Goal: Task Accomplishment & Management: Use online tool/utility

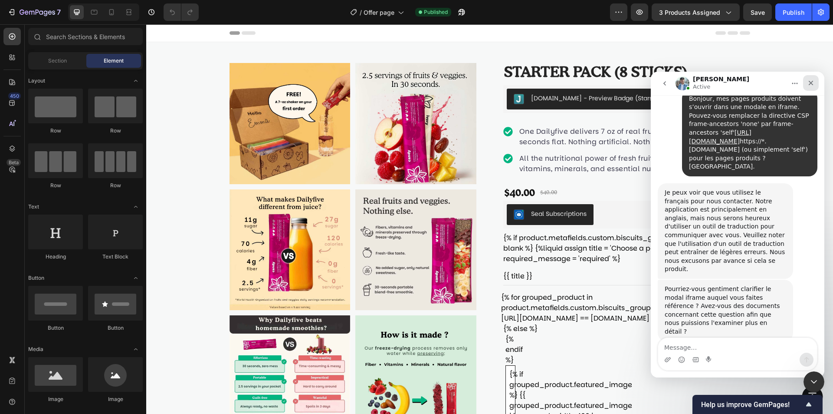
click at [811, 81] on icon "Close" at bounding box center [811, 82] width 7 height 7
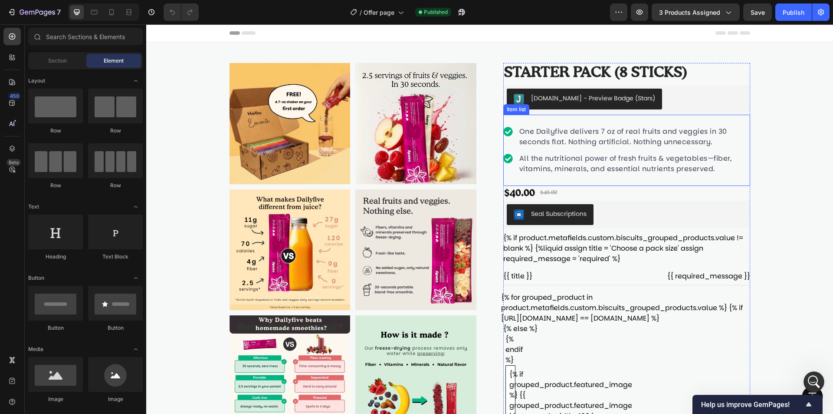
scroll to position [3606, 0]
click at [108, 13] on icon at bounding box center [111, 12] width 9 height 9
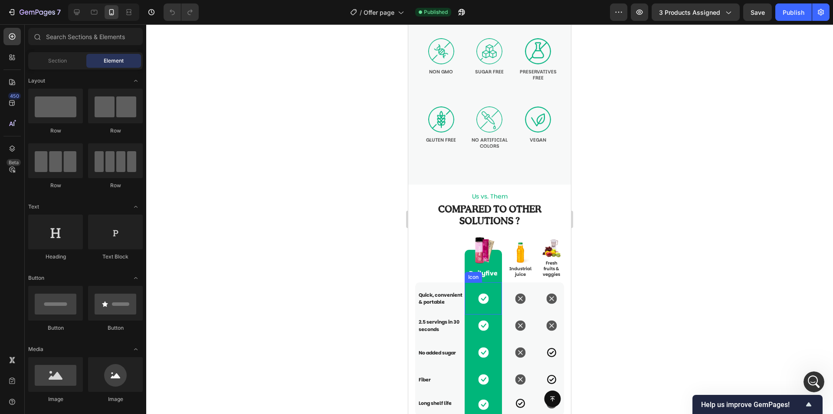
scroll to position [2171, 0]
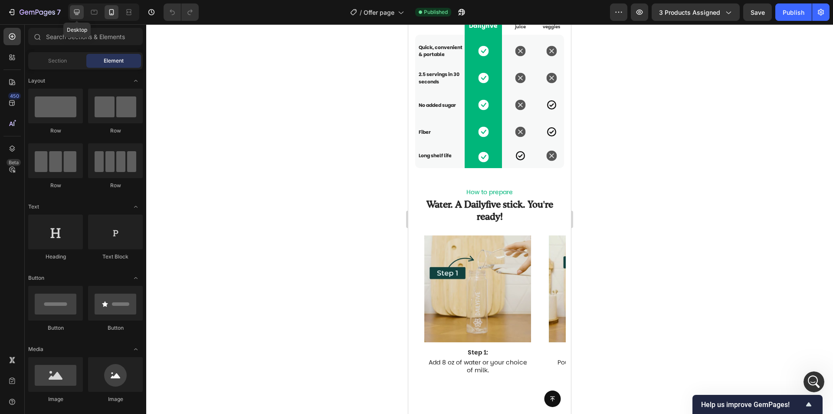
click at [73, 10] on icon at bounding box center [76, 12] width 9 height 9
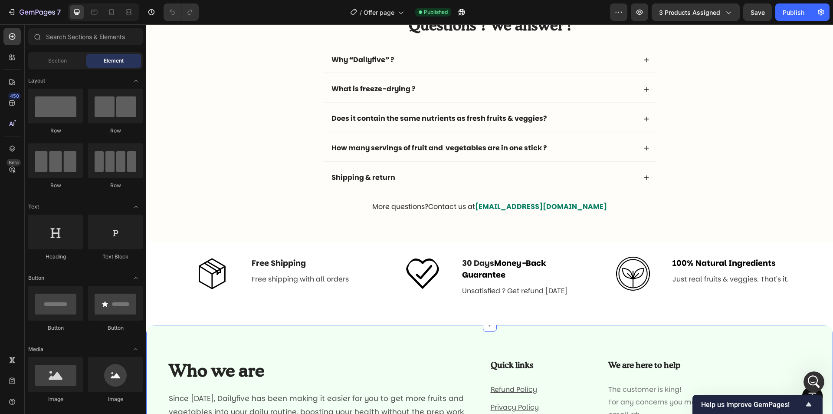
scroll to position [2774, 0]
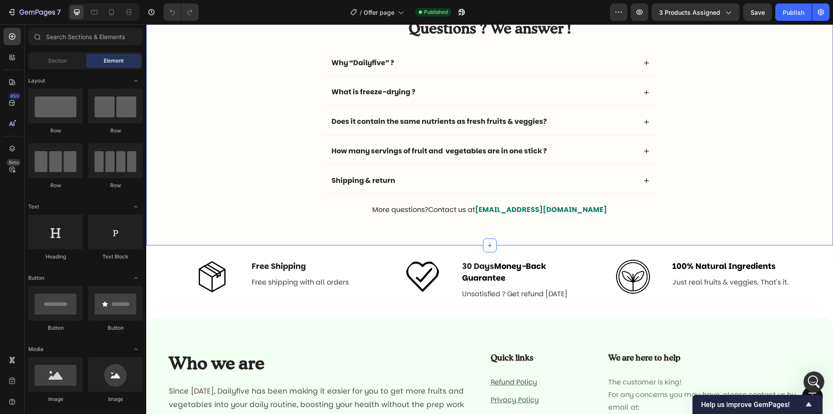
click at [494, 234] on div "Frequently asked questions Text Block Questions ? We answer ! Heading Why “Dail…" at bounding box center [489, 111] width 687 height 269
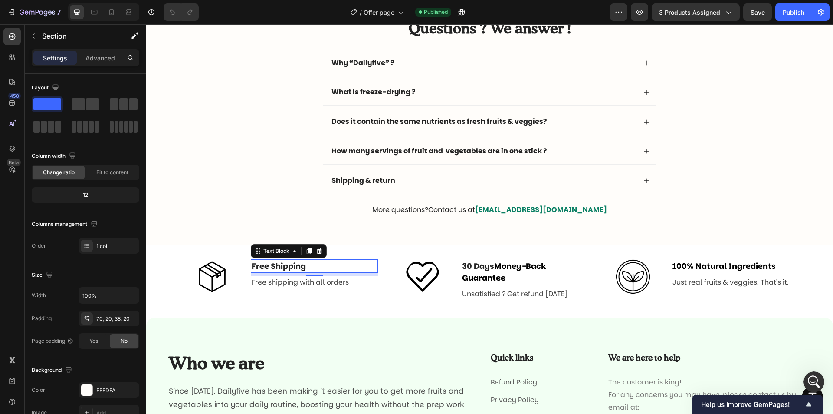
click at [321, 263] on p "Free Shipping" at bounding box center [314, 266] width 125 height 12
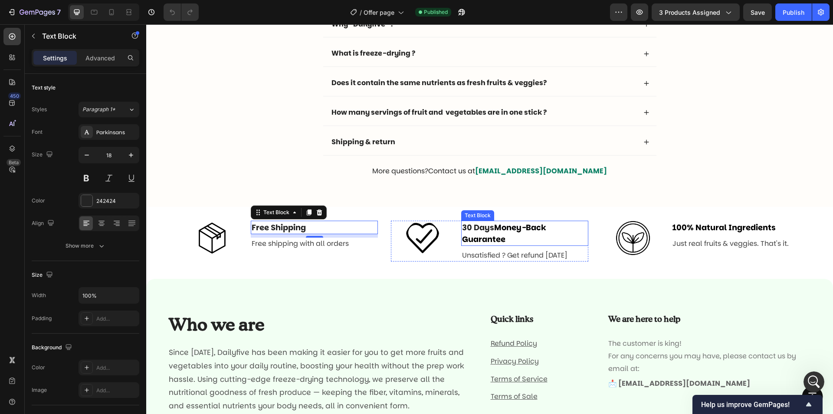
scroll to position [2817, 0]
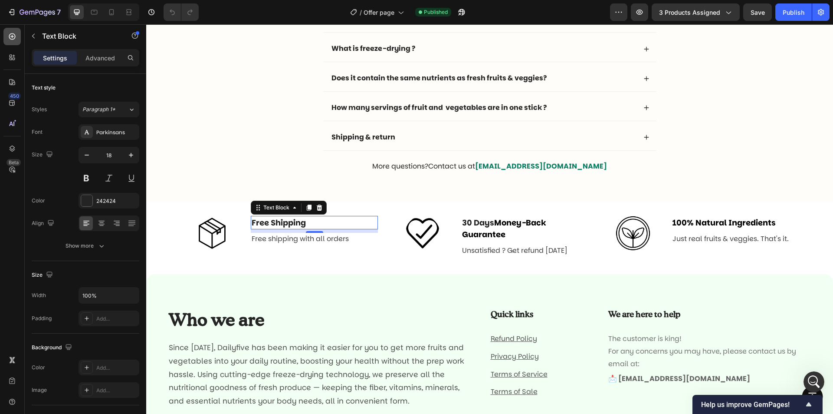
click at [13, 43] on div at bounding box center [11, 36] width 17 height 17
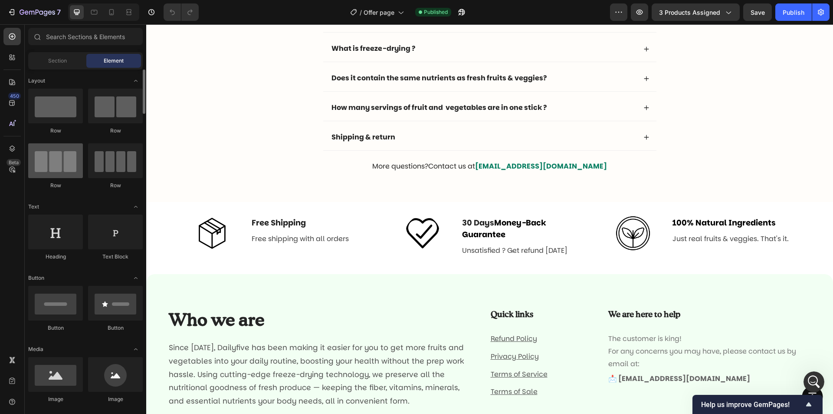
scroll to position [130, 0]
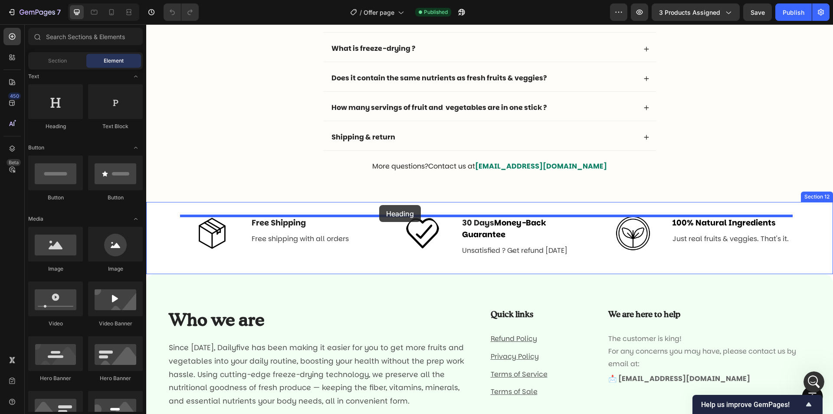
drag, startPoint x: 208, startPoint y: 129, endPoint x: 379, endPoint y: 205, distance: 187.9
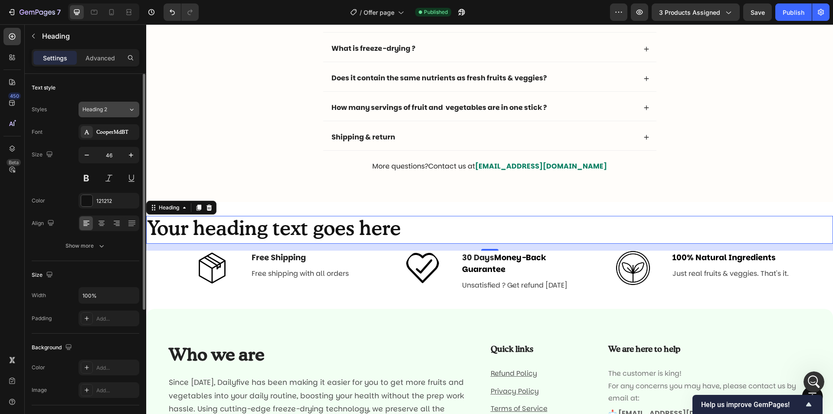
click at [127, 107] on div "Heading 2" at bounding box center [105, 109] width 46 height 8
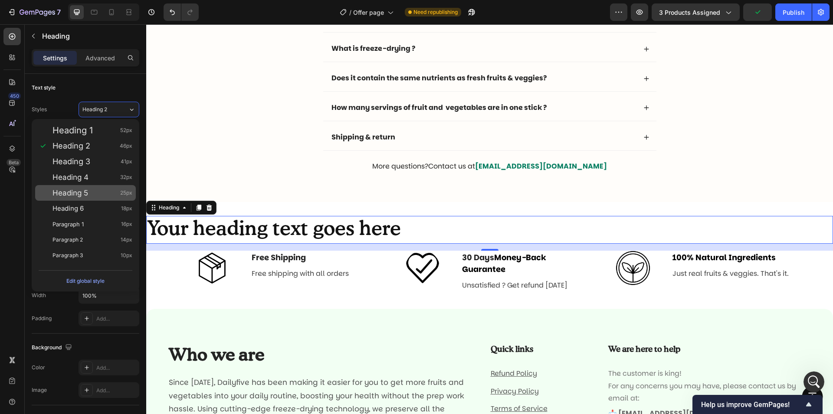
click at [105, 195] on div "Heading 5 25px" at bounding box center [93, 192] width 80 height 9
type input "25"
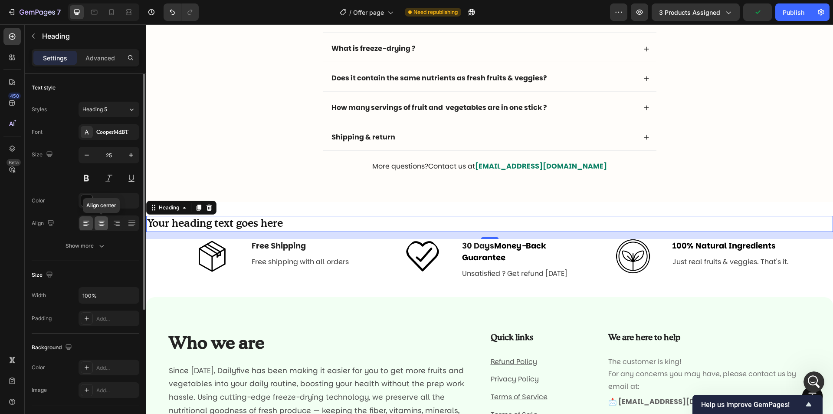
click at [105, 229] on div at bounding box center [101, 223] width 13 height 14
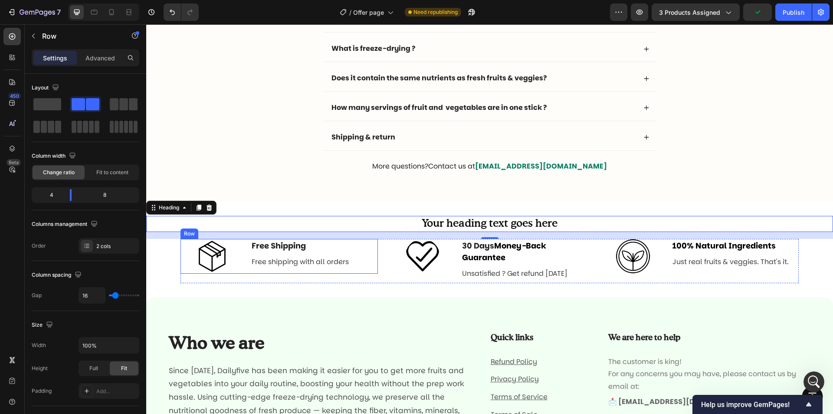
click at [343, 252] on div "Free Shipping Text Block Free shipping with all orders Text" at bounding box center [314, 256] width 127 height 35
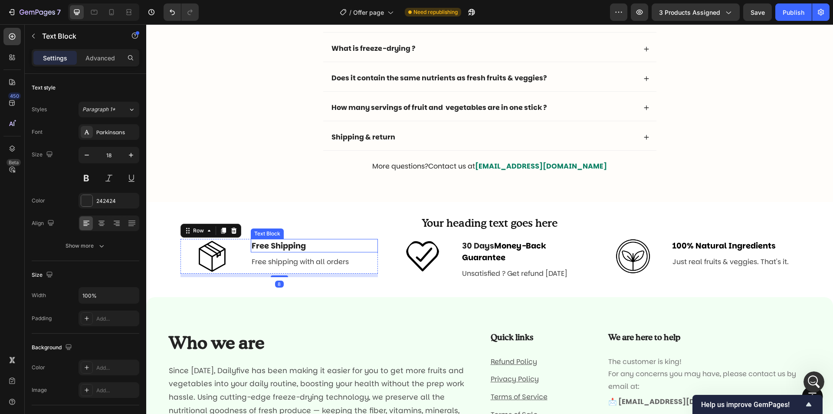
click at [289, 247] on p "Free Shipping" at bounding box center [314, 246] width 125 height 12
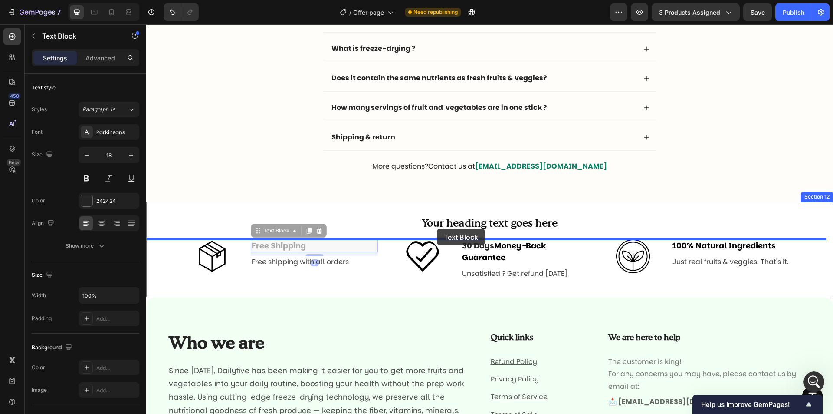
drag, startPoint x: 261, startPoint y: 233, endPoint x: 437, endPoint y: 228, distance: 176.3
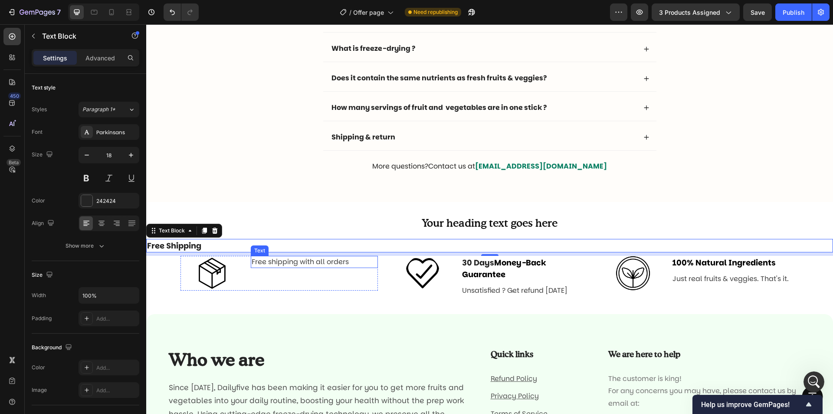
click at [344, 263] on p "Free shipping with all orders" at bounding box center [314, 262] width 125 height 10
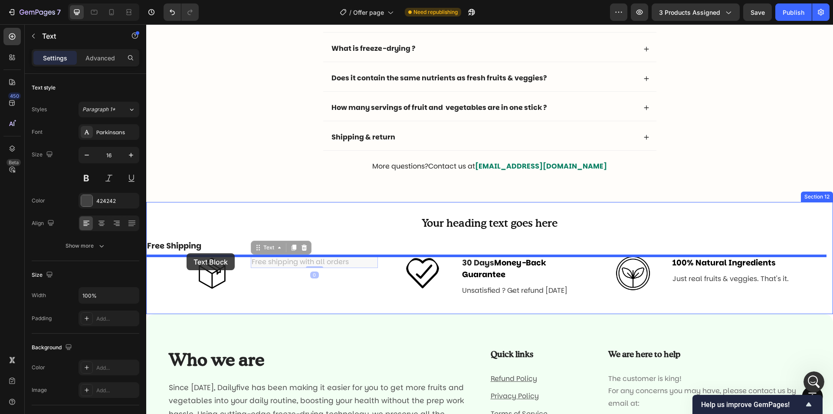
drag, startPoint x: 266, startPoint y: 248, endPoint x: 187, endPoint y: 253, distance: 79.2
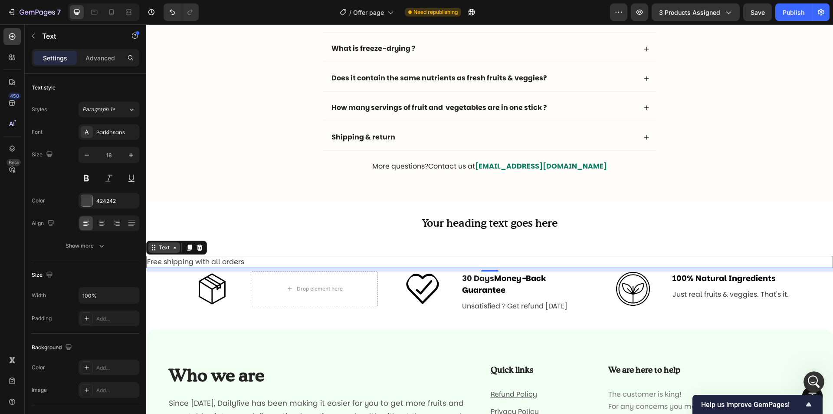
click at [174, 247] on icon at bounding box center [174, 247] width 7 height 7
click at [226, 261] on p "Free shipping with all orders" at bounding box center [489, 262] width 685 height 10
click at [185, 257] on p "Free shipping with all orders" at bounding box center [489, 262] width 685 height 10
click at [306, 221] on h2 "Your heading text goes here" at bounding box center [489, 224] width 687 height 16
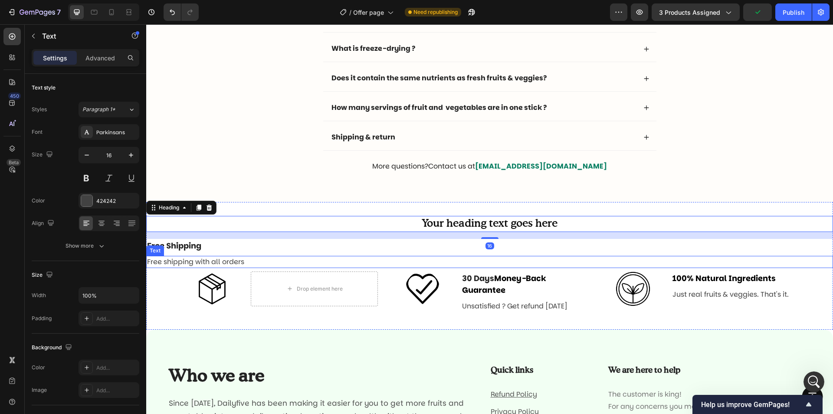
click at [253, 262] on p "Free shipping with all orders" at bounding box center [489, 262] width 685 height 10
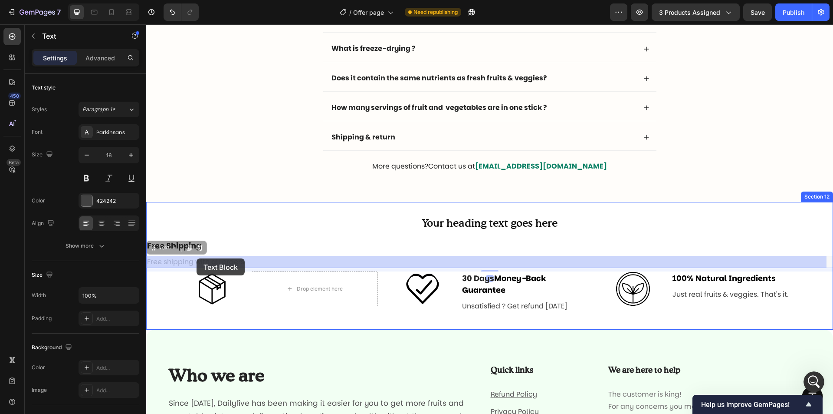
drag, startPoint x: 159, startPoint y: 251, endPoint x: 197, endPoint y: 258, distance: 38.5
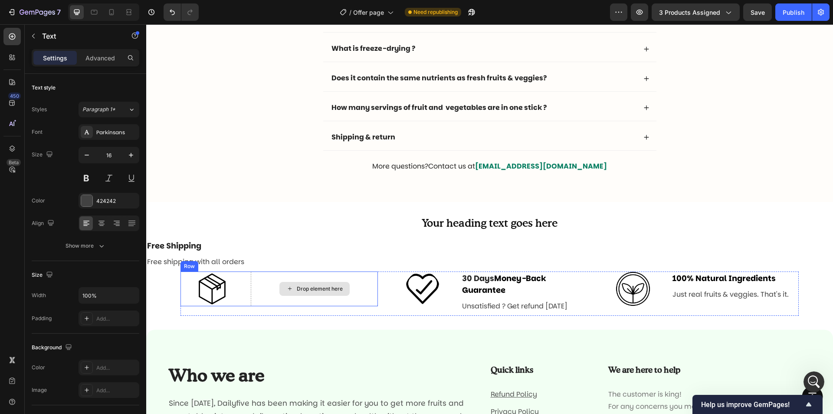
click at [305, 283] on div "Drop element here" at bounding box center [315, 289] width 70 height 14
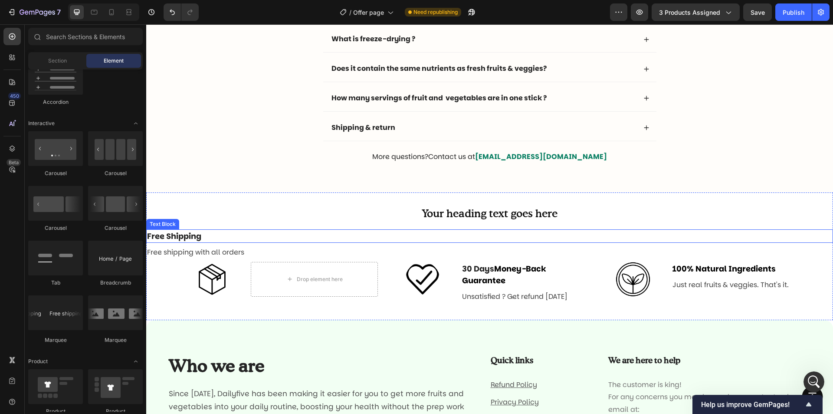
scroll to position [2817, 0]
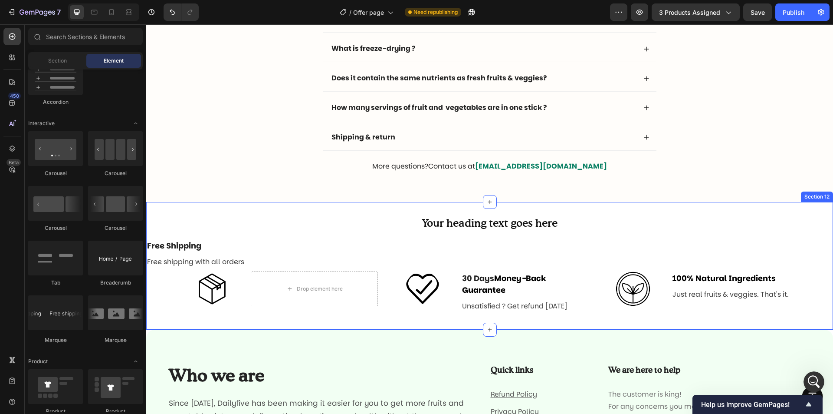
click at [235, 256] on div "Free shipping with all orders" at bounding box center [489, 262] width 687 height 12
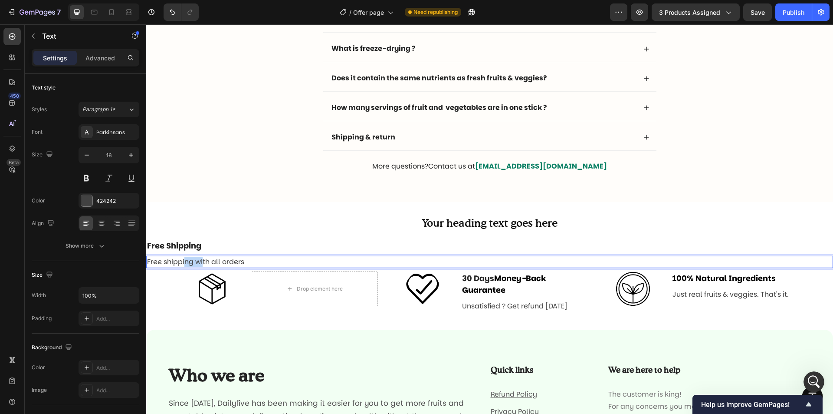
drag, startPoint x: 184, startPoint y: 257, endPoint x: 203, endPoint y: 264, distance: 20.3
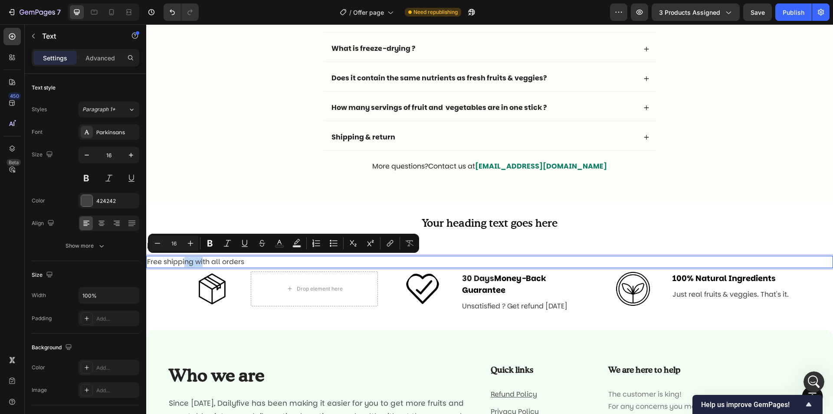
click at [191, 262] on p "Free shipping with all orders" at bounding box center [489, 262] width 685 height 10
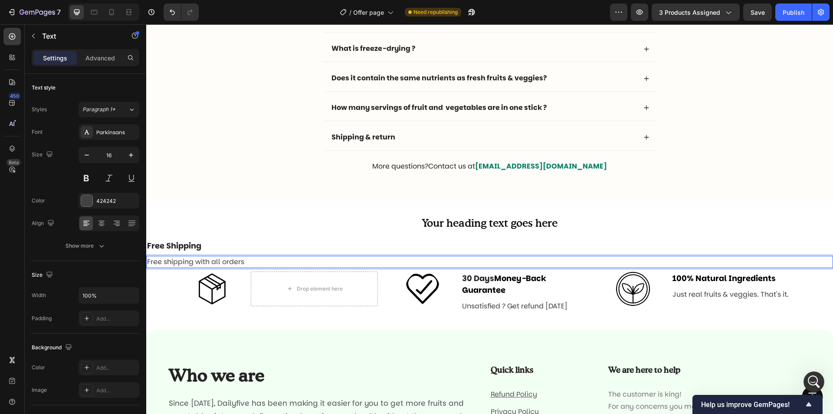
click at [191, 260] on p "Free shipping with all orders" at bounding box center [489, 262] width 685 height 10
click at [248, 244] on p "Free Shipping" at bounding box center [489, 246] width 685 height 12
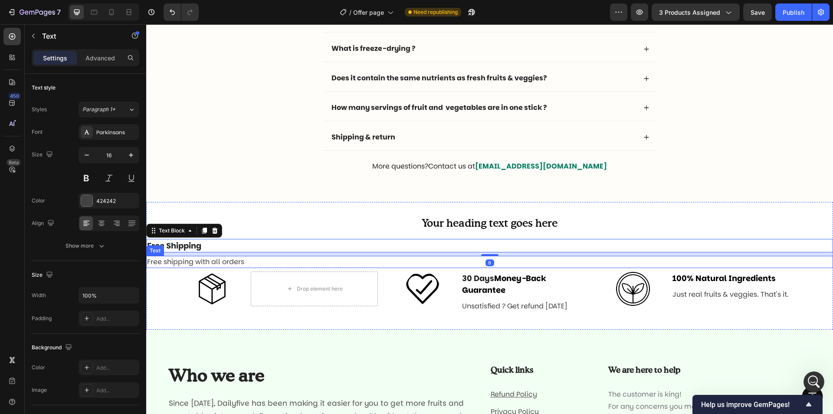
click at [222, 260] on p "Free shipping with all orders" at bounding box center [489, 262] width 685 height 10
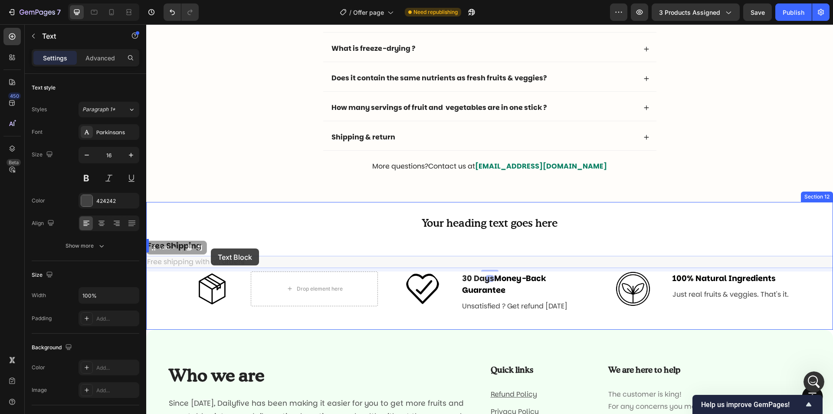
drag, startPoint x: 155, startPoint y: 252, endPoint x: 211, endPoint y: 248, distance: 55.7
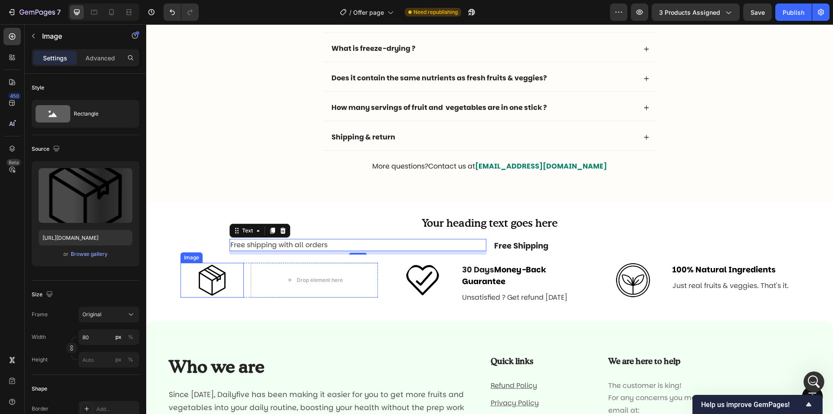
drag, startPoint x: 195, startPoint y: 276, endPoint x: 200, endPoint y: 275, distance: 4.9
click at [196, 276] on img at bounding box center [212, 280] width 35 height 35
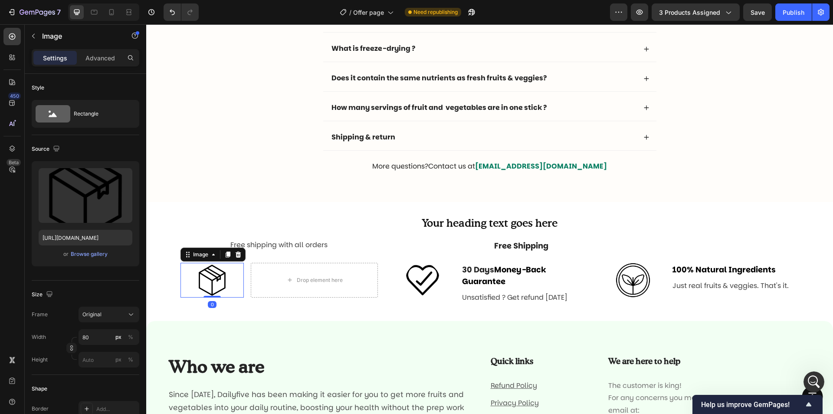
click at [234, 256] on div at bounding box center [238, 254] width 10 height 10
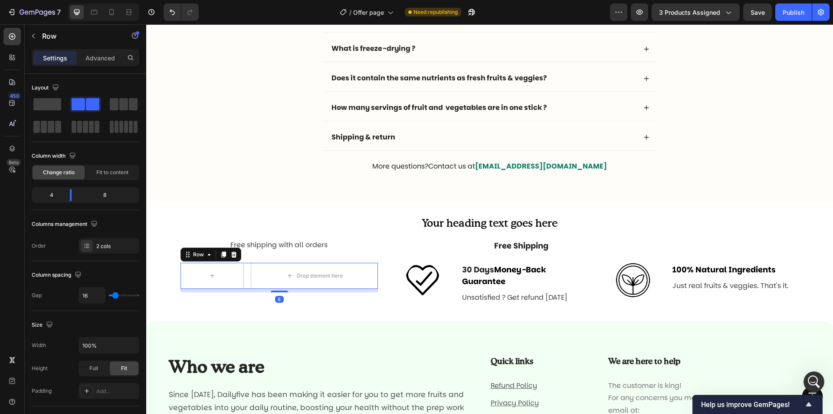
click at [245, 269] on div "Drop element here Row 8" at bounding box center [280, 276] width 198 height 26
click at [235, 256] on icon at bounding box center [234, 254] width 6 height 6
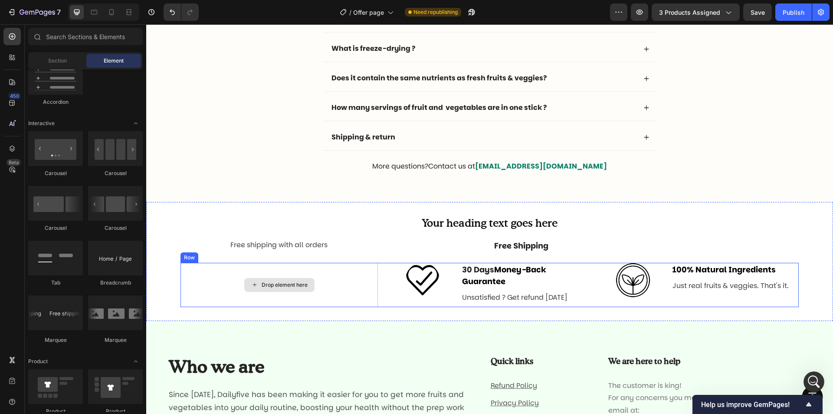
click at [320, 266] on div "Drop element here" at bounding box center [280, 285] width 198 height 44
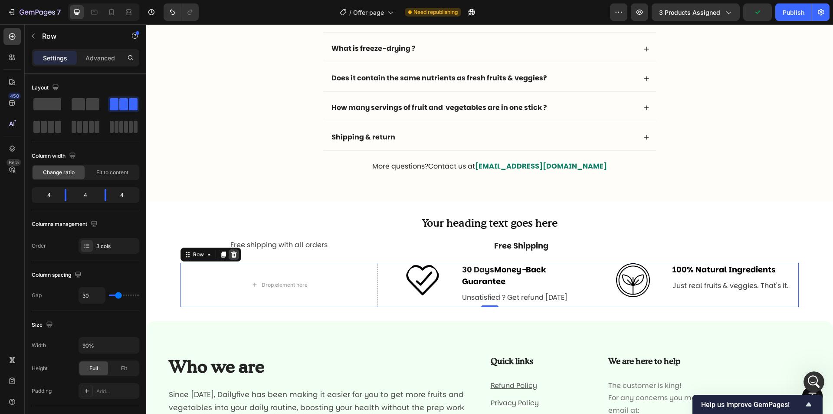
click at [234, 253] on icon at bounding box center [234, 254] width 6 height 6
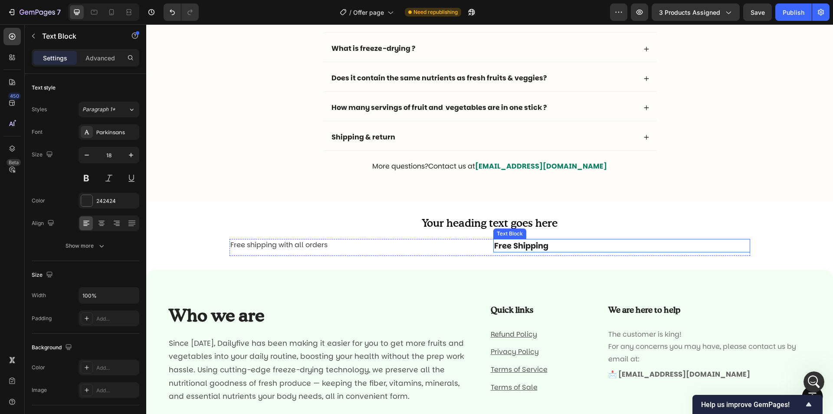
click at [538, 245] on p "Free Shipping" at bounding box center [621, 246] width 255 height 12
click at [322, 248] on p "Free shipping with all orders" at bounding box center [358, 245] width 255 height 10
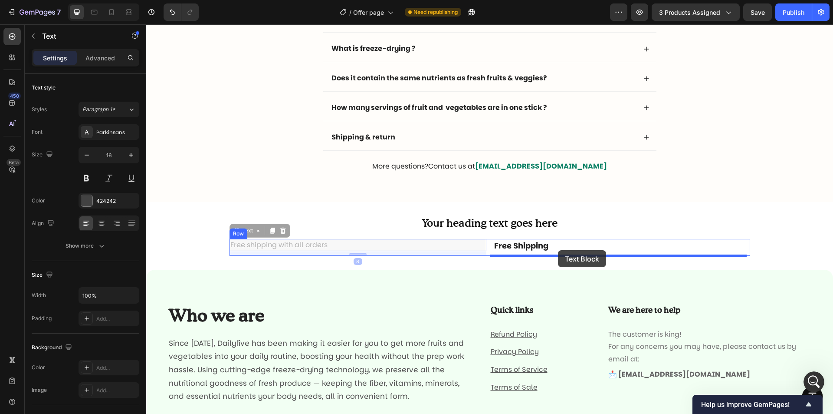
drag, startPoint x: 236, startPoint y: 234, endPoint x: 558, endPoint y: 250, distance: 323.0
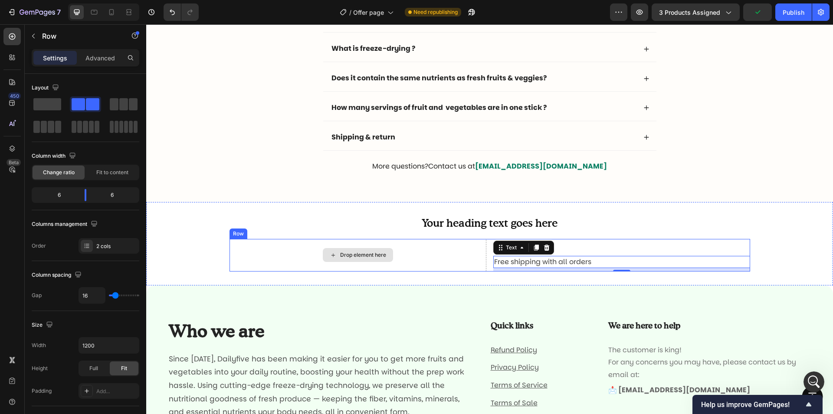
click at [458, 252] on div "Drop element here" at bounding box center [358, 255] width 257 height 33
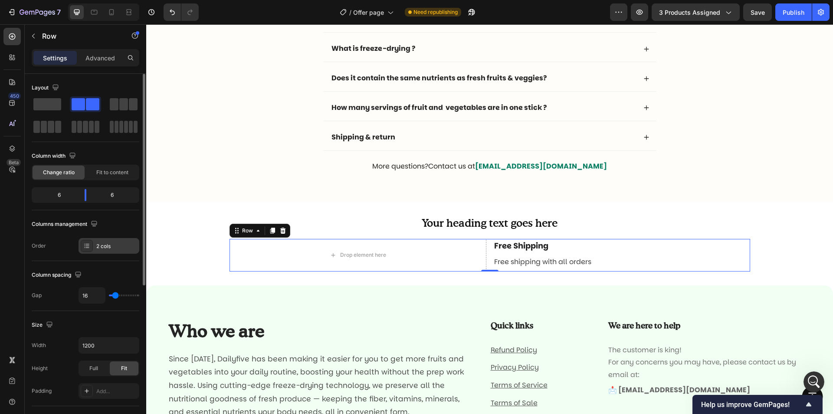
click at [112, 241] on div "2 cols" at bounding box center [109, 246] width 61 height 16
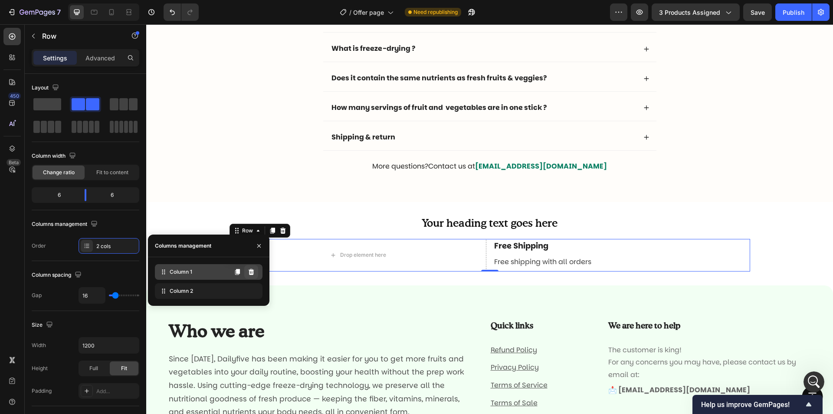
click at [250, 273] on icon at bounding box center [251, 271] width 7 height 7
click at [258, 275] on div "Column 1" at bounding box center [209, 272] width 108 height 16
click at [253, 273] on icon at bounding box center [252, 272] width 6 height 6
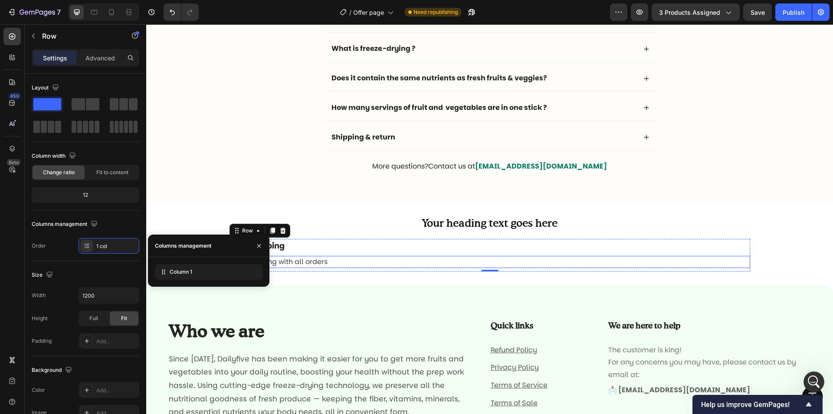
drag, startPoint x: 429, startPoint y: 257, endPoint x: 435, endPoint y: 255, distance: 6.0
click at [430, 257] on p "Free shipping with all orders" at bounding box center [490, 262] width 519 height 10
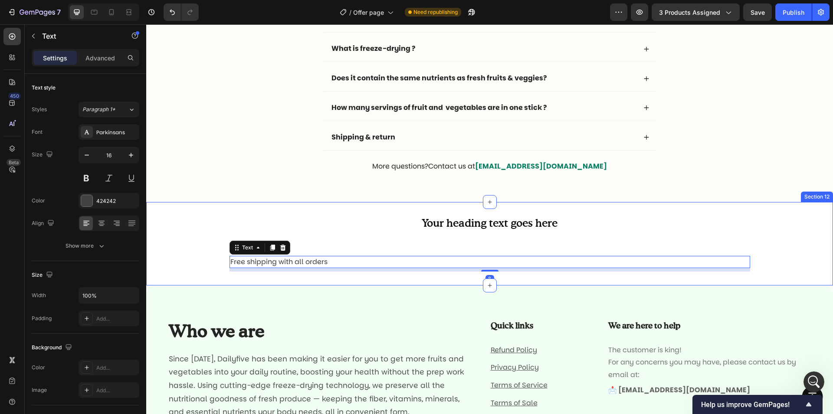
click at [629, 237] on div "Your heading text goes here Heading Free Shipping Text Block Free shipping with…" at bounding box center [489, 244] width 687 height 56
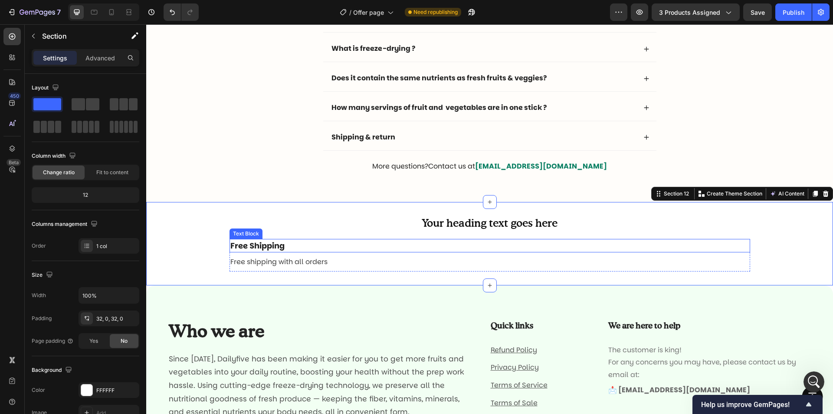
click at [577, 248] on p "Free Shipping" at bounding box center [490, 246] width 519 height 12
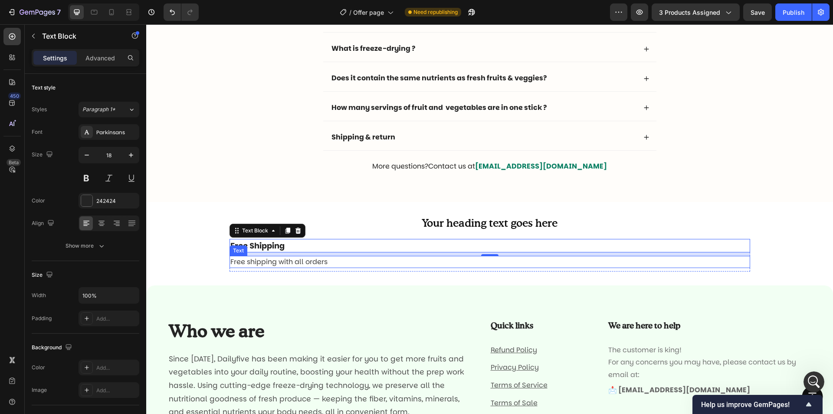
click at [342, 264] on p "Free shipping with all orders" at bounding box center [490, 262] width 519 height 10
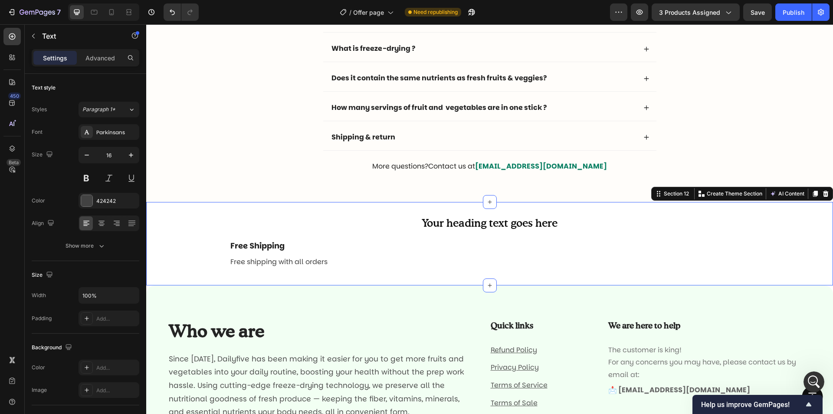
click at [344, 272] on div "Your heading text goes here Heading Free Shipping Text Block Free shipping with…" at bounding box center [489, 243] width 687 height 83
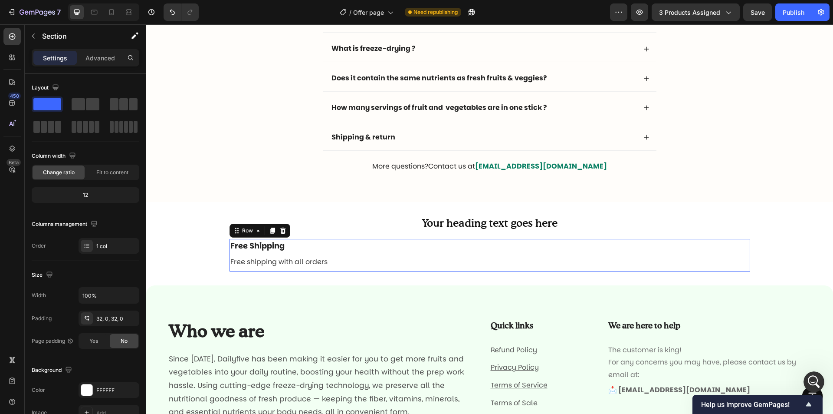
click at [345, 269] on div "Free Shipping Text Block Free shipping with all orders Text" at bounding box center [490, 255] width 521 height 33
click at [269, 234] on icon at bounding box center [272, 230] width 7 height 7
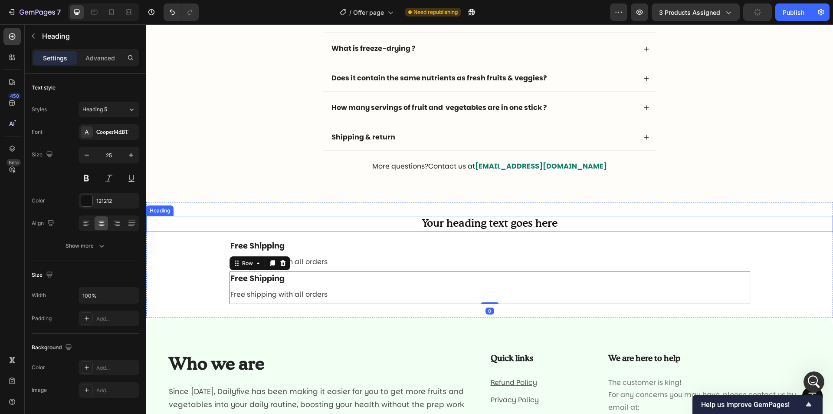
click at [449, 224] on h2 "Your heading text goes here" at bounding box center [489, 224] width 687 height 16
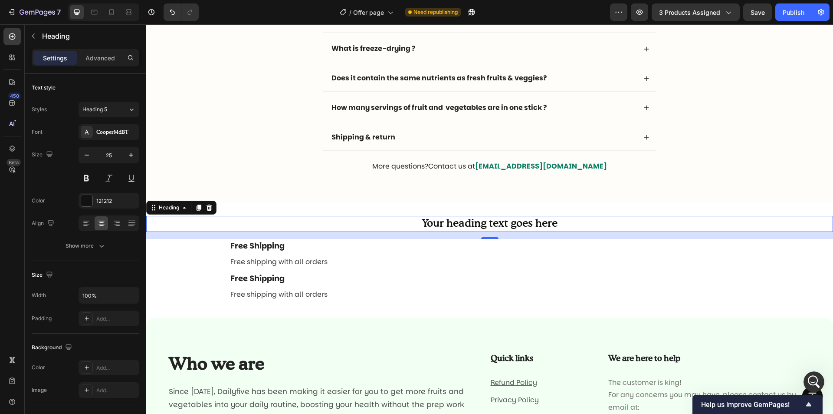
click at [468, 226] on h2 "Your heading text goes here" at bounding box center [489, 224] width 687 height 16
click at [468, 226] on p "Your heading text goes here" at bounding box center [489, 224] width 685 height 14
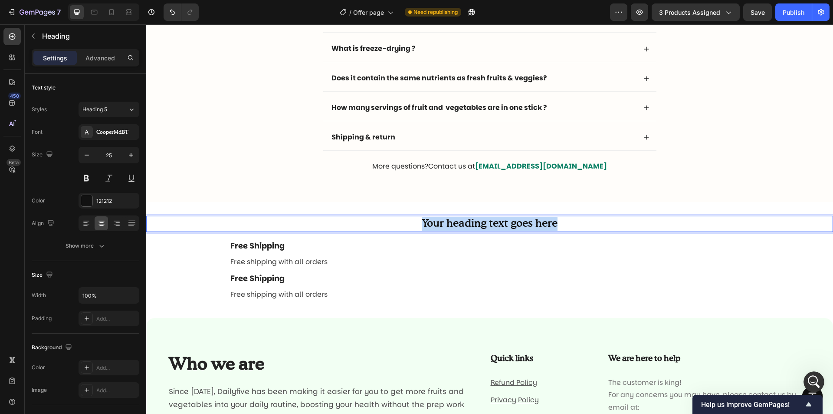
click at [468, 226] on p "Your heading text goes here" at bounding box center [489, 224] width 685 height 14
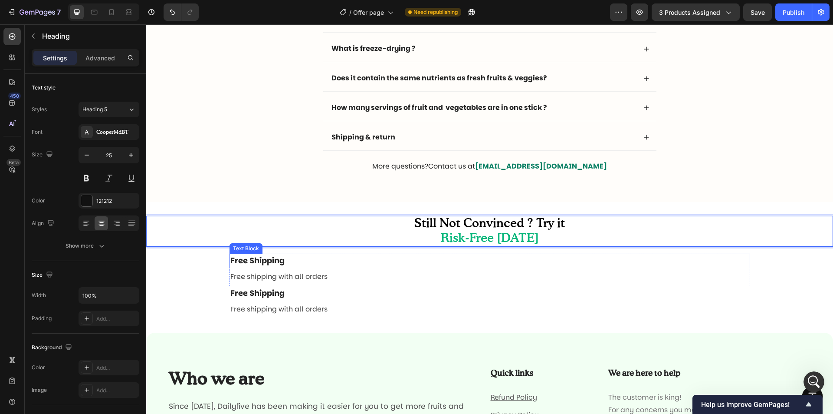
click at [272, 264] on p "Free Shipping" at bounding box center [490, 260] width 519 height 12
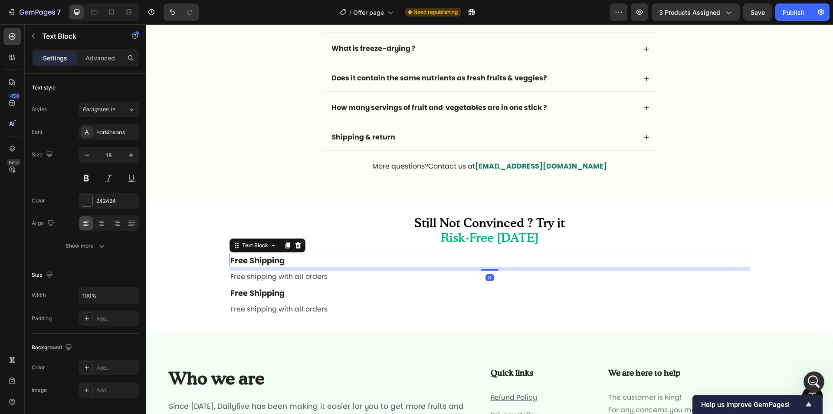
click at [272, 264] on p "Free Shipping" at bounding box center [490, 260] width 519 height 12
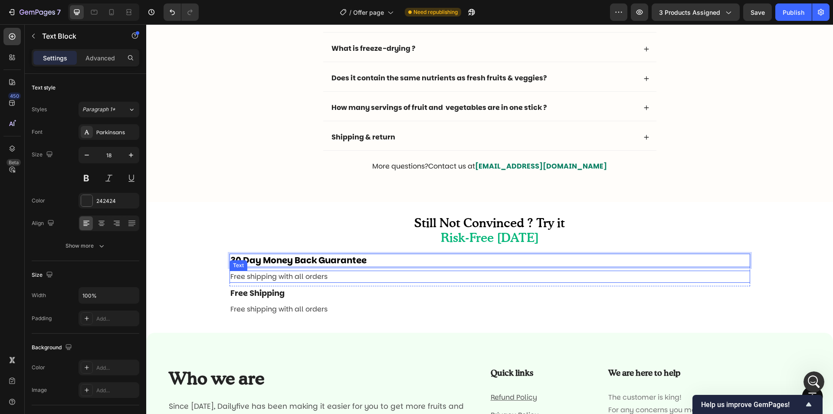
click at [299, 273] on p "Free shipping with all orders" at bounding box center [490, 276] width 519 height 10
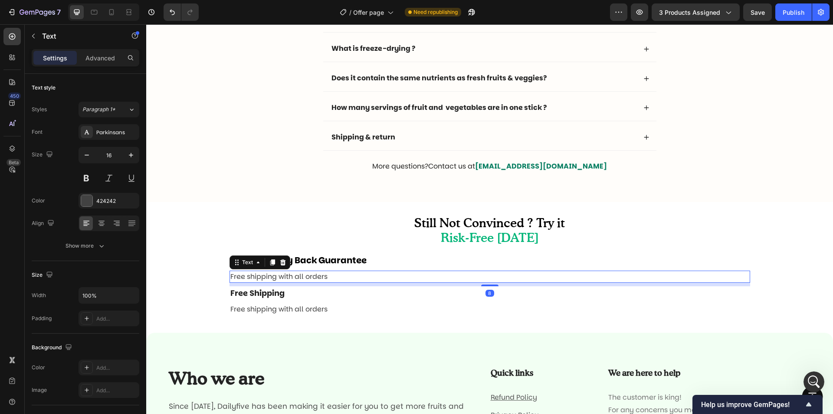
click at [299, 273] on p "Free shipping with all orders" at bounding box center [490, 276] width 519 height 10
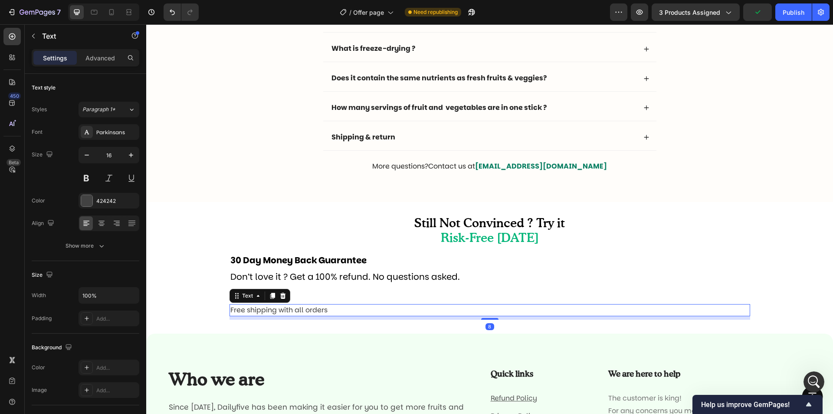
click at [259, 313] on p "Free shipping with all orders" at bounding box center [490, 310] width 519 height 10
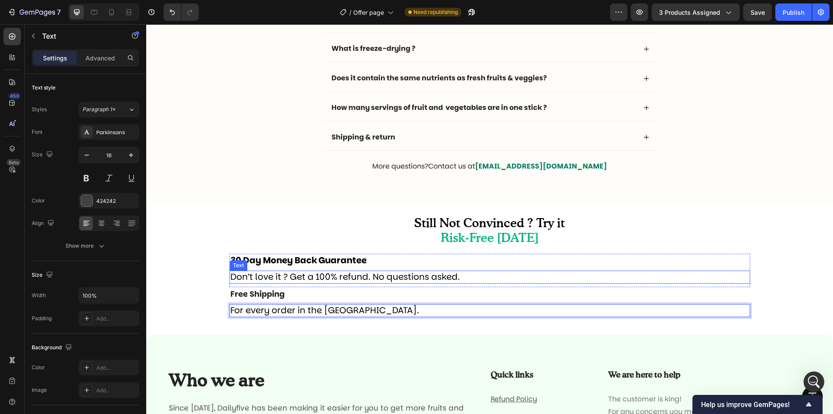
click at [521, 272] on div "Don’t love it ? Get a 100% refund. No questions asked." at bounding box center [490, 276] width 521 height 13
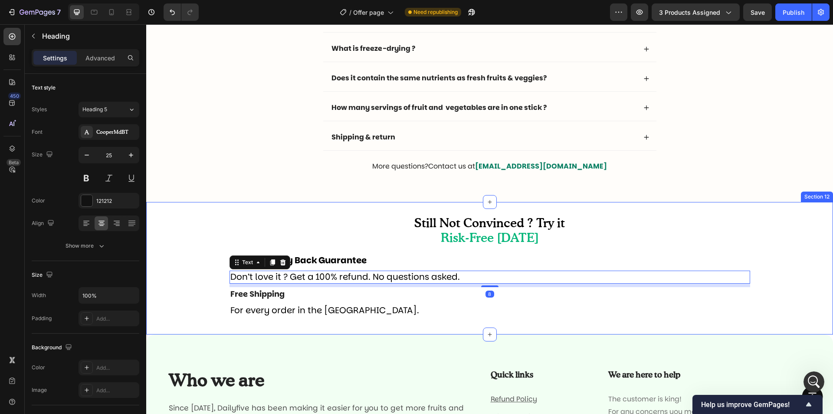
click at [666, 246] on p "⁠⁠⁠⁠⁠⁠⁠ Still Not Convinced ? Try it Risk-Free Today" at bounding box center [489, 231] width 685 height 29
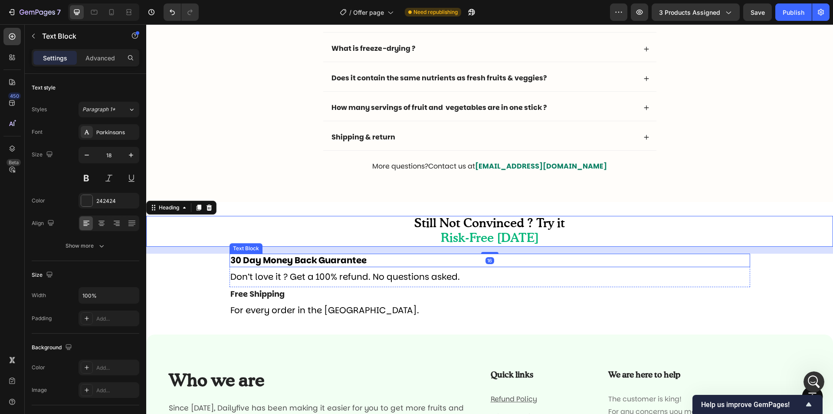
click at [743, 267] on div "30 Day Money Back Guarantee Text Block" at bounding box center [490, 260] width 521 height 13
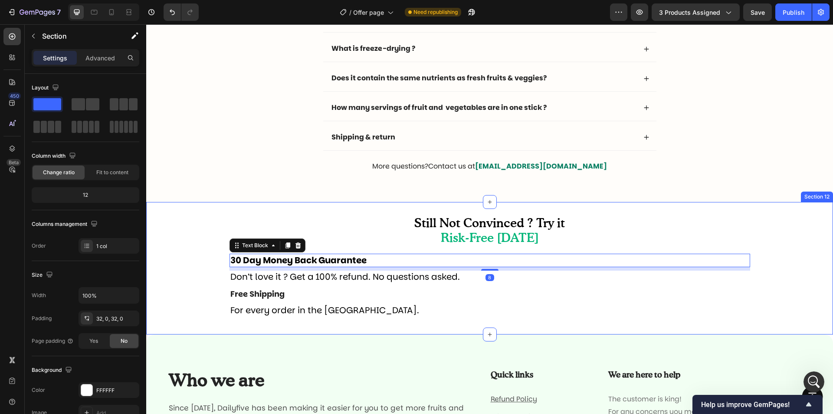
click at [787, 275] on div "⁠⁠⁠⁠⁠⁠⁠ Still Not Convinced ? Try it Risk-Free Today Heading 30 Day Money Back …" at bounding box center [489, 268] width 687 height 105
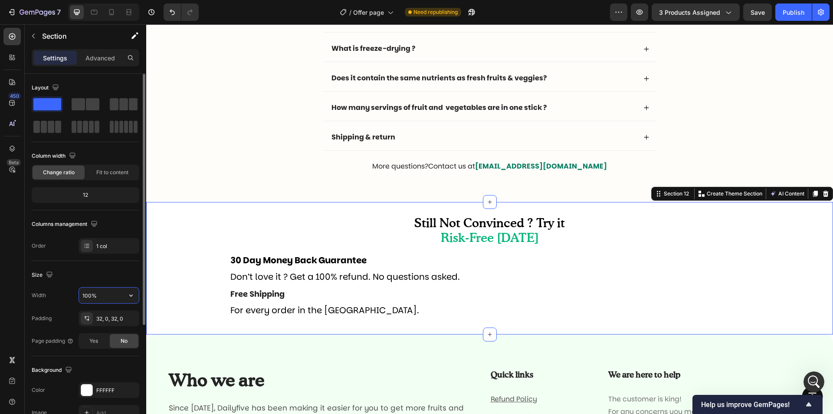
click at [109, 292] on input "100%" at bounding box center [109, 295] width 60 height 16
click at [134, 295] on icon "button" at bounding box center [131, 295] width 9 height 9
click at [130, 296] on icon "button" at bounding box center [131, 295] width 9 height 9
click at [124, 327] on div "Default 1200px" at bounding box center [99, 334] width 71 height 16
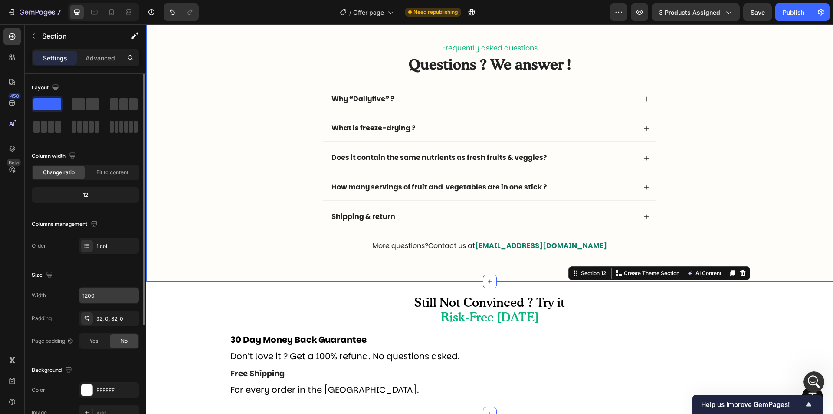
scroll to position [2687, 0]
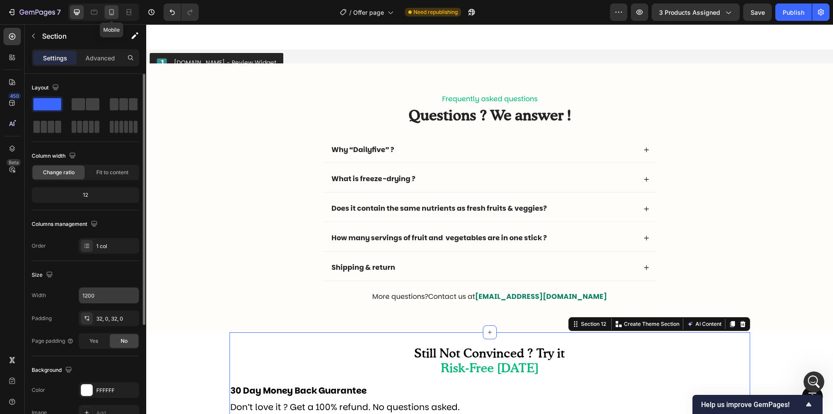
click at [114, 8] on icon at bounding box center [111, 12] width 9 height 9
type input "100%"
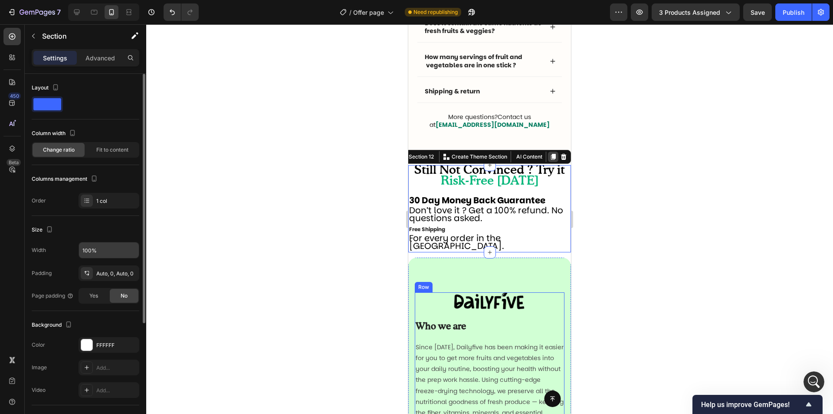
scroll to position [2800, 0]
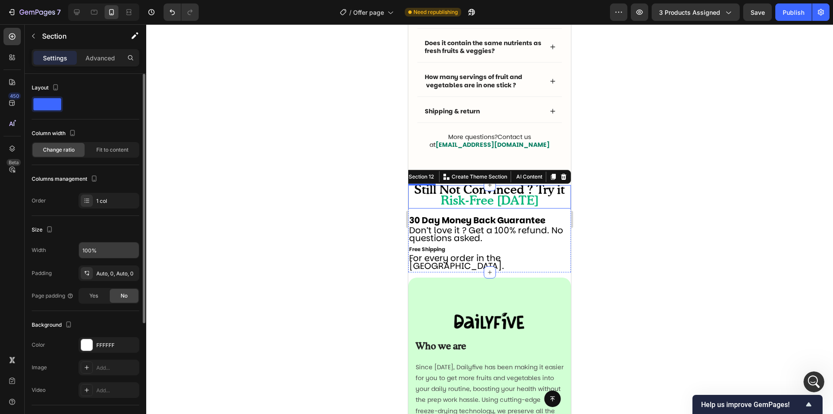
click at [549, 194] on span "Still Not Convinced ? Try it" at bounding box center [490, 190] width 151 height 12
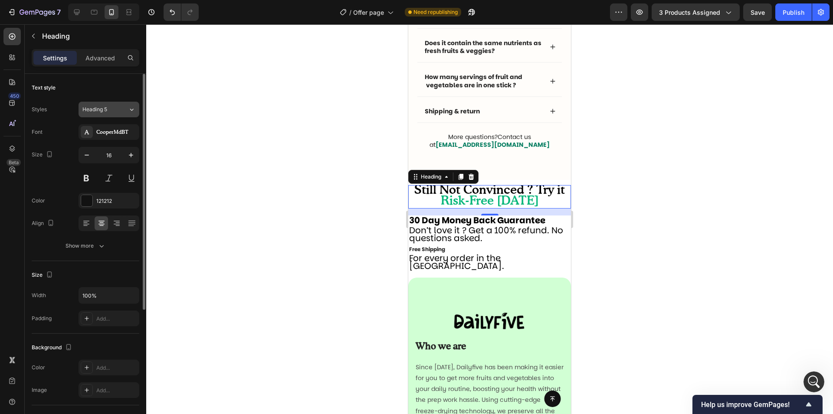
click at [110, 114] on button "Heading 5" at bounding box center [109, 110] width 61 height 16
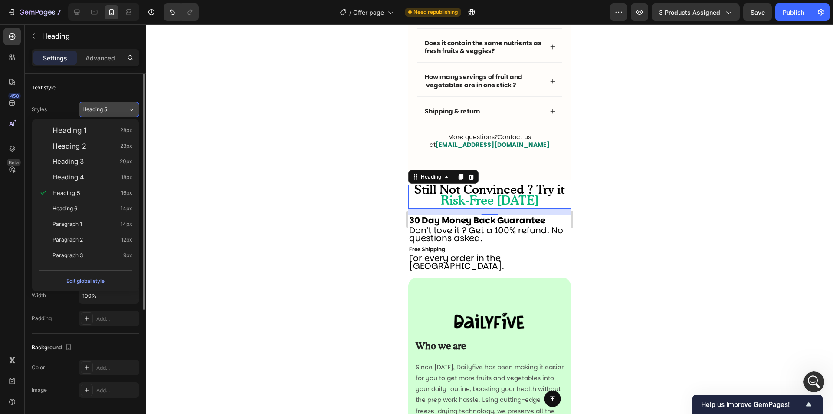
click at [110, 114] on button "Heading 5" at bounding box center [109, 110] width 61 height 16
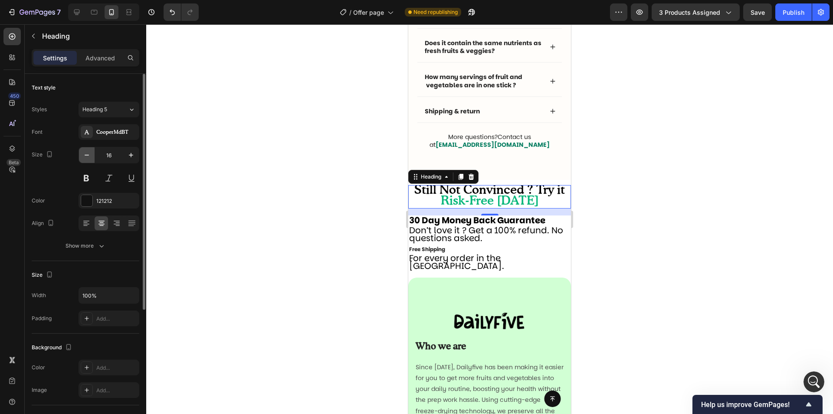
click at [89, 155] on icon "button" at bounding box center [86, 155] width 9 height 9
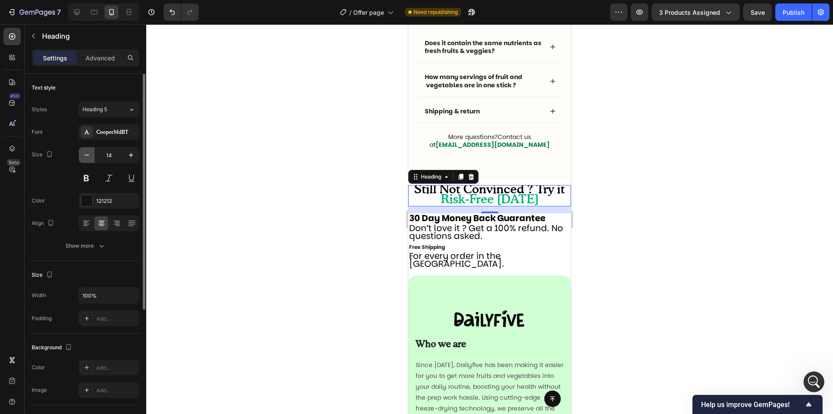
click at [89, 155] on icon "button" at bounding box center [86, 155] width 9 height 9
type input "13"
click at [504, 191] on span "Still Not Convinced ? Try it" at bounding box center [490, 189] width 151 height 12
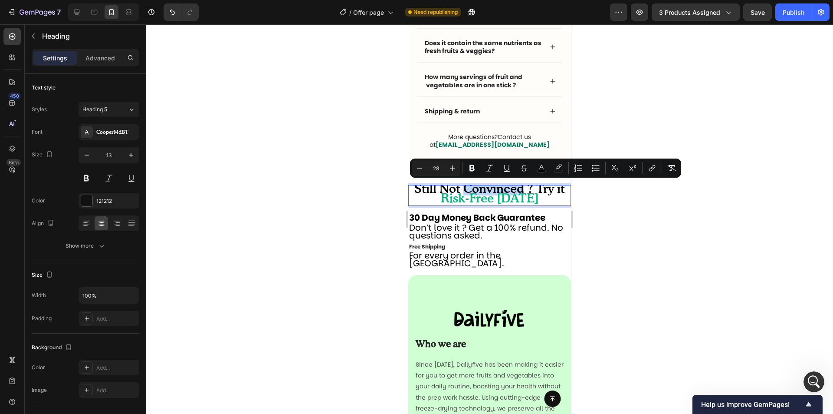
click at [504, 191] on span "Still Not Convinced ? Try it" at bounding box center [490, 189] width 151 height 12
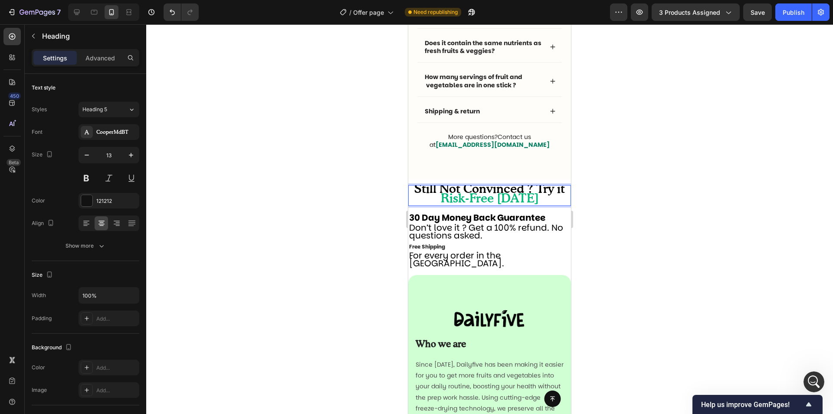
click at [507, 193] on span "Risk-Free [DATE]" at bounding box center [490, 199] width 98 height 12
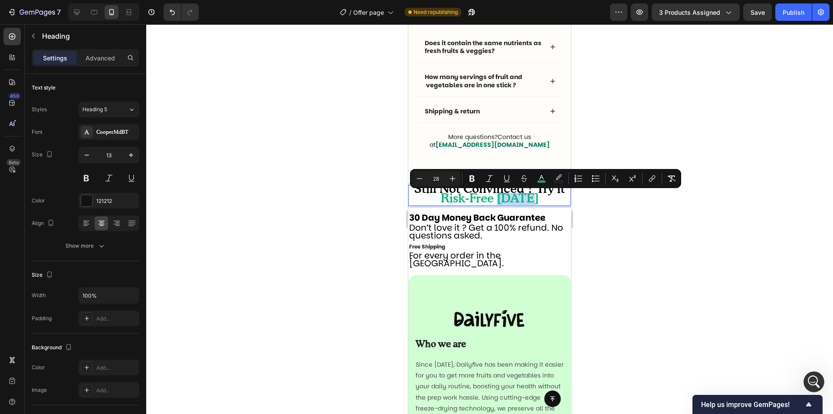
click at [506, 195] on span "Risk-Free [DATE]" at bounding box center [490, 199] width 98 height 12
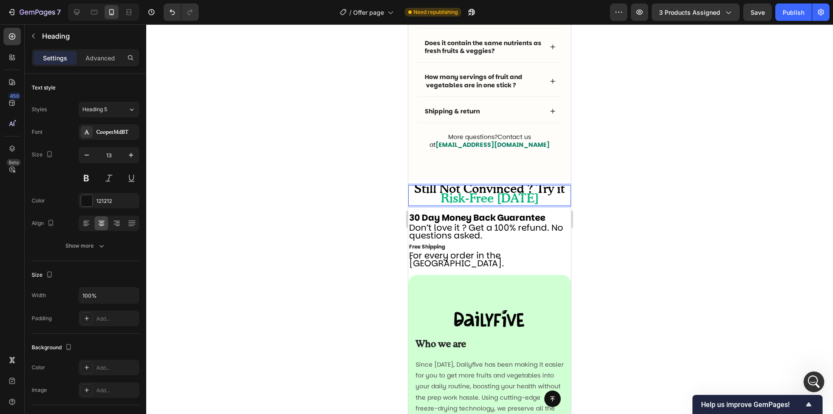
click at [524, 200] on span "Risk-Free [DATE]" at bounding box center [490, 199] width 98 height 12
drag, startPoint x: 531, startPoint y: 199, endPoint x: 789, endPoint y: 208, distance: 258.0
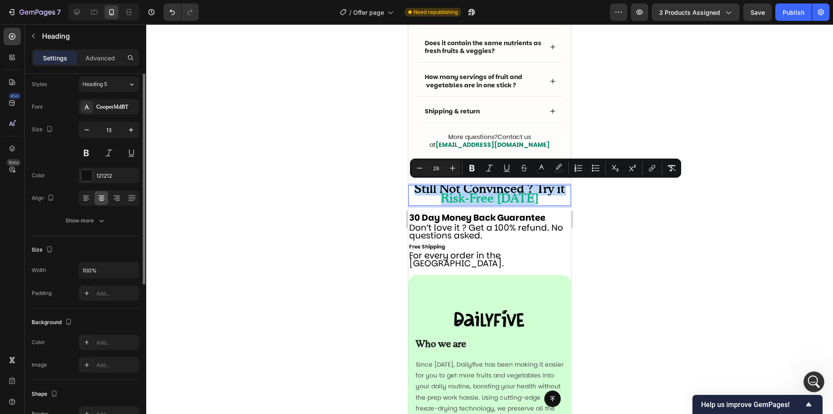
scroll to position [0, 0]
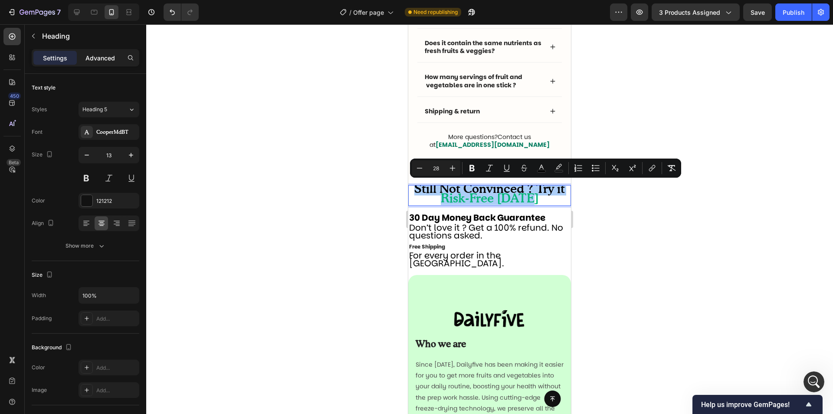
click at [105, 59] on p "Advanced" at bounding box center [101, 57] width 30 height 9
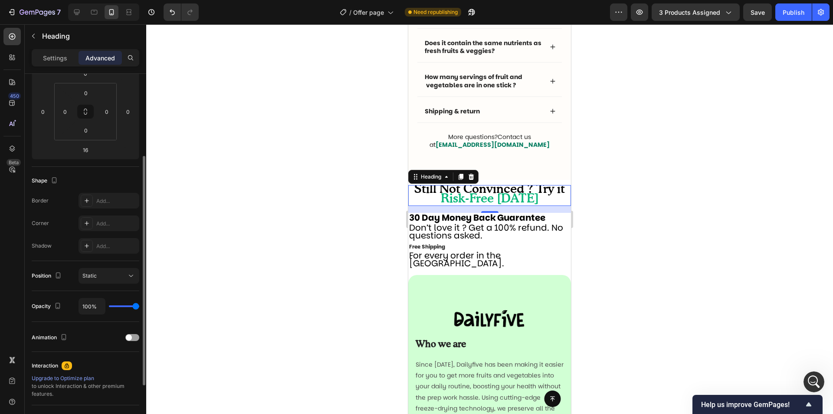
scroll to position [214, 0]
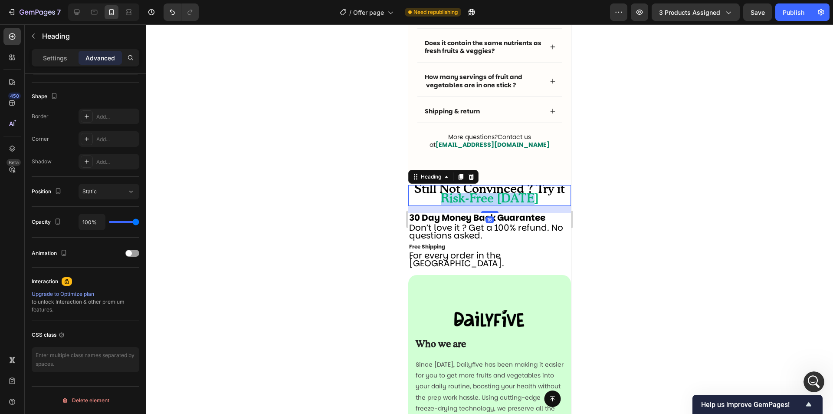
click at [458, 194] on span "Risk-Free [DATE]" at bounding box center [490, 199] width 98 height 12
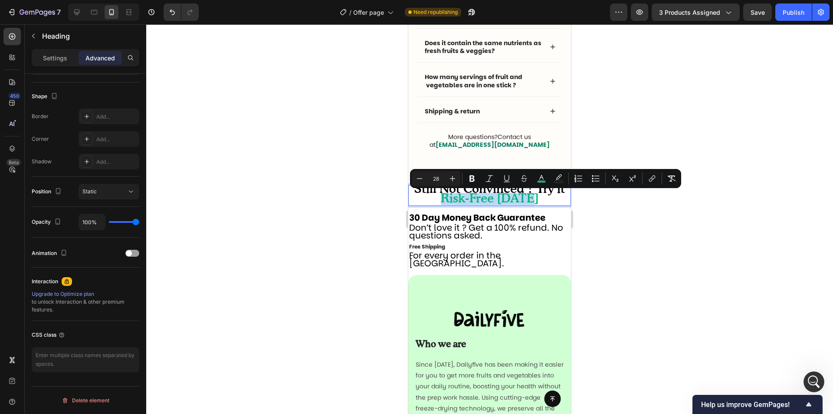
click at [520, 201] on span "Risk-Free [DATE]" at bounding box center [490, 199] width 98 height 12
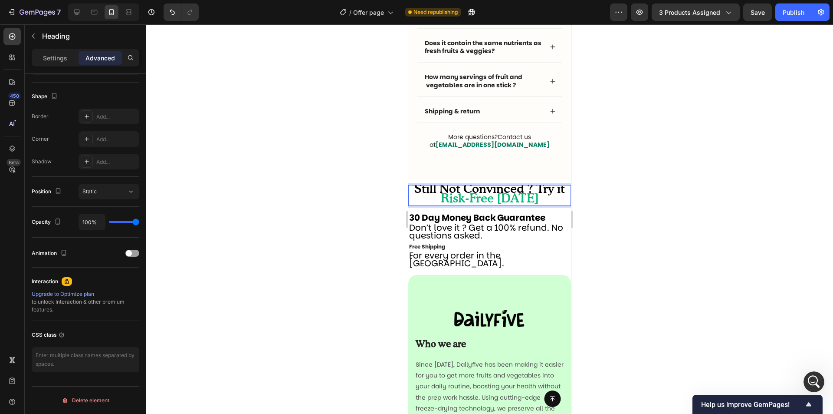
click at [520, 199] on span "Risk-Free [DATE]" at bounding box center [490, 199] width 98 height 12
click at [527, 199] on span "Risk-Free [DATE]" at bounding box center [490, 199] width 98 height 12
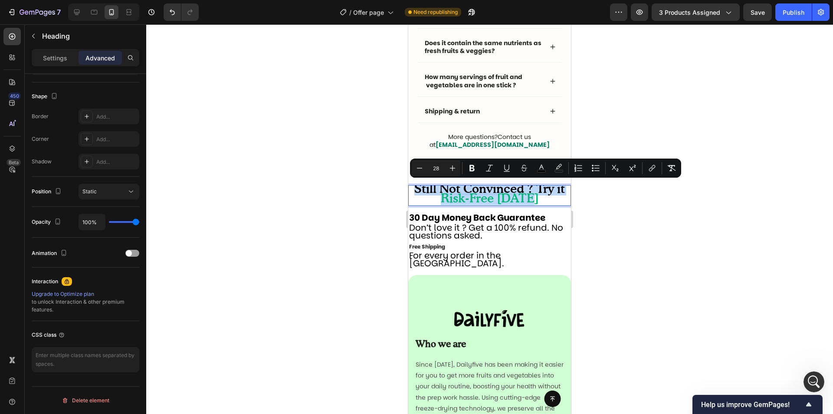
drag, startPoint x: 536, startPoint y: 203, endPoint x: 389, endPoint y: 188, distance: 147.5
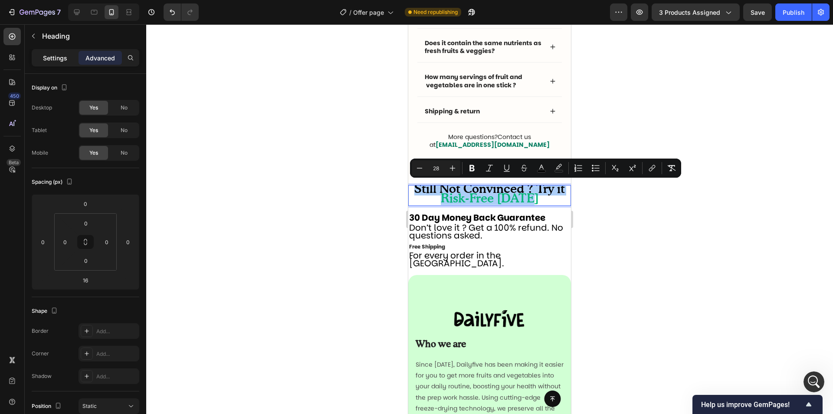
click at [65, 63] on div "Settings" at bounding box center [54, 58] width 43 height 14
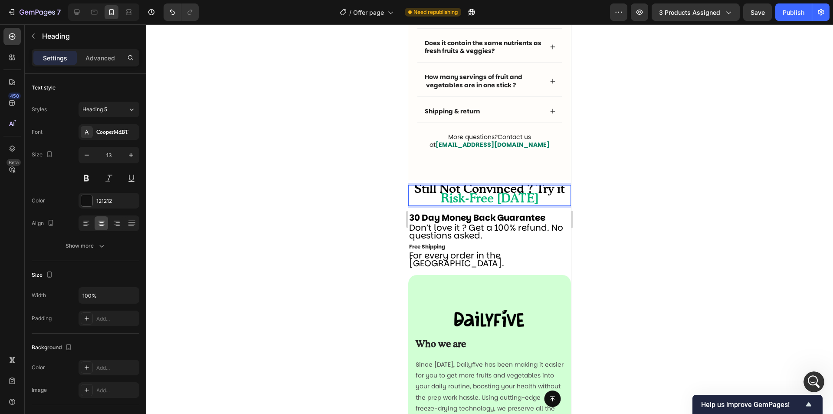
click at [441, 199] on p "Still Not Convinced ? Try it Risk-Free [DATE]" at bounding box center [489, 195] width 161 height 19
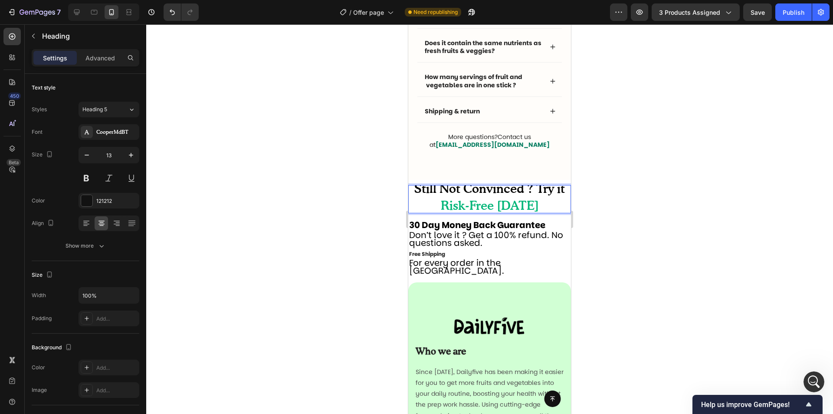
scroll to position [0, 0]
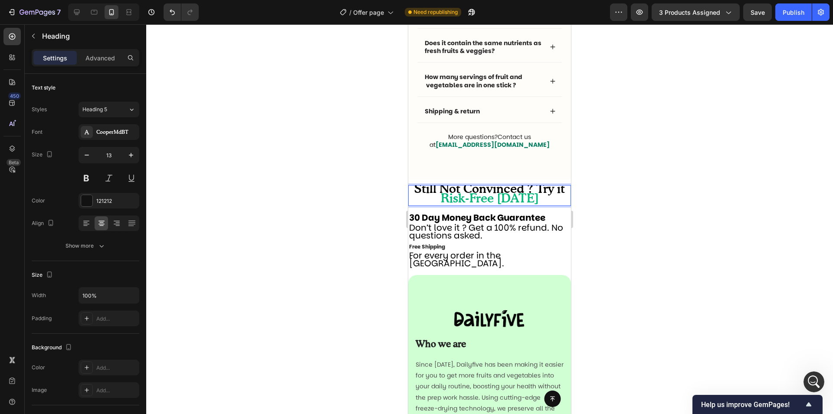
click at [473, 193] on span "Risk-Free [DATE]" at bounding box center [490, 199] width 98 height 12
click at [473, 190] on span "Still Not Convinced ? Try it" at bounding box center [490, 189] width 151 height 12
click at [531, 199] on p "Still Not Convinced ? Try it Risk-Free [DATE]" at bounding box center [489, 195] width 161 height 19
drag, startPoint x: 538, startPoint y: 201, endPoint x: 404, endPoint y: 187, distance: 135.4
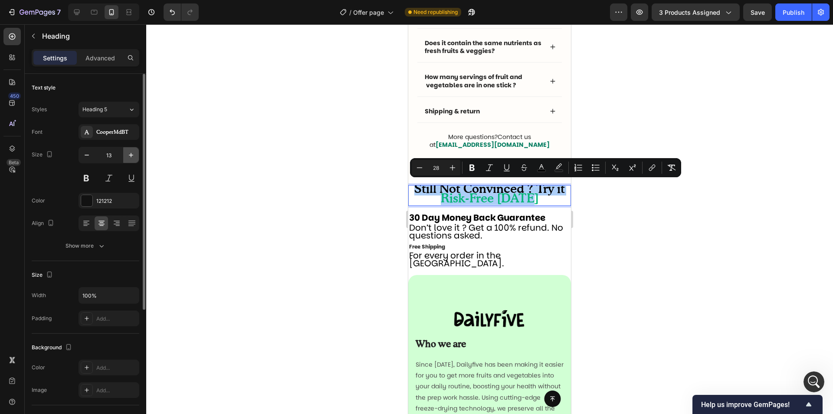
click at [128, 157] on icon "button" at bounding box center [131, 155] width 9 height 9
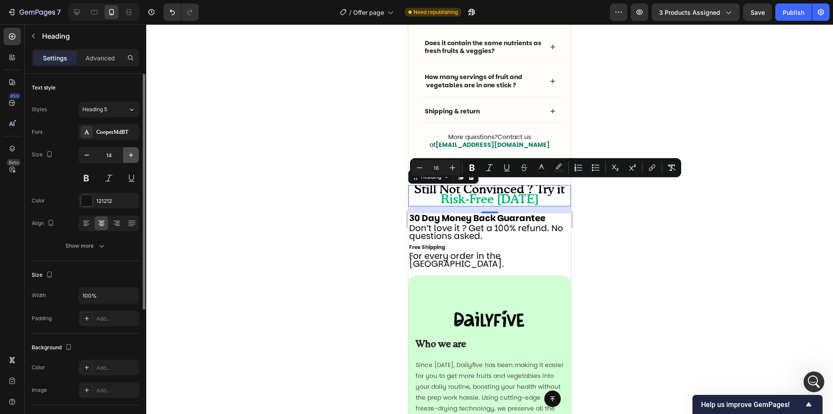
click at [128, 157] on icon "button" at bounding box center [131, 155] width 9 height 9
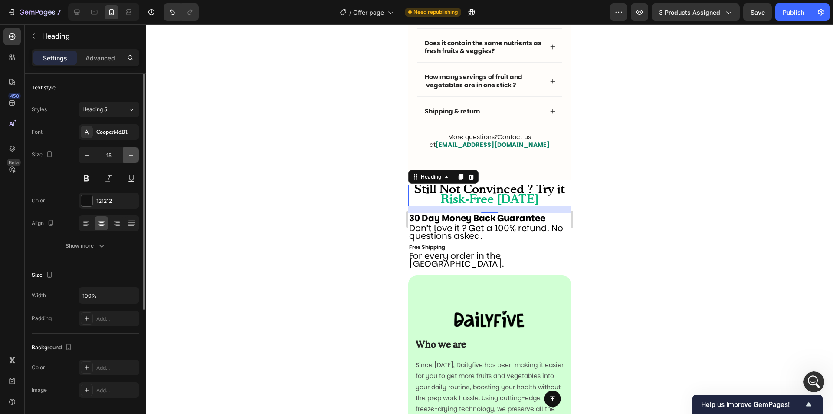
click at [128, 157] on icon "button" at bounding box center [131, 155] width 9 height 9
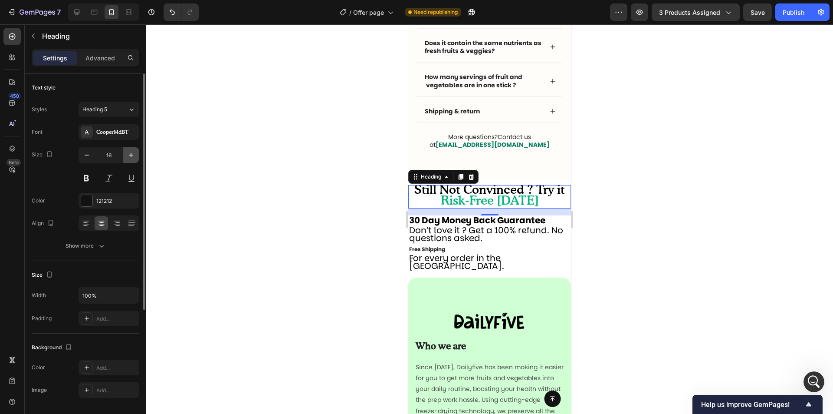
scroll to position [0, 0]
click at [128, 157] on icon "button" at bounding box center [131, 155] width 9 height 9
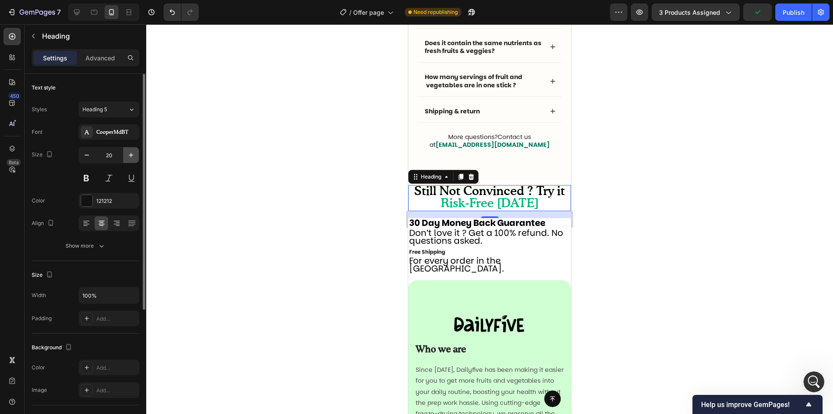
click at [128, 157] on icon "button" at bounding box center [131, 155] width 9 height 9
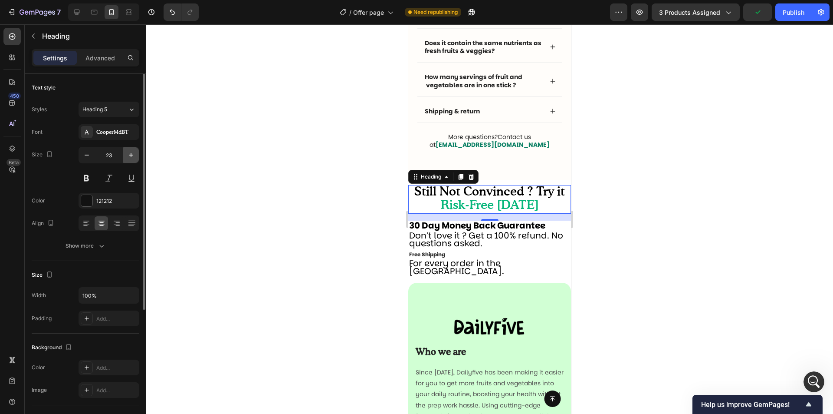
click at [128, 157] on icon "button" at bounding box center [131, 155] width 9 height 9
type input "24"
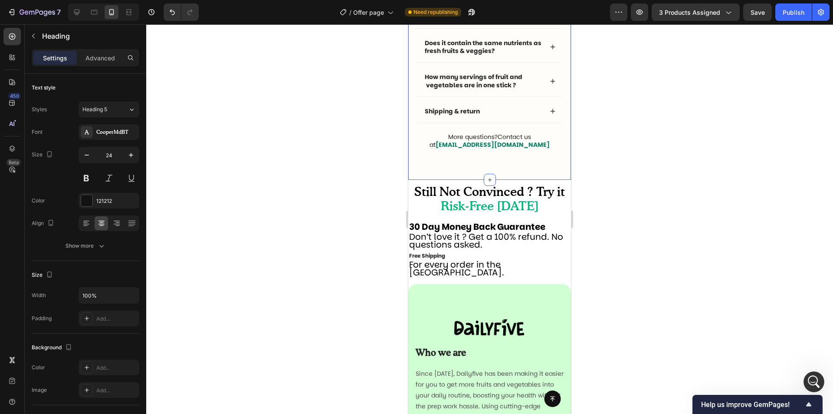
click at [557, 147] on div "Frequently asked questions Text Block Questions ? We answer ! Heading Why “Dail…" at bounding box center [490, 55] width 163 height 248
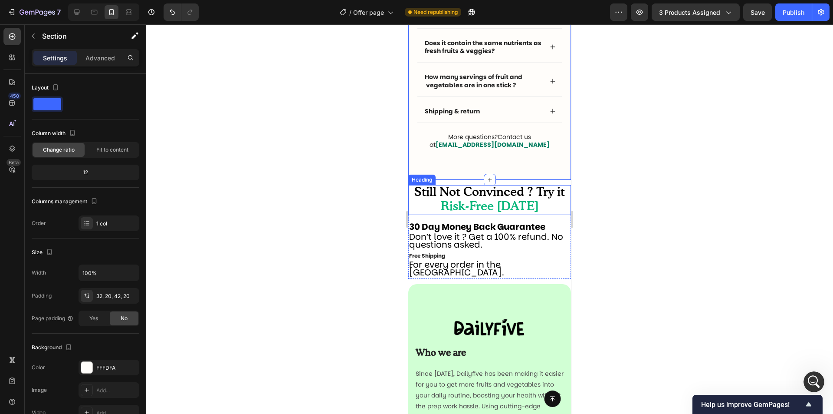
click at [423, 208] on p "⁠⁠⁠⁠⁠⁠⁠ Still Not Convinced ? Try it Risk-Free Today" at bounding box center [489, 200] width 161 height 28
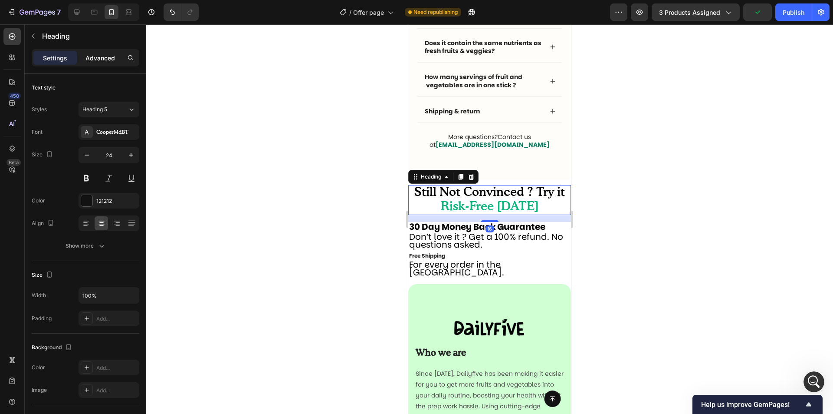
click at [107, 52] on div "Advanced" at bounding box center [100, 58] width 43 height 14
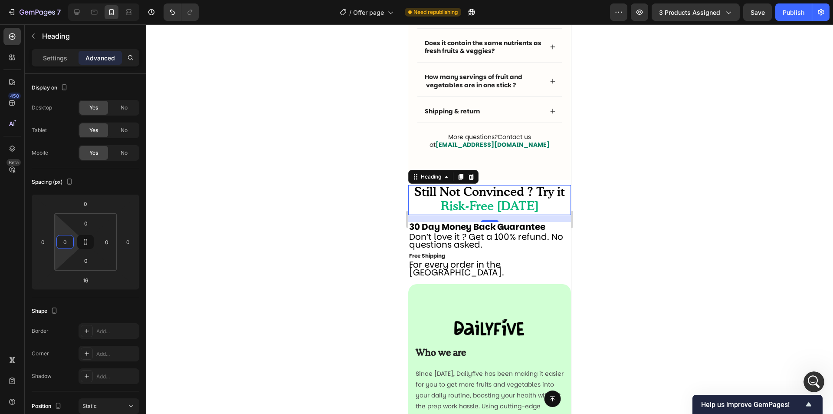
click at [63, 244] on input "0" at bounding box center [65, 241] width 13 height 13
type input "20"
click at [110, 244] on input "0" at bounding box center [106, 241] width 13 height 13
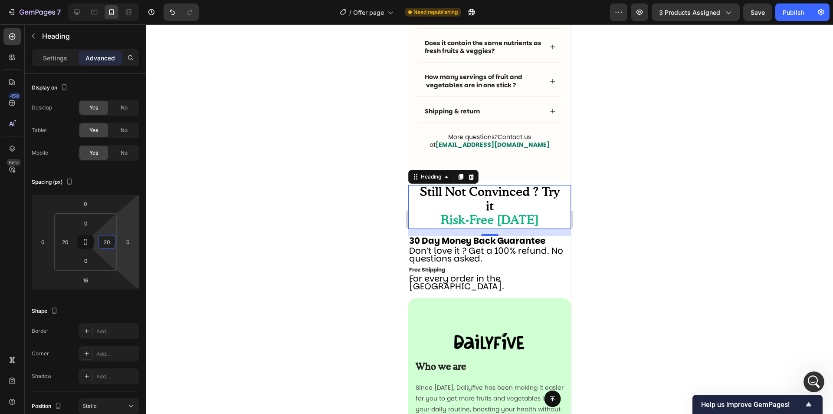
type input "20"
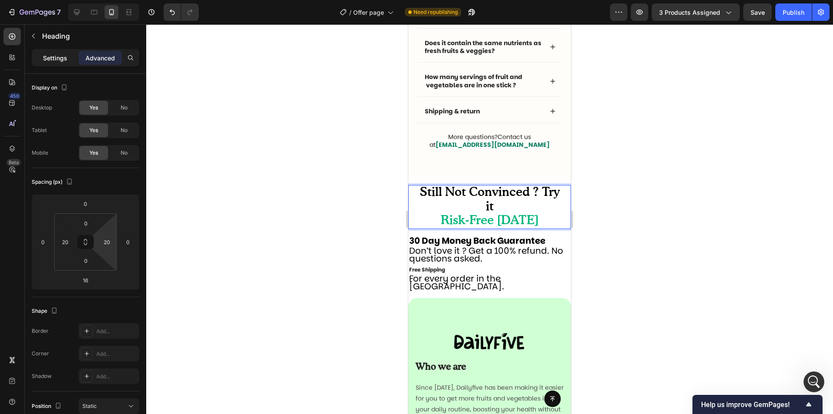
click at [57, 59] on p "Settings" at bounding box center [55, 57] width 24 height 9
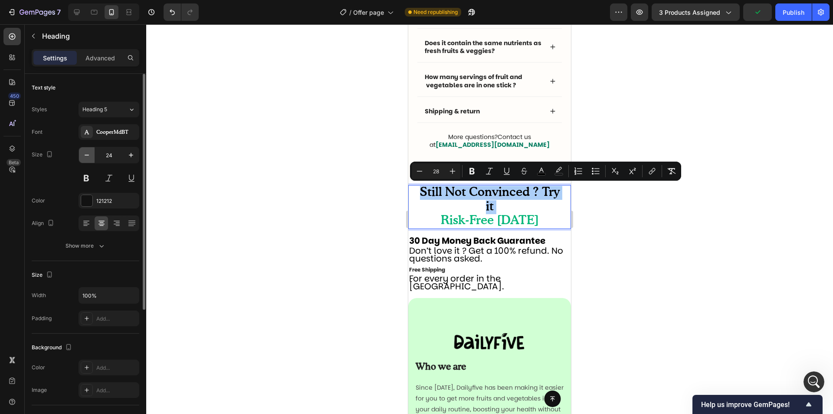
click at [88, 154] on icon "button" at bounding box center [86, 155] width 9 height 9
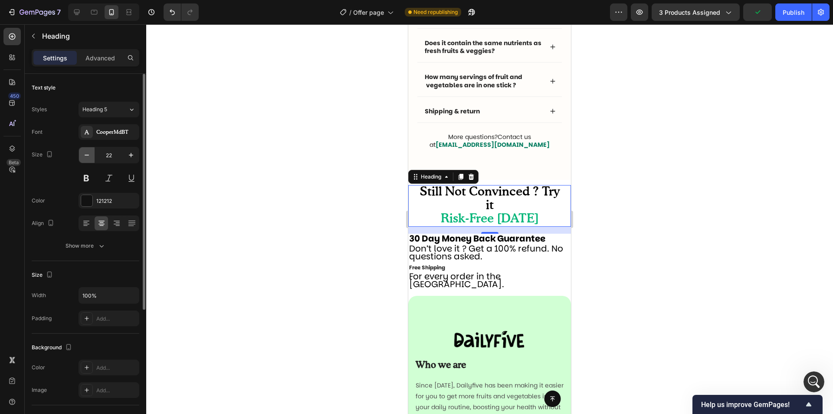
click at [88, 154] on icon "button" at bounding box center [86, 155] width 9 height 9
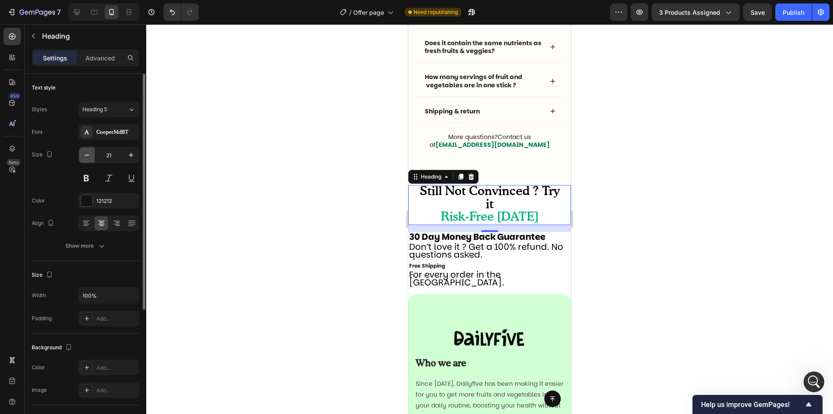
click at [88, 154] on icon "button" at bounding box center [86, 155] width 9 height 9
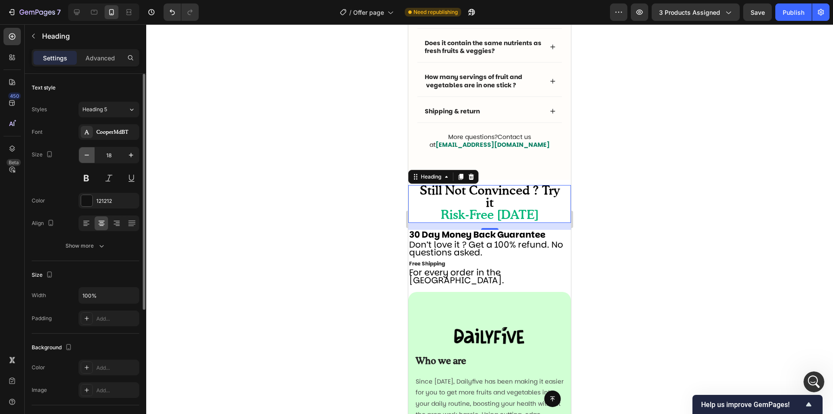
click at [88, 154] on icon "button" at bounding box center [86, 155] width 9 height 9
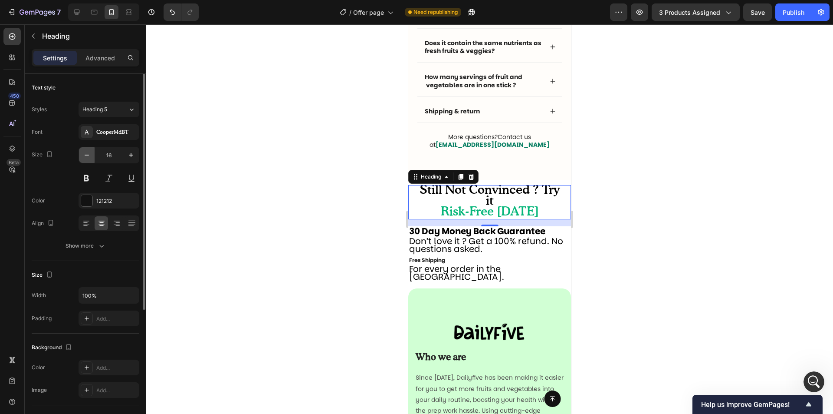
click at [88, 154] on icon "button" at bounding box center [86, 155] width 9 height 9
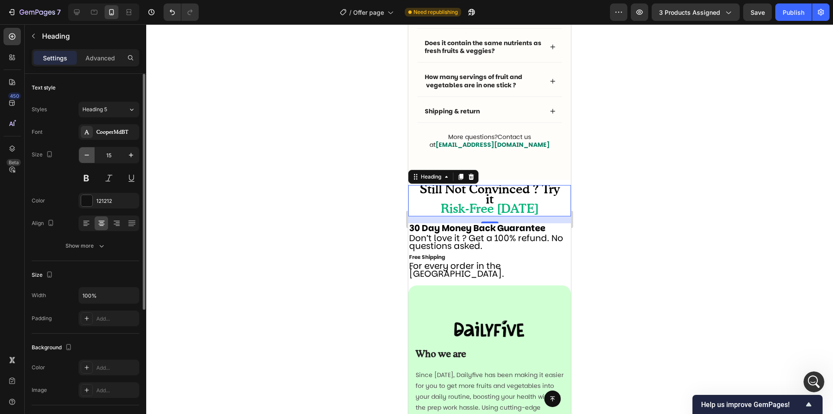
click at [88, 154] on icon "button" at bounding box center [86, 155] width 9 height 9
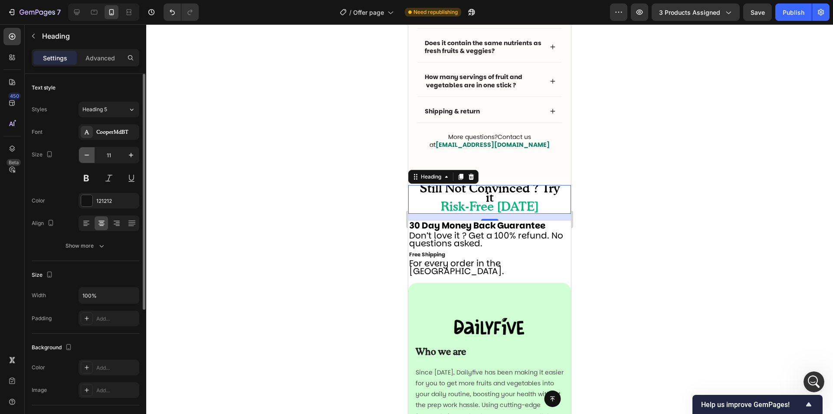
click at [88, 154] on icon "button" at bounding box center [86, 155] width 9 height 9
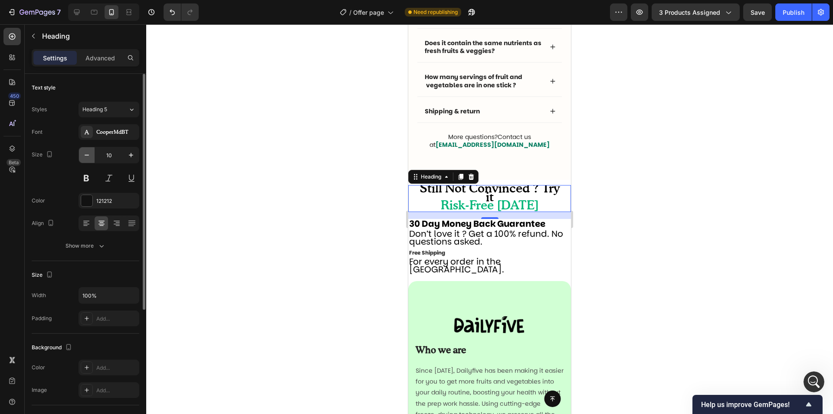
click at [88, 154] on icon "button" at bounding box center [86, 155] width 9 height 9
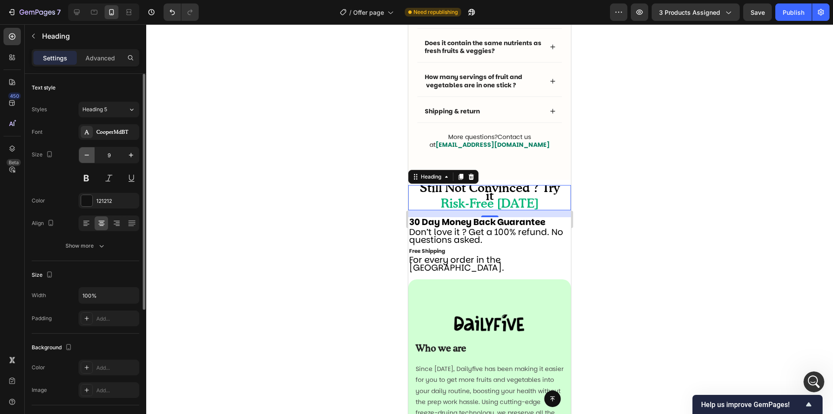
click at [88, 154] on icon "button" at bounding box center [86, 155] width 9 height 9
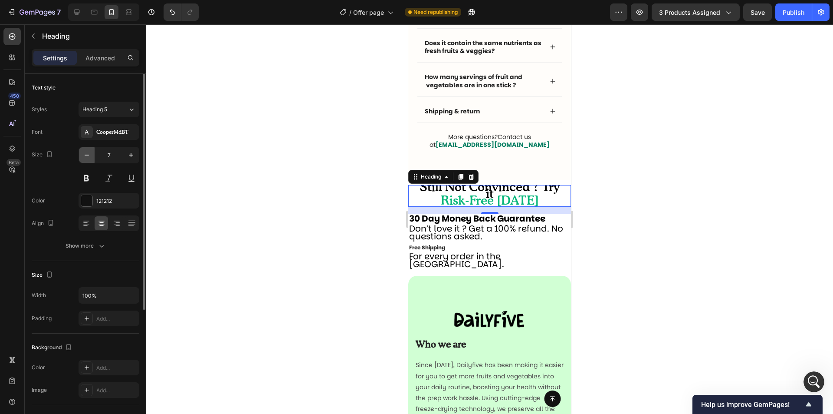
click at [88, 154] on icon "button" at bounding box center [86, 155] width 9 height 9
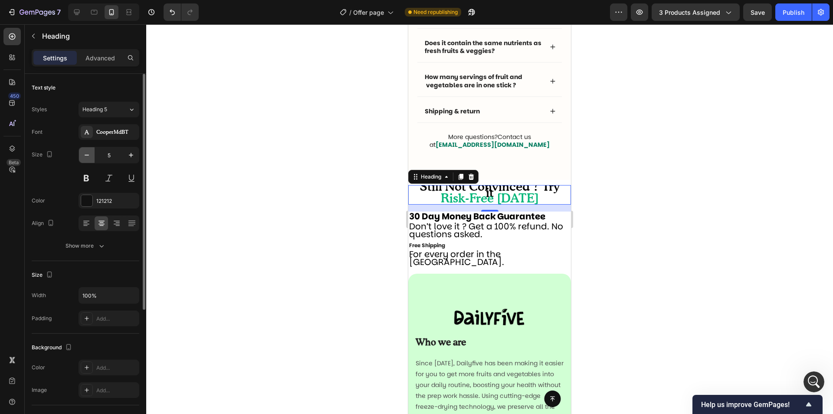
click at [88, 154] on icon "button" at bounding box center [86, 155] width 9 height 9
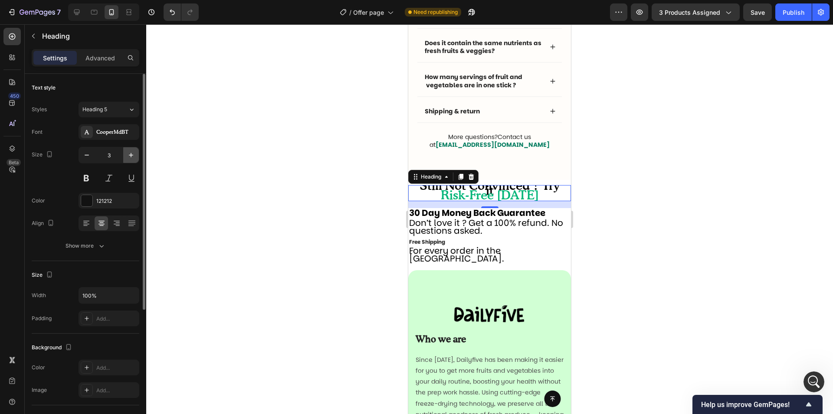
click at [135, 152] on icon "button" at bounding box center [131, 155] width 9 height 9
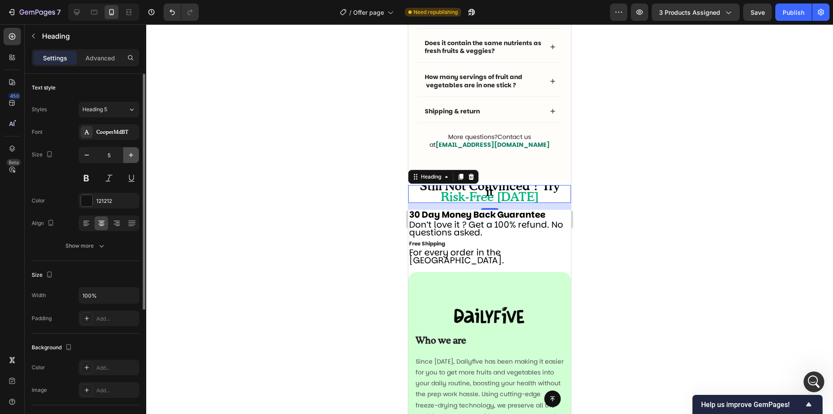
click at [134, 151] on icon "button" at bounding box center [131, 155] width 9 height 9
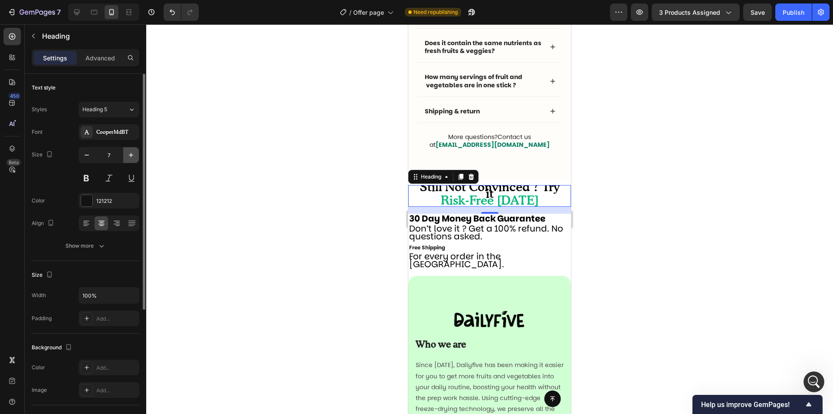
click at [134, 151] on icon "button" at bounding box center [131, 155] width 9 height 9
click at [134, 152] on icon "button" at bounding box center [131, 155] width 9 height 9
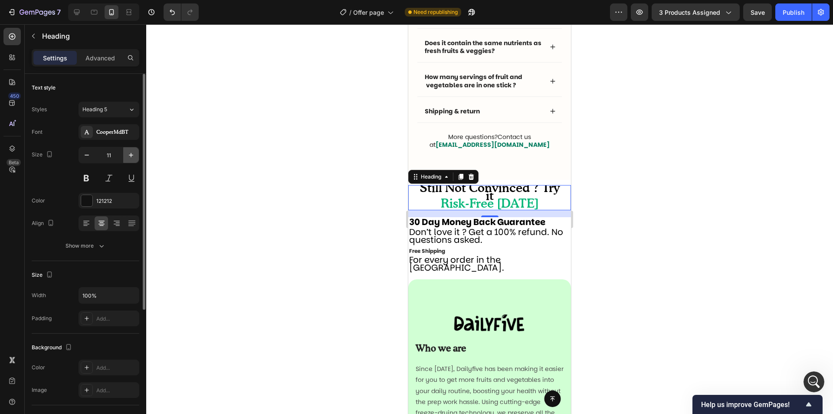
click at [133, 154] on icon "button" at bounding box center [131, 155] width 9 height 9
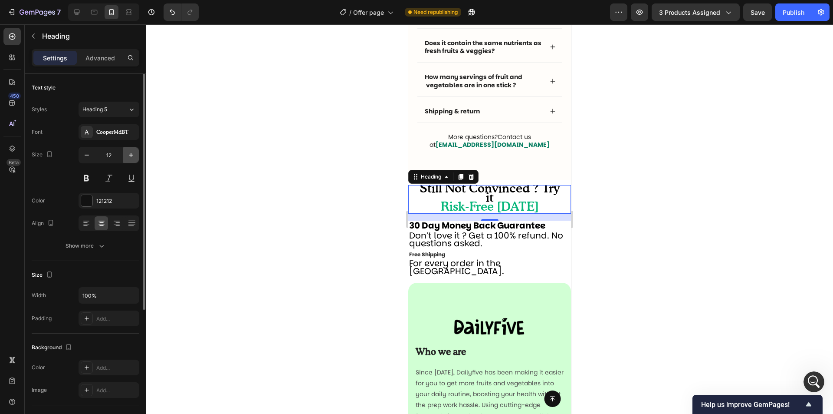
click at [132, 155] on icon "button" at bounding box center [131, 155] width 9 height 9
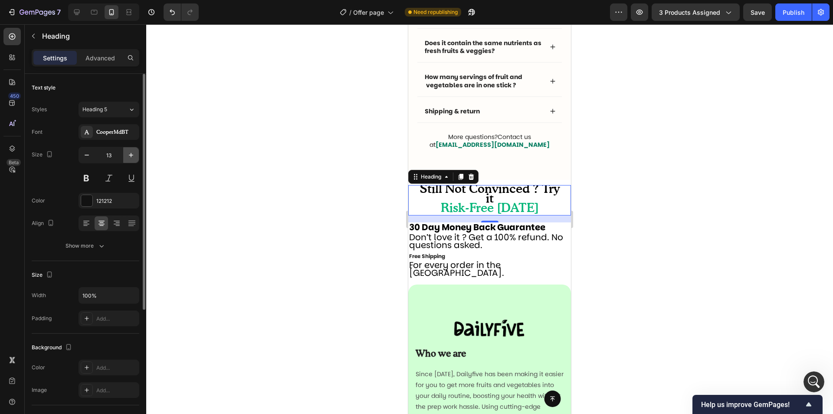
click at [132, 155] on icon "button" at bounding box center [131, 155] width 9 height 9
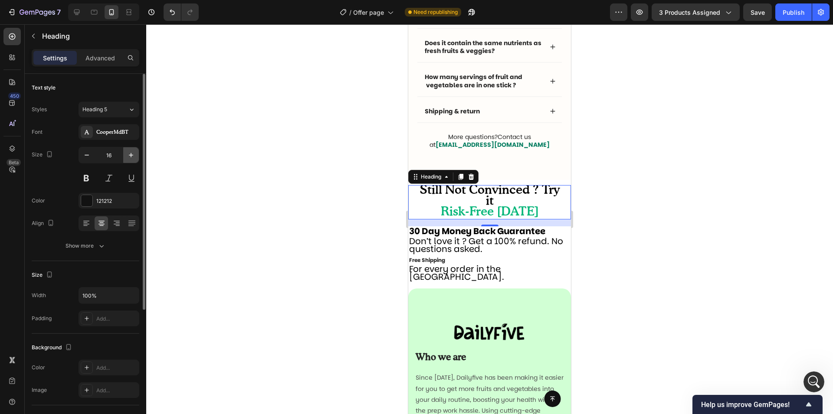
click at [132, 156] on icon "button" at bounding box center [131, 155] width 9 height 9
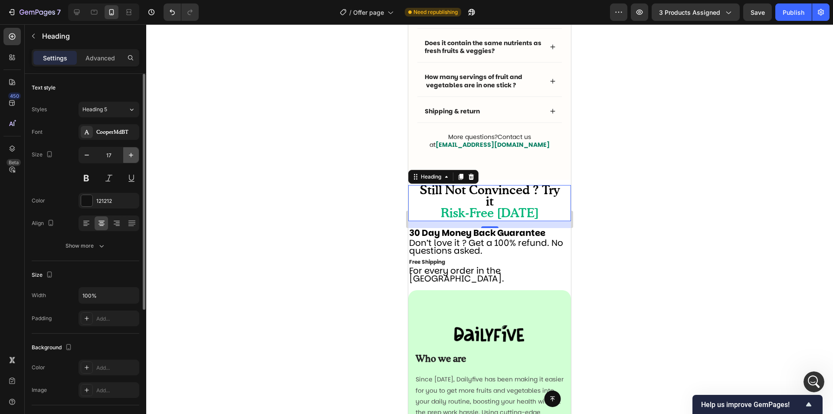
click at [132, 156] on icon "button" at bounding box center [131, 155] width 9 height 9
click at [132, 157] on icon "button" at bounding box center [131, 155] width 9 height 9
type input "20"
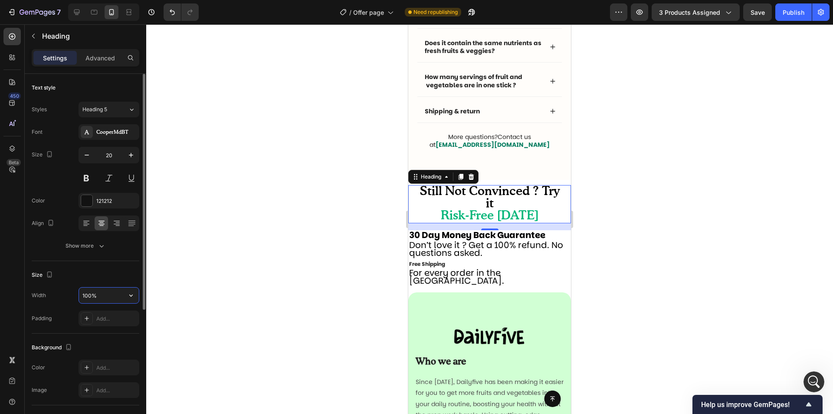
click at [99, 298] on input "100%" at bounding box center [109, 295] width 60 height 16
click at [133, 295] on icon "button" at bounding box center [131, 295] width 9 height 9
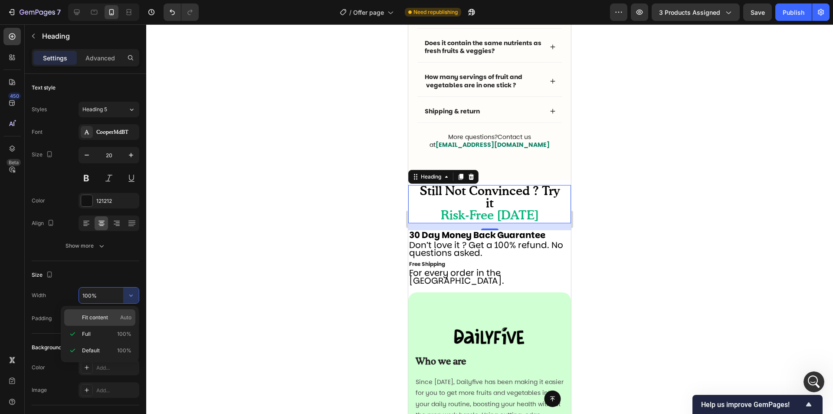
click at [108, 311] on div "Fit content Auto" at bounding box center [99, 317] width 71 height 16
type input "Auto"
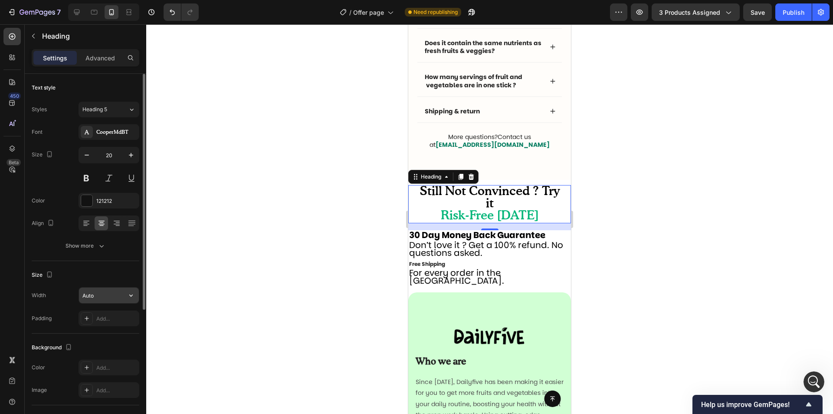
click at [122, 301] on input "Auto" at bounding box center [109, 295] width 60 height 16
click at [134, 298] on icon "button" at bounding box center [131, 295] width 9 height 9
click at [104, 62] on p "Advanced" at bounding box center [101, 57] width 30 height 9
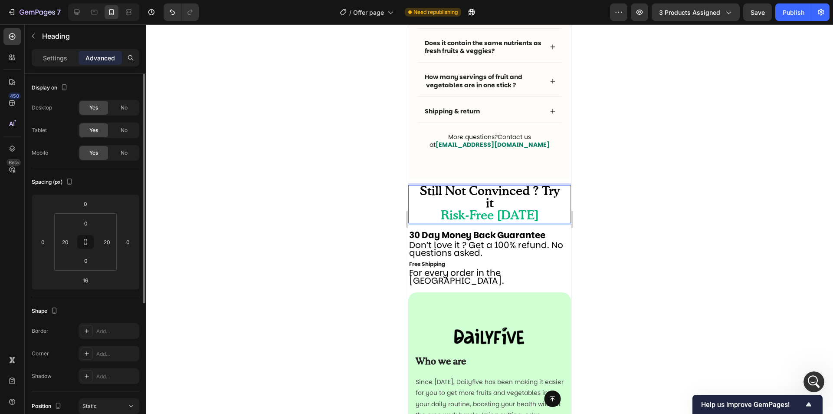
click at [443, 205] on p "Still Not Convinced ? Try it Risk-Free [DATE]" at bounding box center [490, 204] width 144 height 36
click at [448, 188] on span "Still Not Convinced ? Try it" at bounding box center [490, 197] width 140 height 24
click at [530, 195] on span "Still Not Convinced ? Try it" at bounding box center [490, 197] width 140 height 24
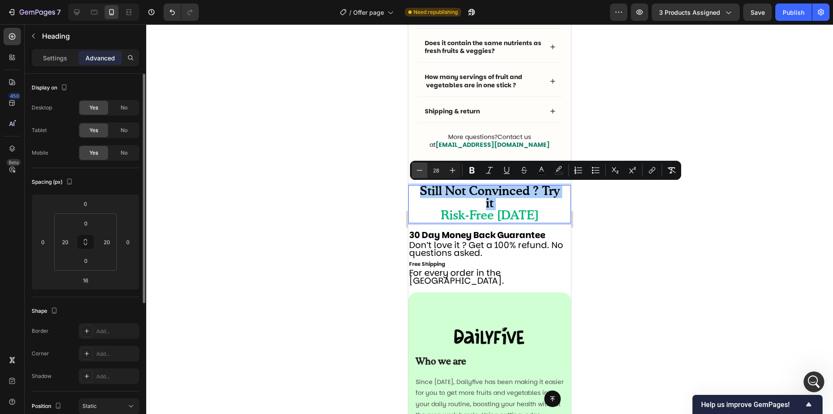
click at [424, 168] on icon "Editor contextual toolbar" at bounding box center [419, 170] width 9 height 9
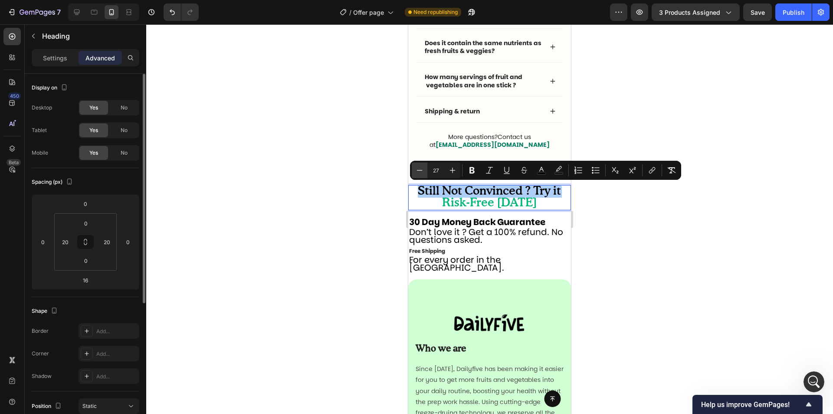
click at [424, 168] on icon "Editor contextual toolbar" at bounding box center [419, 170] width 9 height 9
type input "24"
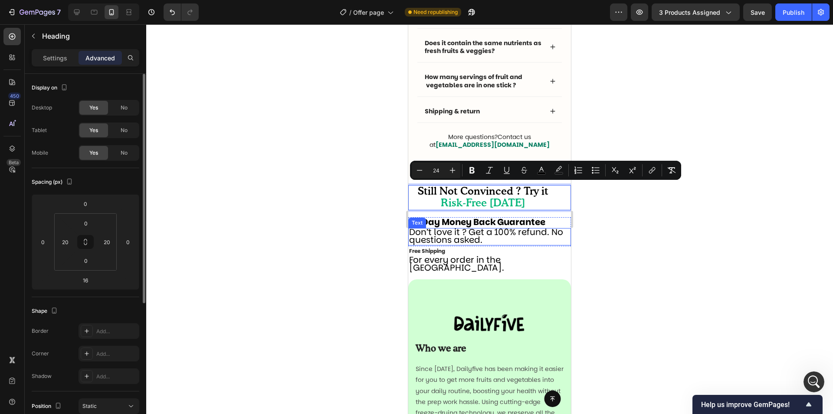
click at [502, 245] on div "Don’t love it ? Get a 100% refund. No questions asked. Text" at bounding box center [490, 236] width 163 height 17
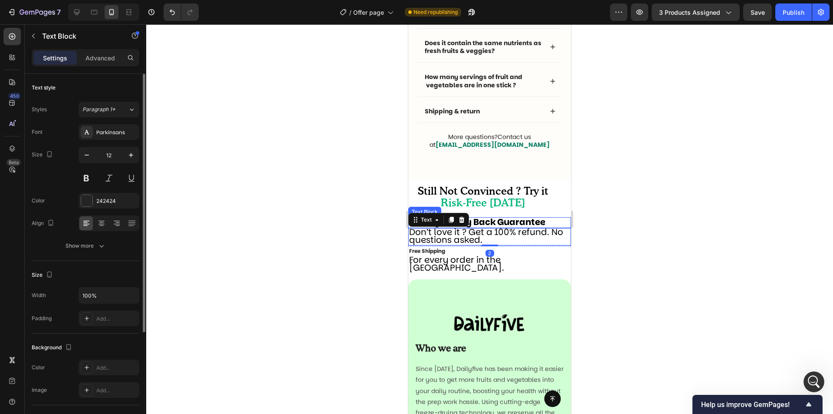
click at [533, 220] on strong "30 Day Money Back Guarantee" at bounding box center [477, 222] width 136 height 12
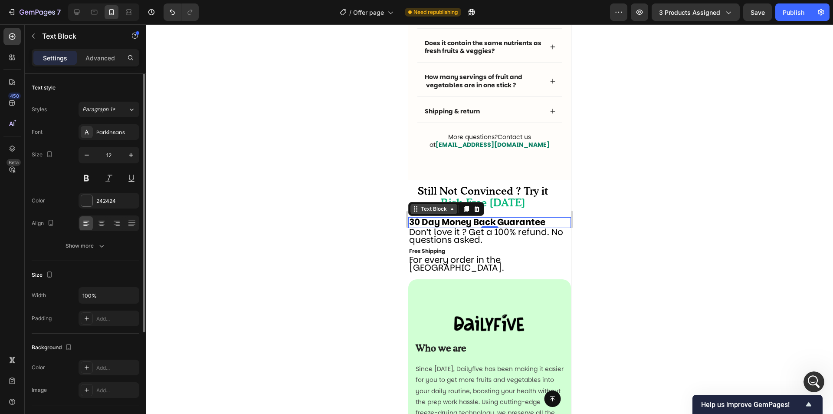
click at [452, 208] on icon at bounding box center [452, 208] width 7 height 7
click at [451, 211] on icon at bounding box center [452, 208] width 7 height 7
click at [452, 225] on strong "30 Day Money Back Guarantee" at bounding box center [477, 222] width 136 height 12
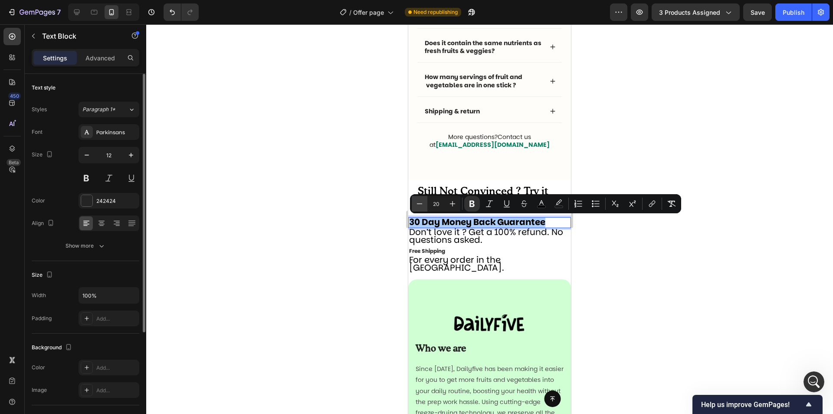
click at [422, 205] on icon "Editor contextual toolbar" at bounding box center [419, 203] width 9 height 9
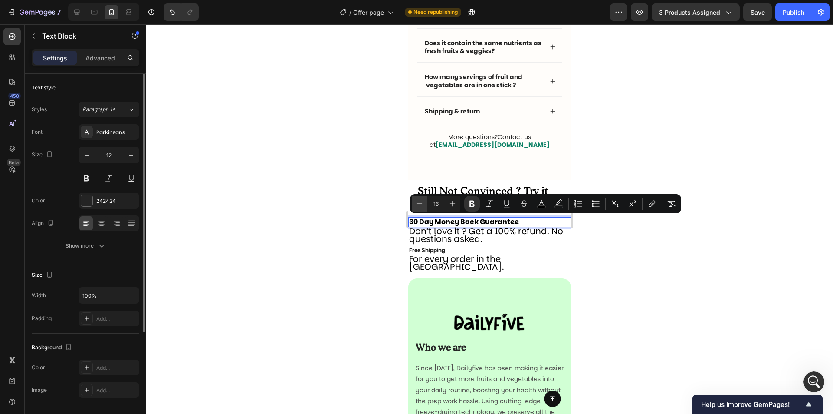
type input "15"
click at [426, 224] on strong "30 Day Money Back Guarantee" at bounding box center [460, 221] width 102 height 9
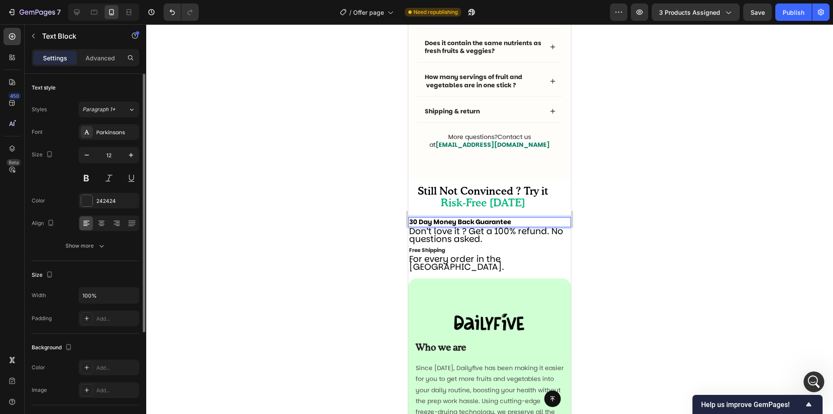
click at [409, 222] on div "30 Day Money Back Guarantee" at bounding box center [490, 222] width 163 height 10
click at [10, 38] on icon at bounding box center [12, 36] width 9 height 9
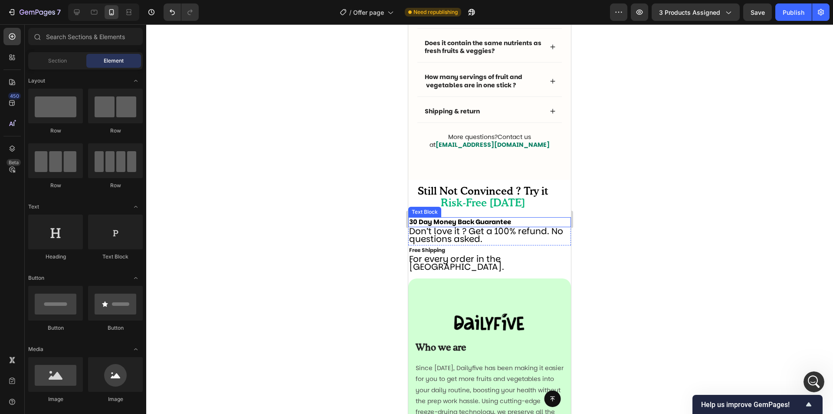
click at [477, 223] on strong "30 Day Money Back Guarantee" at bounding box center [460, 221] width 102 height 9
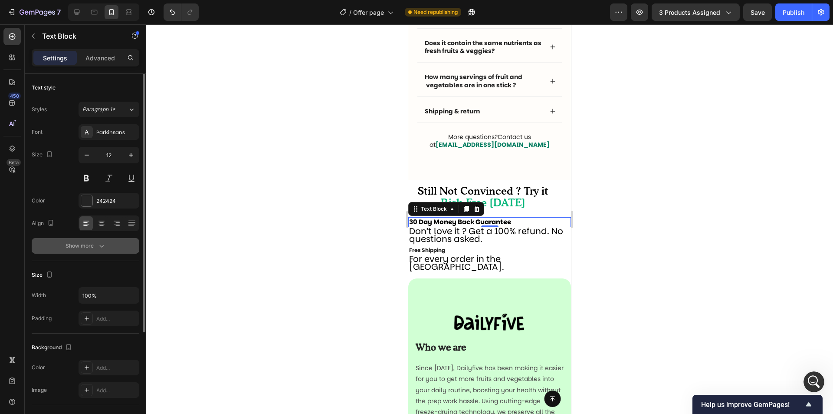
click at [112, 245] on button "Show more" at bounding box center [86, 246] width 108 height 16
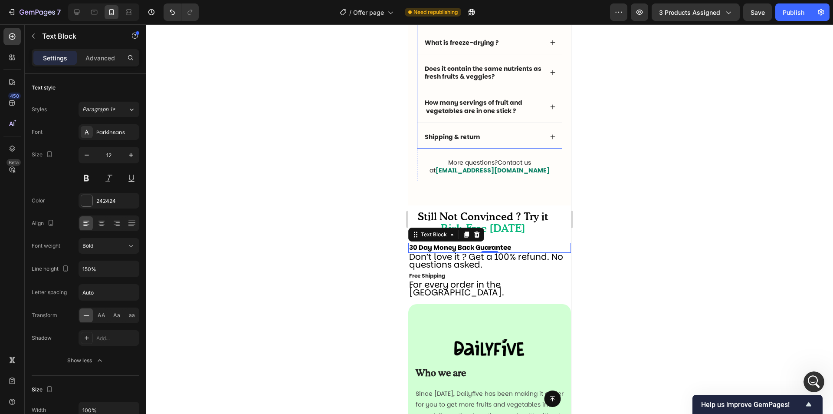
scroll to position [2843, 0]
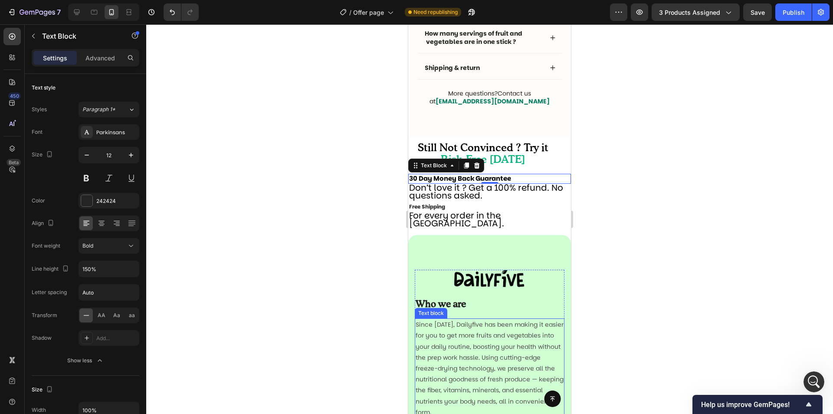
click at [519, 335] on span "Since 2023, Dailyfive has been making it easier for you to get more fruits and …" at bounding box center [490, 368] width 148 height 96
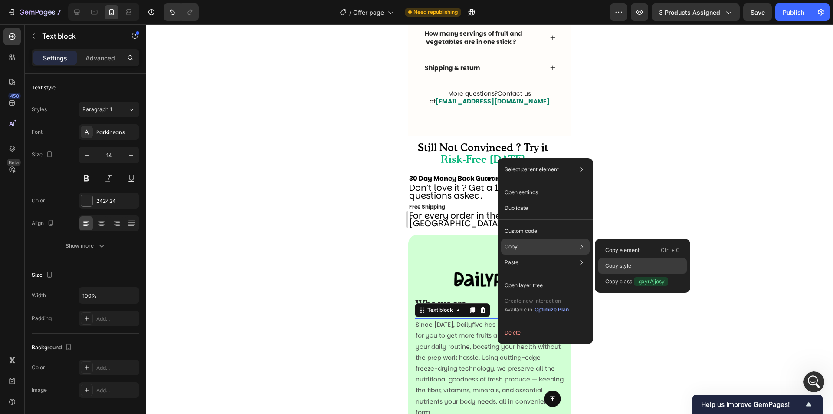
click at [609, 264] on p "Copy style" at bounding box center [619, 266] width 26 height 8
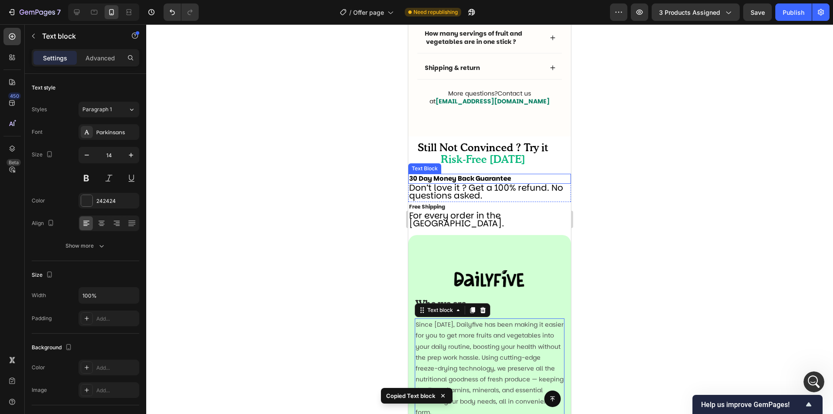
click at [487, 183] on div "30 Day Money Back Guarantee Text Block" at bounding box center [490, 179] width 163 height 10
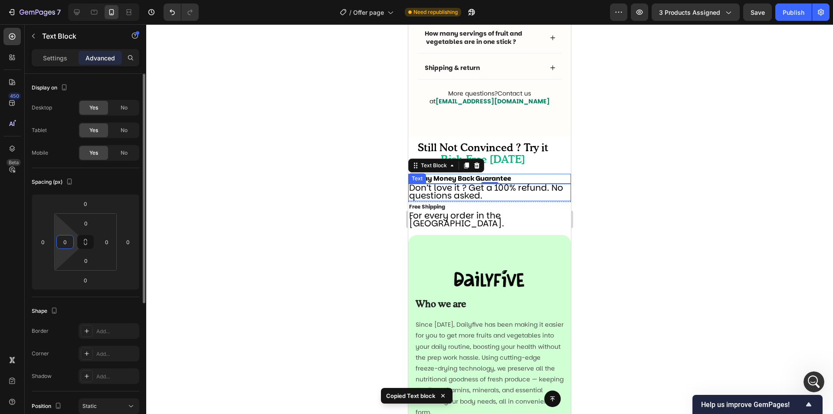
click at [70, 247] on input "0" at bounding box center [65, 241] width 13 height 13
type input "20"
click at [109, 245] on input "0" at bounding box center [106, 241] width 13 height 13
type input "20"
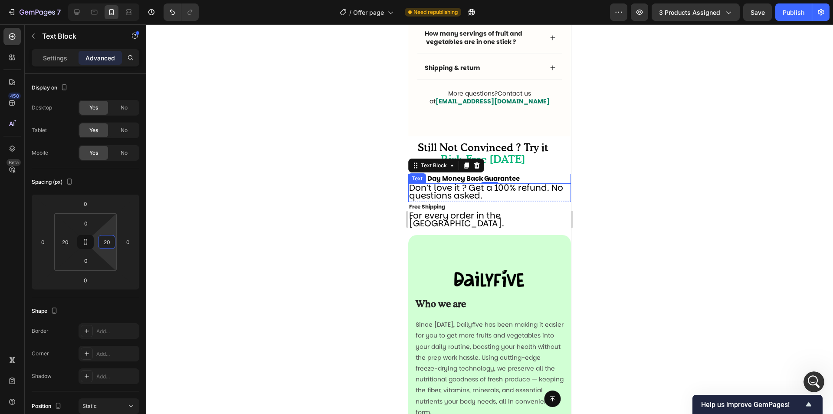
click at [444, 189] on span "Don’t love it ? Get a 100% refund. No questions asked." at bounding box center [486, 191] width 154 height 20
click at [435, 191] on span "Don’t love it ? Get a 100% refund. No questions asked." at bounding box center [486, 191] width 154 height 20
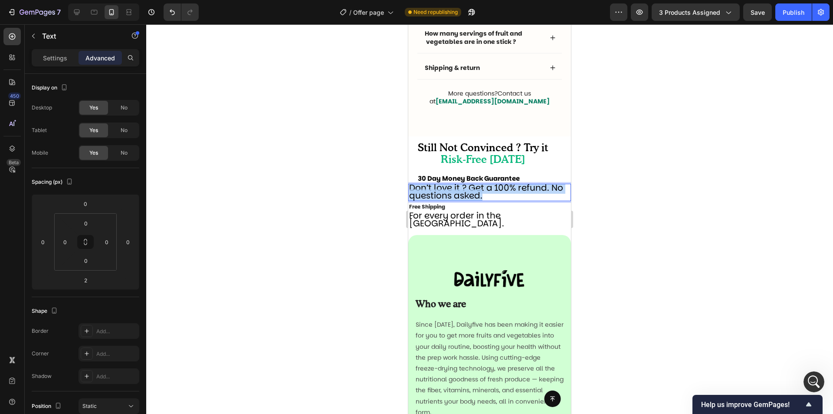
click at [436, 191] on span "Don’t love it ? Get a 100% refund. No questions asked." at bounding box center [486, 191] width 154 height 20
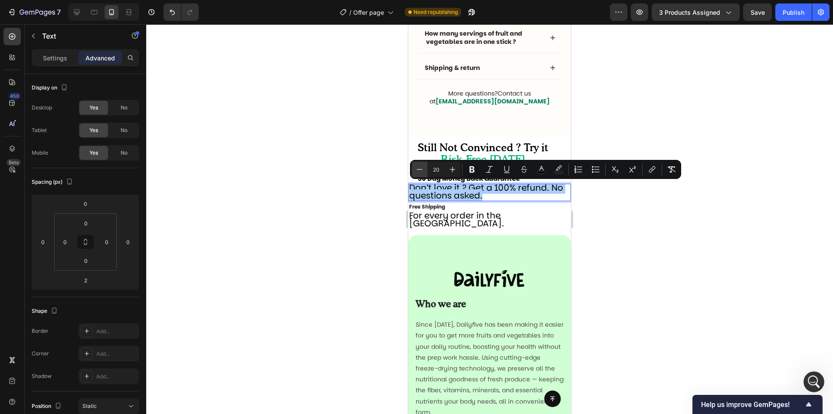
click at [425, 168] on button "Minus" at bounding box center [420, 169] width 16 height 16
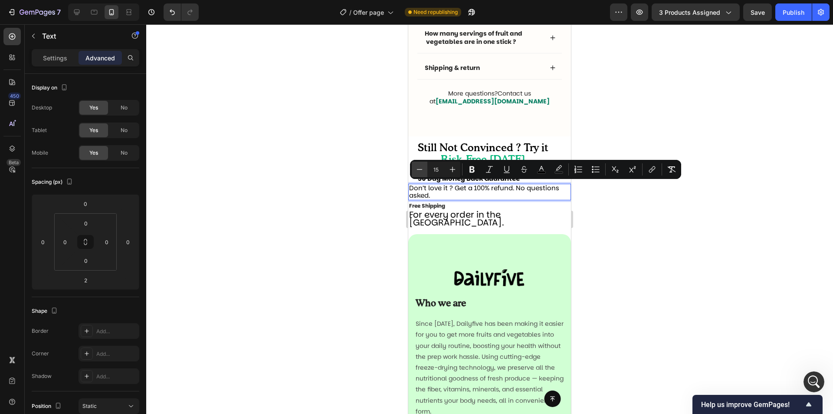
click at [425, 168] on button "Minus" at bounding box center [420, 169] width 16 height 16
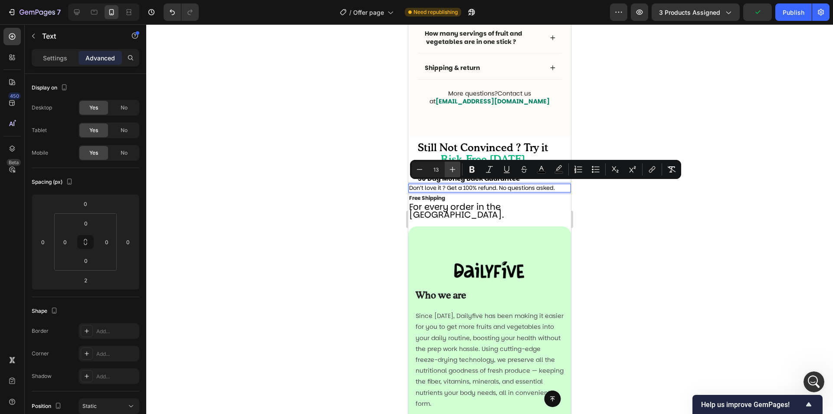
click at [450, 171] on icon "Editor contextual toolbar" at bounding box center [452, 169] width 9 height 9
type input "14"
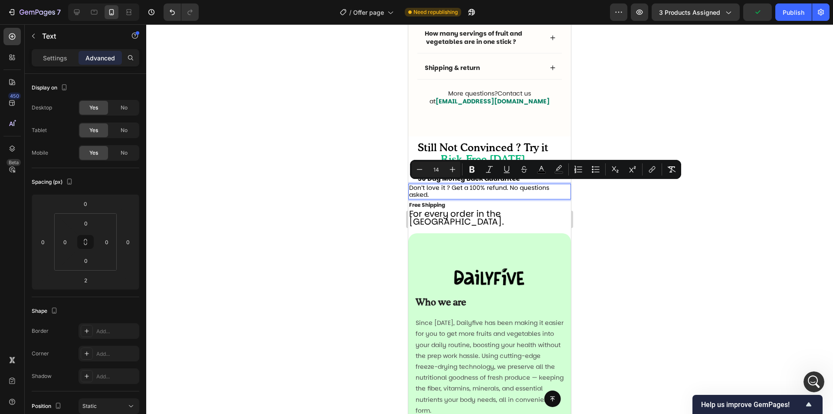
click at [441, 194] on p "Don’t love it ? Get a 100% refund. No questions asked." at bounding box center [489, 191] width 161 height 14
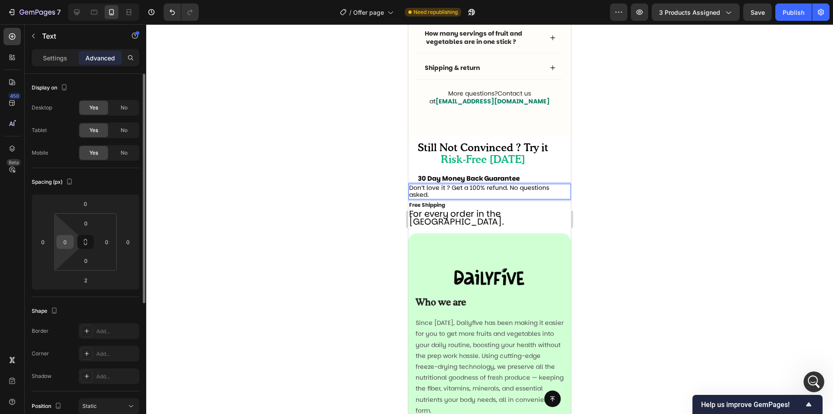
click at [62, 240] on input "0" at bounding box center [65, 241] width 13 height 13
type input "20"
click at [105, 244] on input "0" at bounding box center [106, 241] width 13 height 13
type input "20"
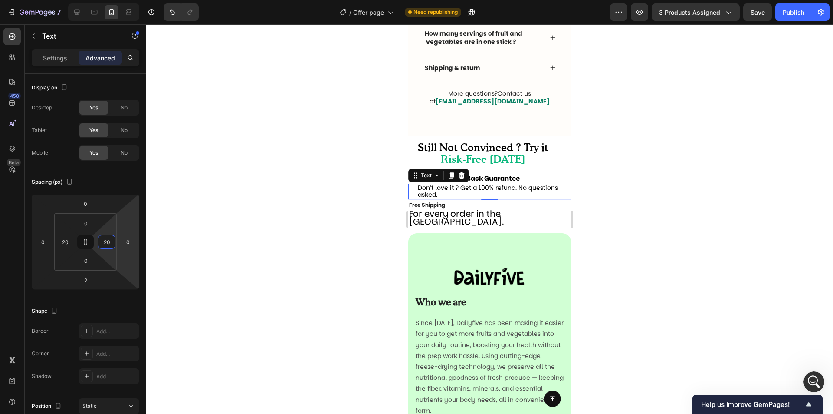
click at [618, 168] on div at bounding box center [489, 218] width 687 height 389
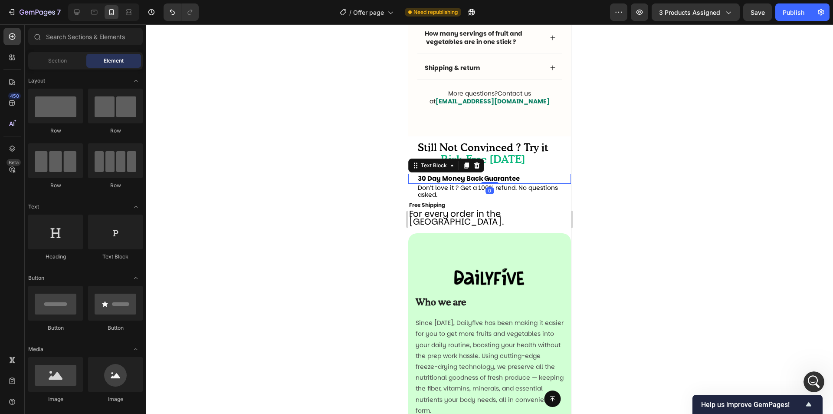
click at [473, 179] on strong "30 Day Money Back Guarantee" at bounding box center [469, 178] width 102 height 9
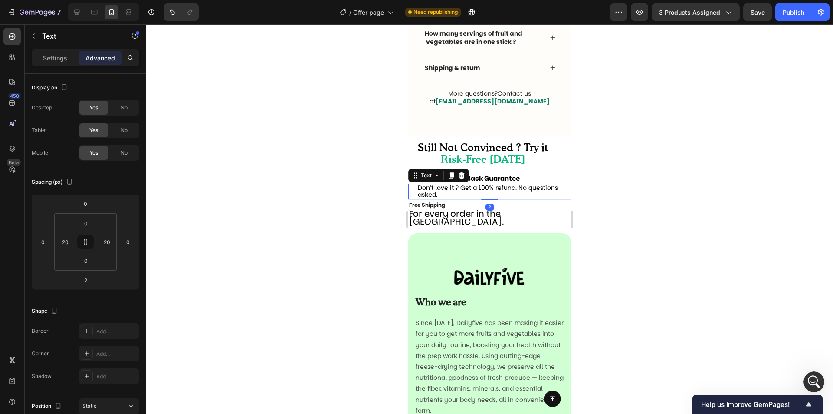
click at [504, 192] on span "Don’t love it ? Get a 100% refund. No questions asked." at bounding box center [488, 191] width 140 height 16
click at [486, 181] on strong "30 Day Money Back Guarantee" at bounding box center [469, 178] width 102 height 9
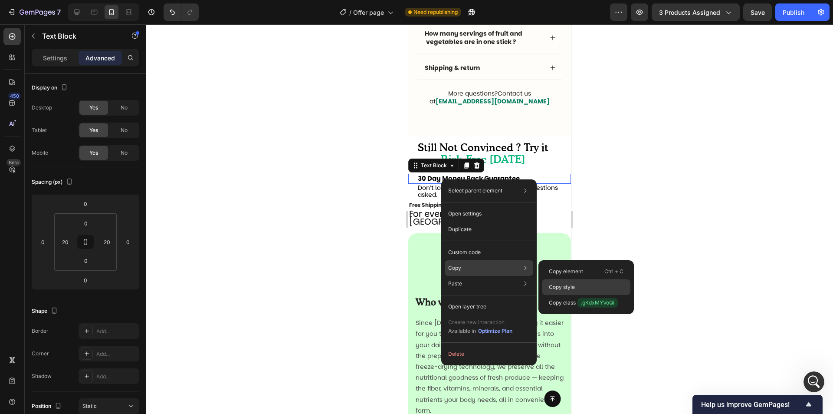
click at [559, 287] on p "Copy style" at bounding box center [562, 287] width 26 height 8
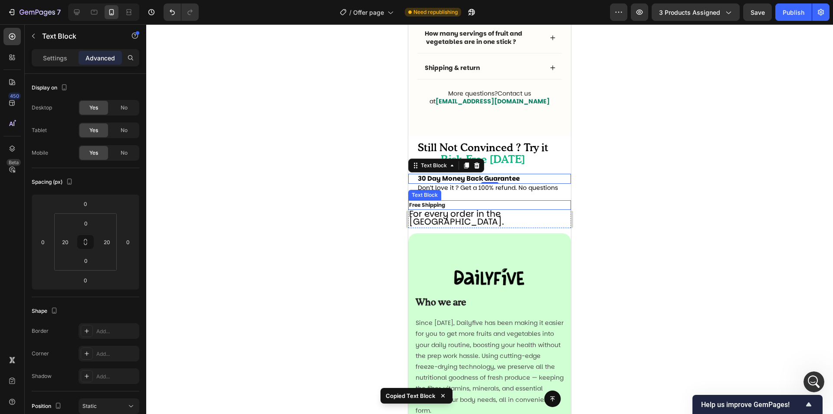
click at [450, 203] on p "Free Shipping" at bounding box center [489, 205] width 161 height 8
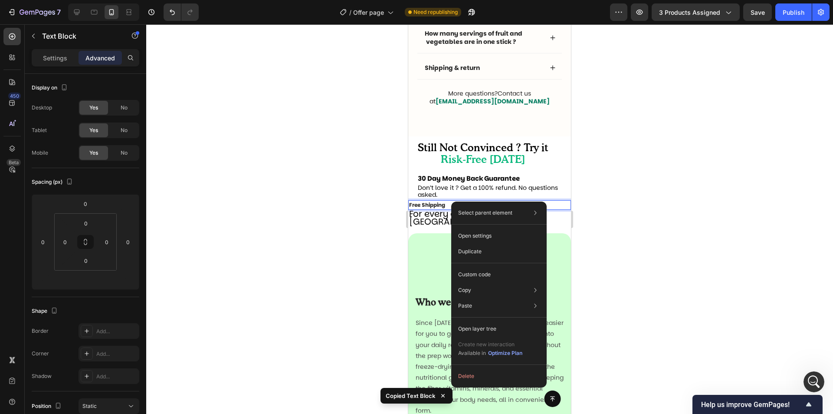
click at [442, 204] on p "Free Shipping" at bounding box center [489, 205] width 161 height 8
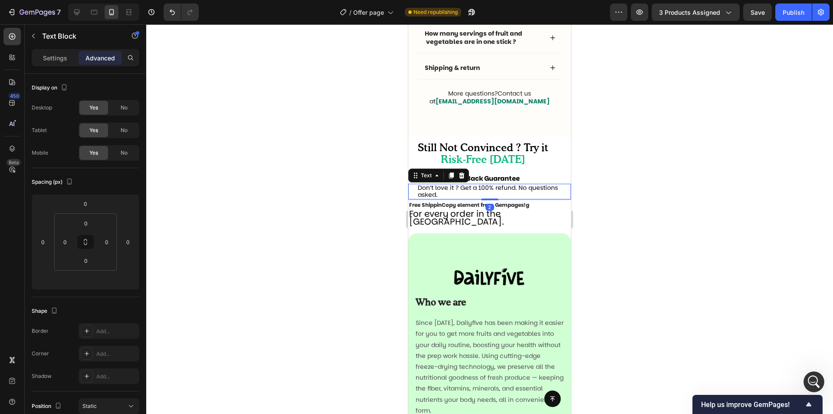
click at [552, 194] on p "Don’t love it ? Get a 100% refund. No questions asked." at bounding box center [490, 191] width 144 height 14
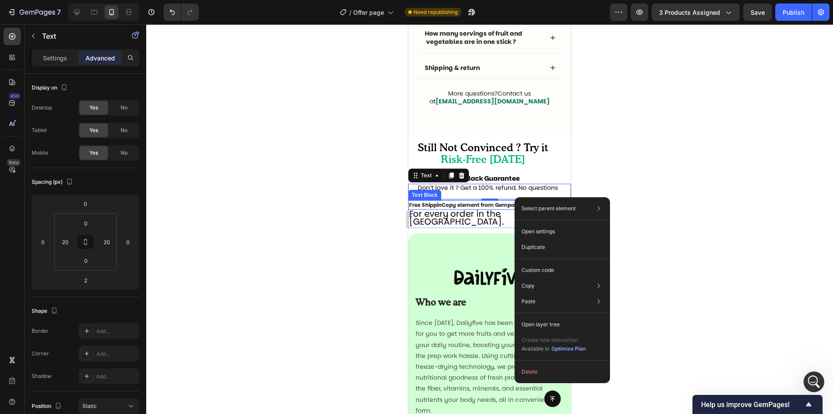
click at [477, 202] on p "Free ShippinCopy element from Gempages!g" at bounding box center [489, 205] width 161 height 8
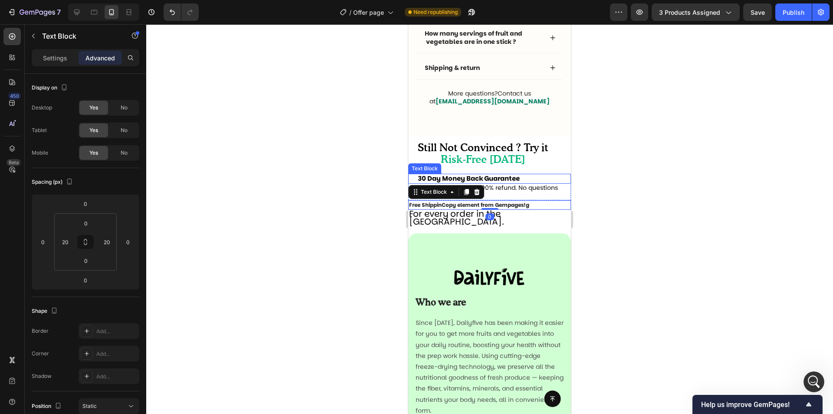
click at [503, 177] on strong "30 Day Money Back Guarantee" at bounding box center [469, 178] width 102 height 9
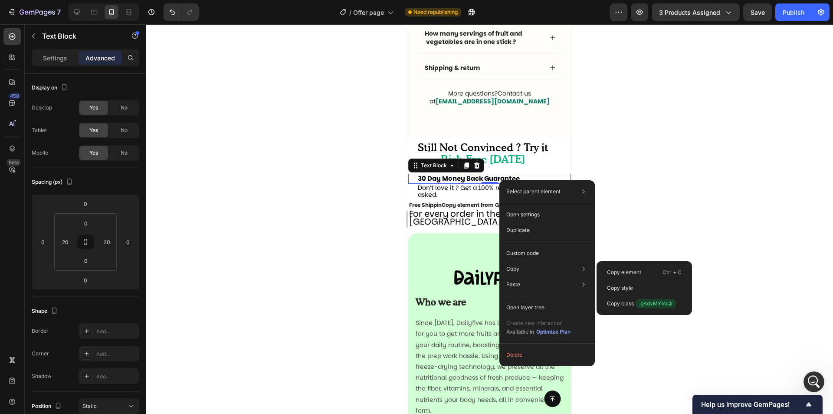
click at [612, 283] on div "Copy style" at bounding box center [644, 288] width 89 height 16
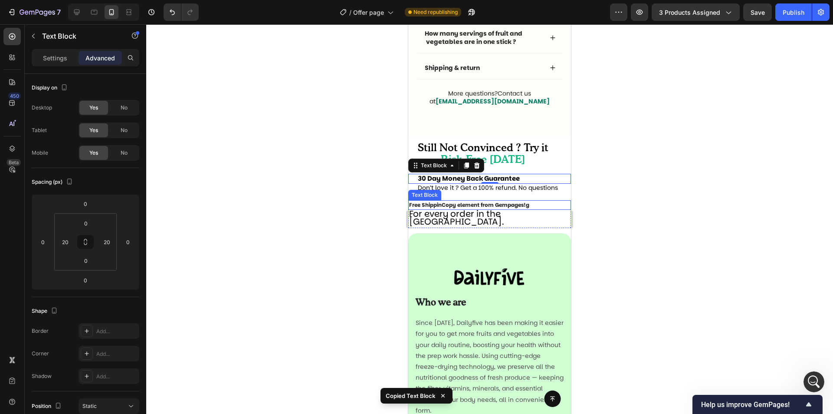
click at [540, 205] on p "Free ShippinCopy element from Gempages!g" at bounding box center [489, 205] width 161 height 8
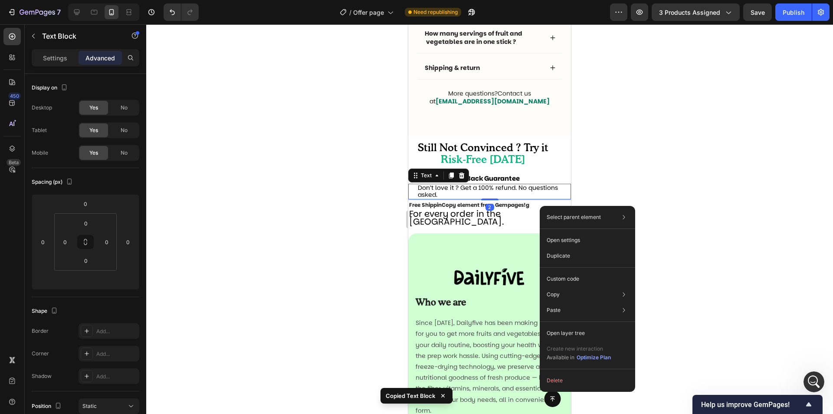
click at [522, 191] on span "Don’t love it ? Get a 100% refund. No questions asked." at bounding box center [488, 191] width 140 height 16
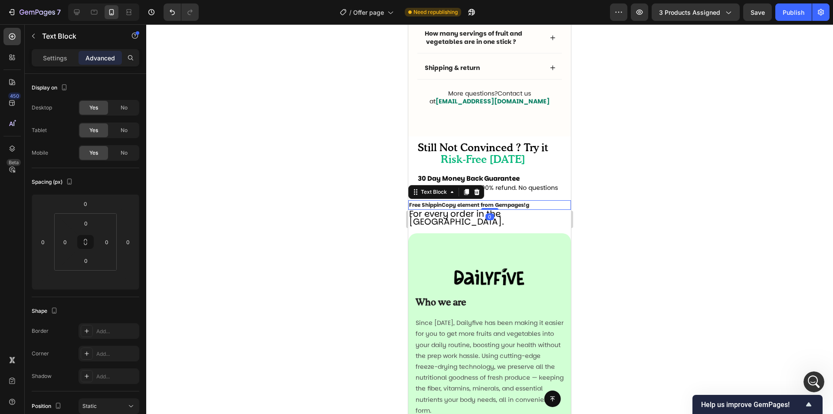
click at [517, 208] on p "Free ShippinCopy element from Gempages!g" at bounding box center [489, 205] width 161 height 8
type input "0"
type input "20"
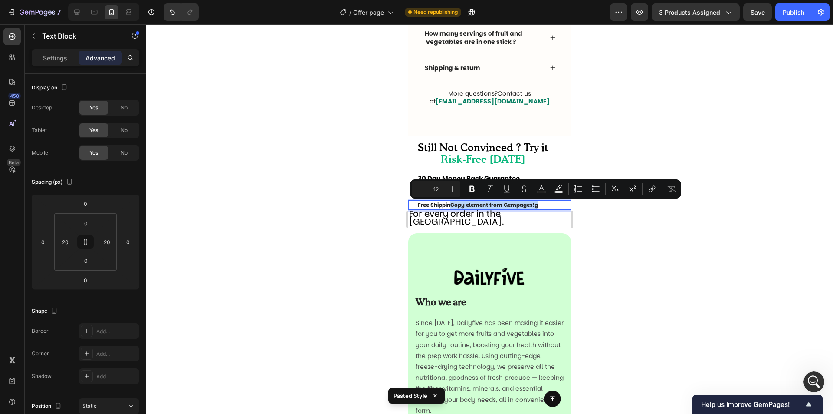
drag, startPoint x: 451, startPoint y: 203, endPoint x: 539, endPoint y: 204, distance: 87.7
click at [539, 204] on p "Free ShippinCopy element from Gempages!g" at bounding box center [490, 205] width 144 height 8
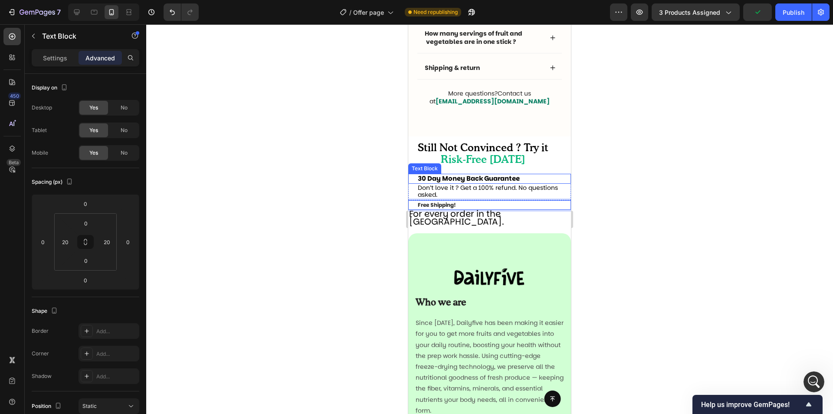
click at [504, 179] on strong "30 Day Money Back Guarantee" at bounding box center [469, 178] width 102 height 9
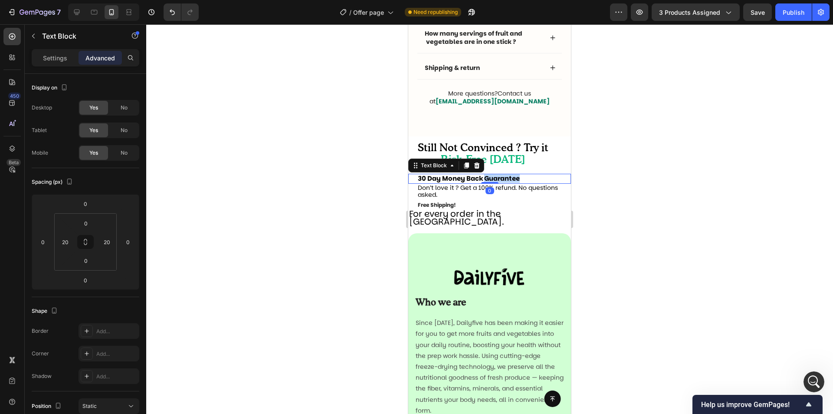
click at [501, 179] on strong "30 Day Money Back Guarantee" at bounding box center [469, 178] width 102 height 9
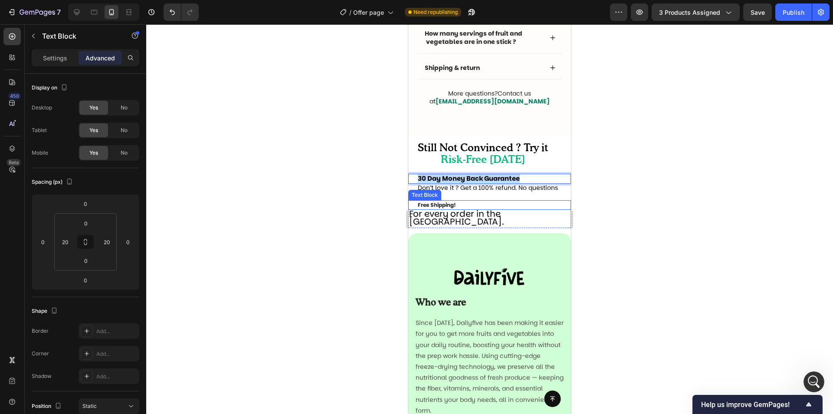
click at [442, 208] on p "Free Shipping!" at bounding box center [490, 205] width 144 height 8
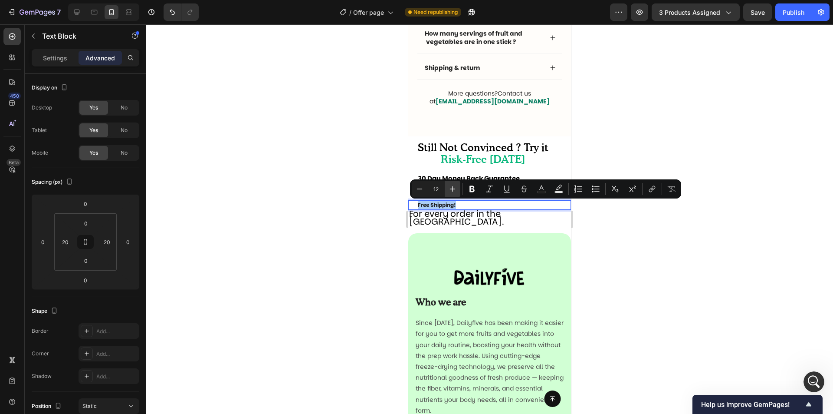
click at [448, 193] on button "Plus" at bounding box center [453, 189] width 16 height 16
click at [448, 193] on icon "Editor contextual toolbar" at bounding box center [452, 188] width 9 height 9
type input "15"
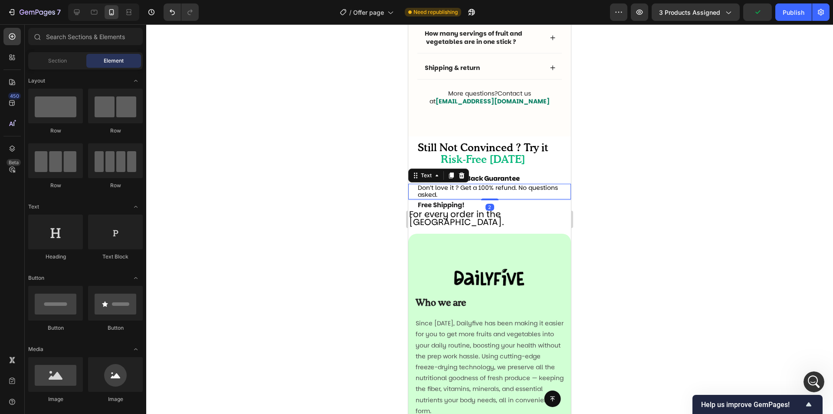
click at [482, 191] on span "Don’t love it ? Get a 100% refund. No questions asked." at bounding box center [488, 191] width 140 height 16
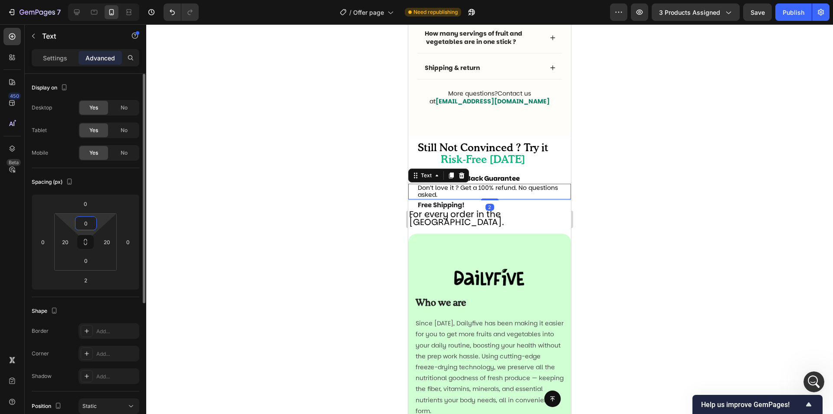
click at [81, 225] on input "0" at bounding box center [85, 223] width 17 height 13
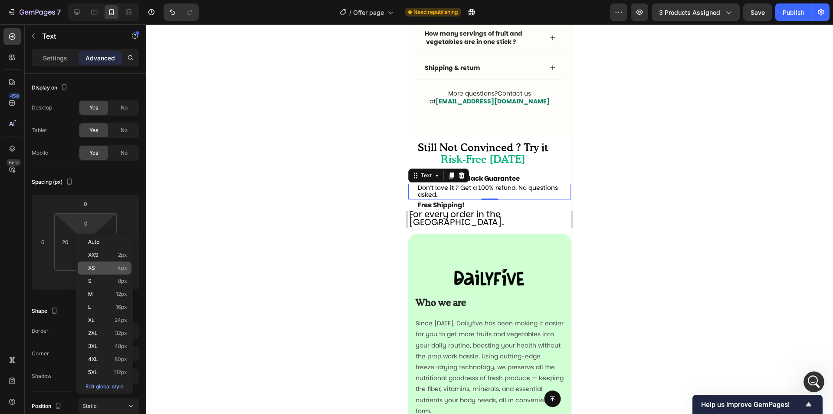
click at [98, 267] on p "XS 4px" at bounding box center [107, 268] width 39 height 6
type input "4"
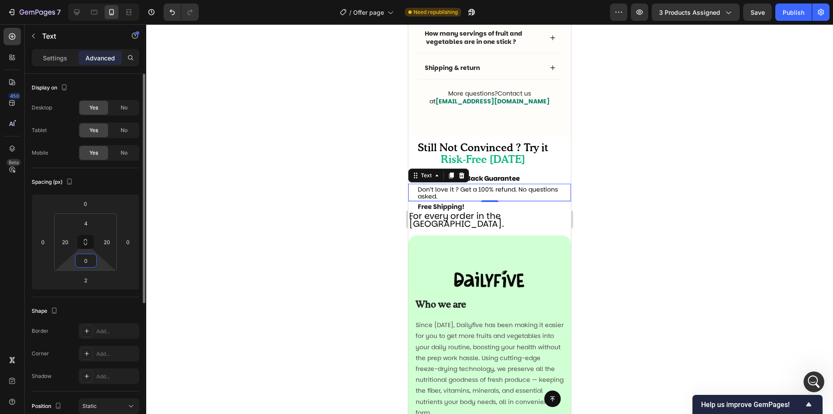
click at [86, 263] on input "0" at bounding box center [85, 260] width 17 height 13
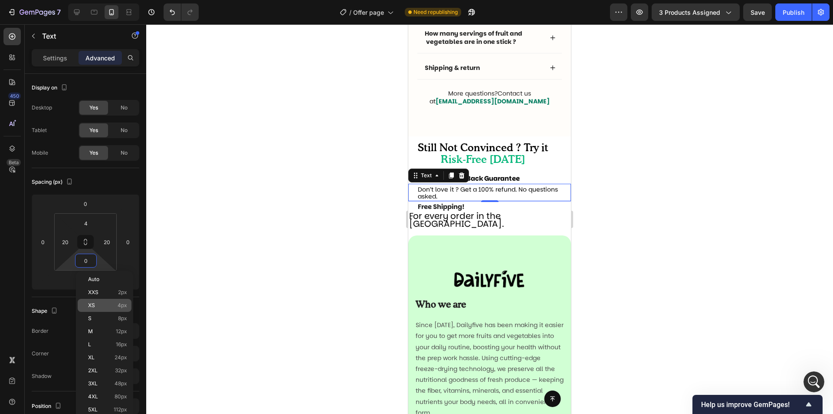
click at [99, 302] on div "XS 4px" at bounding box center [105, 305] width 54 height 13
type input "4"
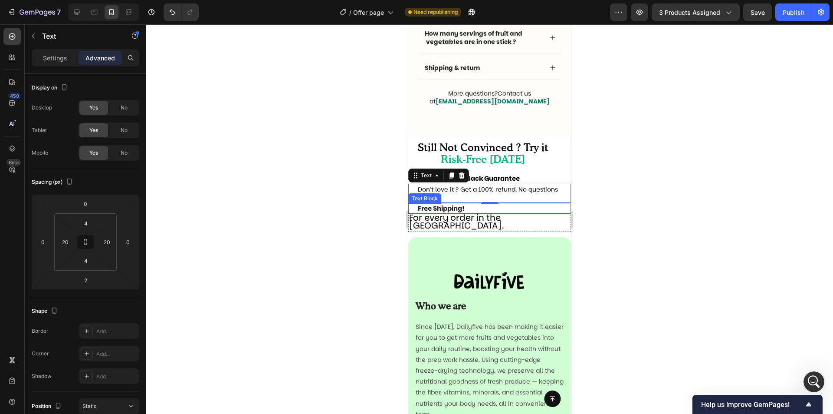
click at [492, 210] on p "Free Shipping!" at bounding box center [490, 208] width 144 height 8
click at [504, 194] on span "Don’t love it ? Get a 100% refund. No questions asked." at bounding box center [488, 193] width 140 height 16
click at [504, 191] on span "Don’t love it ? Get a 100% refund. No questions asked." at bounding box center [488, 193] width 140 height 16
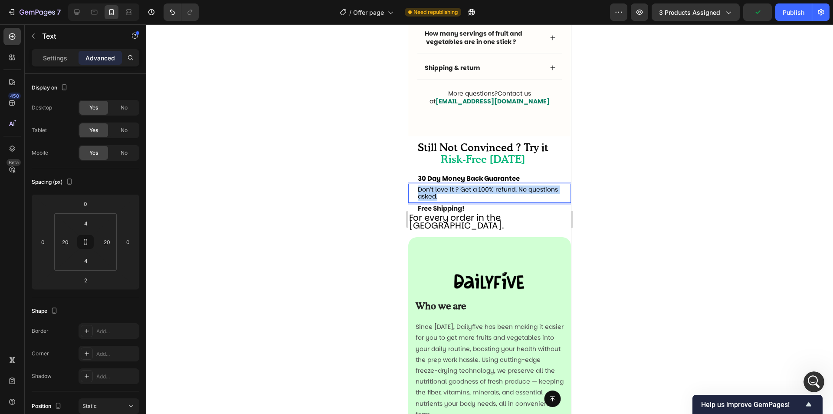
click at [504, 191] on span "Don’t love it ? Get a 100% refund. No questions asked." at bounding box center [488, 193] width 140 height 16
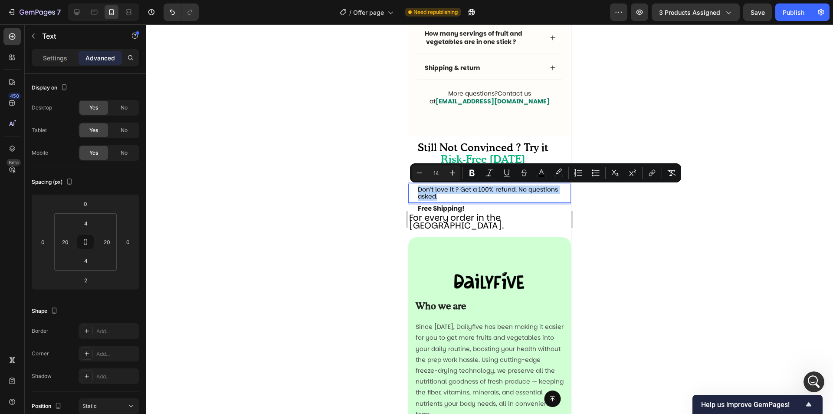
drag, startPoint x: 484, startPoint y: 187, endPoint x: 474, endPoint y: 198, distance: 14.2
click at [474, 198] on p "Don’t love it ? Get a 100% refund. No questions asked." at bounding box center [490, 193] width 144 height 14
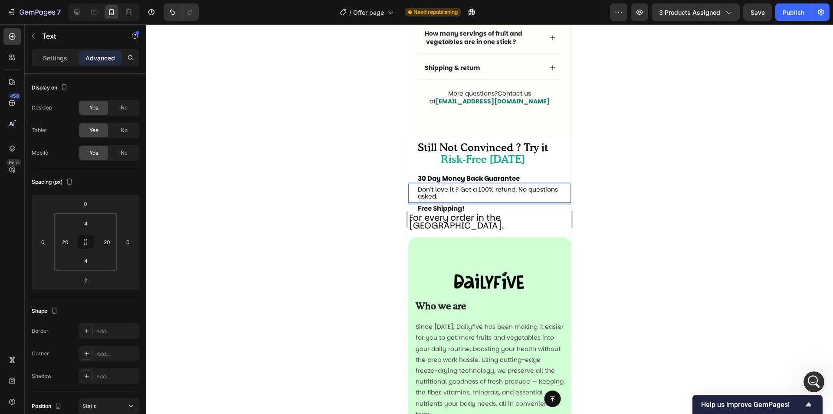
drag, startPoint x: 66, startPoint y: 172, endPoint x: 623, endPoint y: 194, distance: 557.4
click at [623, 194] on div at bounding box center [489, 218] width 687 height 389
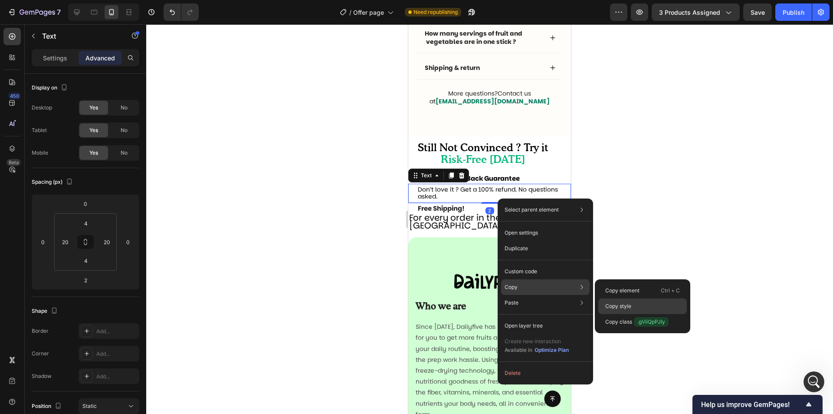
click at [633, 303] on div "Copy style" at bounding box center [643, 306] width 89 height 16
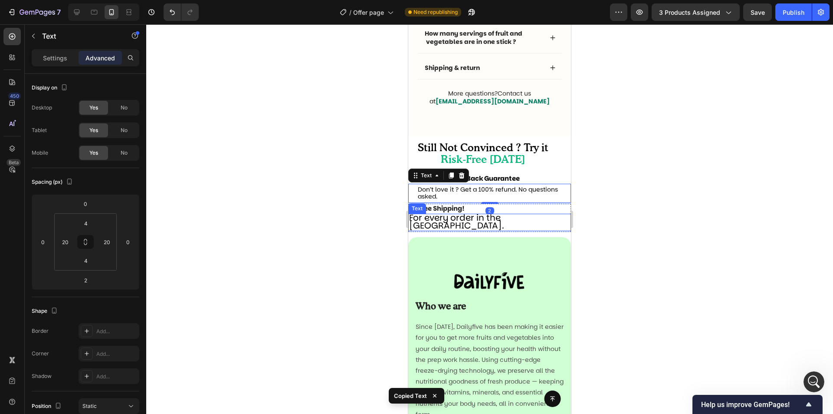
click at [498, 221] on span "For every order in the US." at bounding box center [456, 221] width 95 height 20
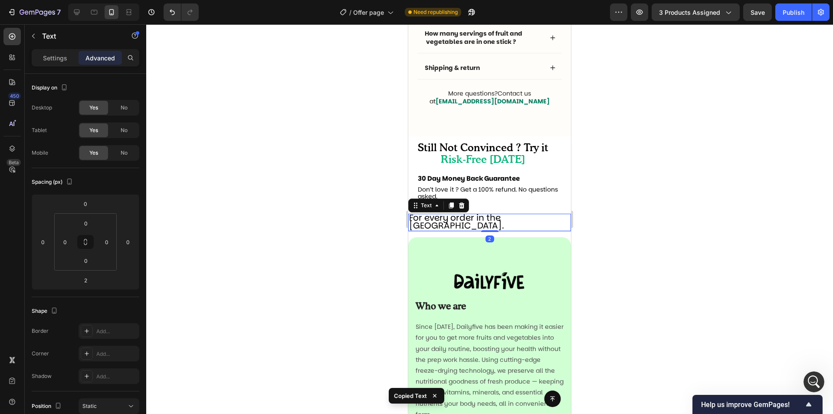
type input "4"
type input "20"
type input "4"
type input "20"
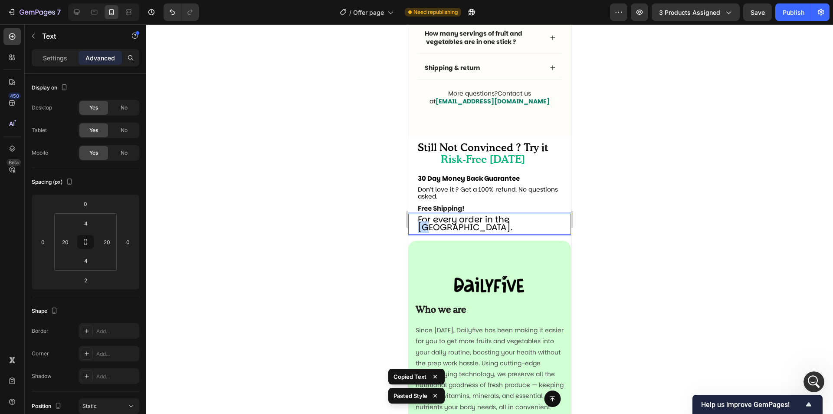
click at [513, 219] on span "For every order in the US." at bounding box center [465, 223] width 95 height 20
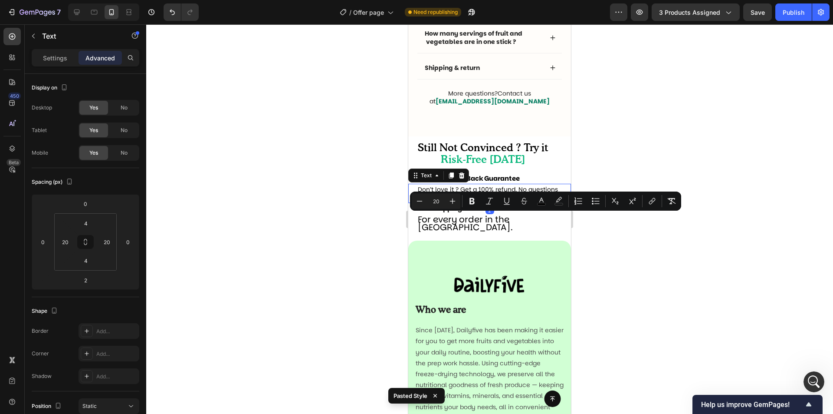
click at [493, 188] on span "Don’t love it ? Get a 100% refund. No questions asked." at bounding box center [488, 193] width 140 height 16
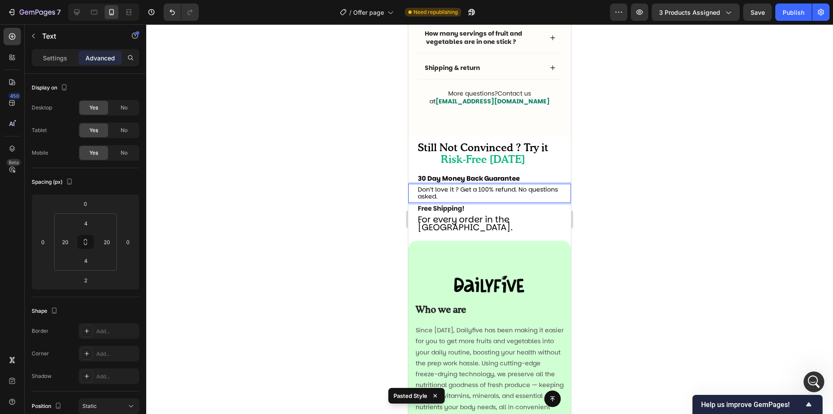
click at [493, 188] on span "Don’t love it ? Get a 100% refund. No questions asked." at bounding box center [488, 193] width 140 height 16
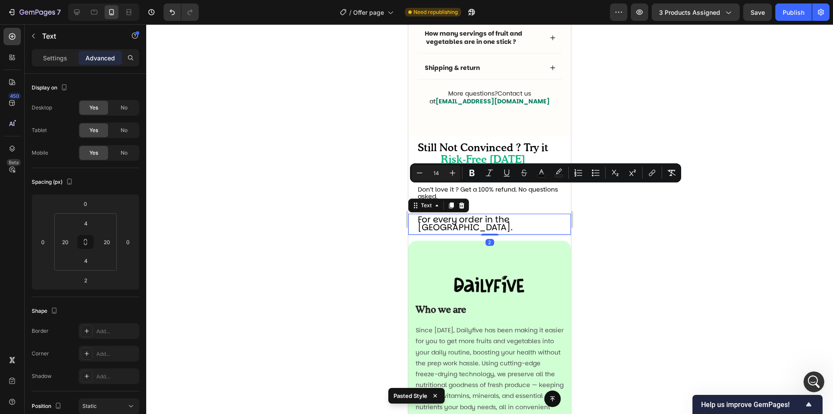
click at [490, 217] on span "For every order in the US." at bounding box center [465, 223] width 95 height 20
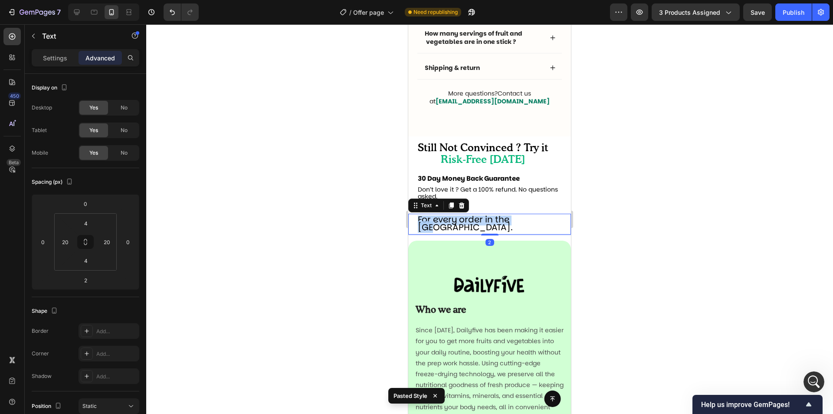
click at [490, 217] on span "For every order in the US." at bounding box center [465, 223] width 95 height 20
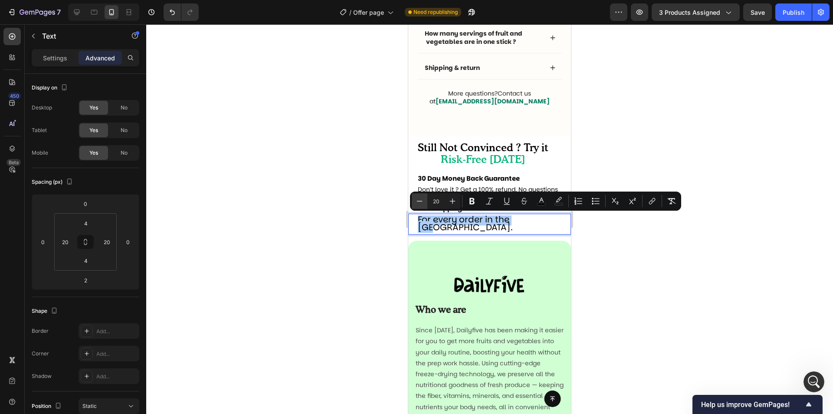
click at [420, 197] on icon "Editor contextual toolbar" at bounding box center [419, 201] width 9 height 9
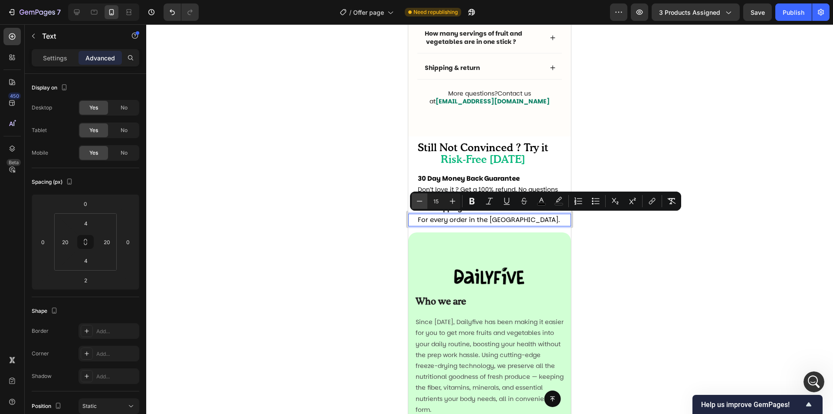
click at [420, 197] on icon "Editor contextual toolbar" at bounding box center [419, 201] width 9 height 9
type input "14"
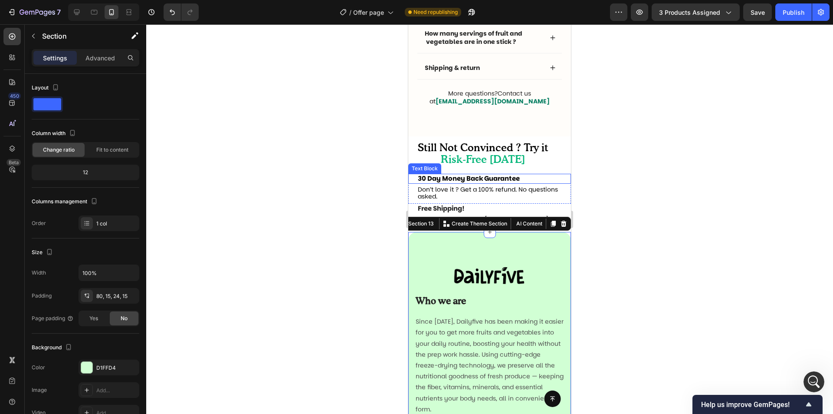
click at [558, 178] on div "30 Day Money Back Guarantee Text Block" at bounding box center [490, 179] width 163 height 10
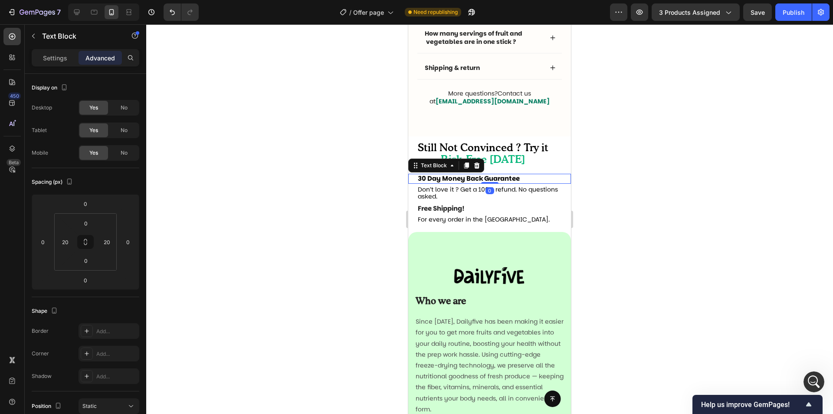
drag, startPoint x: 603, startPoint y: 119, endPoint x: 639, endPoint y: 115, distance: 36.2
click at [604, 119] on div at bounding box center [489, 218] width 687 height 389
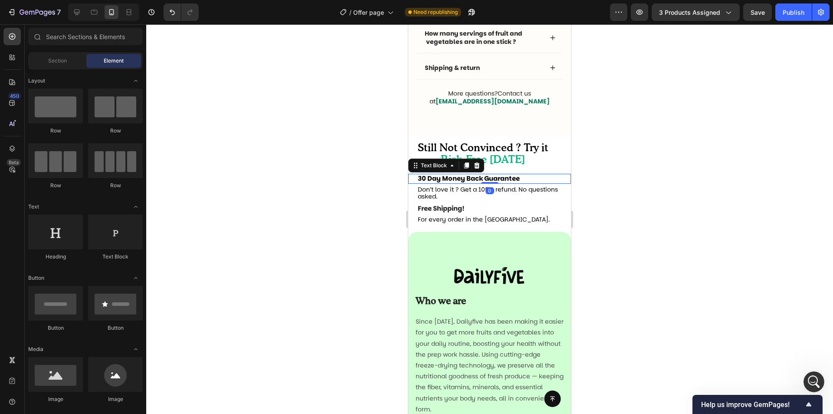
click at [419, 177] on strong "30 Day Money Back Guarantee" at bounding box center [469, 178] width 102 height 9
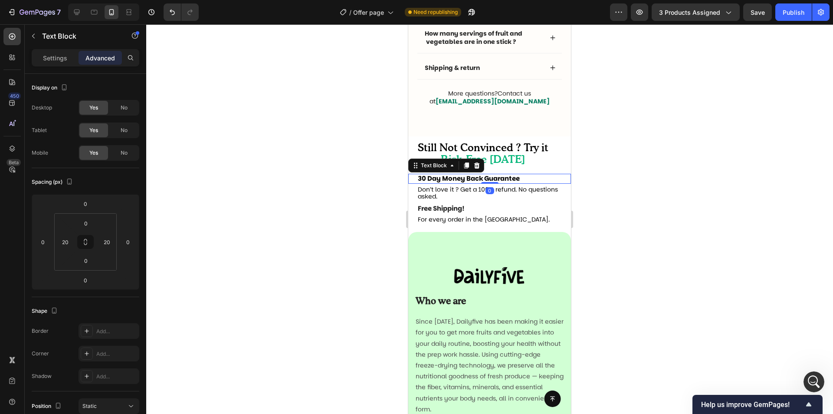
click at [417, 180] on div "30 Day Money Back Guarantee Text Block 0" at bounding box center [490, 179] width 163 height 10
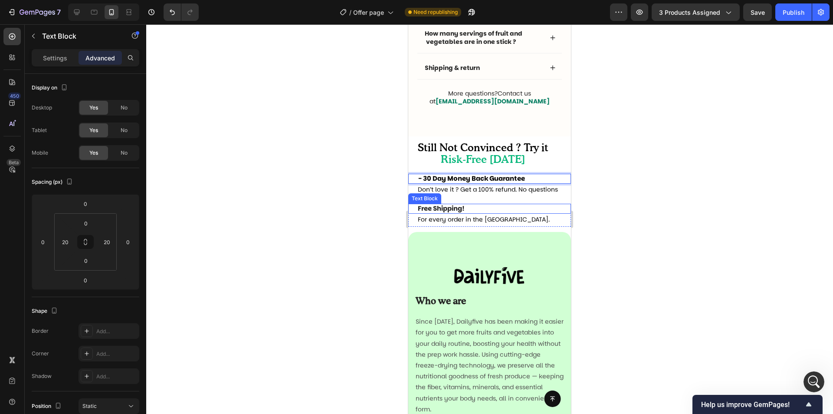
click at [419, 207] on span "Free Shipping!" at bounding box center [441, 208] width 47 height 9
drag, startPoint x: 579, startPoint y: 200, endPoint x: 594, endPoint y: 191, distance: 17.5
click at [580, 200] on div at bounding box center [489, 218] width 687 height 389
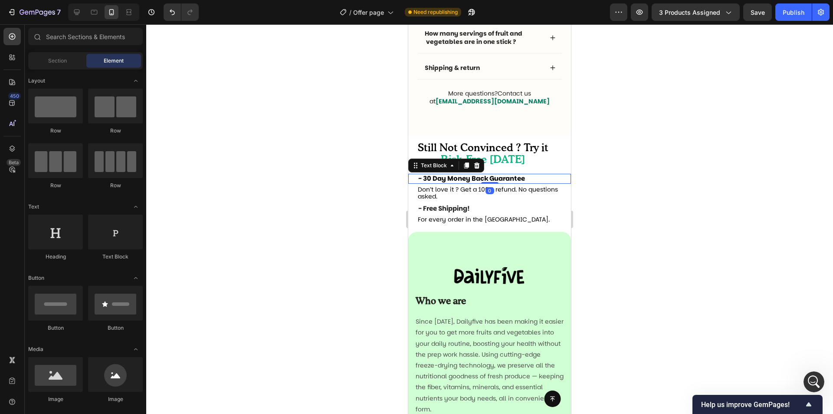
click at [455, 181] on strong "- 30 Day Money Back Guarantee" at bounding box center [471, 178] width 107 height 9
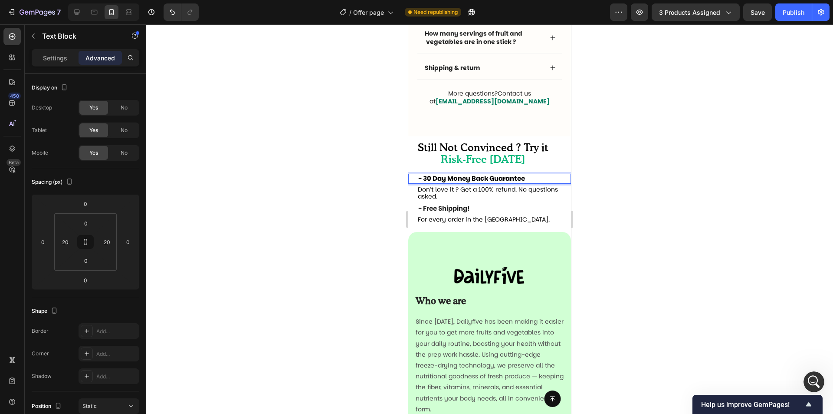
click at [426, 178] on strong "- 30 Day Money Back Guarantee" at bounding box center [471, 178] width 107 height 9
click at [440, 198] on span "Don’t love it ? Get a 100% refund. No questions asked." at bounding box center [488, 193] width 140 height 16
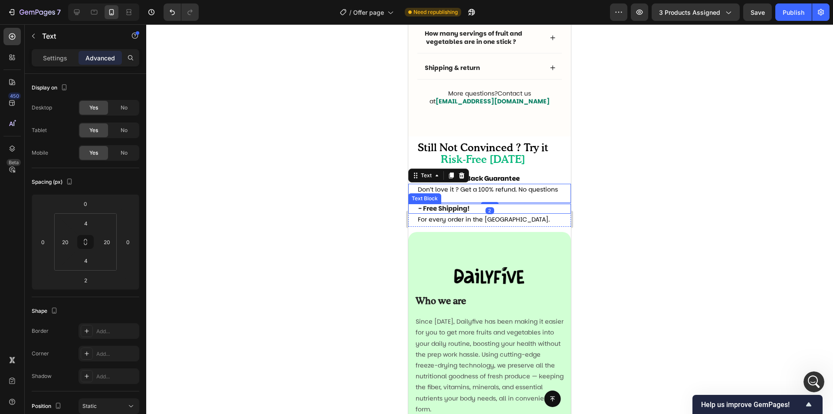
click at [425, 213] on span "- Free Shipping!" at bounding box center [444, 208] width 52 height 9
click at [423, 211] on span "- Free Shipping!" at bounding box center [444, 208] width 52 height 9
click at [624, 206] on div at bounding box center [489, 218] width 687 height 389
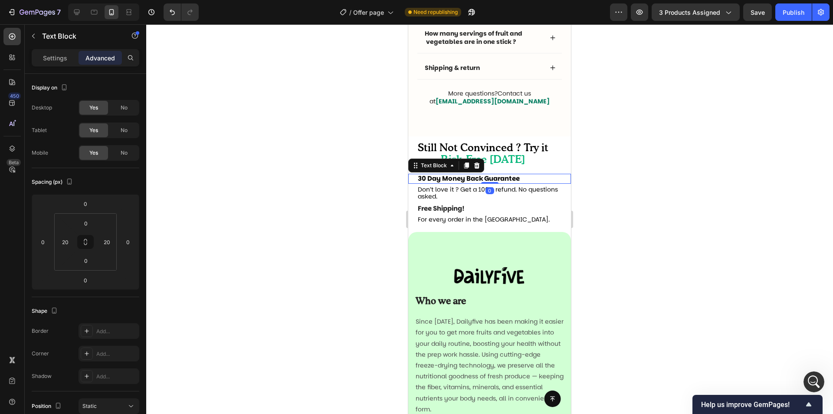
click at [519, 181] on strong "30 Day Money Back Guarantee" at bounding box center [469, 178] width 102 height 9
click at [92, 258] on input "0" at bounding box center [85, 260] width 17 height 13
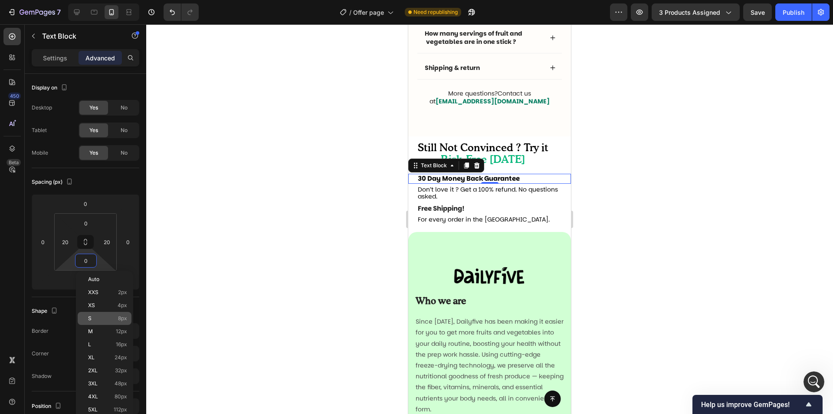
click at [105, 321] on p "S 8px" at bounding box center [107, 318] width 39 height 6
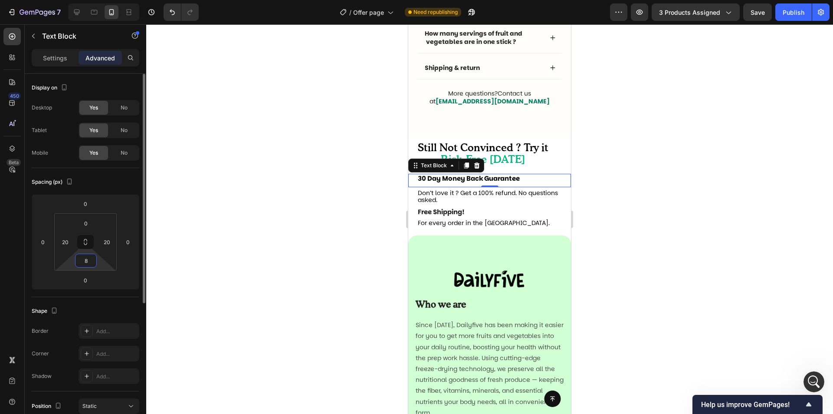
click at [86, 262] on input "8" at bounding box center [85, 260] width 17 height 13
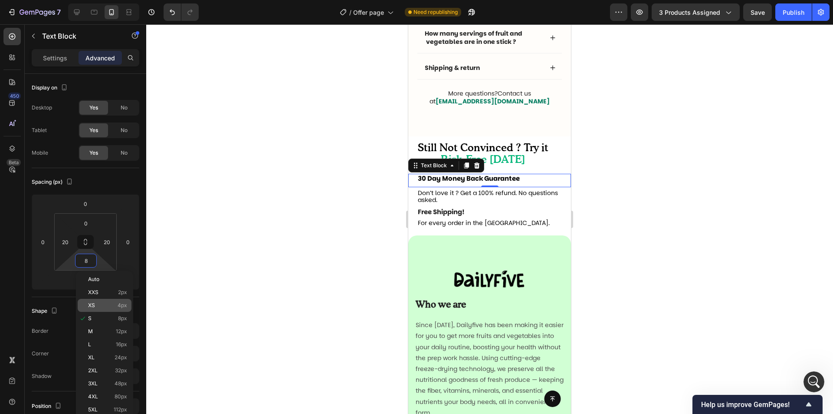
click at [96, 309] on div "XS 4px" at bounding box center [105, 305] width 54 height 13
type input "4"
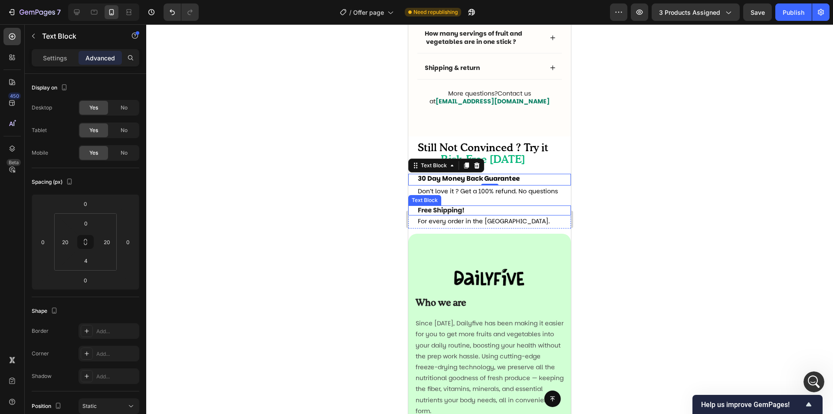
click at [461, 211] on span "Free Shipping!" at bounding box center [441, 209] width 47 height 9
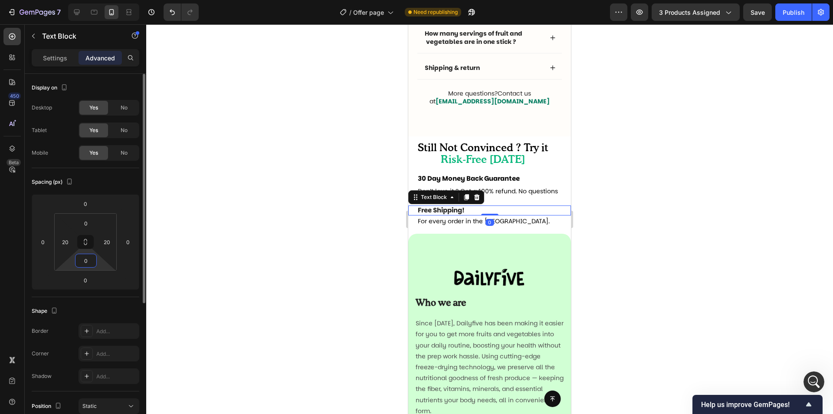
click at [89, 266] on input "0" at bounding box center [85, 260] width 17 height 13
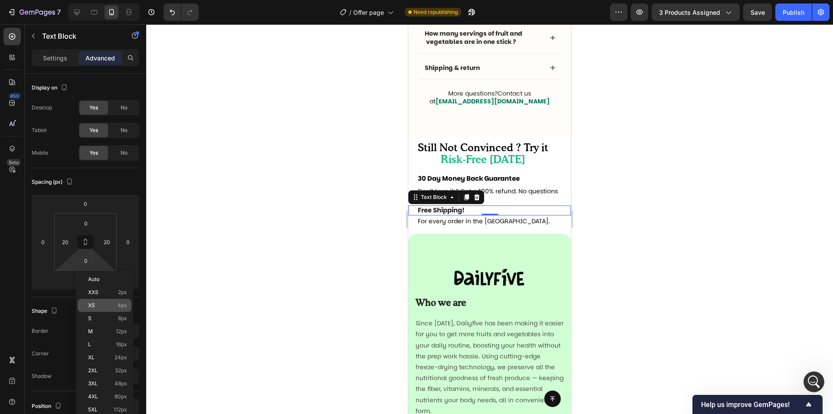
click at [92, 309] on div "XS 4px" at bounding box center [105, 305] width 54 height 13
type input "4"
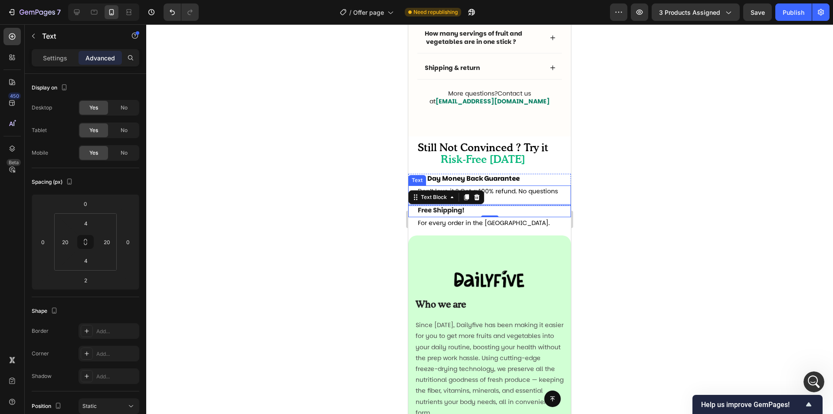
click at [548, 197] on p "Don’t love it ? Get a 100% refund. No questions asked." at bounding box center [490, 195] width 144 height 14
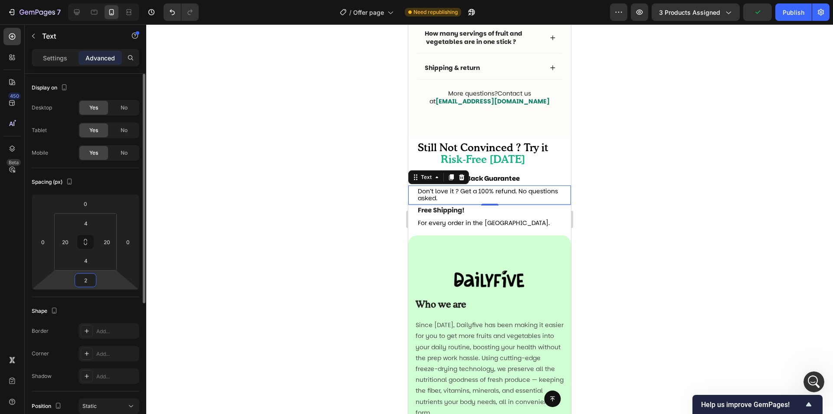
click at [89, 277] on input "2" at bounding box center [85, 279] width 17 height 13
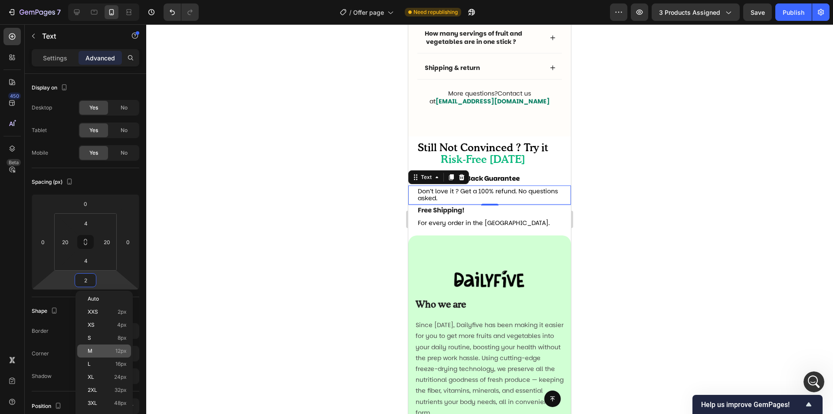
click at [93, 349] on p "M 12px" at bounding box center [107, 351] width 39 height 6
type input "12"
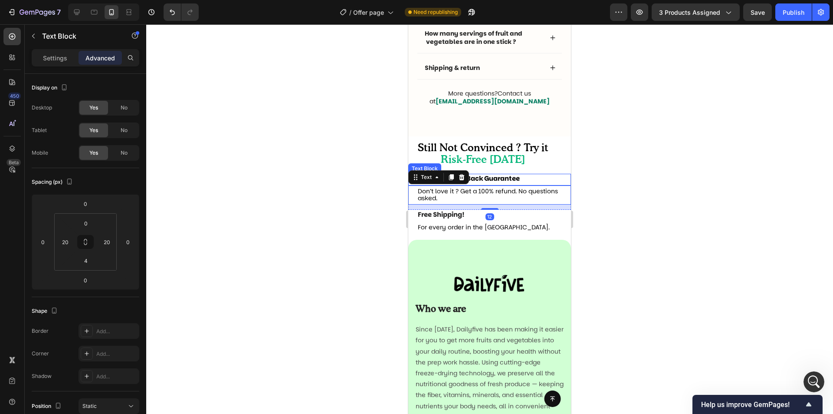
click at [520, 179] on strong "30 Day Money Back Guarantee" at bounding box center [469, 178] width 102 height 9
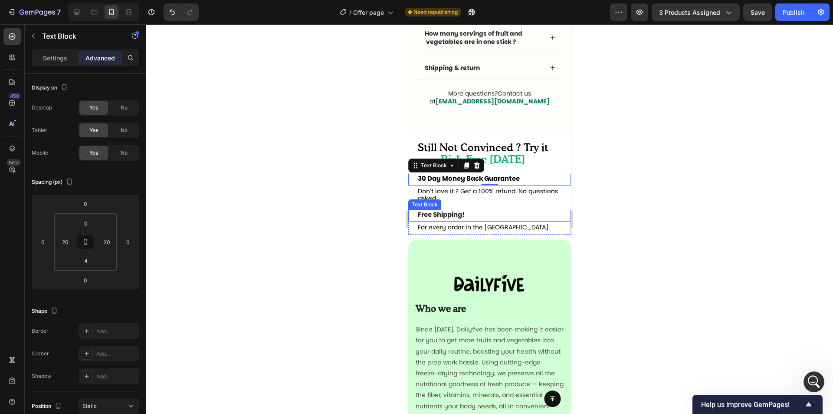
click at [514, 214] on p "Free Shipping!" at bounding box center [490, 215] width 144 height 8
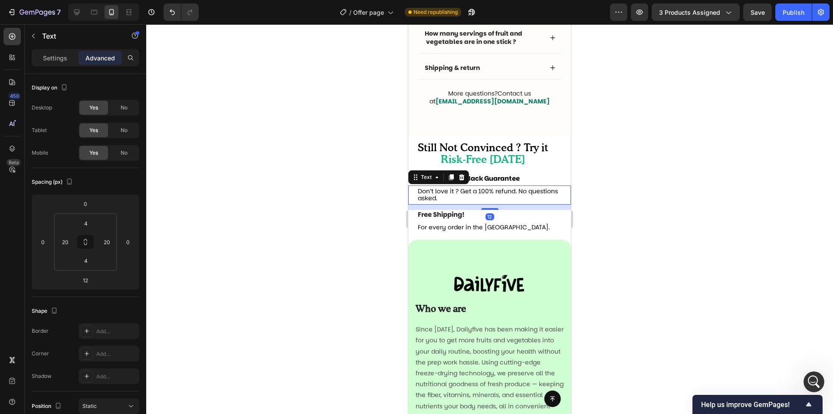
click at [513, 196] on span "Don’t love it ? Get a 100% refund. No questions asked." at bounding box center [488, 195] width 140 height 16
click at [516, 182] on strong "30 Day Money Back Guarantee" at bounding box center [469, 178] width 102 height 9
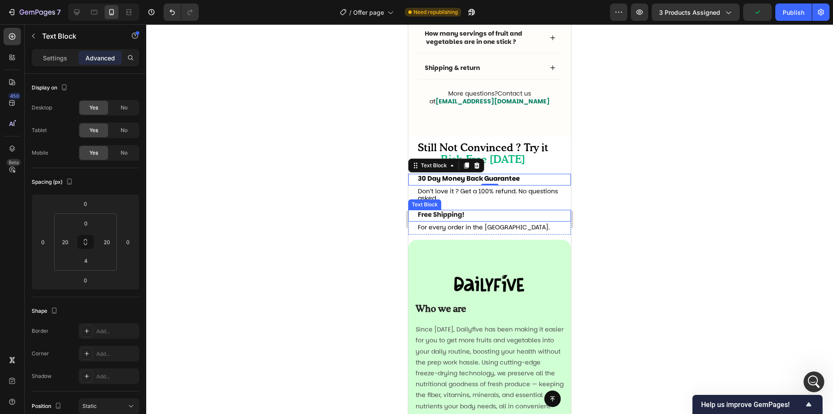
click at [514, 213] on p "Free Shipping!" at bounding box center [490, 215] width 144 height 8
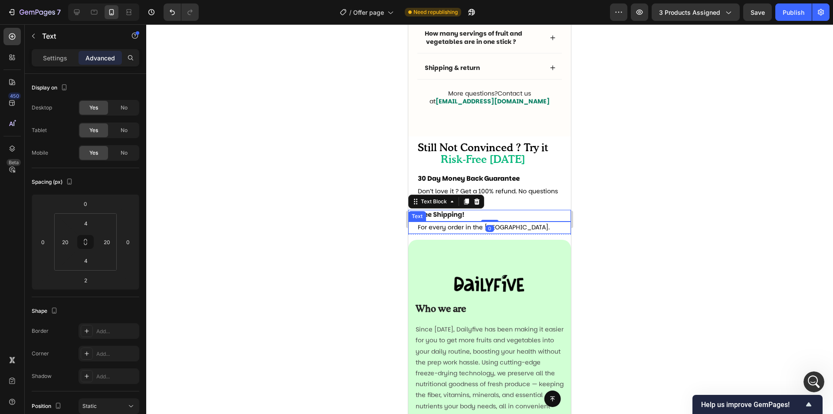
click at [542, 228] on p "For every order in the US." at bounding box center [490, 227] width 144 height 7
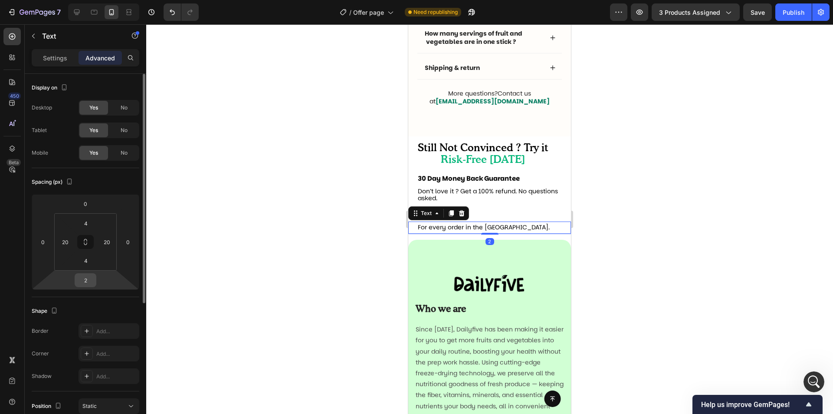
click at [83, 283] on input "2" at bounding box center [85, 279] width 17 height 13
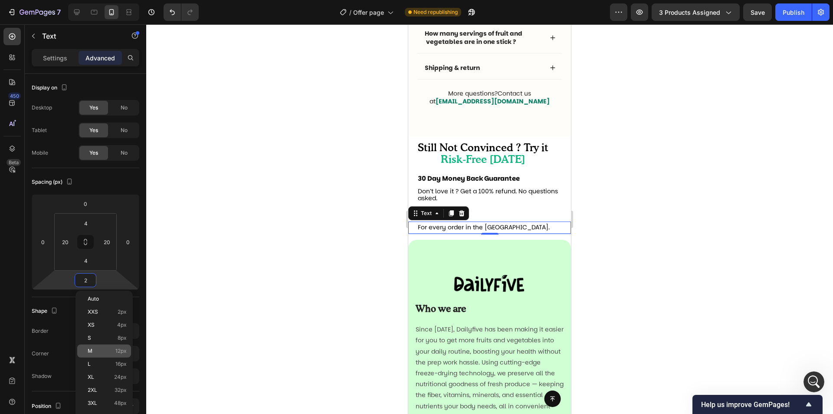
click at [109, 349] on p "M 12px" at bounding box center [107, 351] width 39 height 6
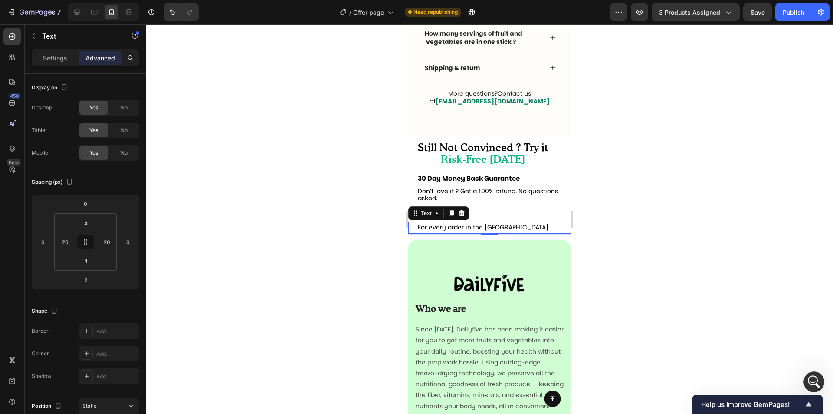
type input "12"
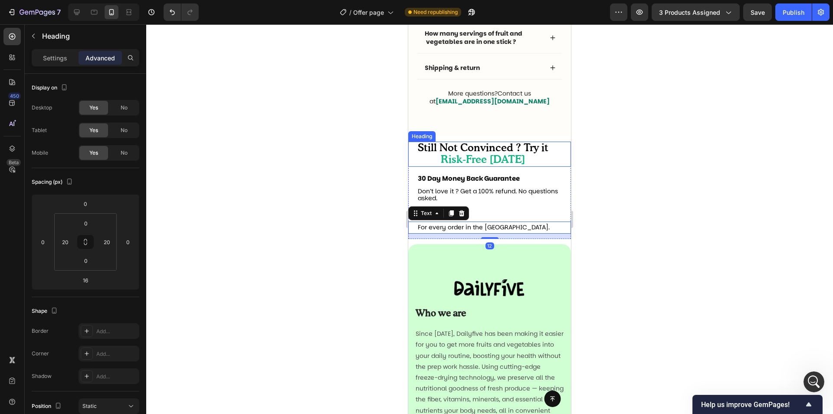
drag, startPoint x: 539, startPoint y: 165, endPoint x: 534, endPoint y: 165, distance: 5.6
click at [534, 165] on p "⁠⁠⁠⁠⁠⁠⁠ Still Not Convinced ? Try it Risk-Free Today" at bounding box center [483, 153] width 131 height 23
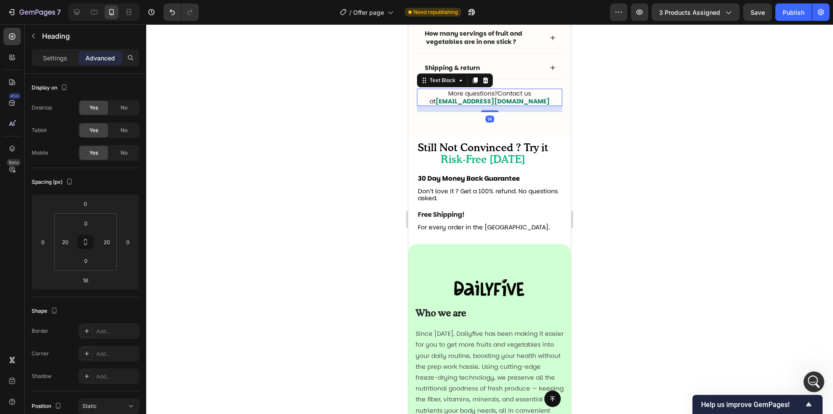
click at [553, 101] on p "More questions? Contact us at contact@drinkdailyfive.com" at bounding box center [490, 97] width 144 height 16
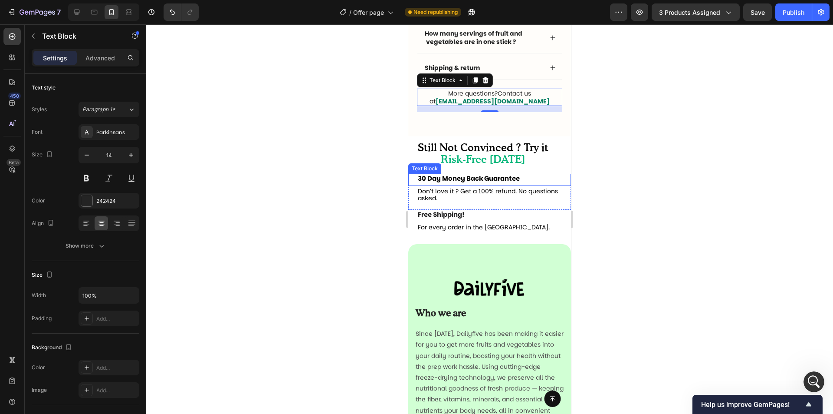
click at [475, 182] on strong "30 Day Money Back Guarantee" at bounding box center [469, 178] width 102 height 9
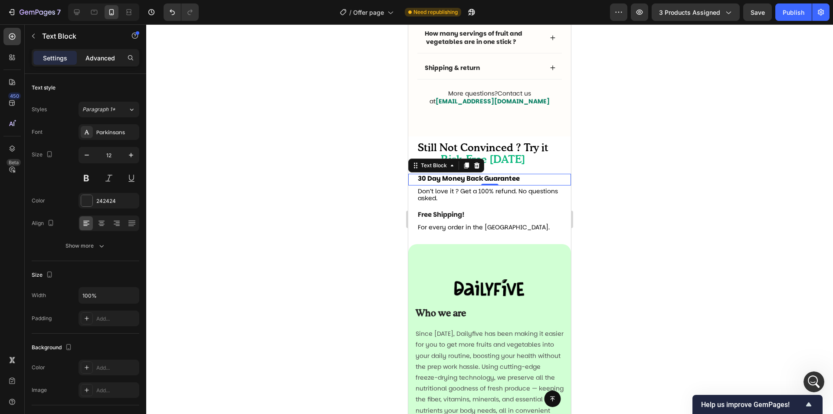
click at [110, 59] on p "Advanced" at bounding box center [101, 57] width 30 height 9
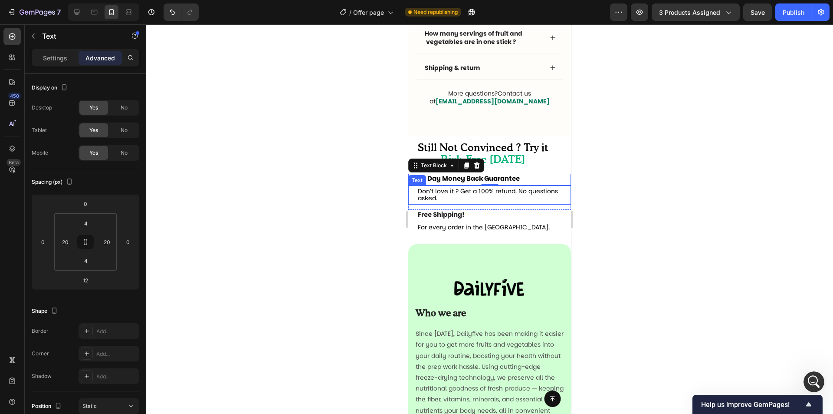
click at [494, 194] on span "Don’t love it ? Get a 100% refund. No questions asked." at bounding box center [488, 195] width 140 height 16
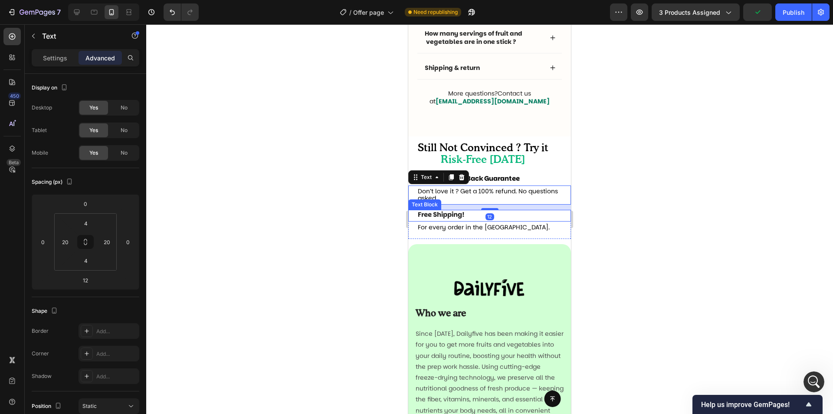
click at [452, 218] on span "Free Shipping!" at bounding box center [441, 214] width 47 height 9
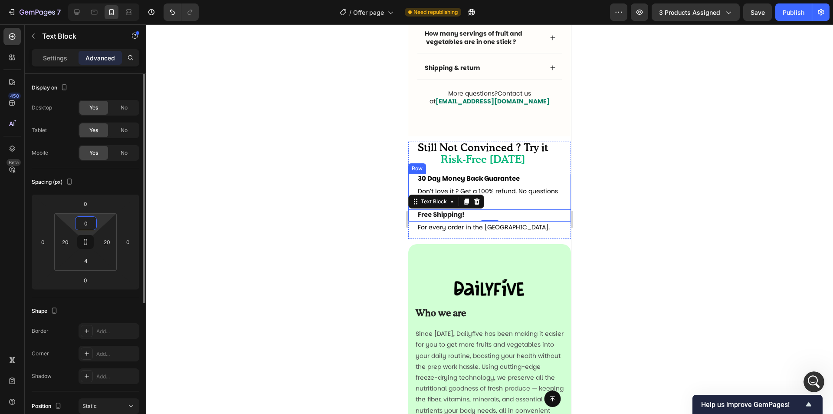
click at [86, 221] on input "0" at bounding box center [85, 223] width 17 height 13
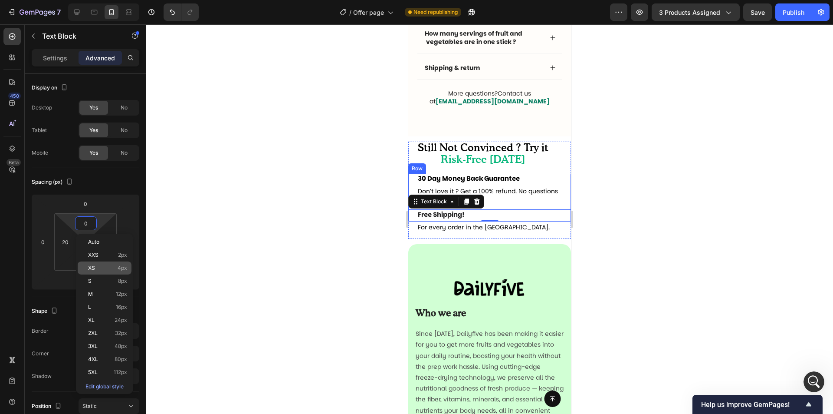
click at [94, 269] on span "XS" at bounding box center [91, 268] width 7 height 6
type input "4"
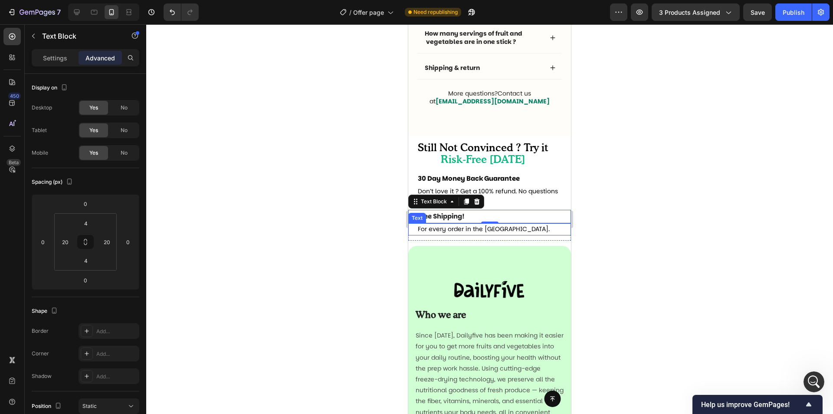
click at [468, 230] on span "For every order in the US." at bounding box center [484, 228] width 132 height 9
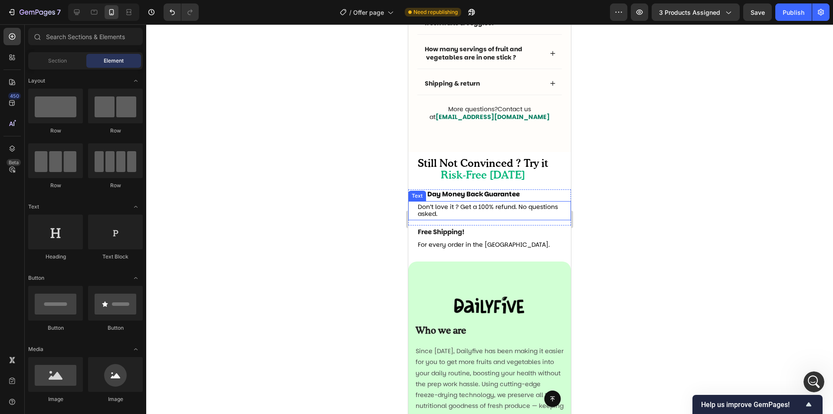
scroll to position [2827, 0]
click at [519, 181] on span "Risk-Free Today" at bounding box center [483, 176] width 85 height 10
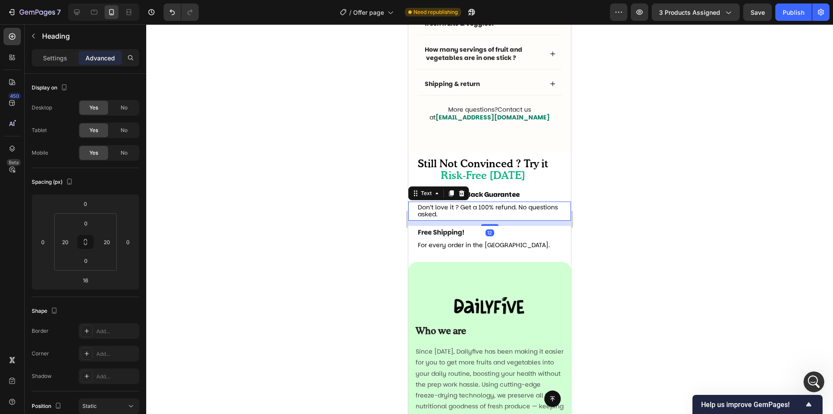
click at [538, 214] on p "Don’t love it ? Get a 100% refund. No questions asked." at bounding box center [490, 211] width 144 height 14
click at [553, 120] on p "More questions? Contact us at contact@drinkdailyfive.com" at bounding box center [490, 113] width 144 height 16
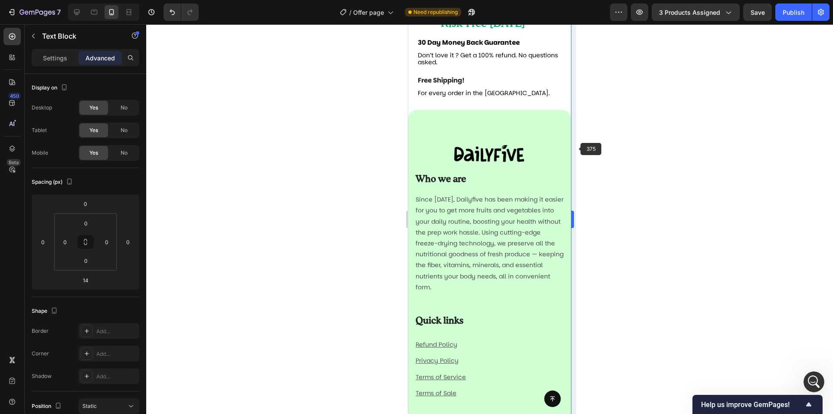
scroll to position [3001, 0]
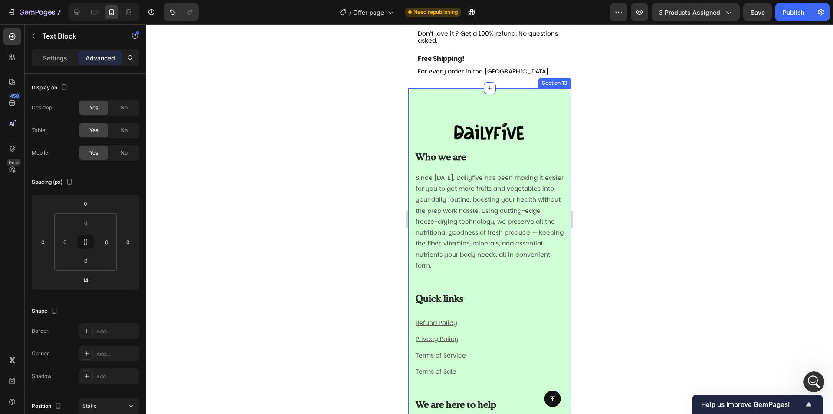
click at [557, 111] on div "Image Who we are Heading Since 2023, Dailyfive has been making it easier for yo…" at bounding box center [490, 323] width 163 height 471
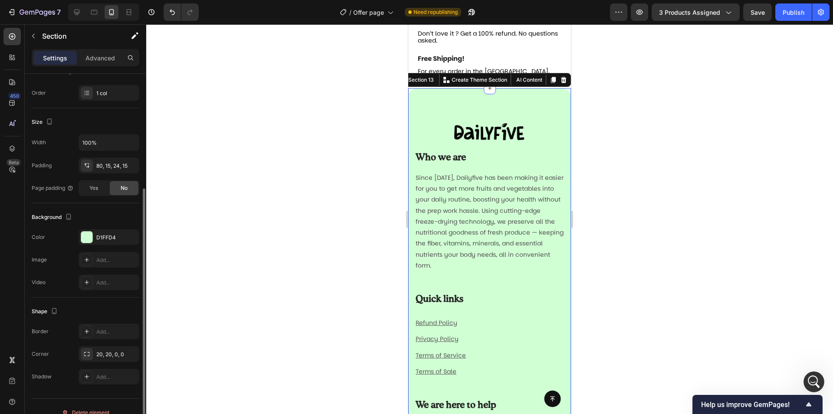
scroll to position [142, 0]
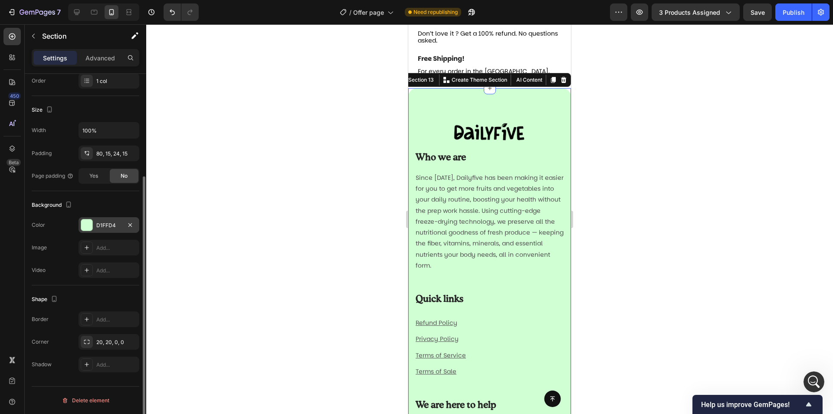
click at [89, 225] on div at bounding box center [86, 224] width 11 height 11
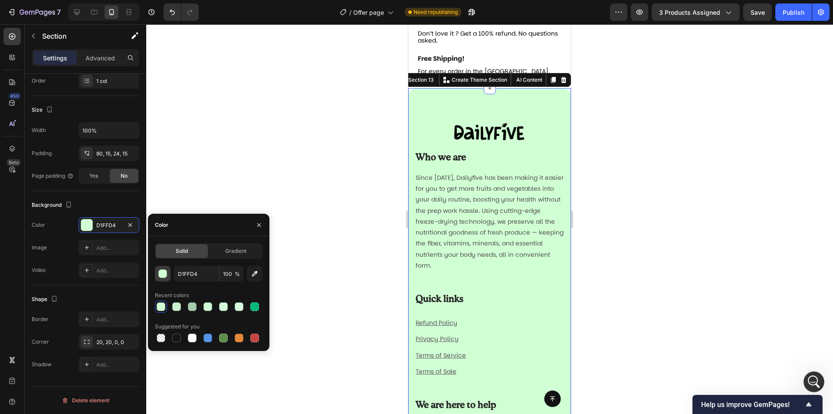
click at [162, 270] on div "button" at bounding box center [163, 274] width 9 height 9
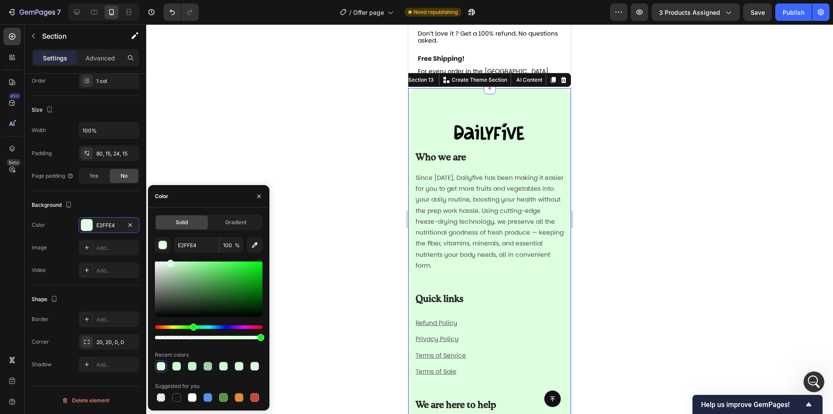
drag, startPoint x: 170, startPoint y: 266, endPoint x: 169, endPoint y: 256, distance: 9.6
click at [169, 256] on div "E2FFE4 100 % Recent colors Suggested for you" at bounding box center [209, 320] width 108 height 166
drag, startPoint x: 164, startPoint y: 263, endPoint x: 168, endPoint y: 249, distance: 14.3
click at [168, 249] on div "DDFFE0 100 % Recent colors Suggested for you" at bounding box center [209, 320] width 108 height 166
type input "E2FFE4"
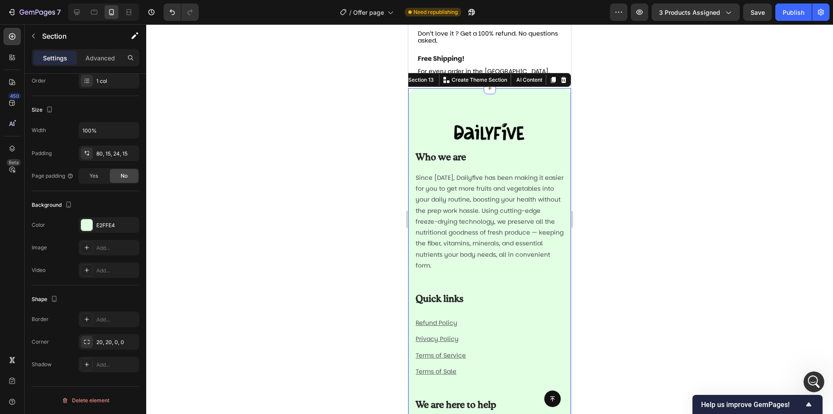
click at [238, 94] on div at bounding box center [489, 218] width 687 height 389
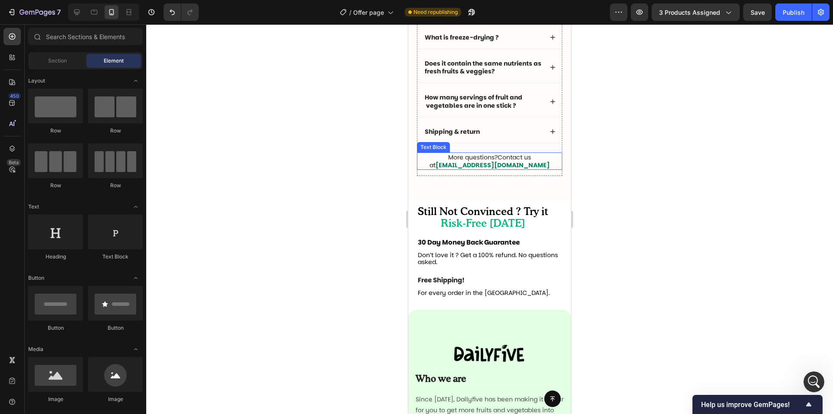
scroll to position [2784, 0]
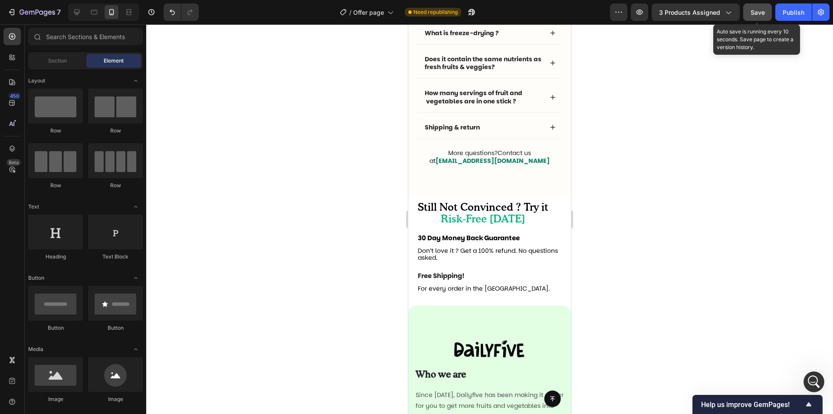
click at [764, 14] on span "Save" at bounding box center [758, 12] width 14 height 7
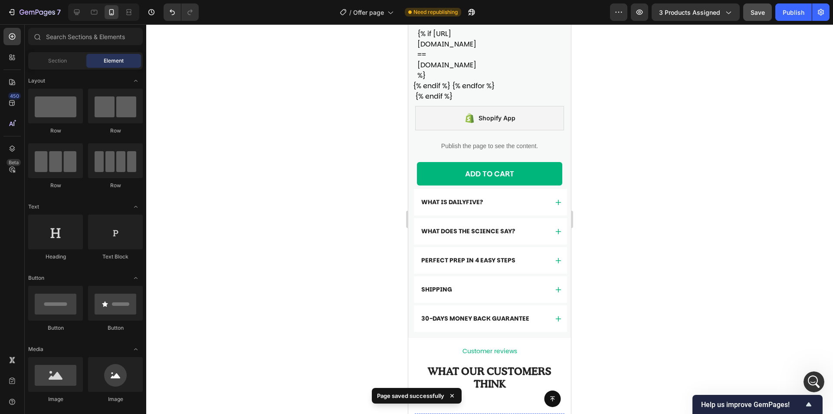
scroll to position [656, 0]
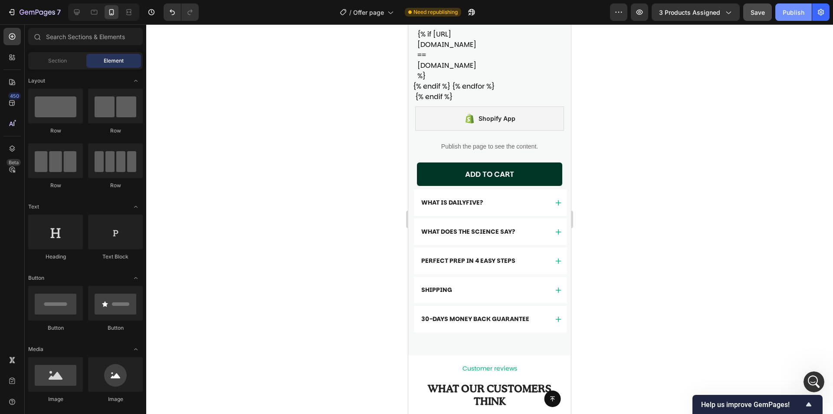
click at [789, 16] on div "Publish" at bounding box center [794, 12] width 22 height 9
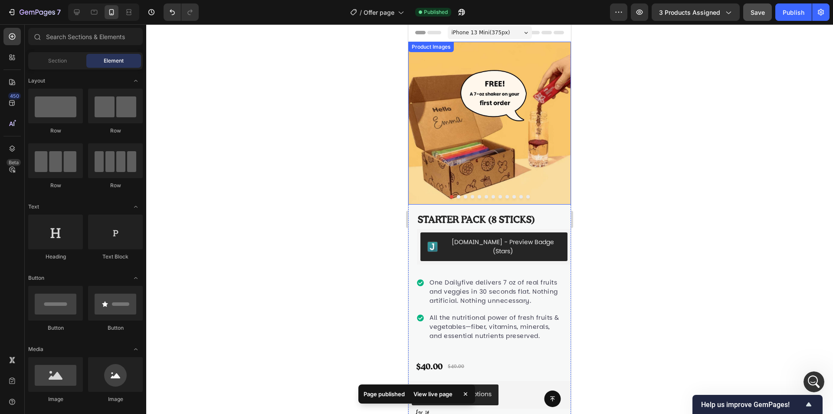
scroll to position [0, 0]
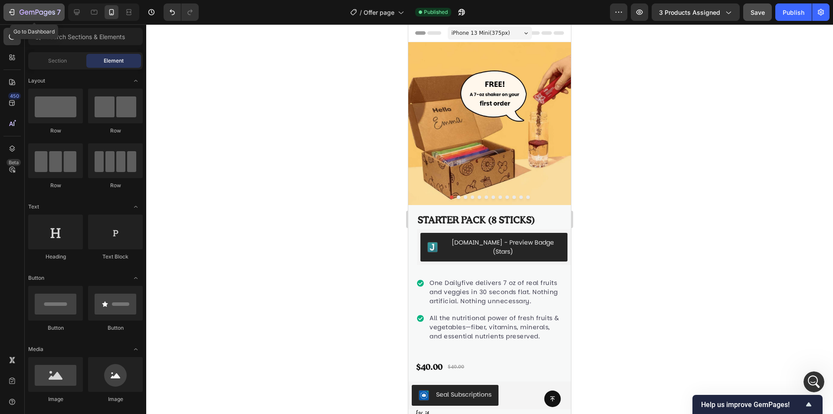
click at [24, 13] on icon "button" at bounding box center [22, 12] width 5 height 5
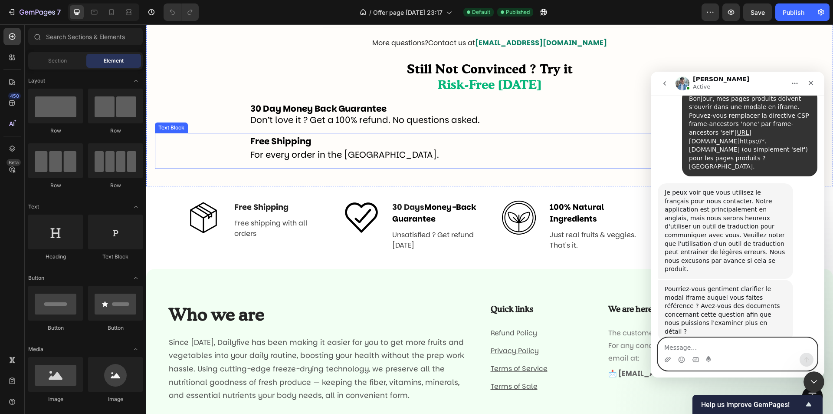
scroll to position [2778, 0]
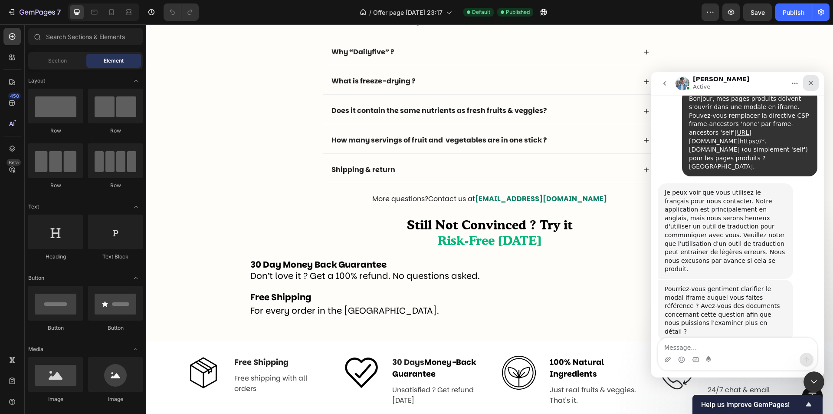
click at [810, 85] on icon "Close" at bounding box center [811, 83] width 5 height 5
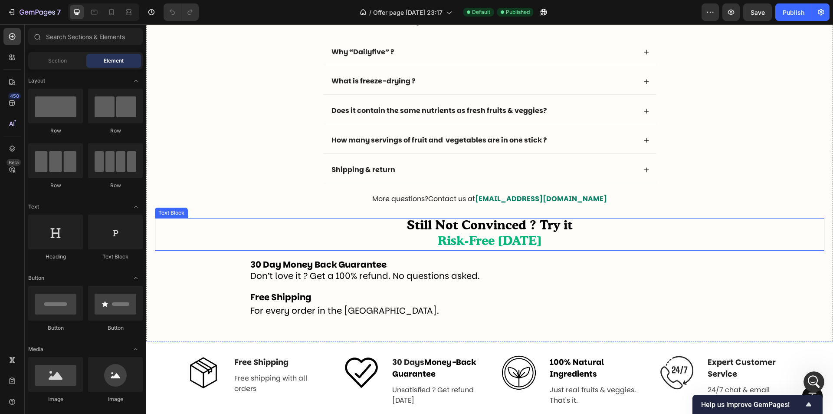
scroll to position [3606, 0]
click at [218, 269] on div "30 Day Money Back Guarantee Don’t love it ? Get a 100% refund. No questions ask…" at bounding box center [490, 269] width 670 height 38
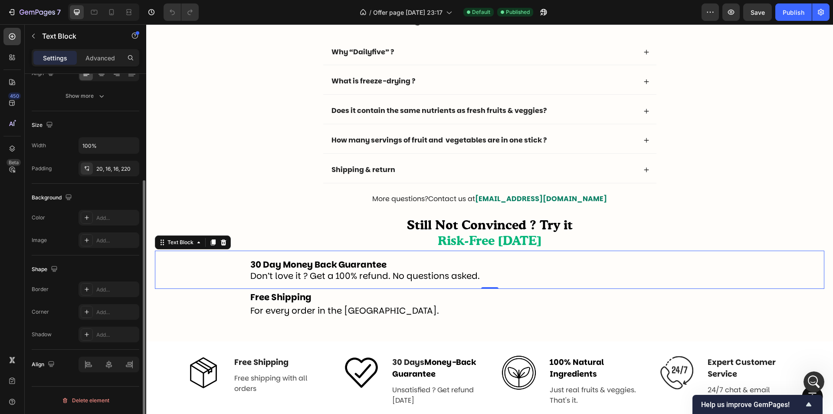
scroll to position [0, 0]
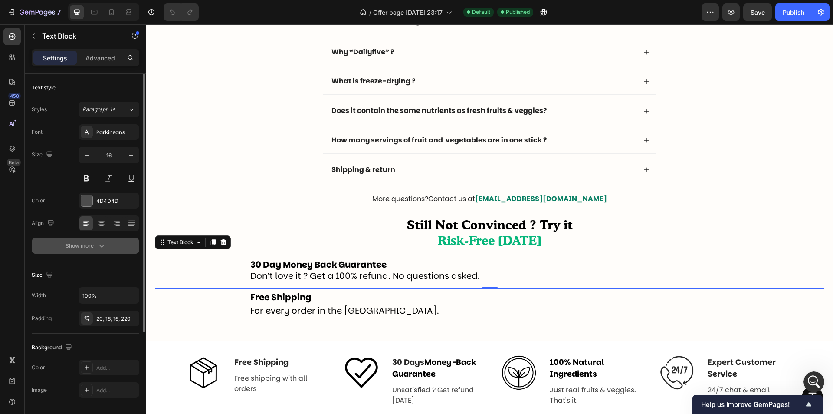
click at [94, 249] on div "Show more" at bounding box center [86, 245] width 40 height 9
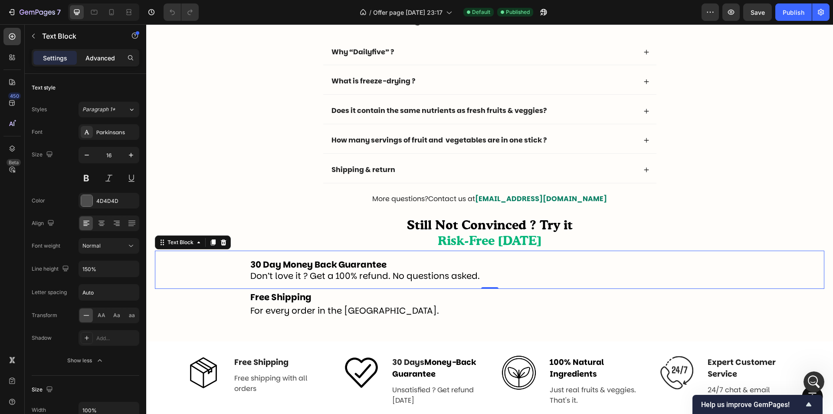
click at [112, 56] on p "Advanced" at bounding box center [101, 57] width 30 height 9
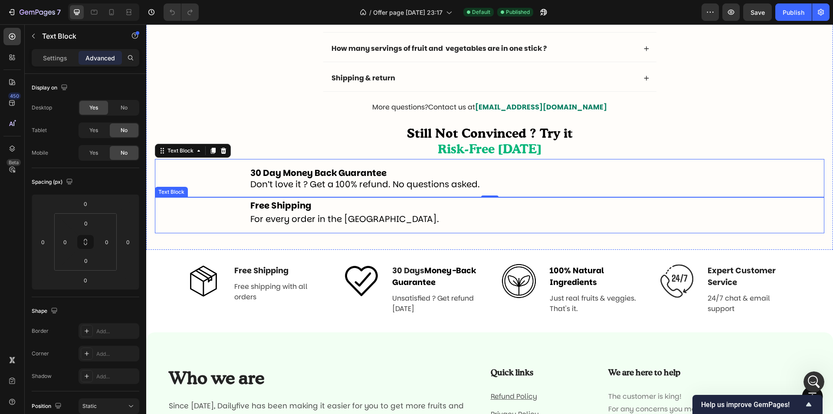
scroll to position [2865, 0]
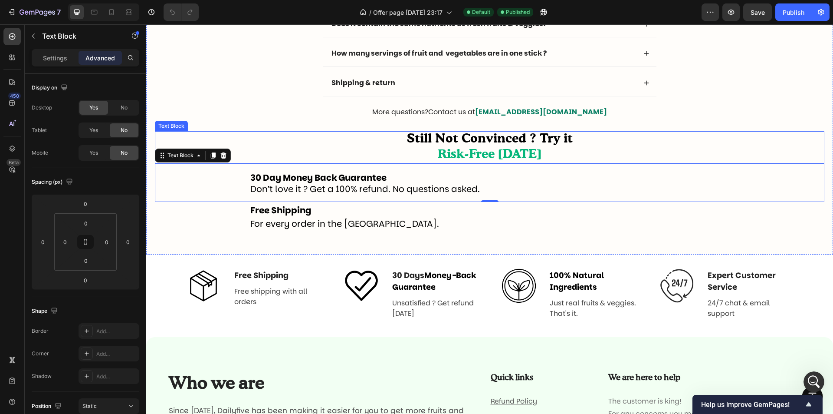
click at [460, 144] on span "Still Not Convinced ? Try it" at bounding box center [490, 139] width 166 height 12
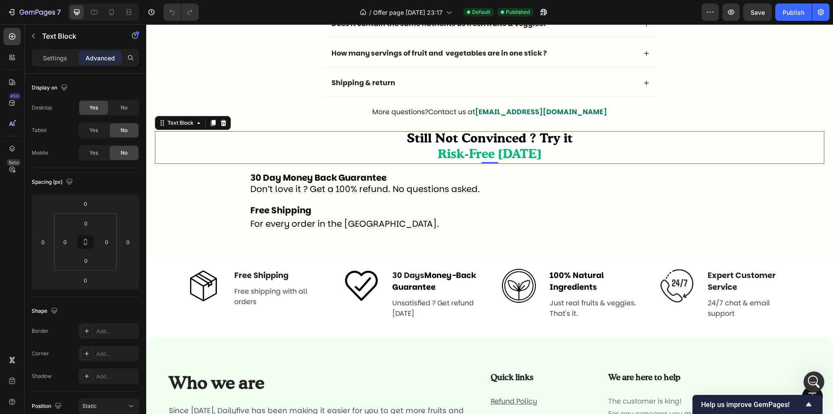
click at [460, 144] on span "Still Not Convinced ? Try it" at bounding box center [490, 139] width 166 height 12
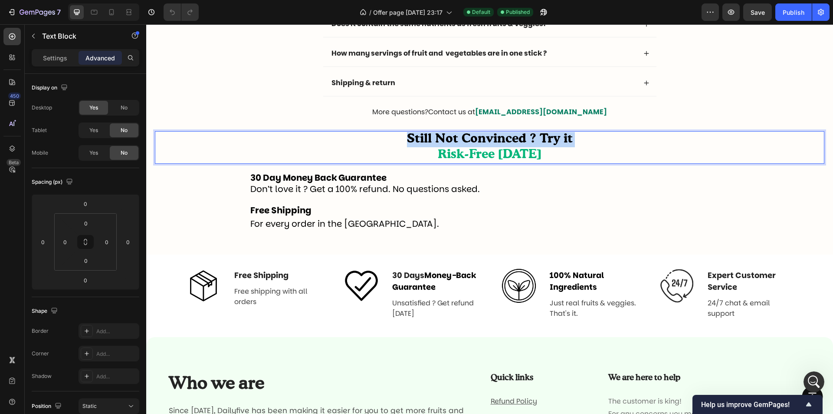
click at [460, 144] on span "Still Not Convinced ? Try it" at bounding box center [490, 139] width 166 height 12
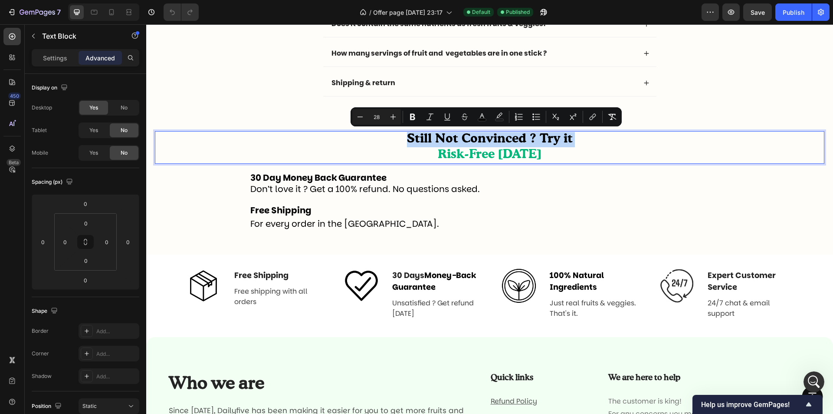
copy p "Still Not Convinced ? Try it"
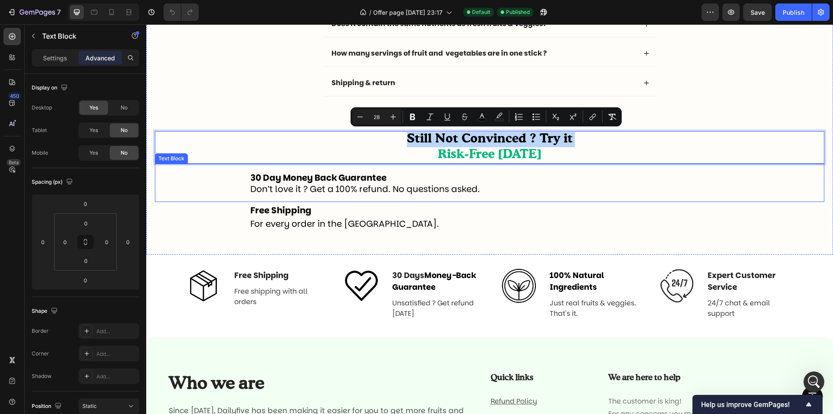
click at [300, 177] on strong "30 Day Money Back Guarantee" at bounding box center [318, 177] width 136 height 12
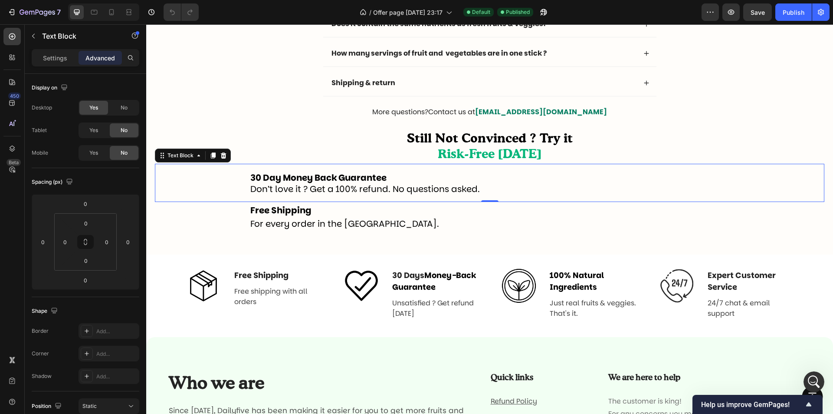
click at [300, 177] on strong "30 Day Money Back Guarantee" at bounding box center [318, 177] width 136 height 12
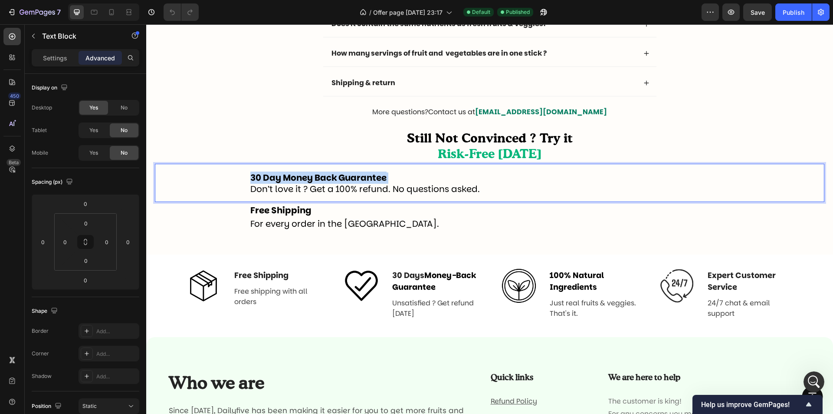
click at [300, 177] on strong "30 Day Money Back Guarantee" at bounding box center [318, 177] width 136 height 12
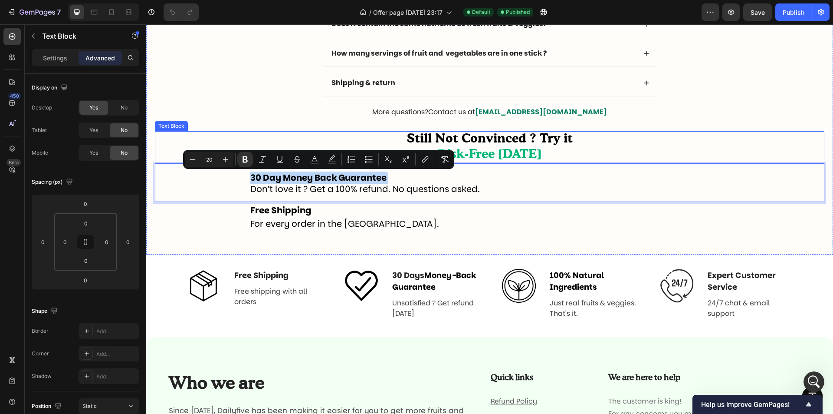
copy strong "30 Day Money Back Guarantee"
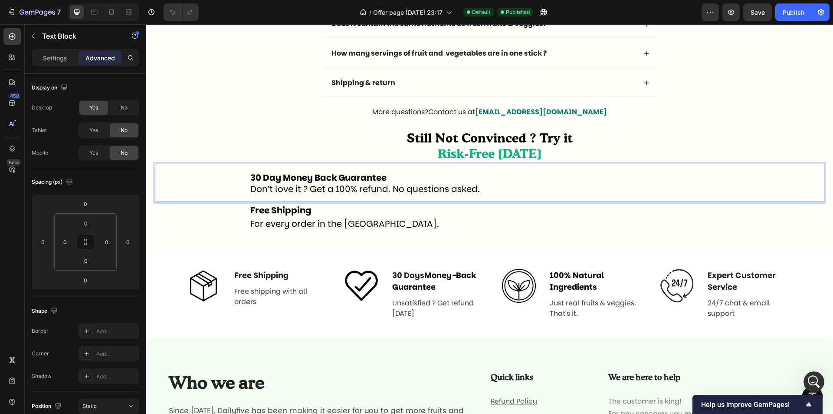
click at [279, 198] on div "30 Day Money Back Guarantee Don’t love it ? Get a 100% refund. No questions ask…" at bounding box center [490, 183] width 670 height 38
click at [281, 192] on span "Don’t love it ? Get a 100% refund. No questions asked." at bounding box center [365, 189] width 230 height 12
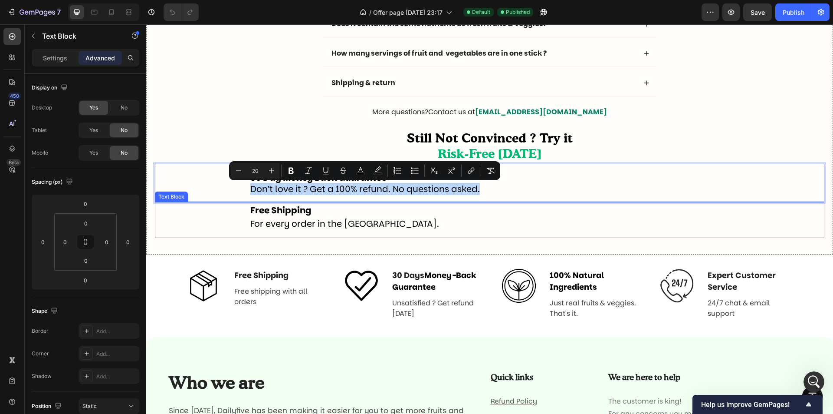
copy span "Don’t love it ? Get a 100% refund. No questions asked."
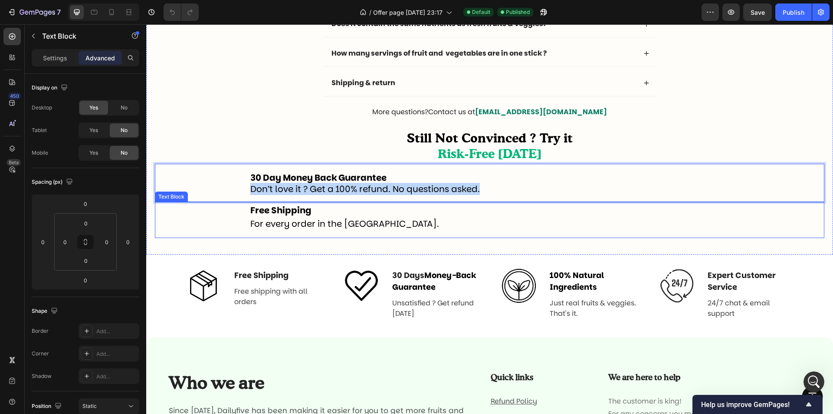
click at [268, 211] on strong "Free Shipping" at bounding box center [280, 210] width 61 height 12
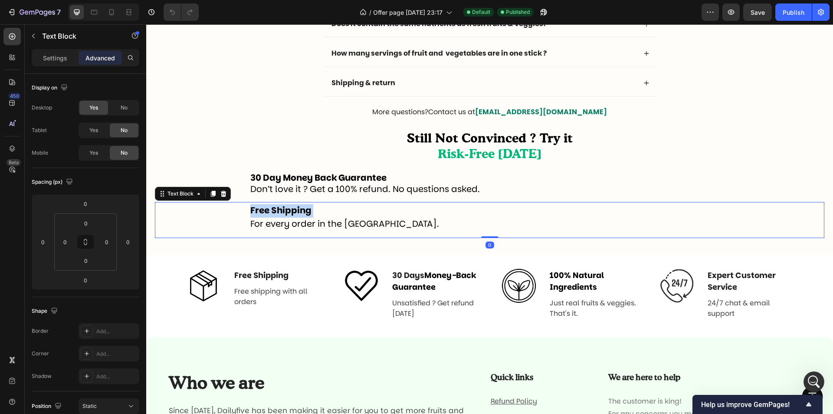
click at [268, 211] on strong "Free Shipping" at bounding box center [280, 210] width 61 height 12
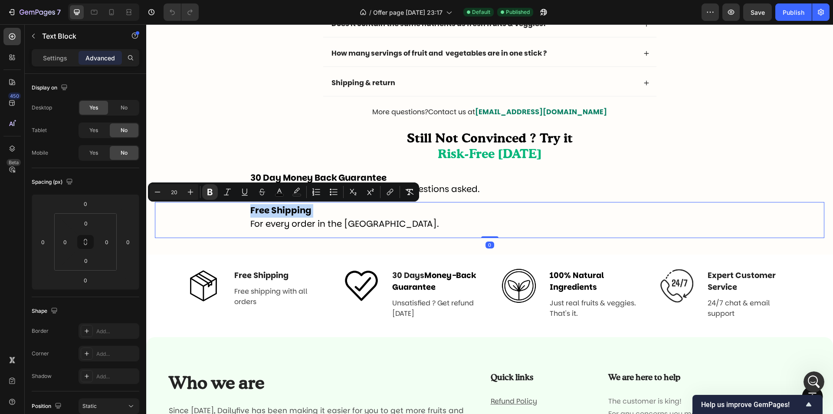
click at [273, 225] on span "For every order in the [GEOGRAPHIC_DATA]." at bounding box center [344, 223] width 189 height 12
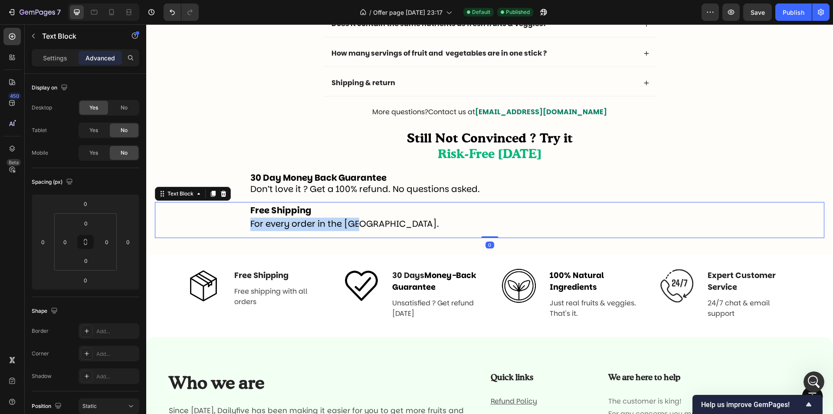
click at [273, 225] on span "For every order in the [GEOGRAPHIC_DATA]." at bounding box center [344, 223] width 189 height 12
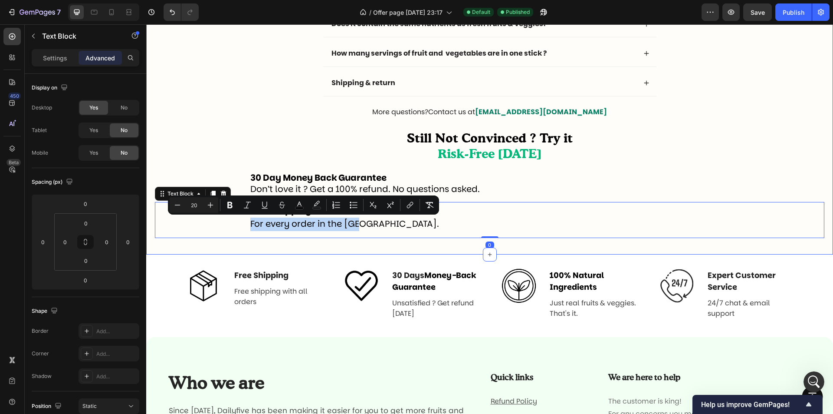
copy span "For every order in the [GEOGRAPHIC_DATA]."
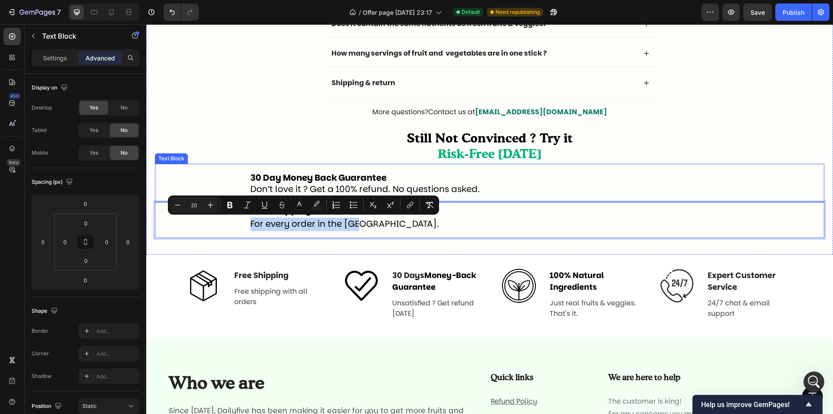
click at [634, 187] on p "30 Day Money Back Guarantee Don’t love it ? Get a 100% refund. No questions ask…" at bounding box center [533, 183] width 567 height 23
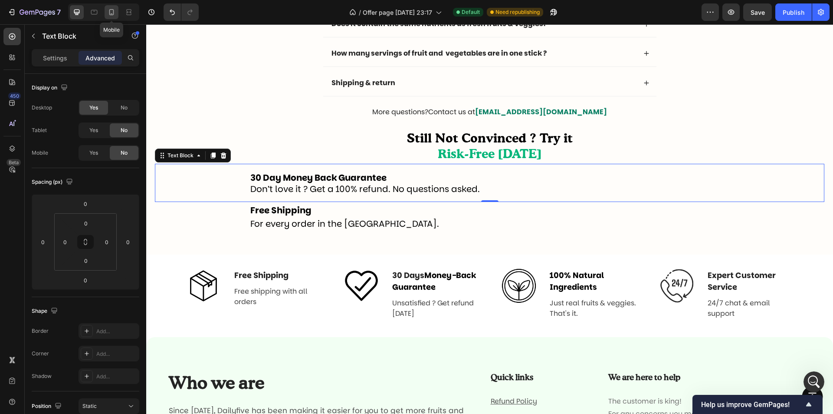
click at [110, 9] on icon at bounding box center [111, 12] width 9 height 9
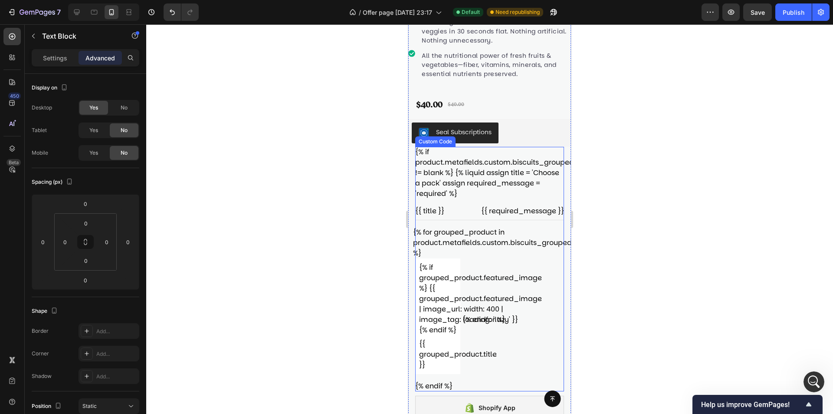
scroll to position [217, 0]
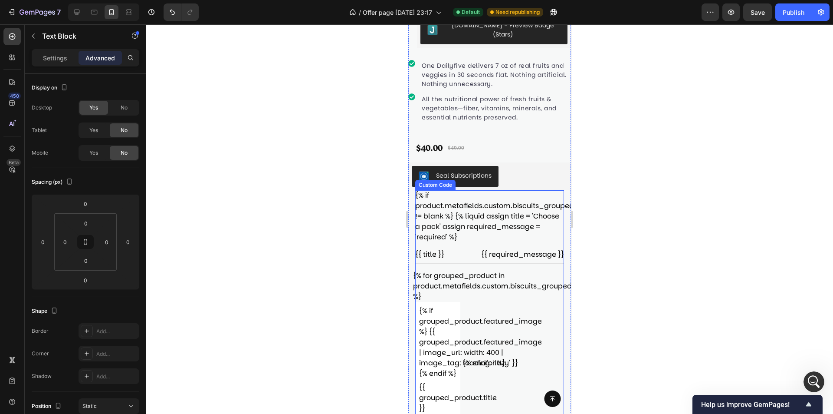
click at [497, 224] on div "{% if product.metafields.custom.biscuits_grouped_products.value != blank %} {% …" at bounding box center [489, 312] width 149 height 244
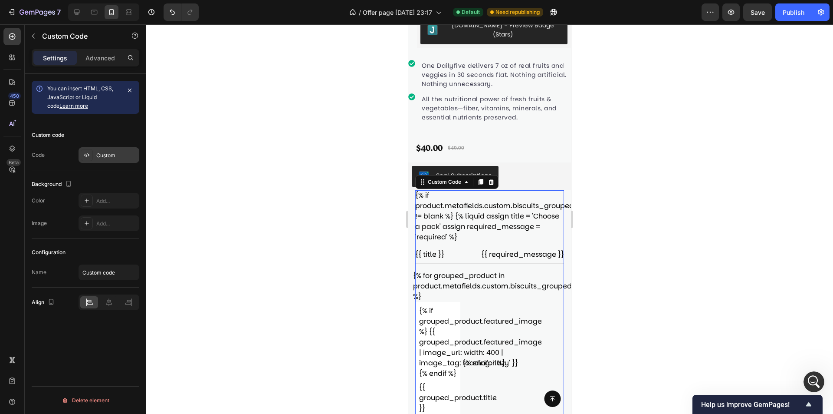
click at [96, 158] on div "Custom" at bounding box center [116, 156] width 41 height 8
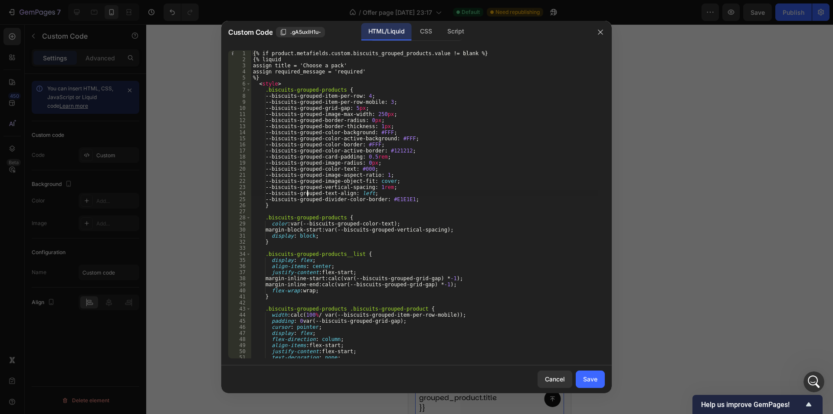
click at [306, 193] on div "{% if product.metafields.custom.biscuits_grouped_products.value != blank %} {% …" at bounding box center [424, 210] width 347 height 320
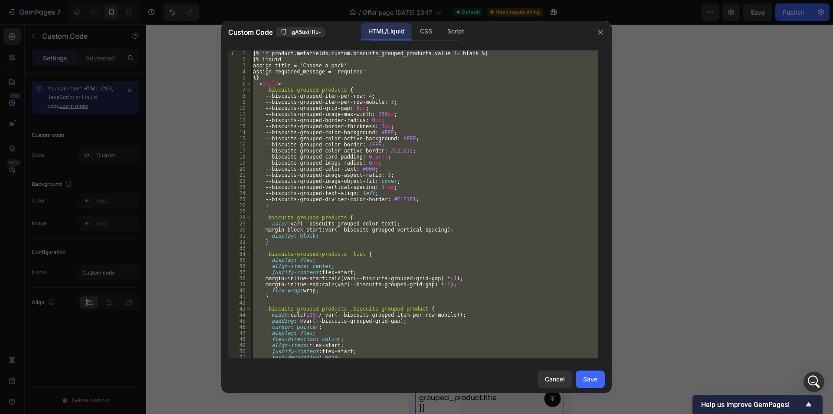
click at [493, 139] on div "{% if product.metafields.custom.biscuits_grouped_products.value != blank %} {% …" at bounding box center [424, 204] width 347 height 308
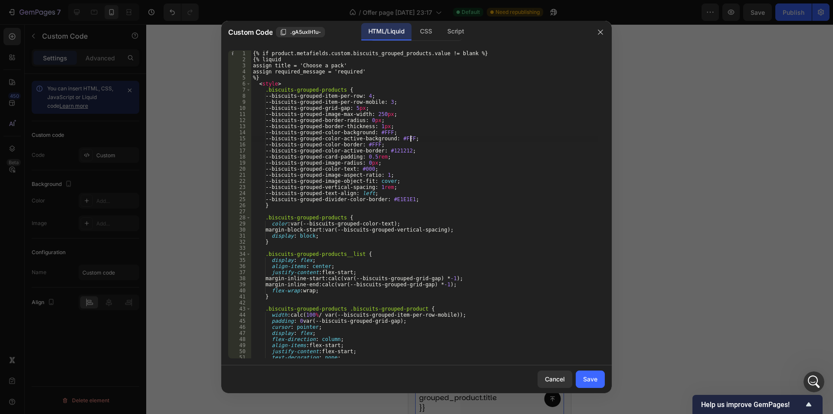
type textarea "</biscuits-grouped-products> {% endif %}"
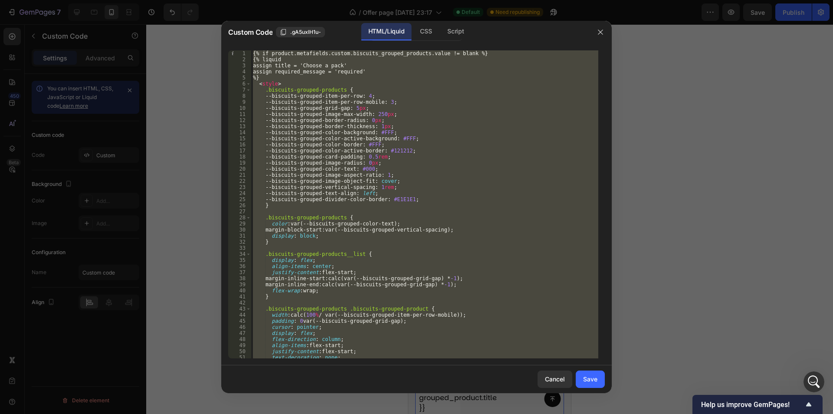
click at [200, 53] on div at bounding box center [416, 207] width 833 height 414
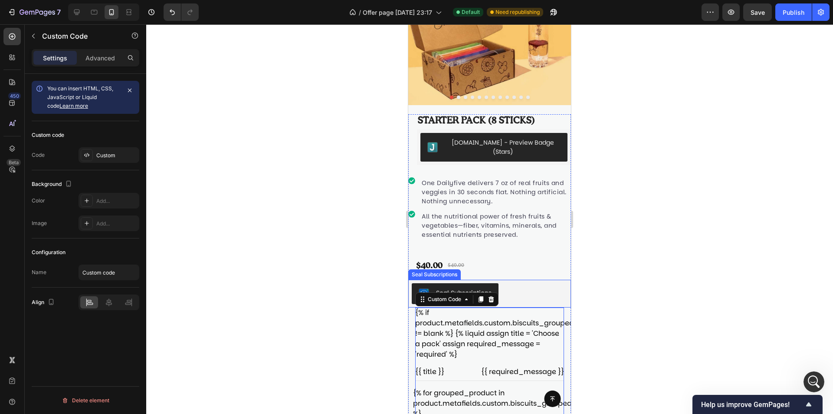
scroll to position [0, 0]
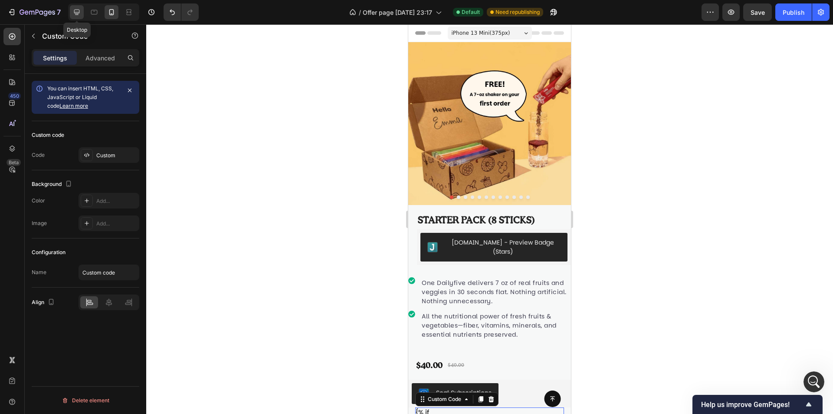
click at [77, 13] on icon at bounding box center [76, 12] width 9 height 9
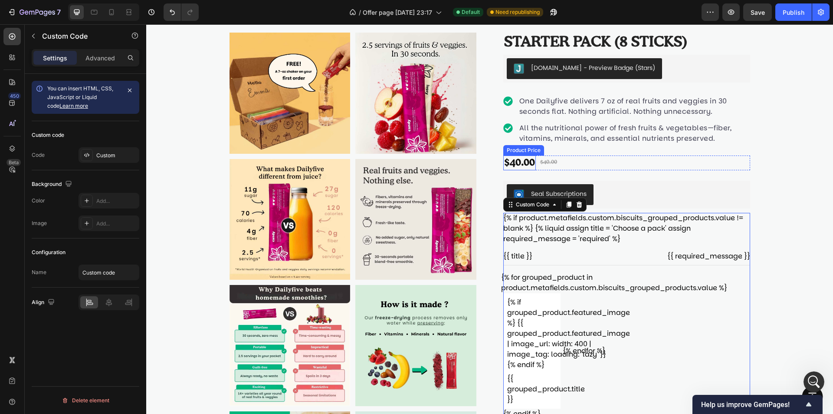
scroll to position [15, 0]
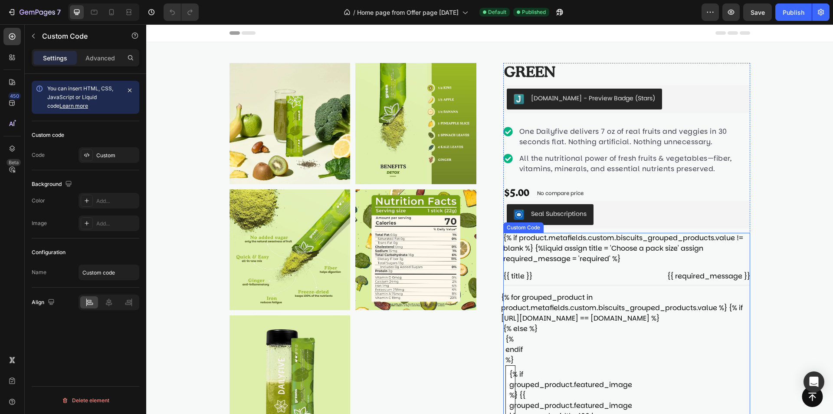
click at [587, 263] on div "{% if product.metafields.custom.biscuits_grouped_products.value != blank %} {%l…" at bounding box center [627, 388] width 247 height 310
click at [123, 155] on div "Custom" at bounding box center [116, 156] width 41 height 8
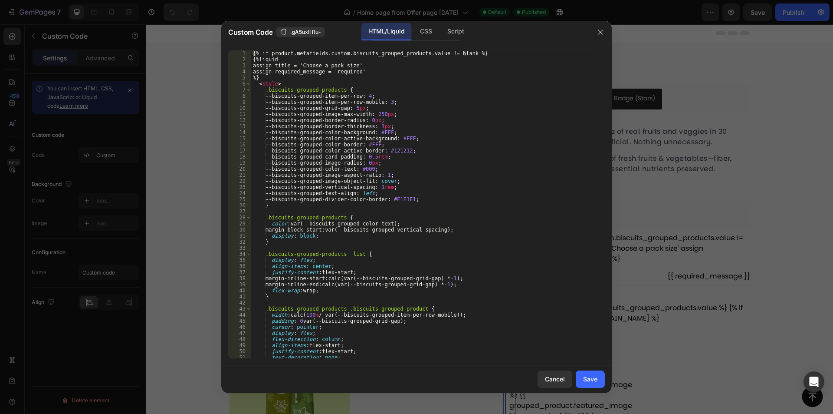
click at [492, 166] on div "{% if product.metafields.custom.biscuits_grouped_products.value != blank %} {%l…" at bounding box center [424, 210] width 347 height 320
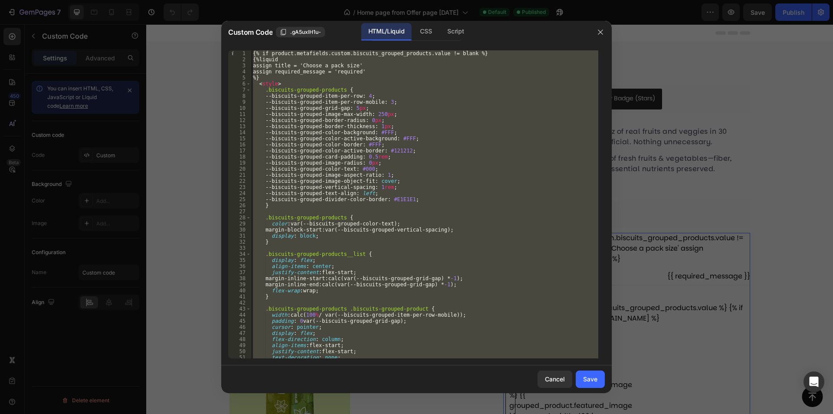
paste textarea
type textarea "{% endif %}"
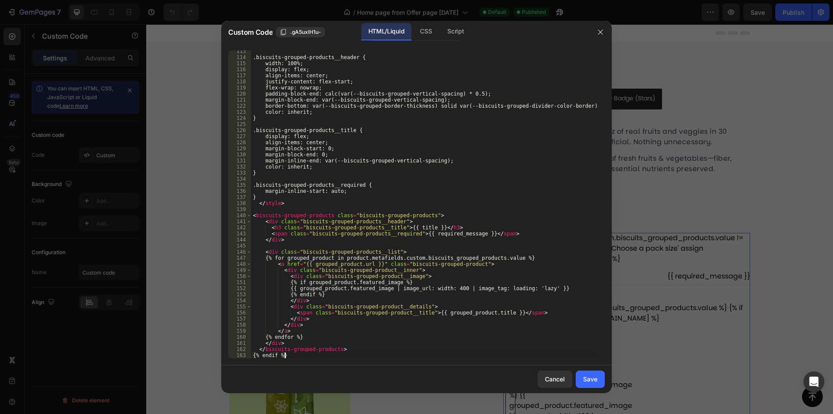
scroll to position [683, 0]
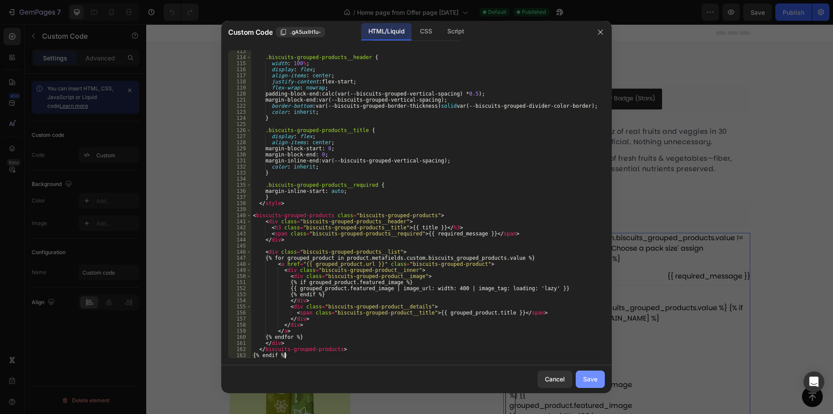
click at [589, 376] on div "Save" at bounding box center [590, 378] width 14 height 9
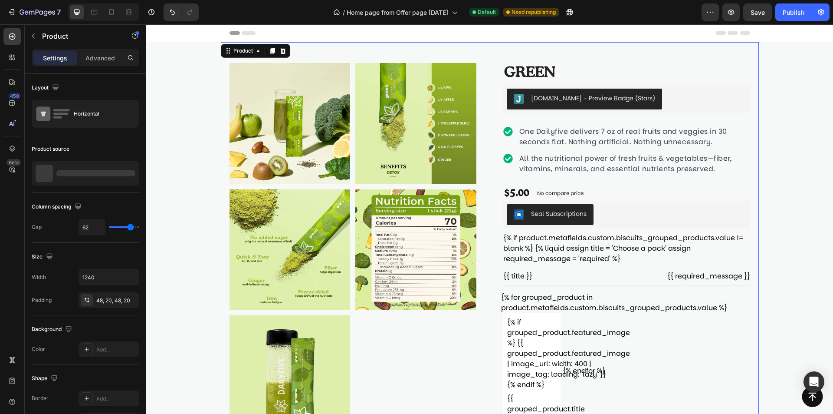
click at [354, 49] on div "Product Images Green Product Title Judge.me - Preview Badge (Stars) Judge.me On…" at bounding box center [490, 389] width 538 height 694
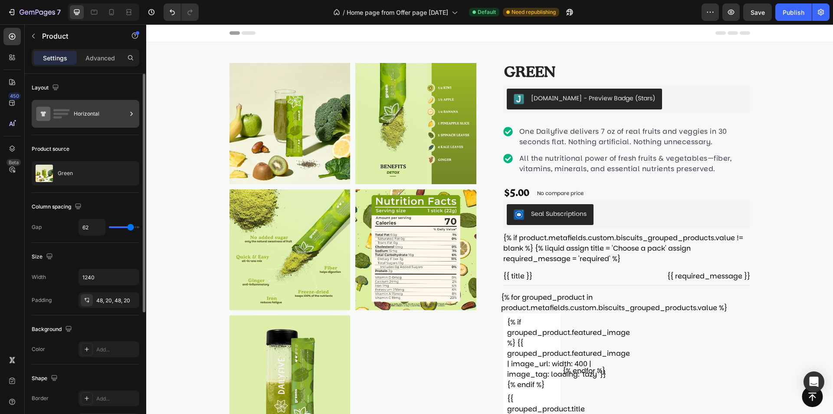
click at [72, 124] on div "Horizontal" at bounding box center [86, 114] width 108 height 28
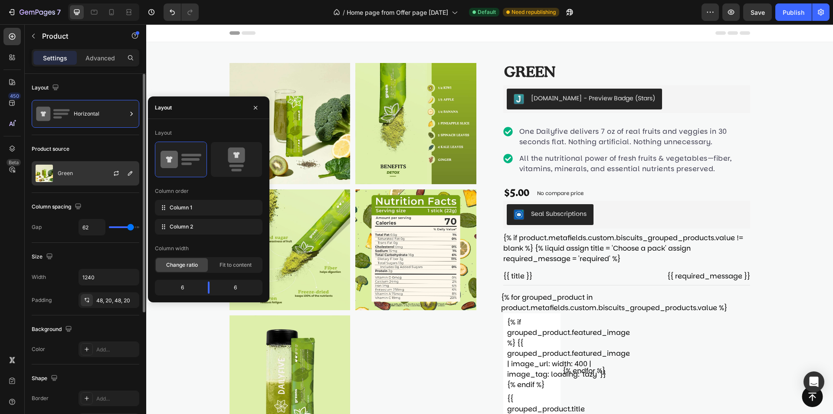
click at [76, 169] on div "Green" at bounding box center [86, 173] width 108 height 24
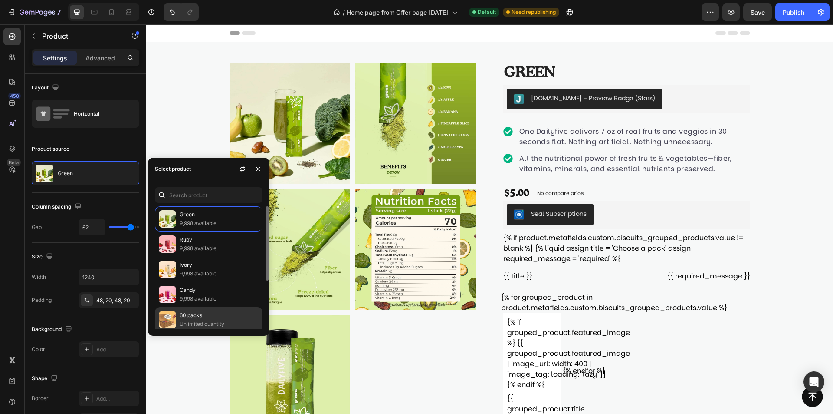
scroll to position [43, 0]
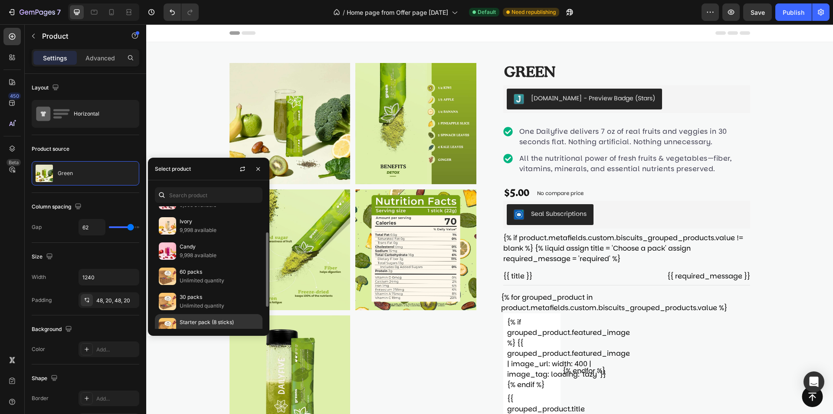
click at [202, 319] on p "Starter pack (8 sticks)" at bounding box center [219, 322] width 79 height 9
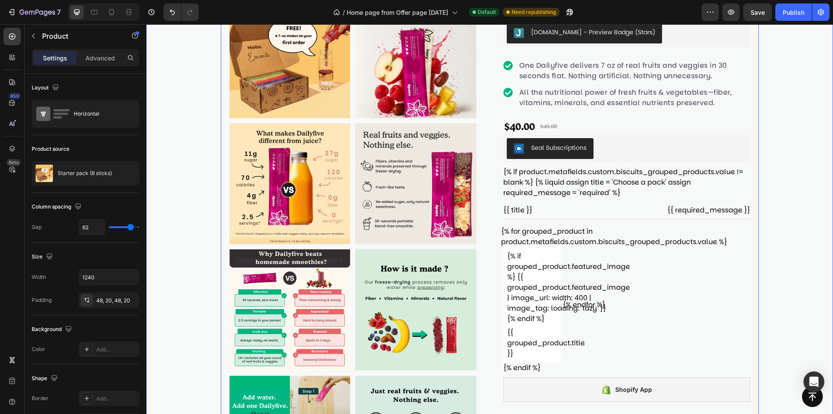
scroll to position [0, 0]
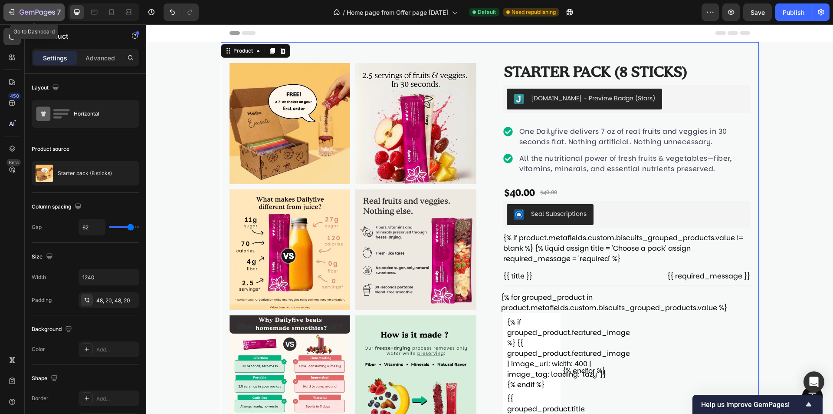
click at [40, 9] on icon "button" at bounding box center [38, 12] width 36 height 7
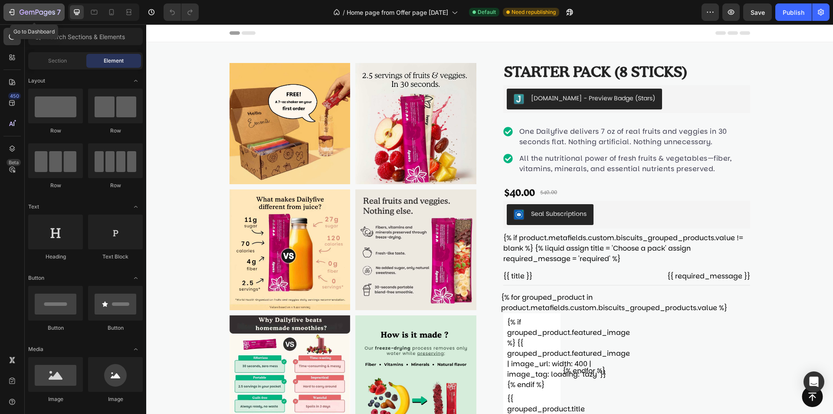
click at [45, 19] on button "7" at bounding box center [33, 11] width 61 height 17
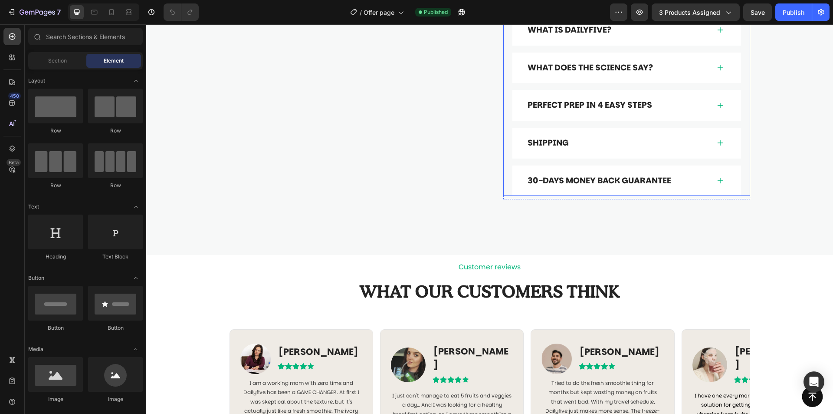
scroll to position [434, 0]
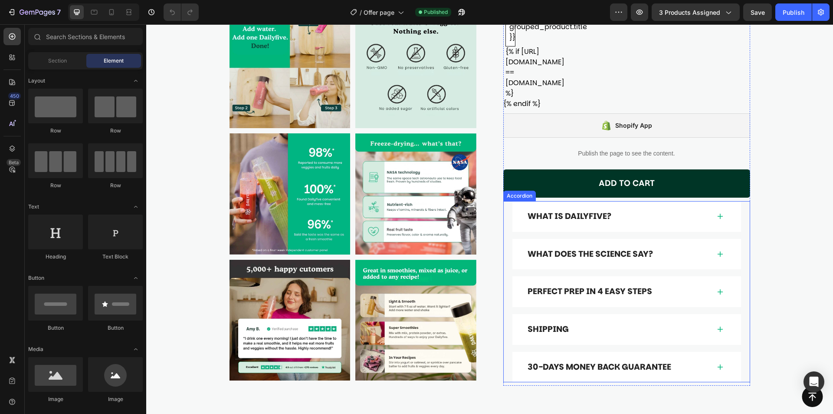
click at [603, 211] on p "What is Dailyfive?" at bounding box center [570, 216] width 84 height 11
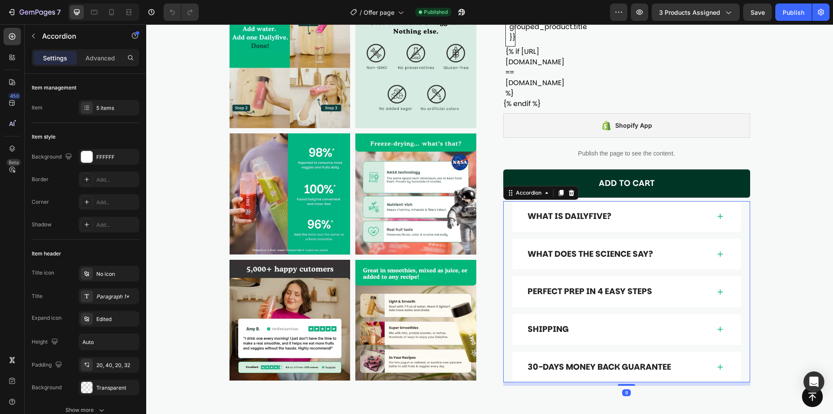
click at [655, 210] on div "What is Dailyfive?" at bounding box center [619, 216] width 184 height 13
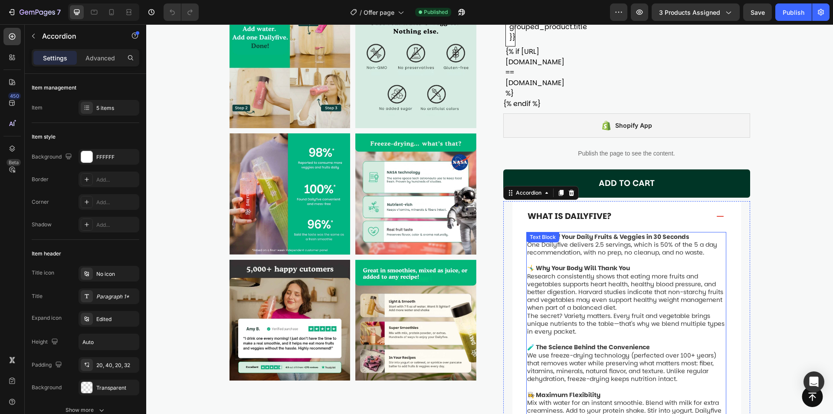
click at [540, 277] on span "Research consistently shows that eating more fruits and vegetables supports hea…" at bounding box center [625, 292] width 196 height 40
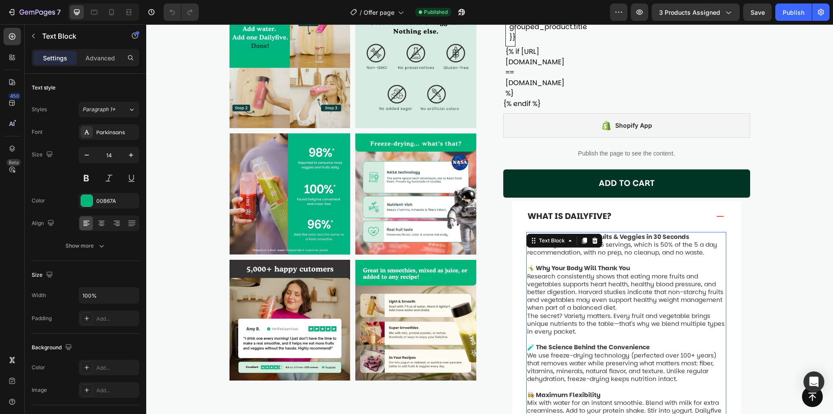
click at [615, 272] on span "Research consistently shows that eating more fruits and vegetables supports hea…" at bounding box center [625, 292] width 196 height 40
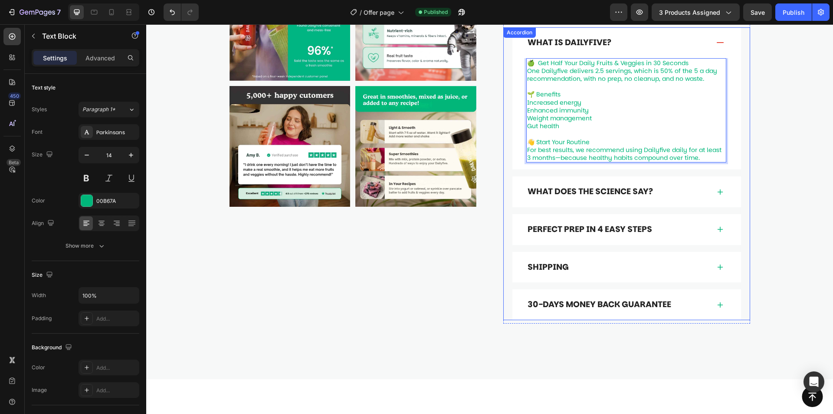
scroll to position [521, 0]
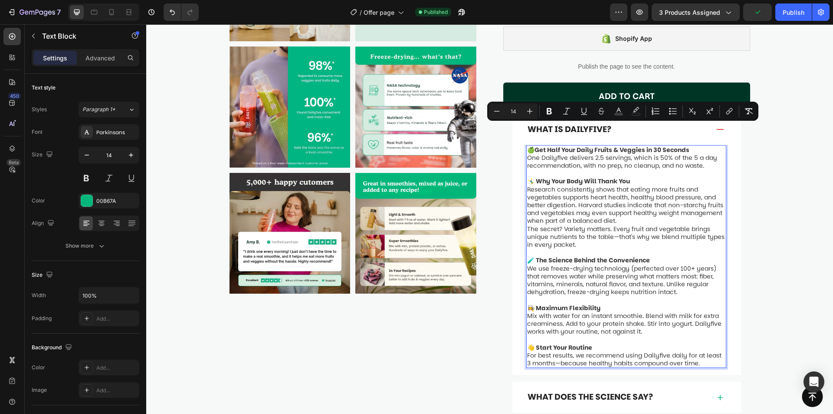
click at [573, 185] on span "Research consistently shows that eating more fruits and vegetables supports hea…" at bounding box center [625, 205] width 196 height 40
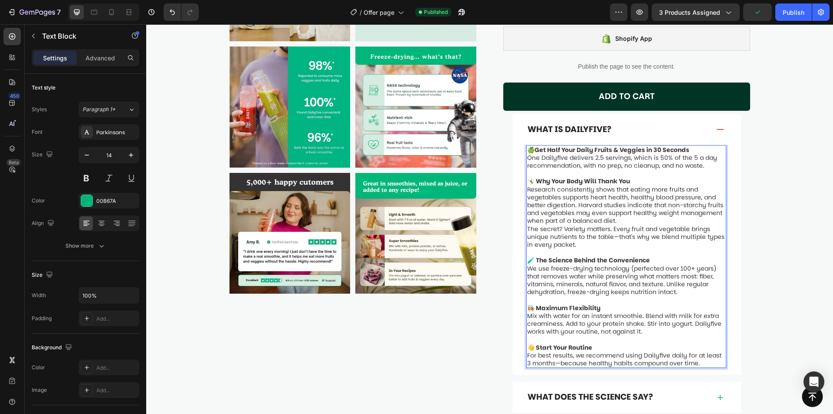
click at [577, 224] on span "The secret? Variety matters. Every fruit and vegetable brings unique nutrients …" at bounding box center [626, 236] width 198 height 24
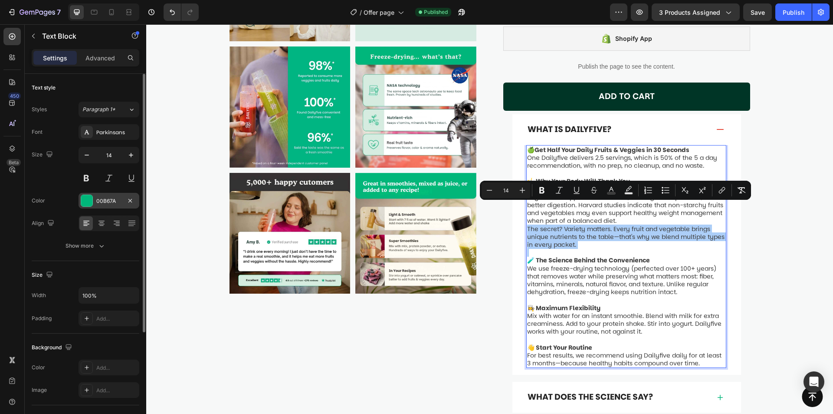
click at [105, 199] on div "00B67A" at bounding box center [108, 201] width 25 height 8
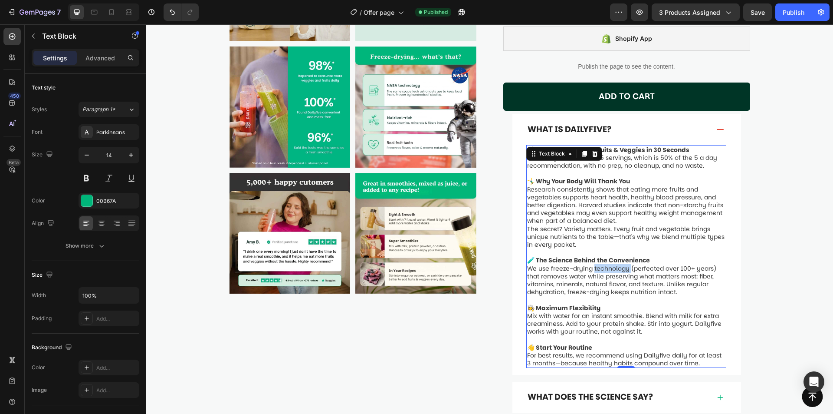
click at [621, 264] on span "We use freeze-drying technology (perfected over 100+ years) that removes water …" at bounding box center [621, 280] width 189 height 33
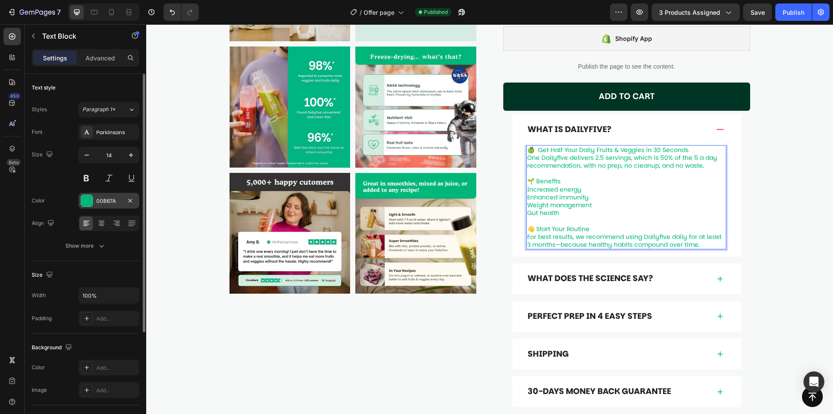
click at [94, 206] on div "00B67A" at bounding box center [109, 201] width 61 height 16
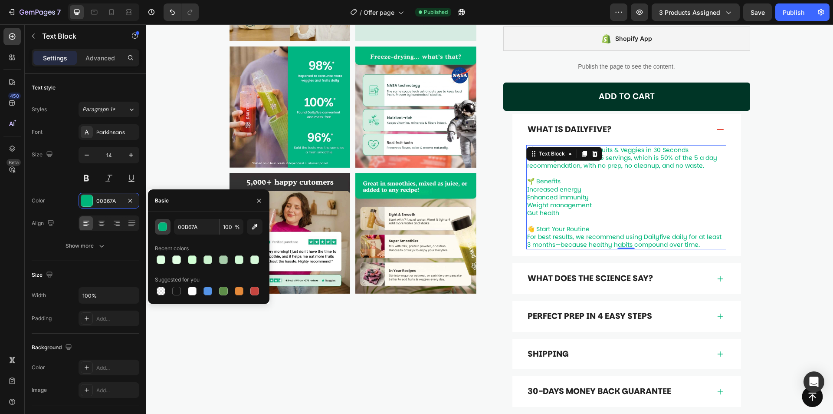
click at [165, 225] on div "button" at bounding box center [163, 227] width 9 height 9
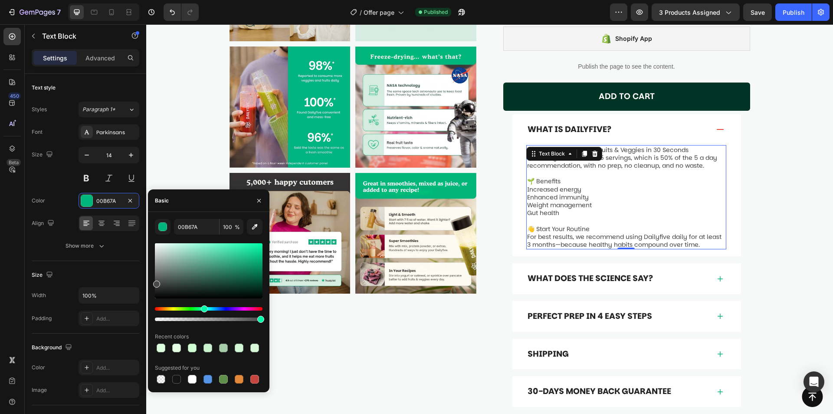
drag, startPoint x: 174, startPoint y: 277, endPoint x: 149, endPoint y: 281, distance: 25.1
click at [149, 281] on div "00B67A 100 % Recent colors Suggested for you" at bounding box center [209, 302] width 122 height 166
type input "4F4F4F"
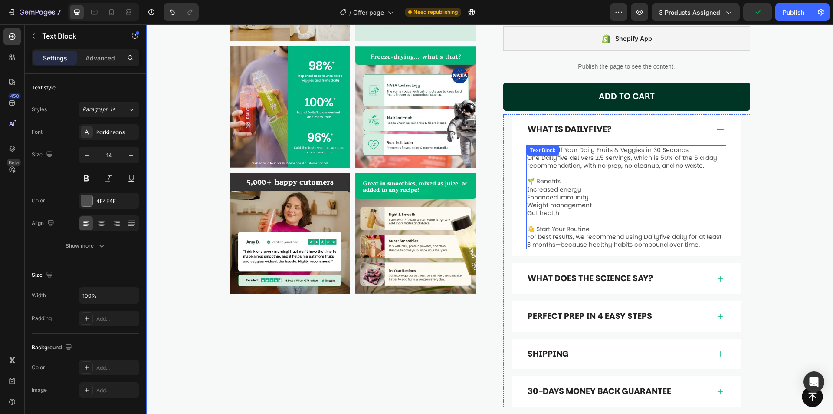
click at [573, 225] on p "👋 Start Your Routine For best results, we recommend using Dailyfive daily for a…" at bounding box center [626, 237] width 198 height 24
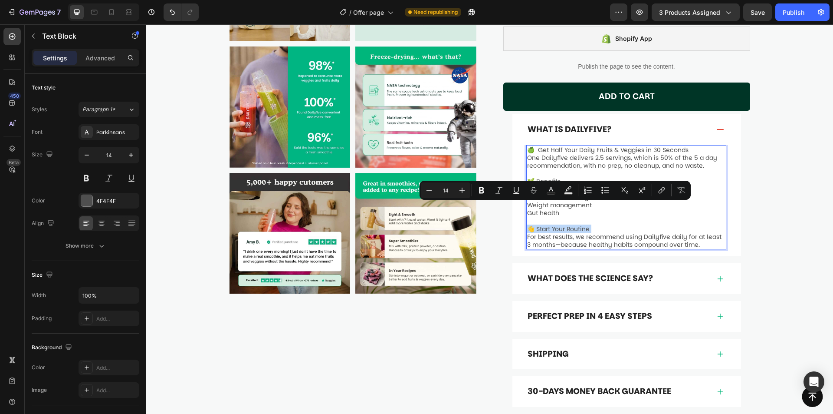
click at [573, 225] on p "👋 Start Your Routine For best results, we recommend using Dailyfive daily for a…" at bounding box center [626, 237] width 198 height 24
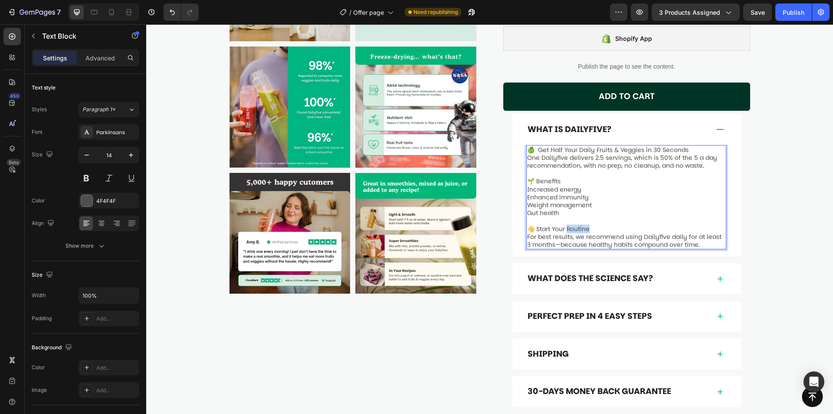
click at [573, 225] on p "👋 Start Your Routine For best results, we recommend using Dailyfive daily for a…" at bounding box center [626, 237] width 198 height 24
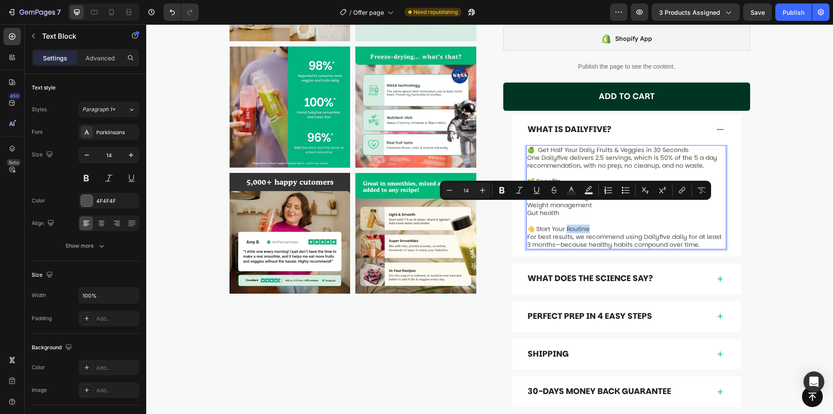
click at [573, 225] on p "👋 Start Your Routine For best results, we recommend using Dailyfive daily for a…" at bounding box center [626, 237] width 198 height 24
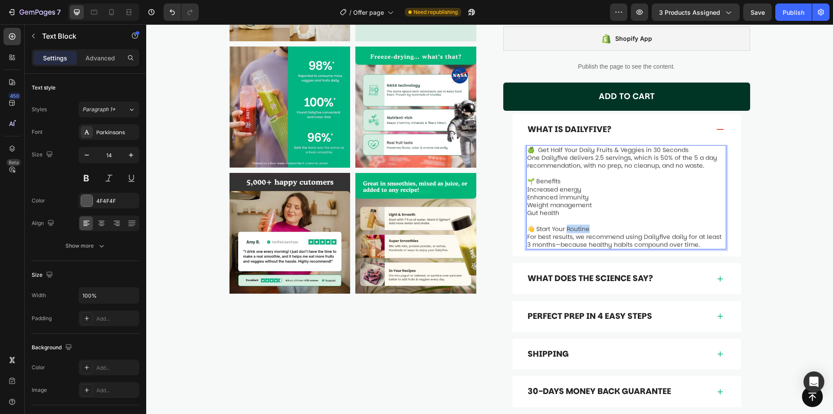
click at [573, 225] on p "👋 Start Your Routine For best results, we recommend using Dailyfive daily for a…" at bounding box center [626, 237] width 198 height 24
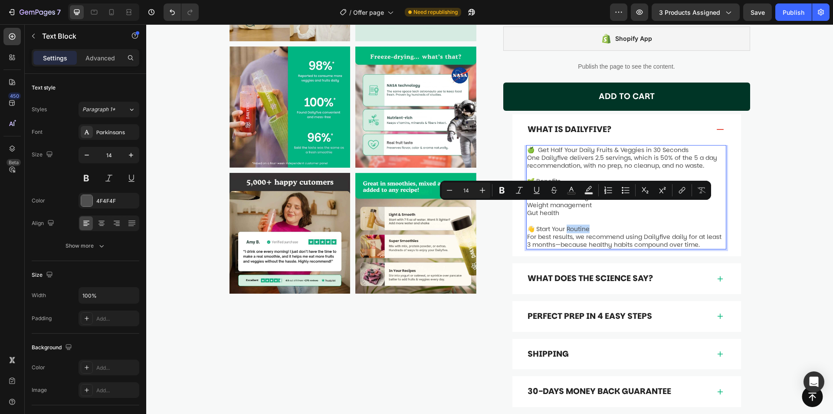
click at [573, 225] on p "👋 Start Your Routine For best results, we recommend using Dailyfive daily for a…" at bounding box center [626, 237] width 198 height 24
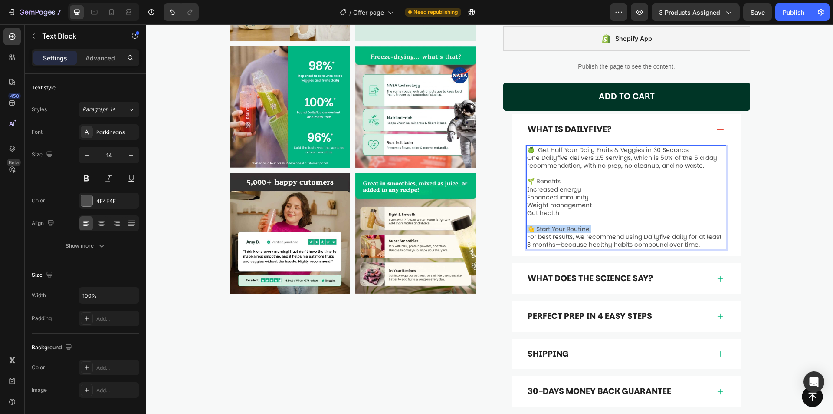
click at [573, 225] on p "👋 Start Your Routine For best results, we recommend using Dailyfive daily for a…" at bounding box center [626, 237] width 198 height 24
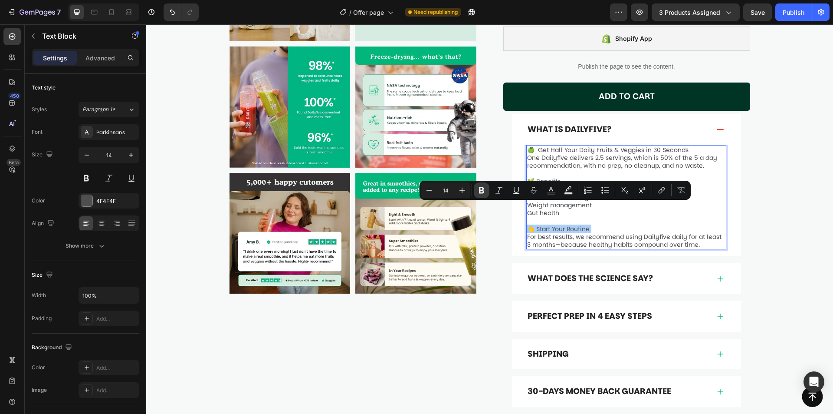
click at [486, 191] on button "Bold" at bounding box center [482, 190] width 16 height 16
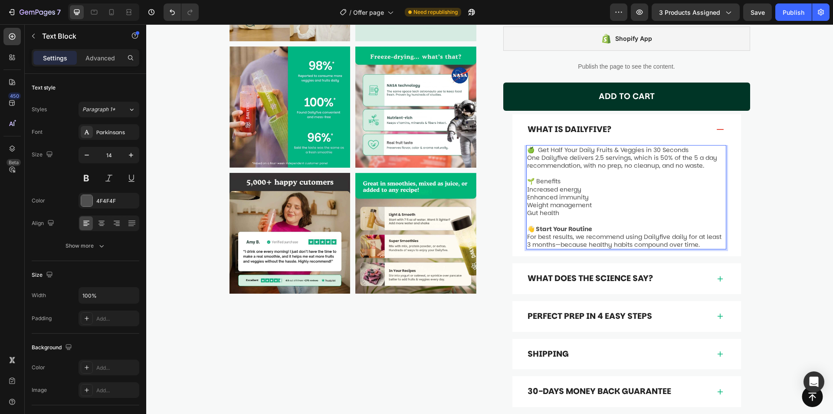
click at [547, 169] on p "🌱 Benefits" at bounding box center [626, 177] width 198 height 16
click at [540, 169] on p "🌱 Benefits" at bounding box center [626, 177] width 198 height 16
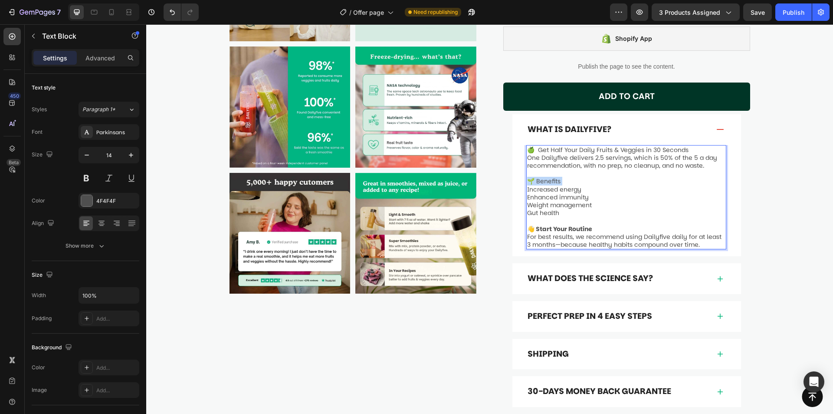
click at [540, 169] on p "🌱 Benefits" at bounding box center [626, 177] width 198 height 16
click at [582, 169] on p "🌱 Benefits" at bounding box center [626, 177] width 198 height 16
click at [581, 146] on p "🍏 Get Half Your Daily Fruits & Veggies in 30 Seconds One Dailyfive delivers 2.5…" at bounding box center [626, 158] width 198 height 24
drag, startPoint x: 564, startPoint y: 158, endPoint x: 512, endPoint y: 163, distance: 52.3
click at [513, 163] on div "🍏 Get Half Your Daily Fruits & Veggies in 30 Seconds One Dailyfive delivers 2.5…" at bounding box center [627, 201] width 229 height 112
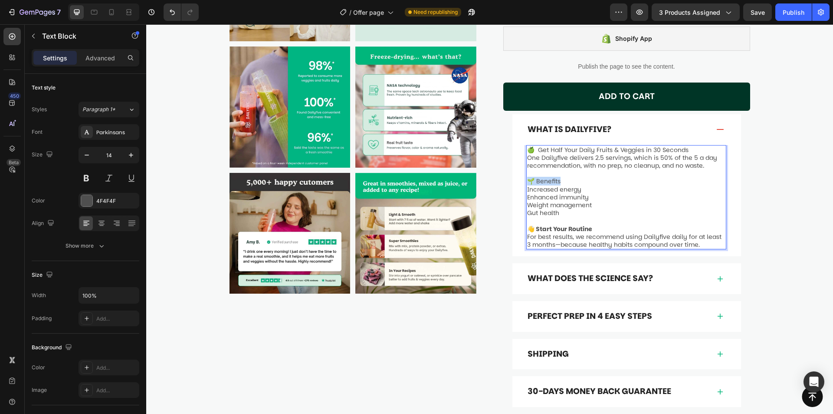
click at [554, 169] on p "🌱 Benefits" at bounding box center [626, 177] width 198 height 16
click at [584, 185] on p "Increased energy" at bounding box center [626, 189] width 198 height 8
click at [594, 209] on p "Gut health" at bounding box center [626, 213] width 198 height 8
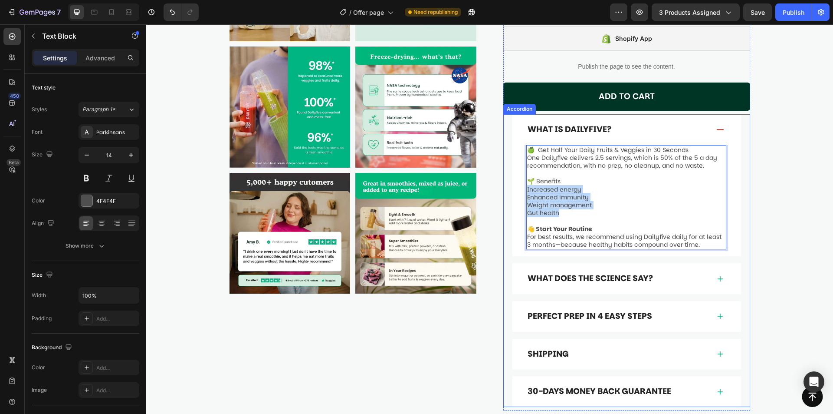
drag, startPoint x: 566, startPoint y: 191, endPoint x: 523, endPoint y: 171, distance: 47.4
click at [523, 171] on div "🍏 Get Half Your Daily Fruits & Veggies in 30 Seconds One Dailyfive delivers 2.5…" at bounding box center [627, 201] width 229 height 112
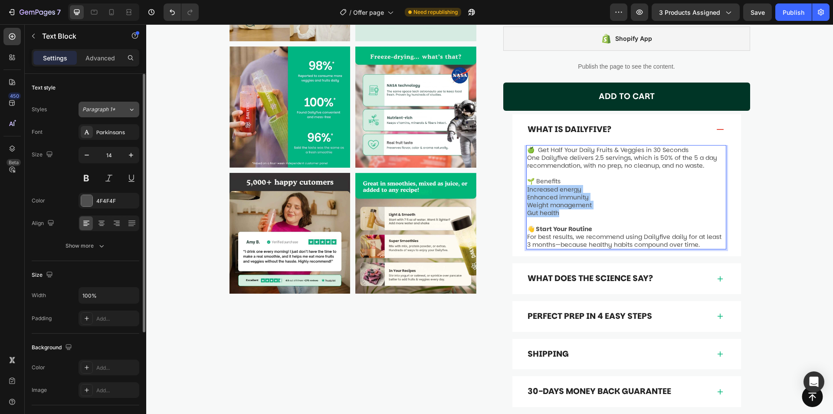
click at [114, 108] on span "Paragraph 1*" at bounding box center [98, 109] width 33 height 8
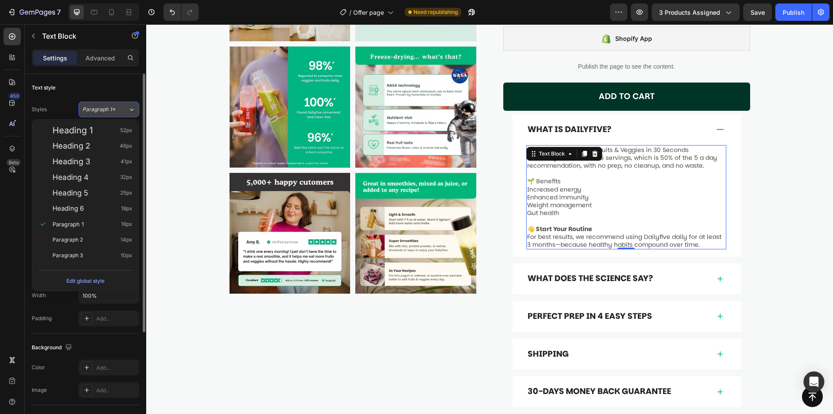
click at [114, 108] on span "Paragraph 1*" at bounding box center [98, 109] width 33 height 8
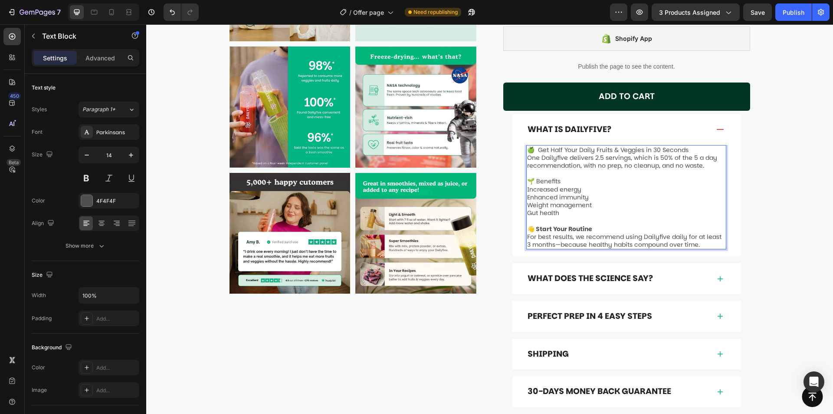
click at [543, 169] on p "🌱 Benefits" at bounding box center [626, 177] width 198 height 16
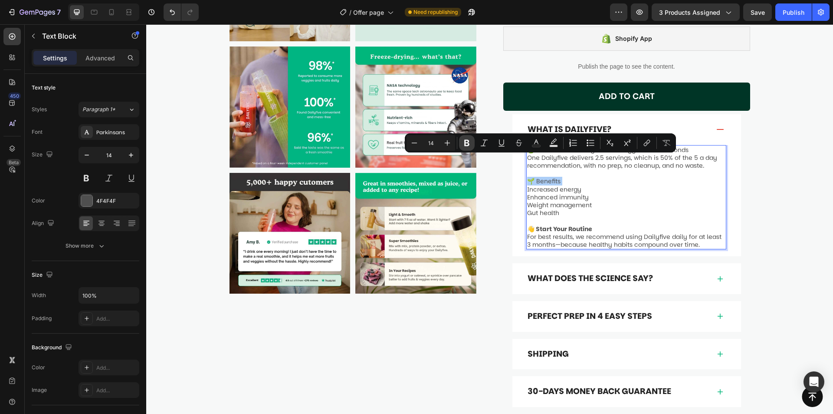
click at [468, 143] on icon "Editor contextual toolbar" at bounding box center [467, 143] width 5 height 7
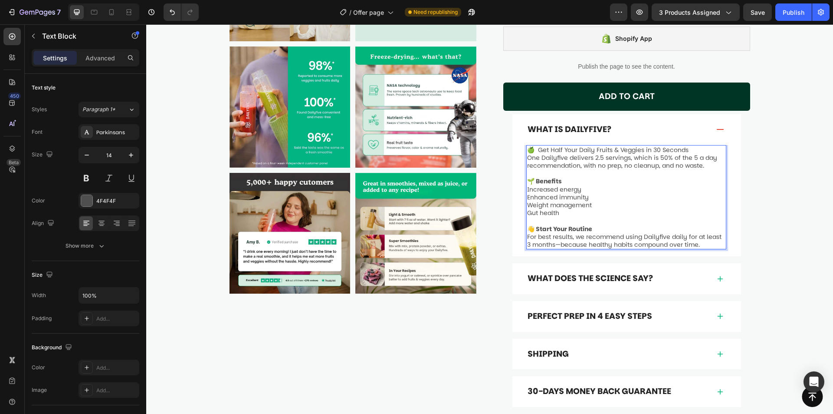
drag, startPoint x: 591, startPoint y: 155, endPoint x: 599, endPoint y: 160, distance: 9.0
click at [599, 169] on p "🌱 Benefits" at bounding box center [626, 177] width 198 height 16
click at [620, 146] on p "🍏 Get Half Your Daily Fruits & Veggies in 30 Seconds One Dailyfive delivers 2.5…" at bounding box center [626, 158] width 198 height 24
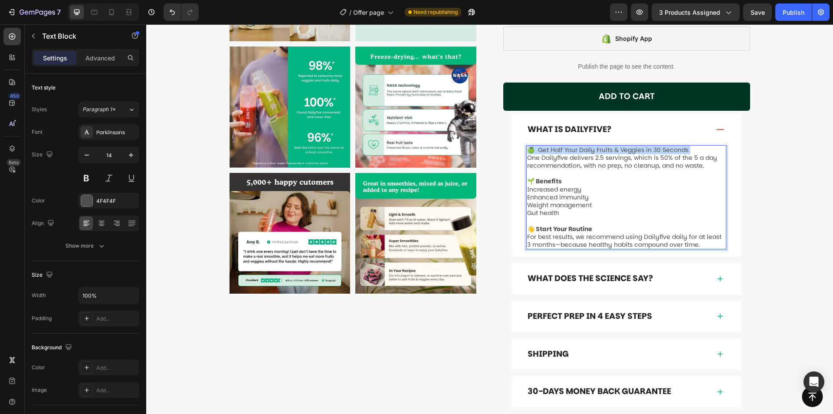
click at [538, 146] on p "🍏 Get Half Your Daily Fruits & Veggies in 30 Seconds One Dailyfive delivers 2.5…" at bounding box center [626, 158] width 198 height 24
drag, startPoint x: 536, startPoint y: 130, endPoint x: 689, endPoint y: 119, distance: 154.1
click at [689, 119] on div "What is Dailyfive? 🍏 Get Half Your Daily Fruits & Veggies in 30 Seconds One Dai…" at bounding box center [627, 185] width 229 height 142
click at [581, 146] on p "🍏 Get Half Your Daily Fruits & Veggies in 30 Seconds One Dailyfive delivers 2.5…" at bounding box center [626, 158] width 198 height 24
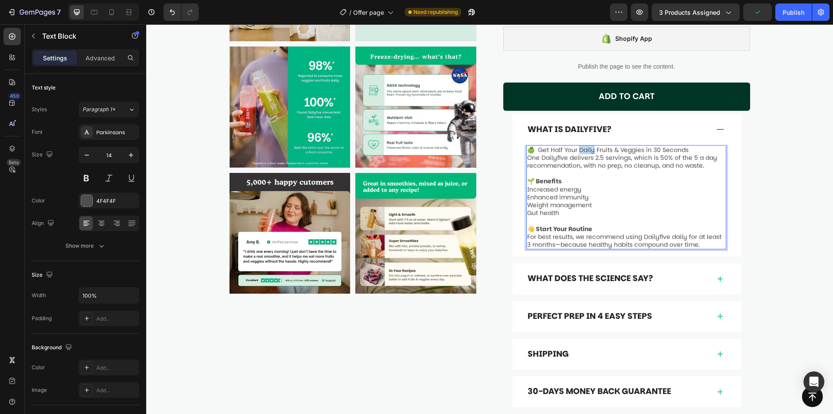
click at [580, 146] on p "🍏 Get Half Your Daily Fruits & Veggies in 30 Seconds One Dailyfive delivers 2.5…" at bounding box center [626, 158] width 198 height 24
click at [688, 146] on p "🍏 Get Half Your Daily Fruits & Veggies in 30 Seconds One Dailyfive delivers 2.5…" at bounding box center [626, 158] width 198 height 24
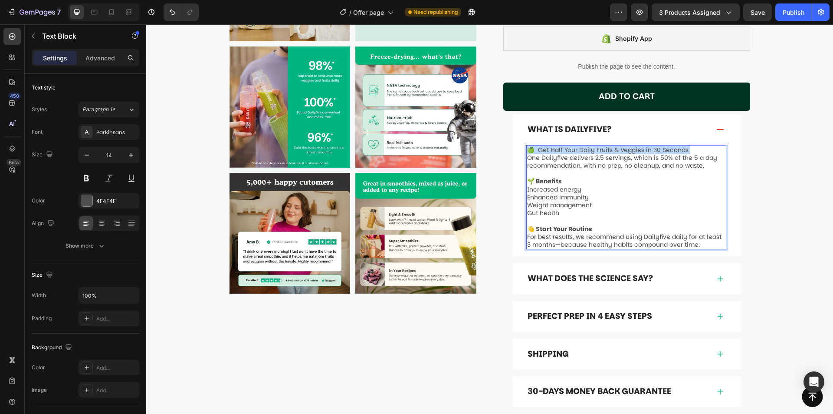
click at [688, 146] on p "🍏 Get Half Your Daily Fruits & Veggies in 30 Seconds One Dailyfive delivers 2.5…" at bounding box center [626, 158] width 198 height 24
click at [644, 146] on p "🍏 Get Half Your Daily Fruits & Veggies in 30 Seconds One Dailyfive delivers 2.5…" at bounding box center [626, 158] width 198 height 24
click at [587, 146] on p "🍏 Get Half Your Daily Fruits & Veggies in 30 Seconds One Dailyfive delivers 2.5…" at bounding box center [626, 158] width 198 height 24
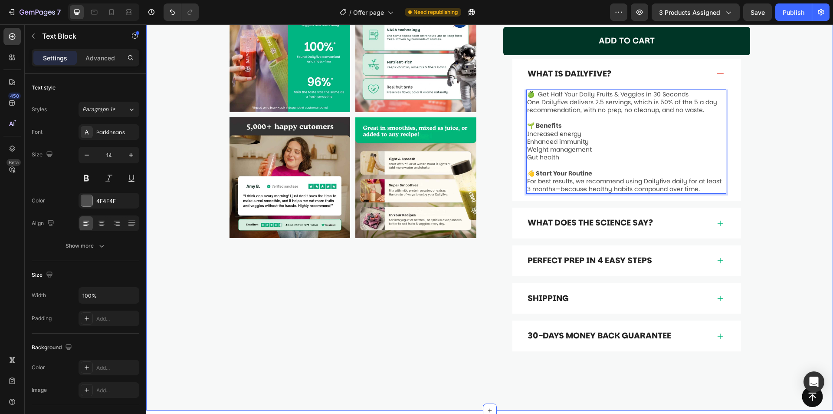
scroll to position [564, 0]
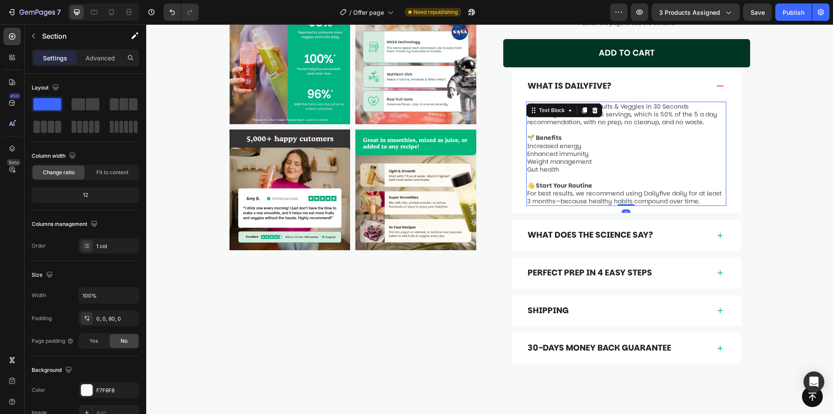
click at [568, 102] on div "🍏 Get Half Your Daily Fruits & Veggies in 30 Seconds One Dailyfive delivers 2.5…" at bounding box center [627, 154] width 200 height 105
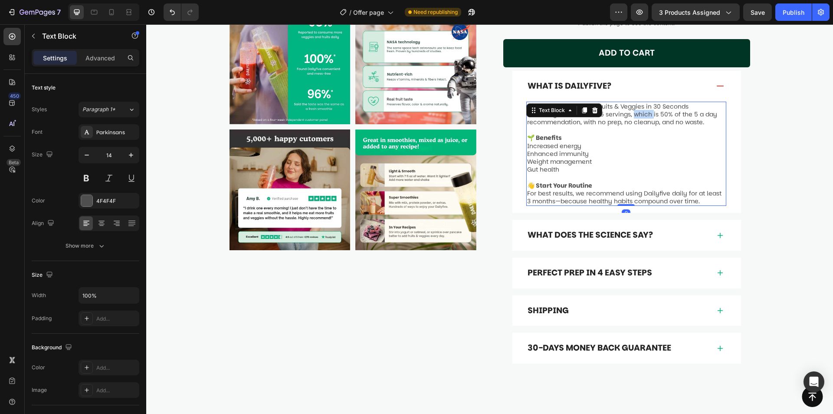
click at [639, 102] on p "🍏 Get Half Your Daily Fruits & Veggies in 30 Seconds One Dailyfive delivers 2.5…" at bounding box center [626, 114] width 198 height 24
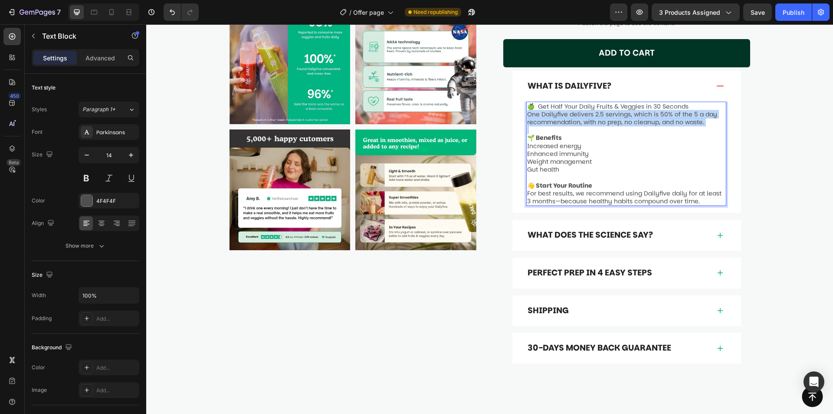
click at [639, 102] on p "🍏 Get Half Your Daily Fruits & Veggies in 30 Seconds One Dailyfive delivers 2.5…" at bounding box center [626, 114] width 198 height 24
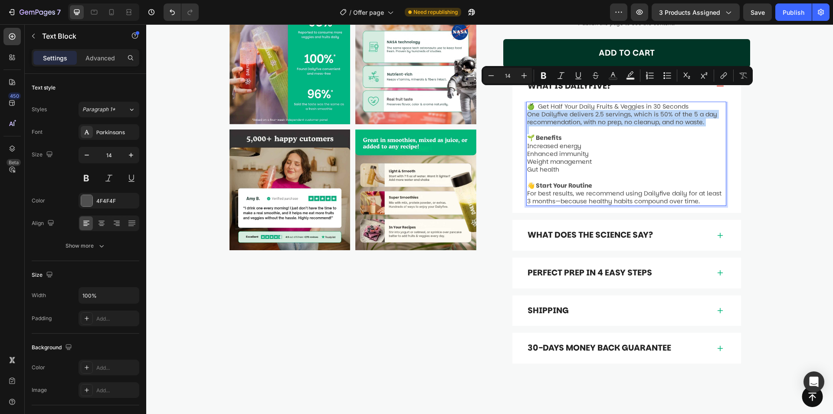
click at [636, 102] on p "🍏 Get Half Your Daily Fruits & Veggies in 30 Seconds One Dailyfive delivers 2.5…" at bounding box center [626, 114] width 198 height 24
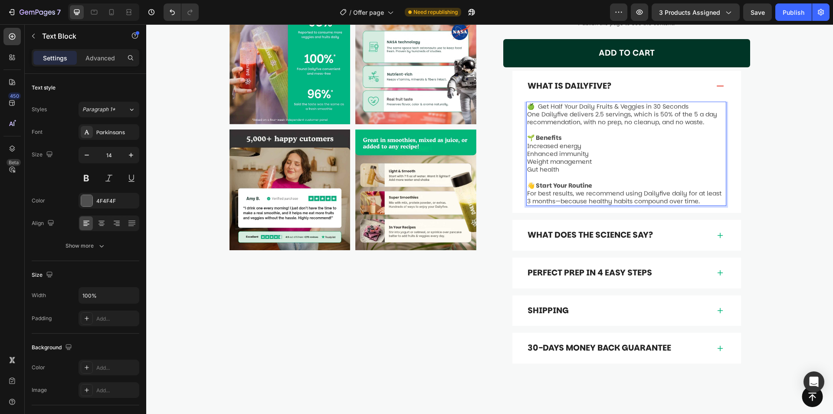
click at [648, 126] on p "🌱 Benefits" at bounding box center [626, 134] width 198 height 16
click at [647, 102] on p "🍏 Get Half Your Daily Fruits & Veggies in 30 Seconds One Dailyfive delivers 2.5…" at bounding box center [626, 114] width 198 height 24
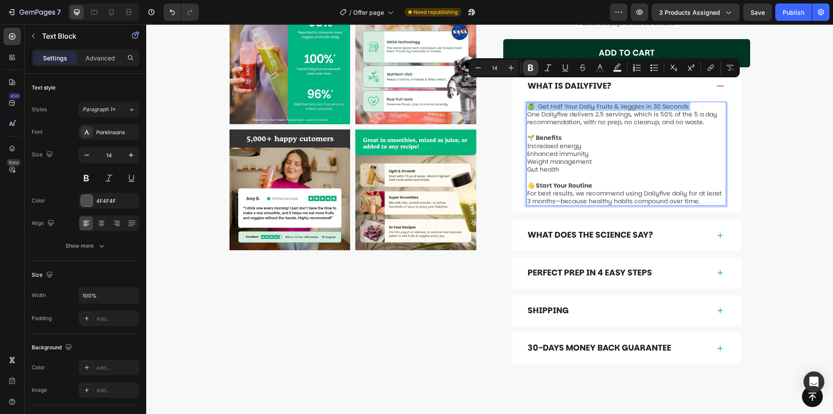
click at [528, 73] on button "Bold" at bounding box center [531, 68] width 16 height 16
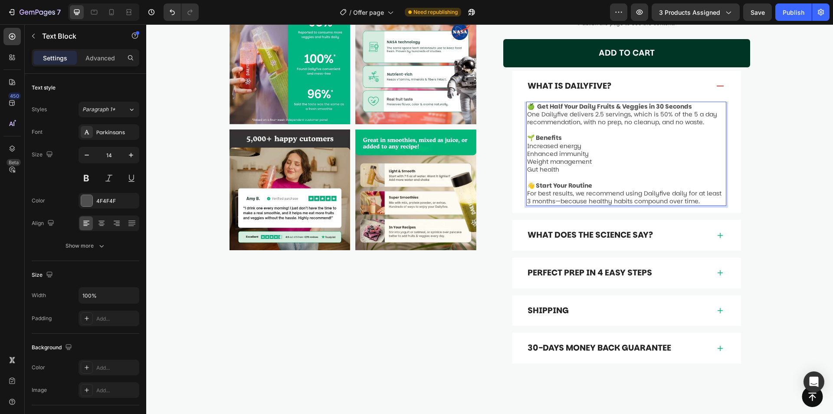
click at [611, 102] on p "🍏 Get Half Your Daily Fruits & Veggies in 30 Seconds One Dailyfive delivers 2.5…" at bounding box center [626, 114] width 198 height 24
click at [527, 150] on p "Enhanced immunity" at bounding box center [626, 154] width 198 height 8
click at [527, 142] on p "Increased energy" at bounding box center [626, 146] width 198 height 8
click at [527, 158] on p "Weight management" at bounding box center [626, 162] width 198 height 8
click at [527, 149] on div "🍏 Get Half Your Daily Fruits & Veggies in 30 Seconds One Dailyfive delivers 2.5…" at bounding box center [627, 154] width 200 height 105
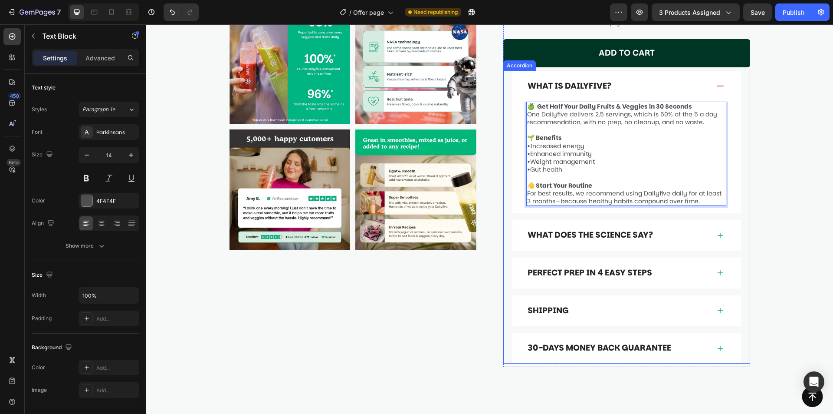
click at [745, 152] on div "What is Dailyfive? 🍏 Get Half Your Daily Fruits & Veggies in 30 Seconds One Dai…" at bounding box center [627, 217] width 247 height 293
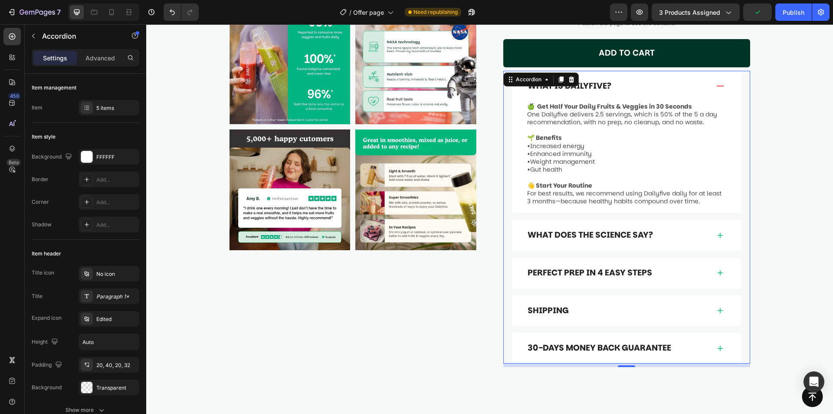
click at [687, 228] on div "What Does the Science Say?" at bounding box center [619, 234] width 184 height 13
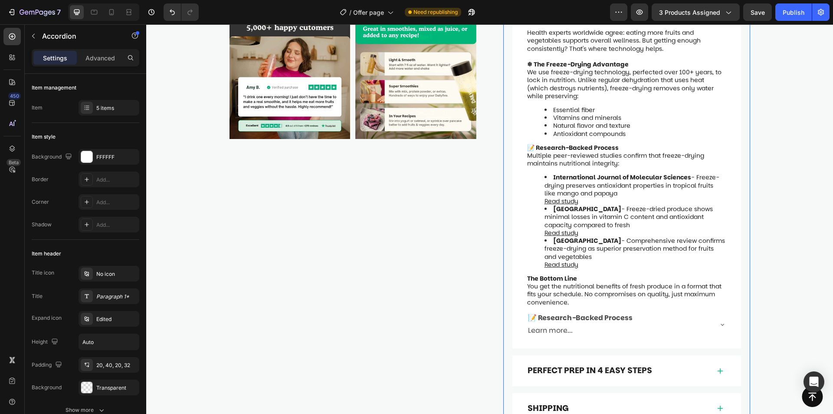
scroll to position [651, 0]
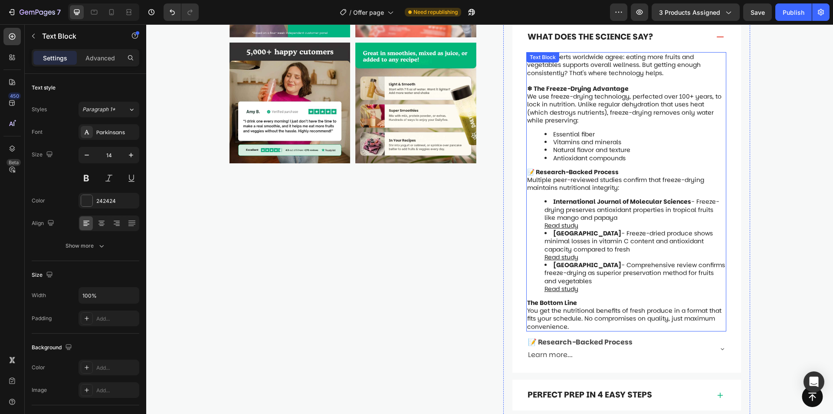
click at [652, 274] on div "Health experts worldwide agree: eating more fruits and vegetables supports over…" at bounding box center [627, 191] width 200 height 279
click at [608, 261] on li "Université Laval - Comprehensive review confirms freeze-drying as superior pres…" at bounding box center [635, 277] width 181 height 32
click at [579, 202] on li "International Journal of Molecular Sciences - Freeze-drying preserves antioxida…" at bounding box center [635, 214] width 181 height 32
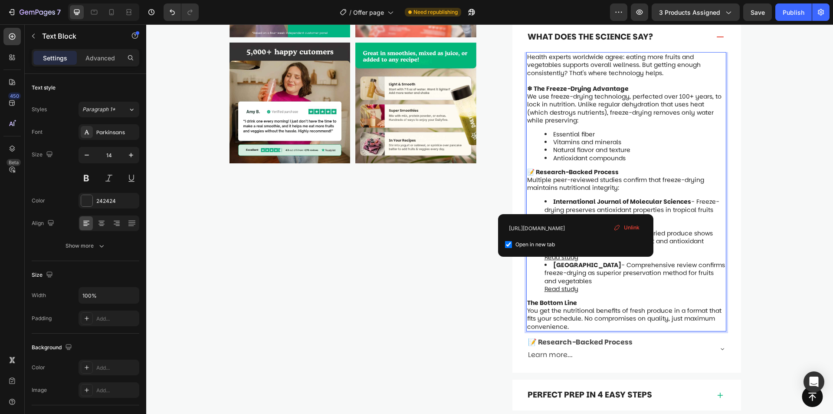
click at [578, 197] on strong "International Journal of Molecular Sciences" at bounding box center [622, 201] width 138 height 9
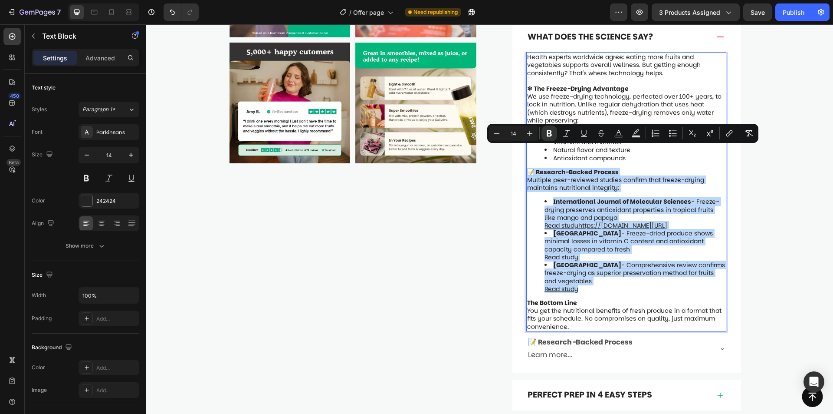
drag, startPoint x: 527, startPoint y: 151, endPoint x: 654, endPoint y: 275, distance: 177.7
click at [654, 275] on div "Health experts worldwide agree: eating more fruits and vegetables supports over…" at bounding box center [627, 191] width 200 height 279
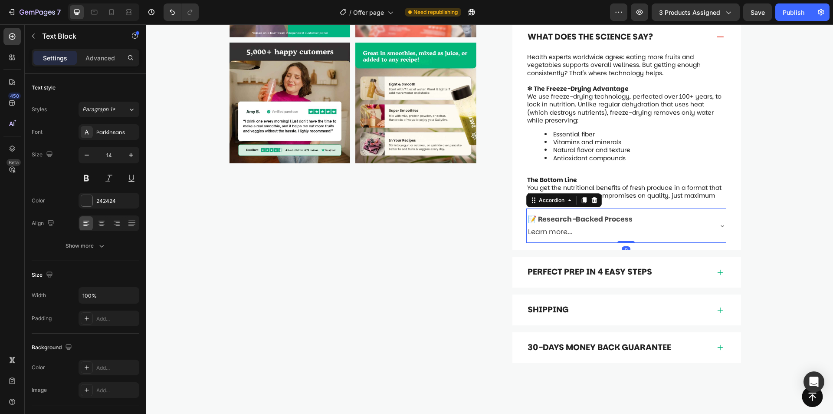
click at [651, 212] on div "📝 Research-Backed Process Learn more..." at bounding box center [619, 226] width 185 height 28
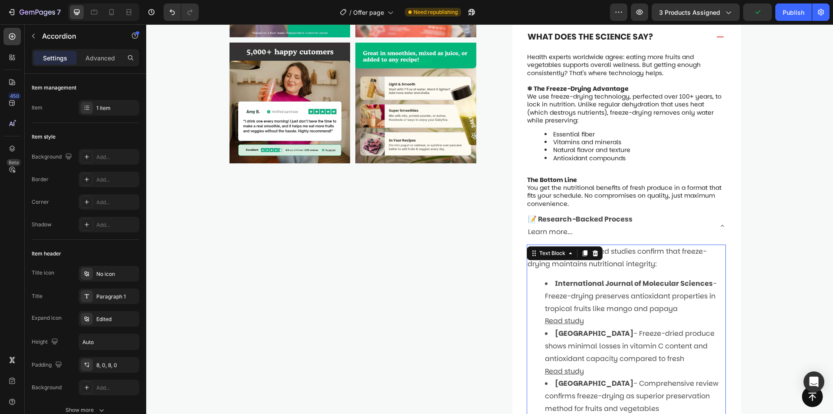
click at [564, 316] on u "Read study" at bounding box center [564, 321] width 39 height 10
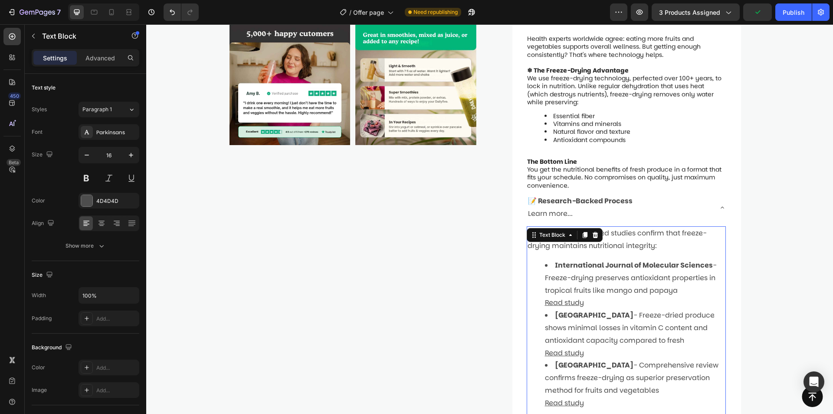
scroll to position [695, 0]
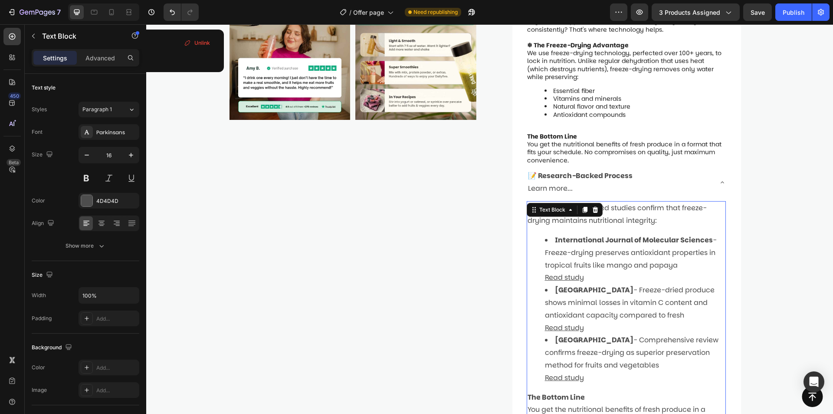
click at [567, 372] on u "Read study" at bounding box center [564, 377] width 39 height 10
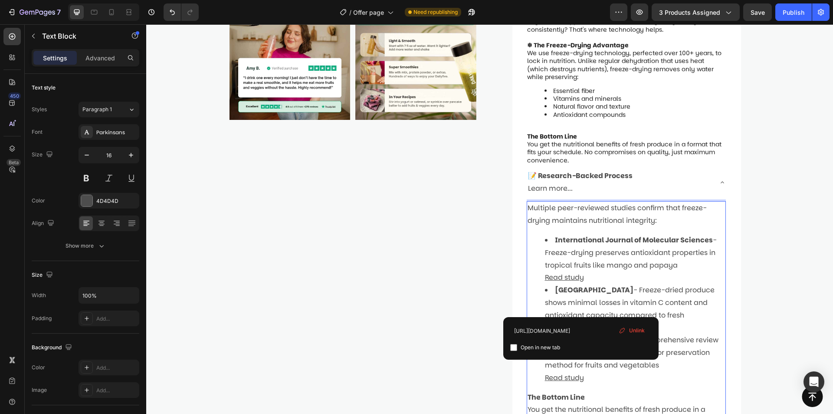
click at [613, 308] on li "Sheffield Hallam University - Freeze-dried produce shows minimal losses in vita…" at bounding box center [635, 309] width 180 height 50
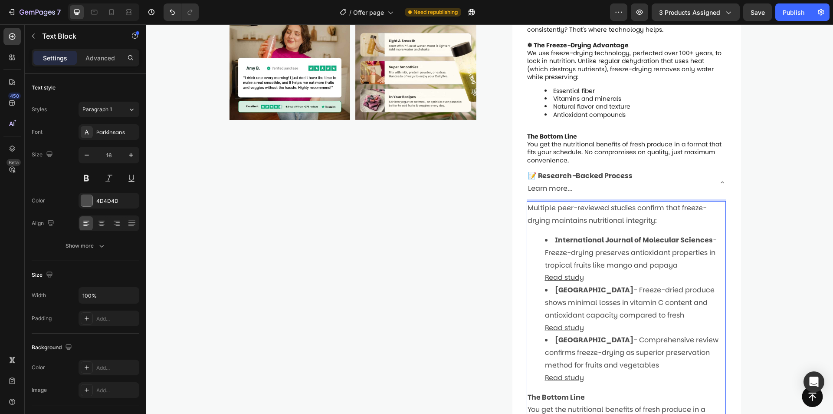
click at [620, 237] on li "International Journal of Molecular Sciences - Freeze-drying preserves antioxida…" at bounding box center [635, 259] width 180 height 50
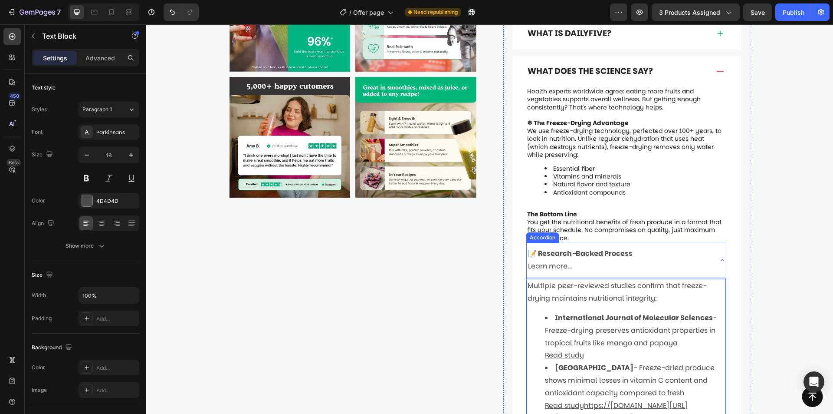
scroll to position [608, 0]
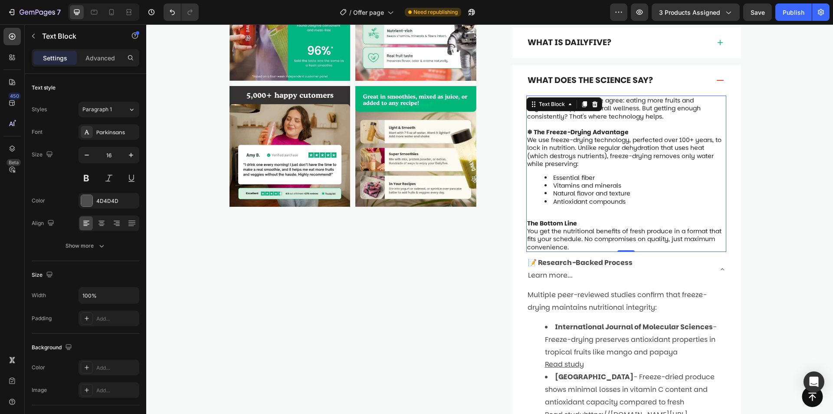
click at [619, 140] on p "We use freeze-drying technology, perfected over 100+ years, to lock in nutritio…" at bounding box center [626, 152] width 198 height 32
drag, startPoint x: 578, startPoint y: 203, endPoint x: 555, endPoint y: 201, distance: 23.5
click at [536, 219] on strong "The Bottom Line" at bounding box center [552, 223] width 50 height 9
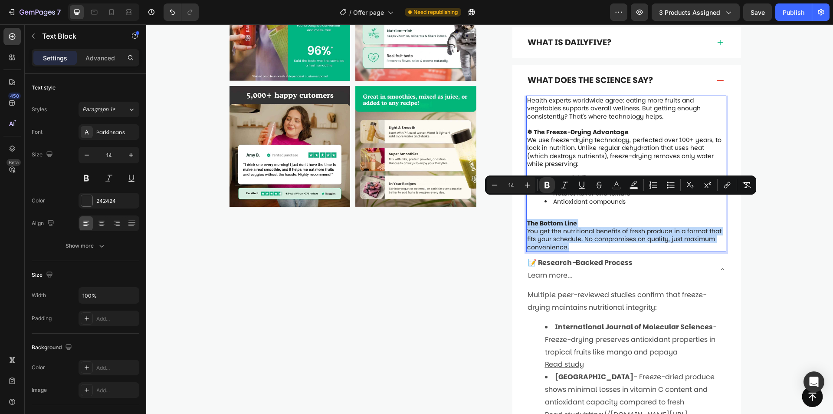
drag, startPoint x: 524, startPoint y: 204, endPoint x: 593, endPoint y: 225, distance: 72.8
click at [639, 227] on p "You get the nutritional benefits of fresh produce in a format that fits your sc…" at bounding box center [626, 239] width 198 height 24
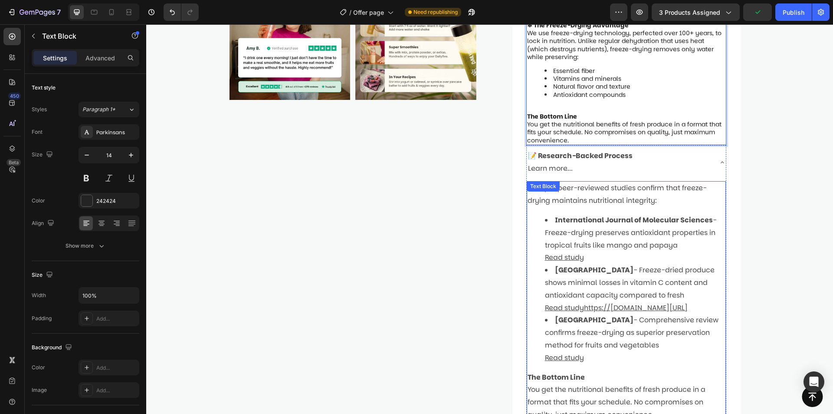
scroll to position [651, 0]
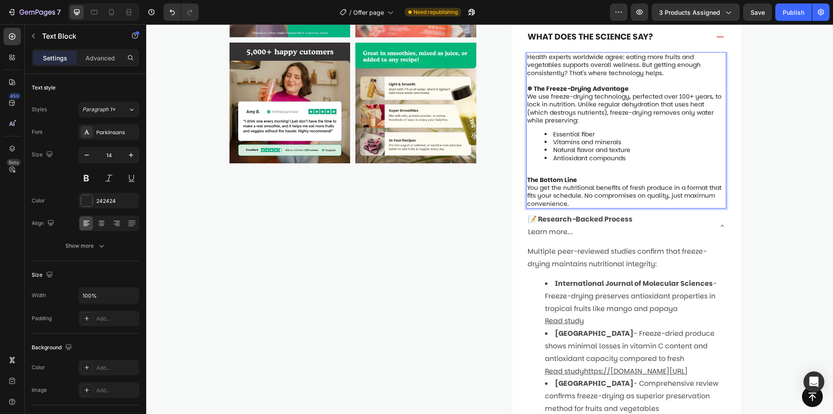
click at [655, 176] on p "The Bottom Line" at bounding box center [626, 180] width 198 height 8
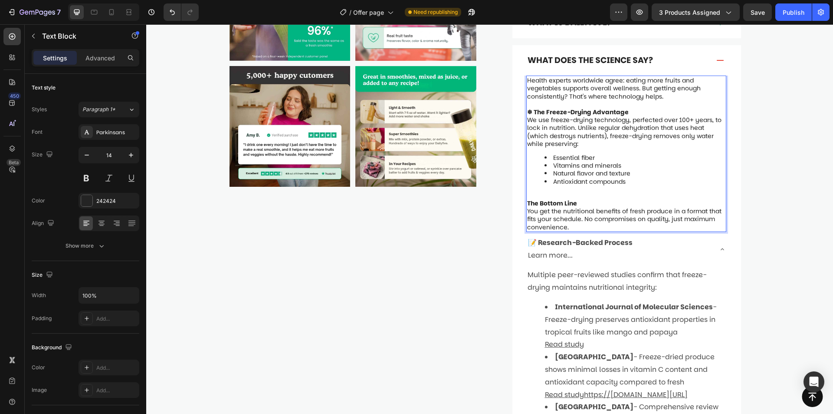
scroll to position [608, 0]
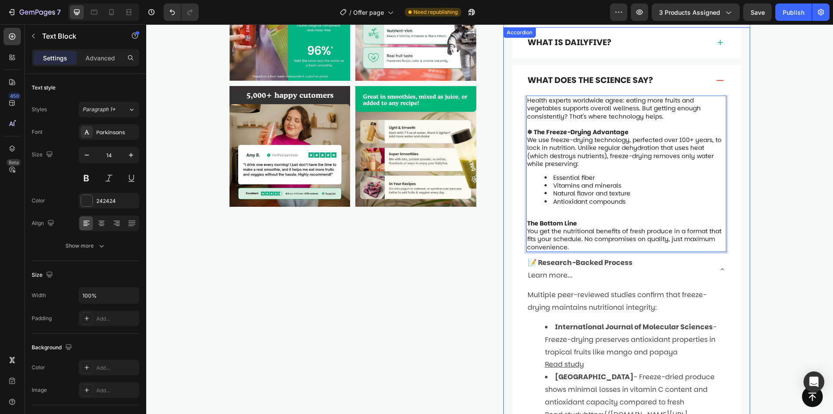
click at [753, 133] on div "Product Images Starter pack (8 sticks) Product Title Judge.me - Preview Badge (…" at bounding box center [490, 56] width 538 height 1244
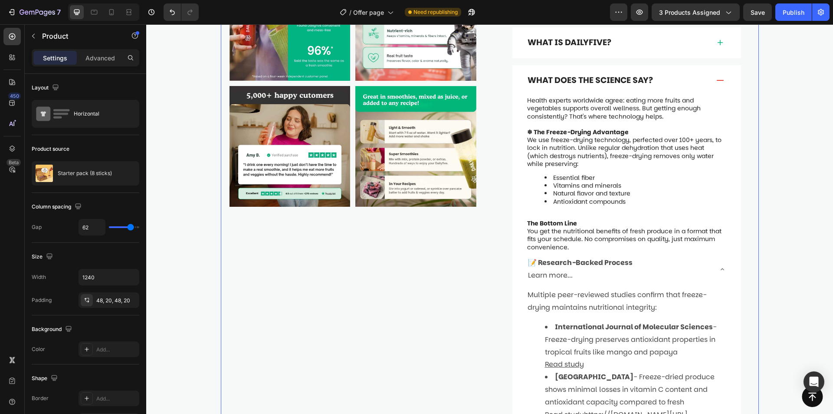
click at [674, 136] on p "We use freeze-drying technology, perfected over 100+ years, to lock in nutritio…" at bounding box center [626, 152] width 198 height 32
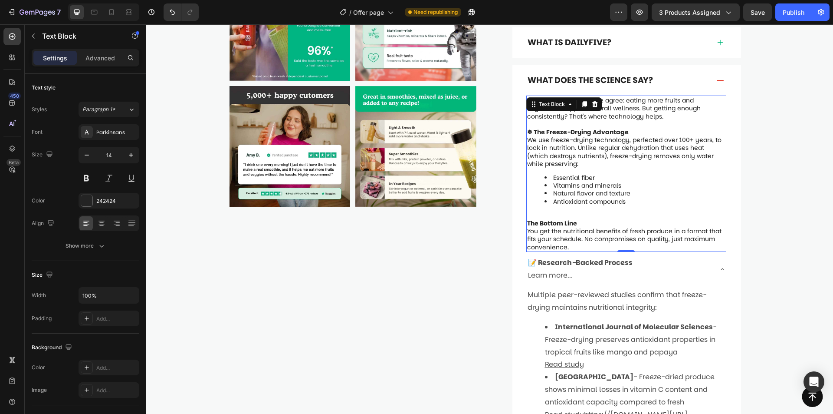
click at [582, 101] on icon at bounding box center [584, 104] width 5 height 6
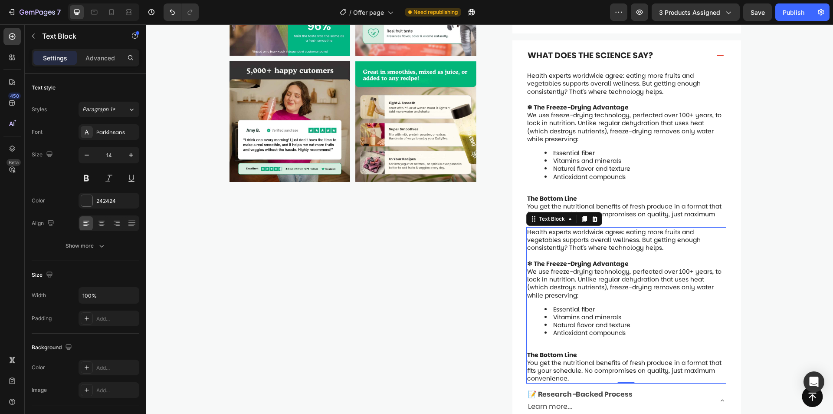
scroll to position [695, 0]
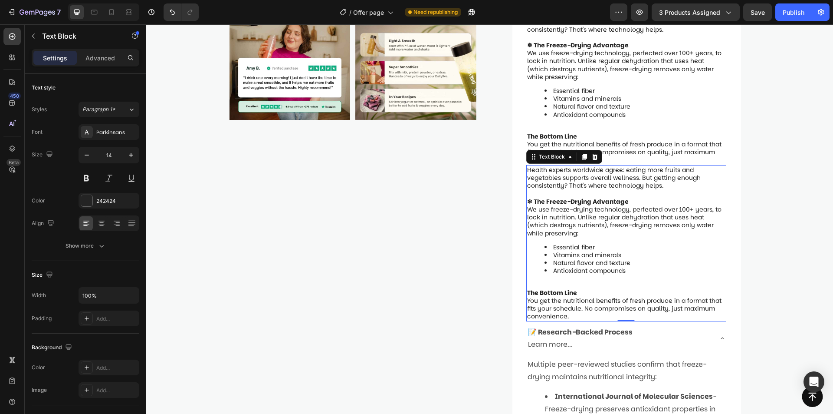
click at [599, 217] on div "Health experts worldwide agree: eating more fruits and vegetables supports over…" at bounding box center [627, 243] width 200 height 156
click at [619, 125] on p "Rich Text Editor. Editing area: main" at bounding box center [626, 129] width 198 height 8
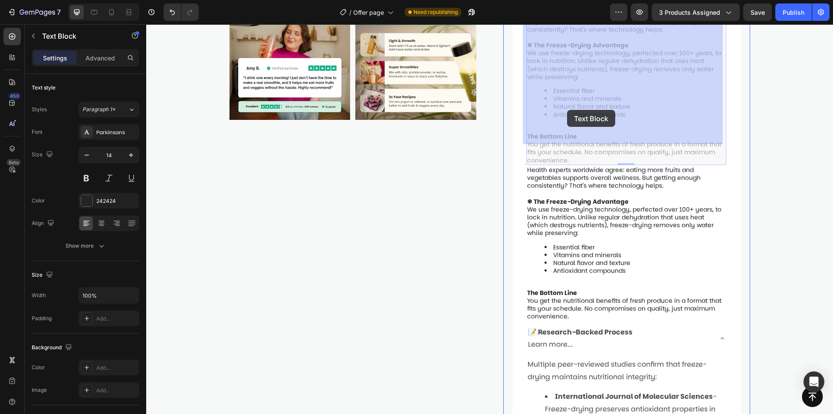
drag, startPoint x: 569, startPoint y: 102, endPoint x: 566, endPoint y: 108, distance: 6.2
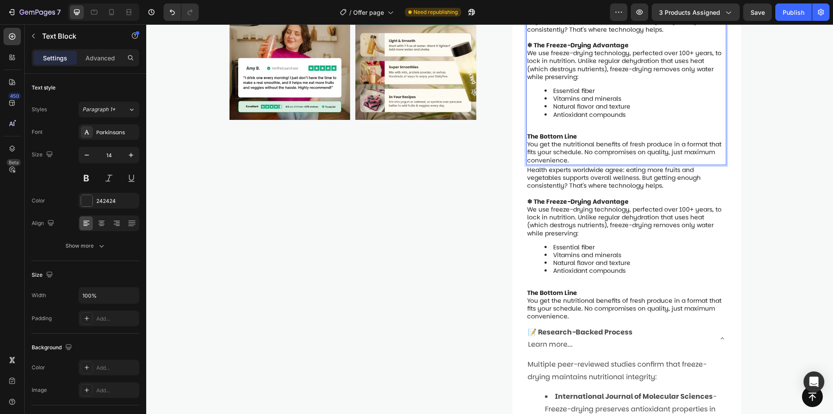
click at [569, 99] on div "Health experts worldwide agree: eating more fruits and vegetables supports over…" at bounding box center [627, 87] width 200 height 156
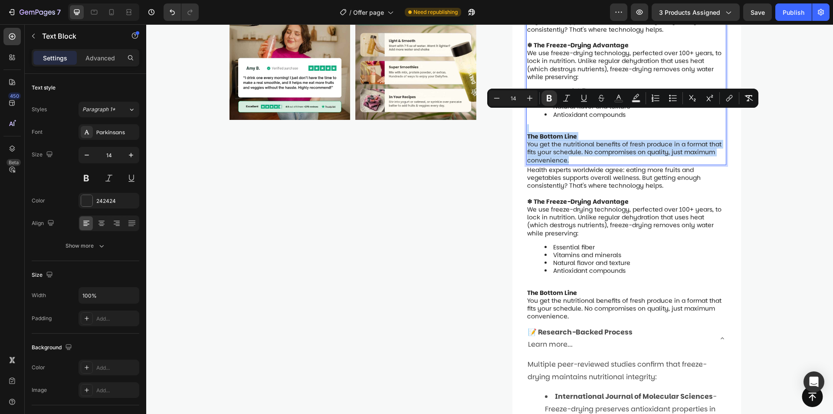
drag, startPoint x: 526, startPoint y: 107, endPoint x: 592, endPoint y: 141, distance: 74.4
click at [592, 141] on div "Health experts worldwide agree: eating more fruits and vegetables supports over…" at bounding box center [627, 87] width 200 height 156
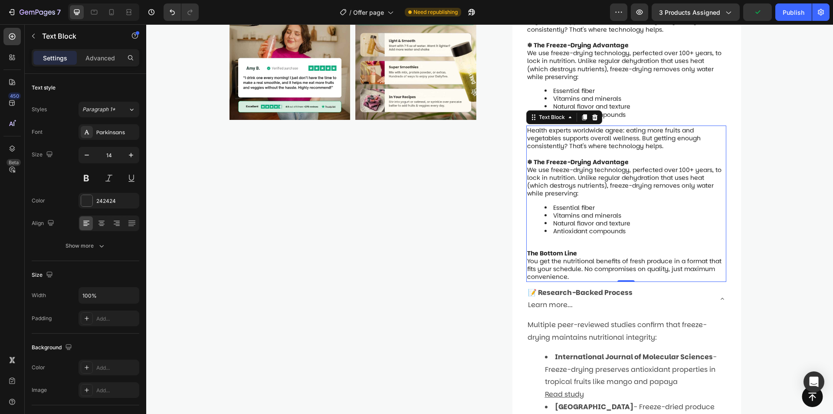
click at [553, 126] on p "Health experts worldwide agree: eating more fruits and vegetables supports over…" at bounding box center [626, 138] width 198 height 24
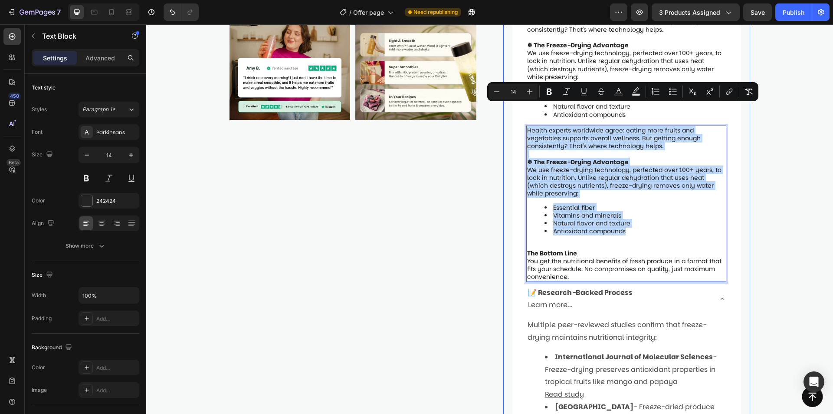
drag, startPoint x: 629, startPoint y: 211, endPoint x: 517, endPoint y: 105, distance: 154.2
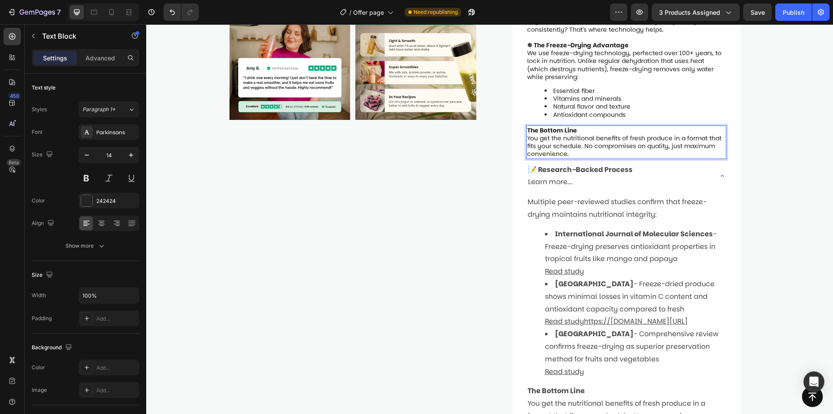
click at [569, 134] on p "You get the nutritional benefits of fresh produce in a format that fits your sc…" at bounding box center [626, 146] width 198 height 24
drag, startPoint x: 746, startPoint y: 124, endPoint x: 715, endPoint y: 122, distance: 31.7
click at [746, 125] on div "What is Dailyfive? What Does the Science Say? Health experts worldwide agree: e…" at bounding box center [627, 251] width 247 height 620
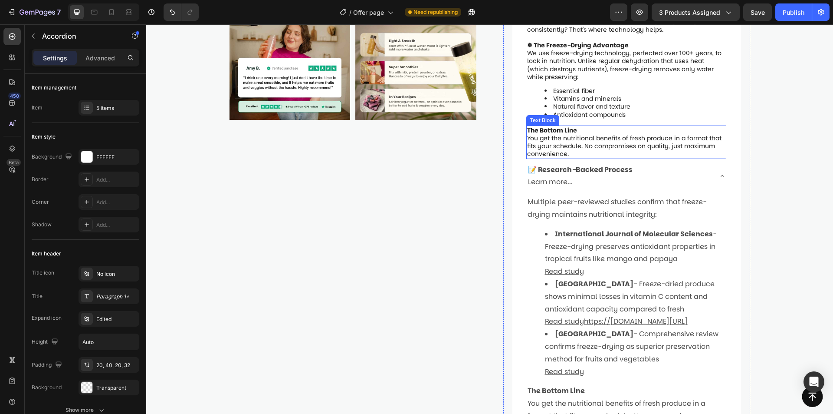
click at [652, 134] on p "You get the nutritional benefits of fresh produce in a format that fits your sc…" at bounding box center [626, 146] width 198 height 24
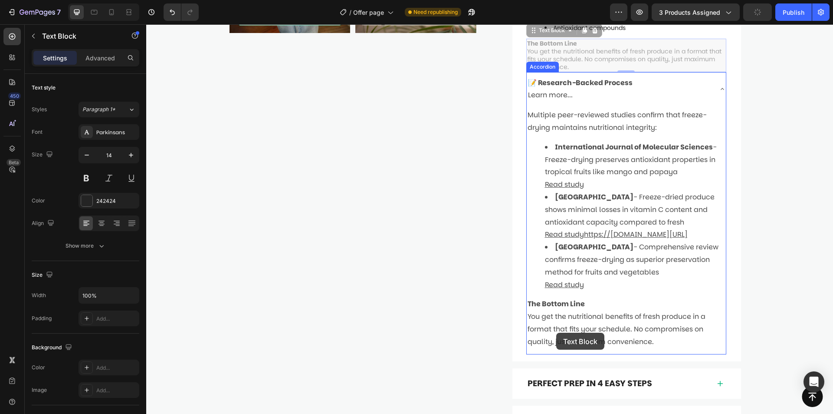
scroll to position [830, 0]
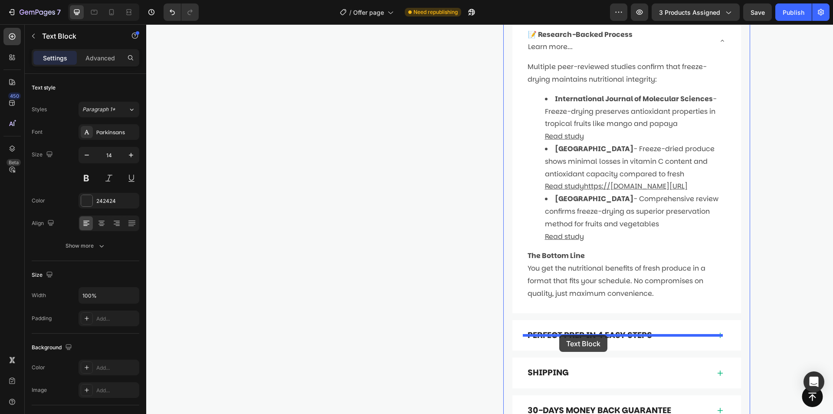
drag, startPoint x: 535, startPoint y: 97, endPoint x: 560, endPoint y: 335, distance: 238.7
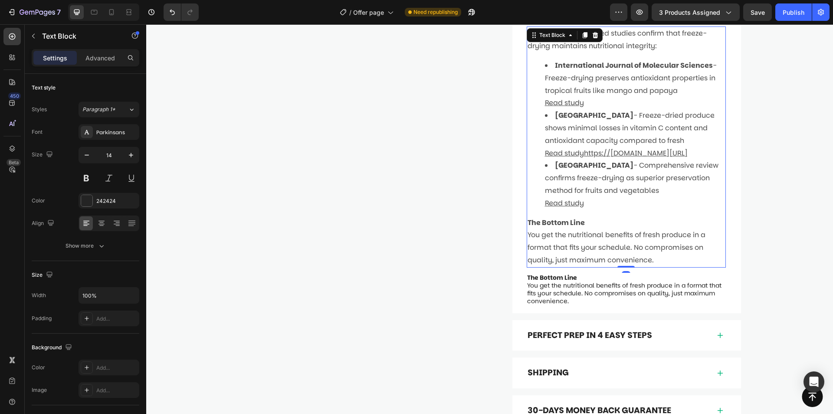
click at [636, 266] on p "You get the nutritional benefits of fresh produce in a format that fits your sc…" at bounding box center [627, 247] width 198 height 37
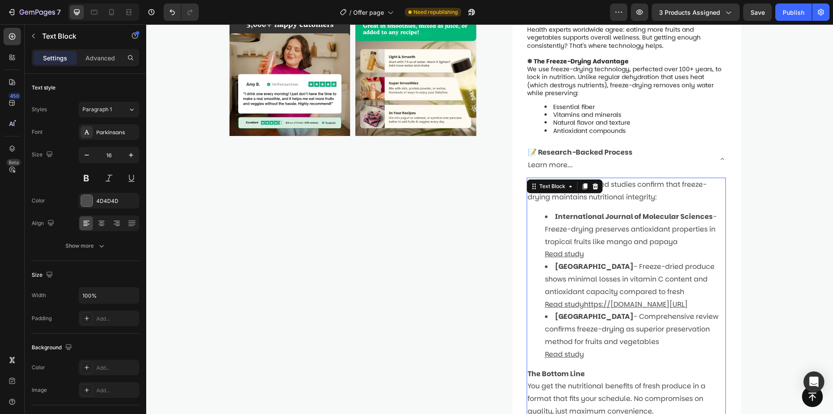
scroll to position [656, 0]
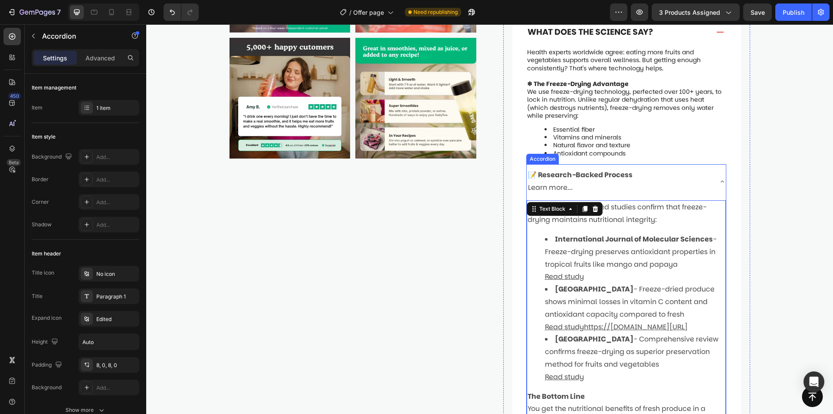
click at [644, 168] on div "📝 Research-Backed Process Learn more..." at bounding box center [619, 182] width 185 height 28
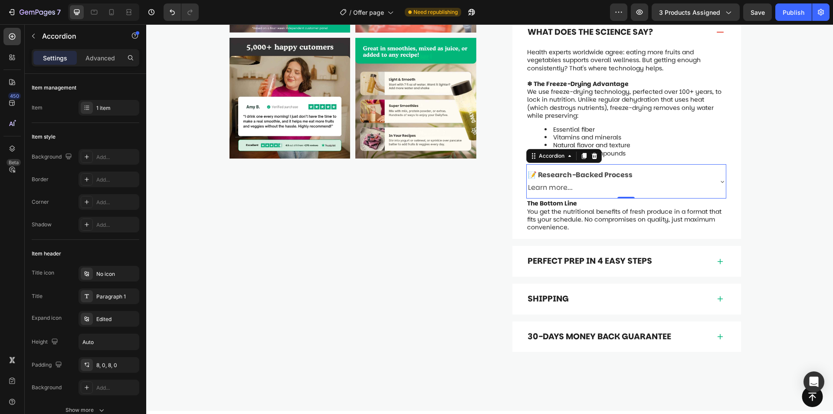
click at [640, 168] on div "📝 Research-Backed Process Learn more..." at bounding box center [619, 182] width 185 height 28
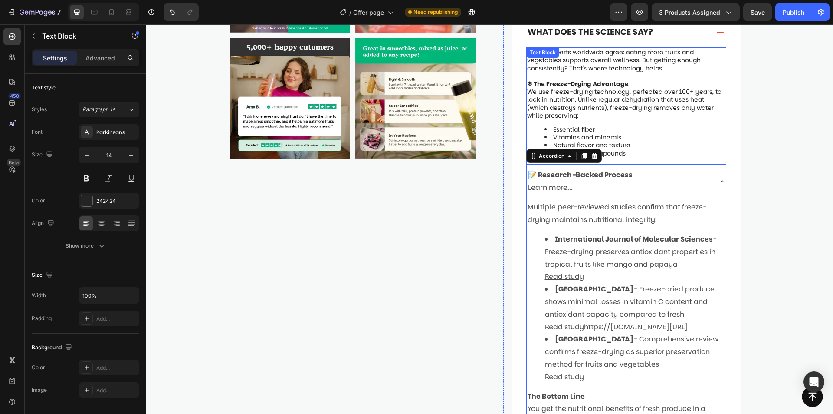
click at [616, 88] on p "We use freeze-drying technology, perfected over 100+ years, to lock in nutritio…" at bounding box center [626, 104] width 198 height 32
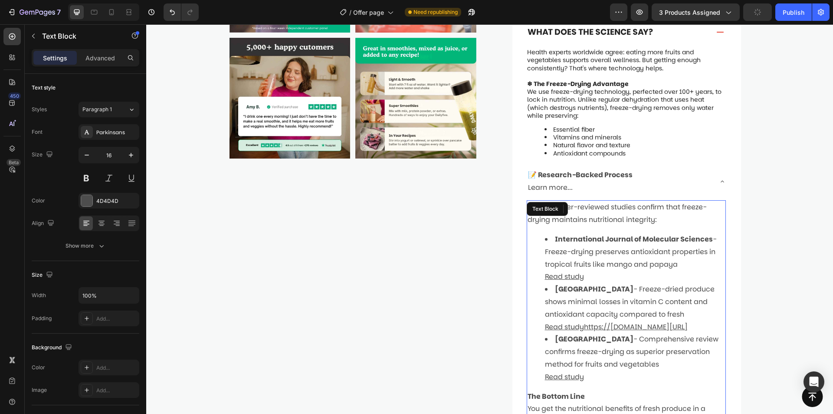
click at [597, 203] on p "Multiple peer-reviewed studies confirm that freeze-drying maintains nutritional…" at bounding box center [627, 213] width 198 height 25
click at [89, 156] on icon "button" at bounding box center [86, 155] width 9 height 9
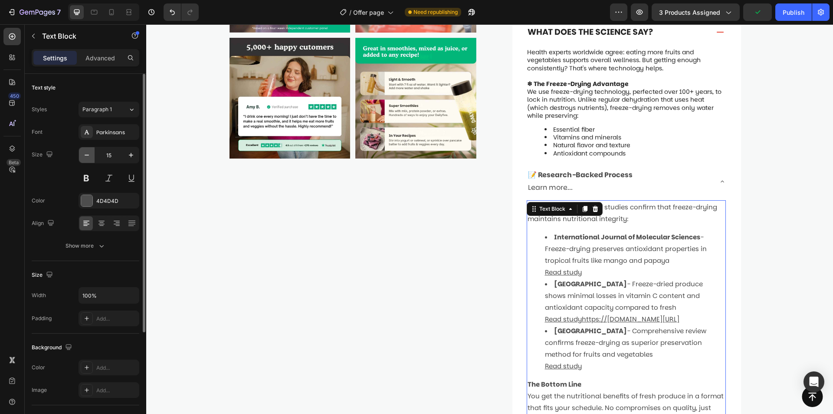
type input "14"
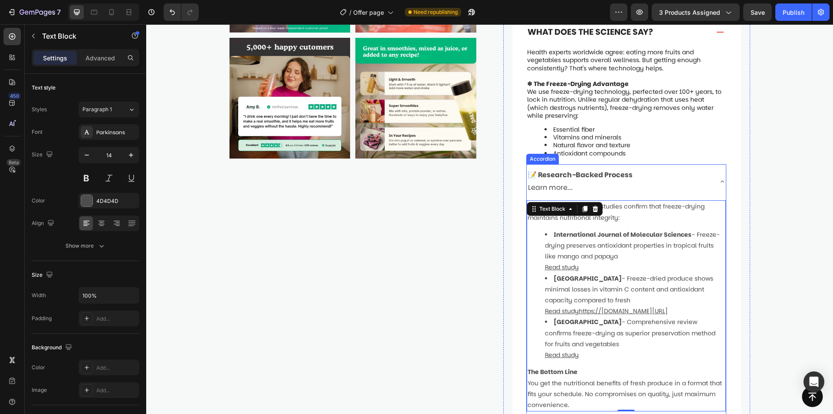
click at [619, 169] on p "📝 Research-Backed Process Learn more..." at bounding box center [580, 181] width 105 height 25
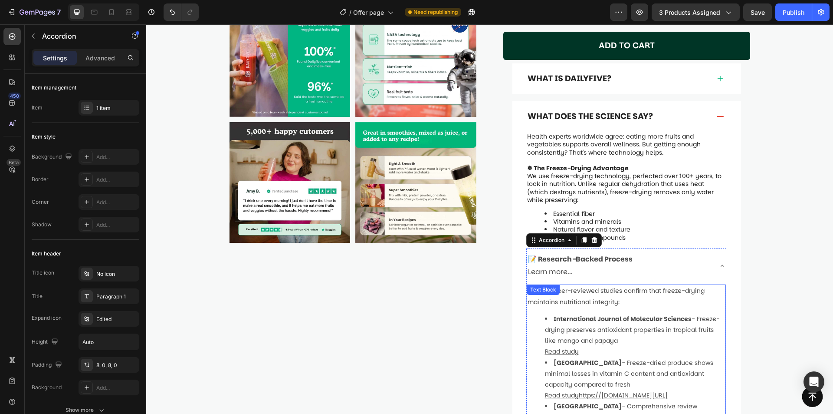
scroll to position [569, 0]
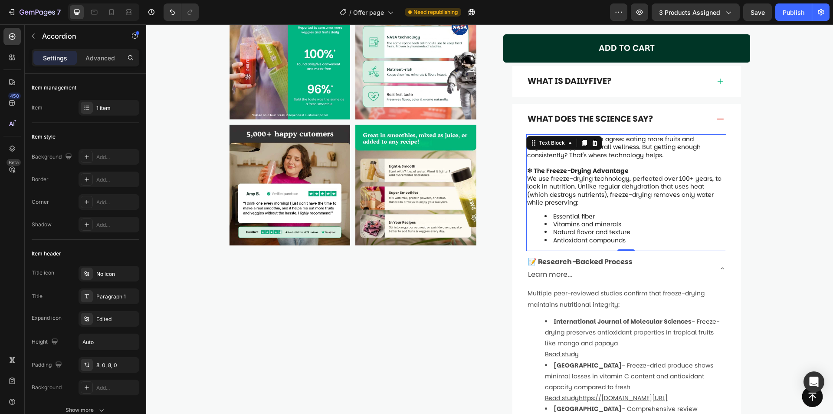
click at [592, 166] on strong "❄ The Freeze-Drying Advantage" at bounding box center [578, 170] width 102 height 9
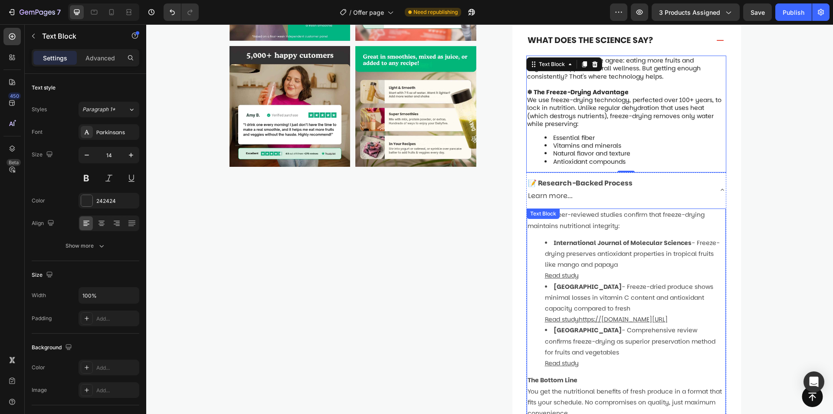
scroll to position [656, 0]
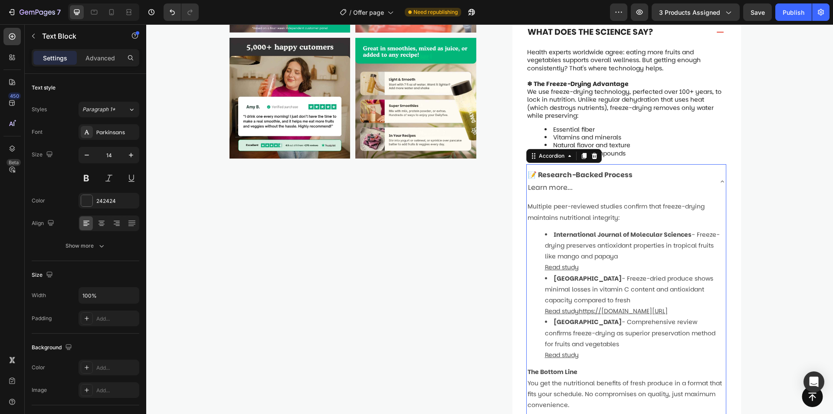
click at [588, 169] on p "📝 Research-Backed Process Learn more..." at bounding box center [580, 181] width 105 height 25
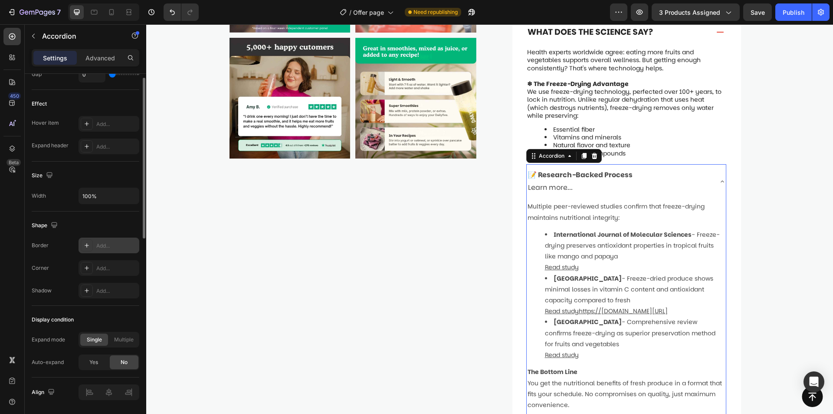
scroll to position [462, 0]
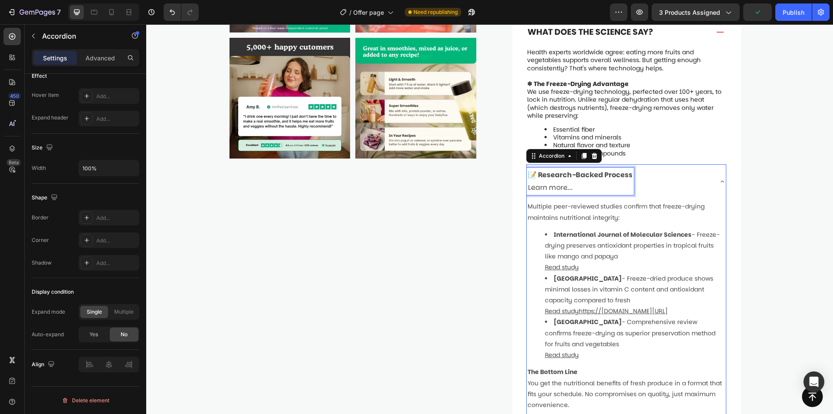
click at [564, 170] on strong "📝 Research-Backed Process" at bounding box center [580, 175] width 105 height 10
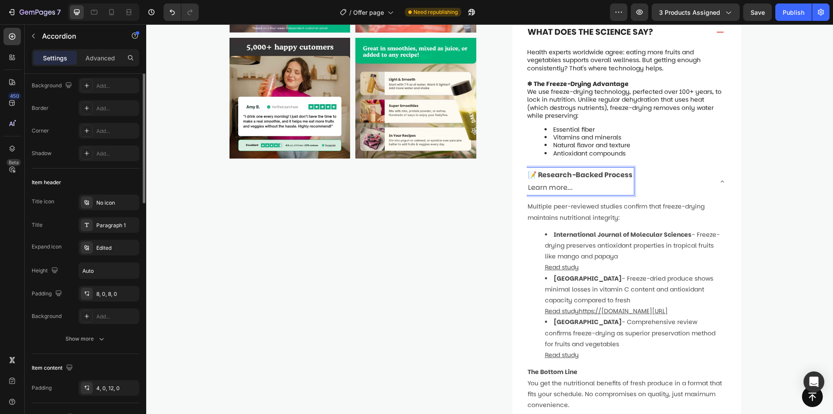
scroll to position [0, 0]
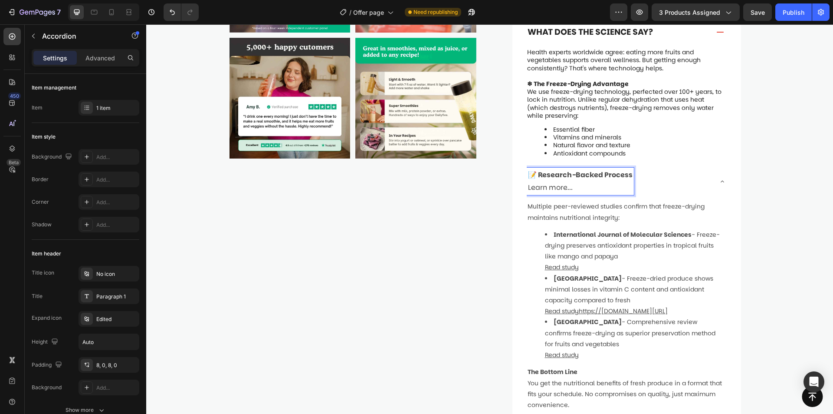
click at [572, 169] on p "📝 Research-Backed Process Learn more..." at bounding box center [580, 181] width 105 height 25
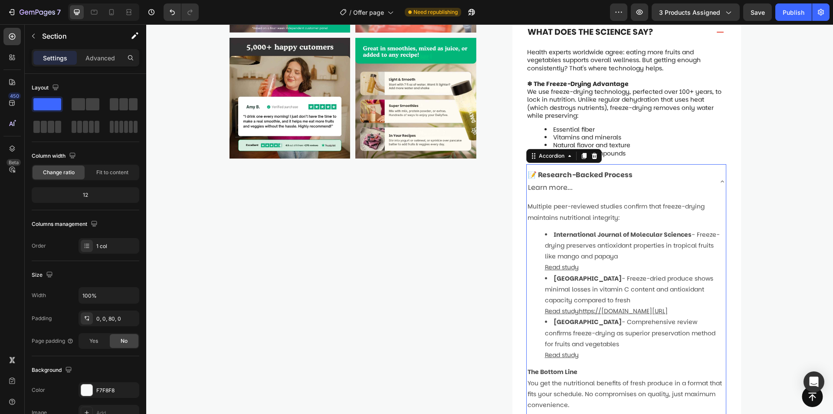
click at [569, 169] on p "📝 Research-Backed Process Learn more..." at bounding box center [580, 181] width 105 height 25
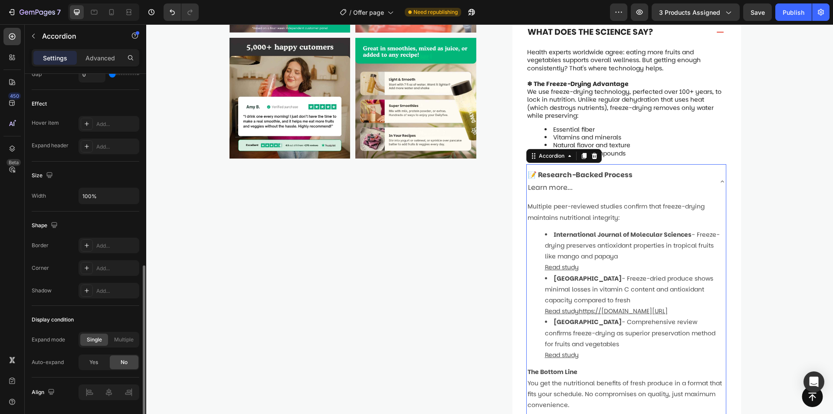
scroll to position [462, 0]
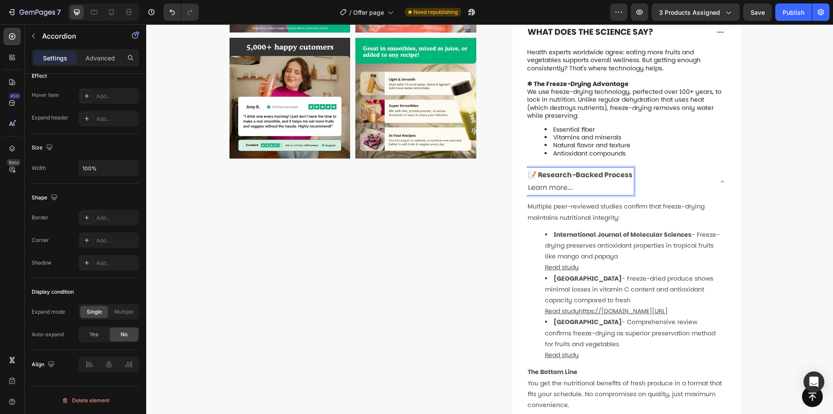
click at [569, 169] on p "📝 Research-Backed Process Learn more..." at bounding box center [580, 181] width 105 height 25
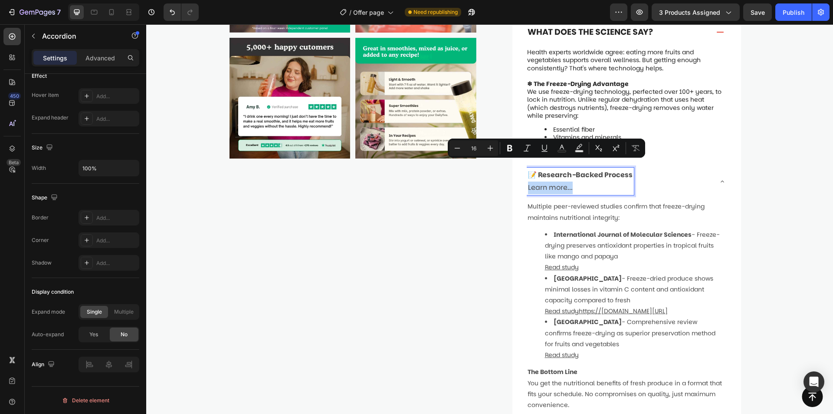
click at [578, 169] on p "📝 Research-Backed Process Learn more..." at bounding box center [580, 181] width 105 height 25
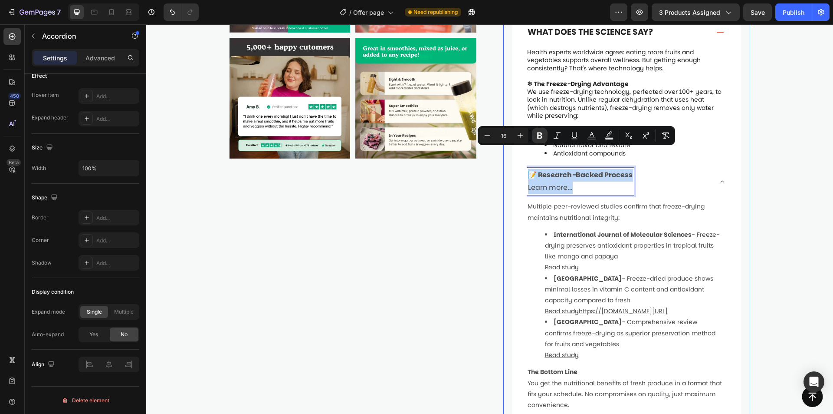
drag, startPoint x: 579, startPoint y: 166, endPoint x: 513, endPoint y: 146, distance: 69.2
click at [513, 146] on div "Health experts worldwide agree: eating more fruits and vegetables supports over…" at bounding box center [627, 251] width 229 height 409
click at [483, 137] on icon "Editor contextual toolbar" at bounding box center [487, 135] width 9 height 9
type input "14"
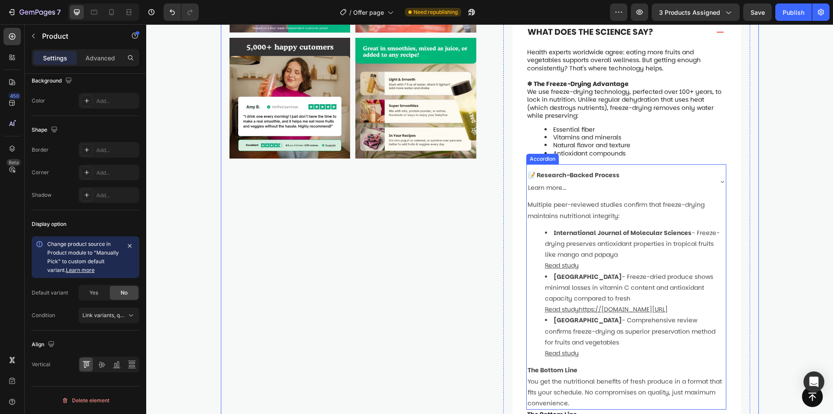
scroll to position [0, 0]
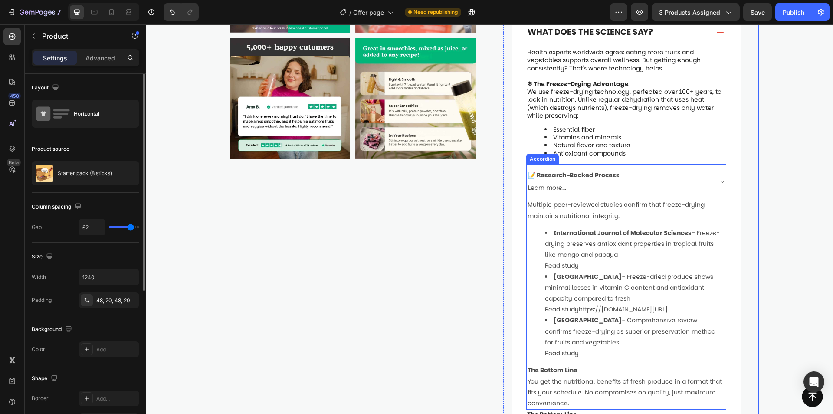
click at [647, 168] on div "📝 Research-Backed Process Learn more..." at bounding box center [619, 182] width 185 height 28
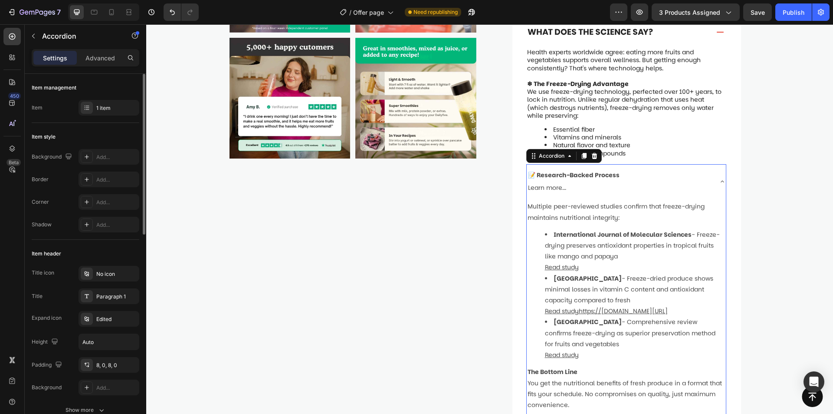
click at [648, 168] on div "📝 Research-Backed Process Learn more..." at bounding box center [619, 182] width 185 height 28
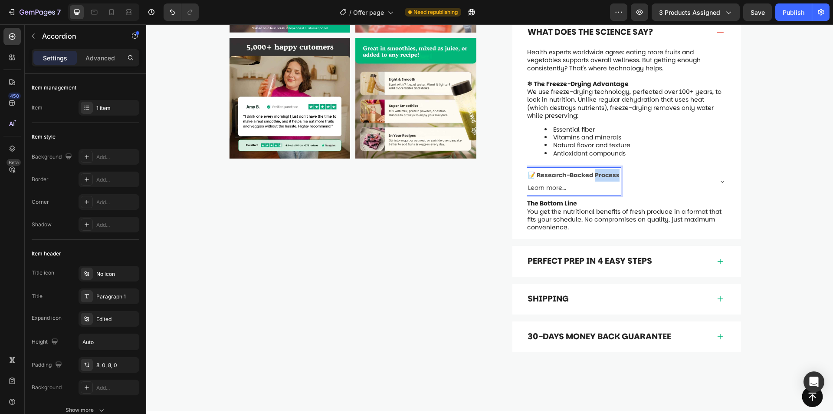
click at [598, 171] on strong "📝 Research-Backed Process" at bounding box center [574, 175] width 92 height 9
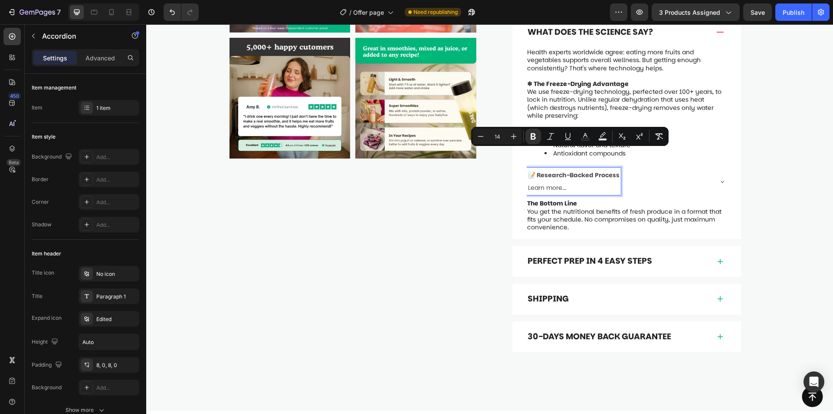
click at [586, 169] on p "📝 Research-Backed Process Learn more..." at bounding box center [574, 181] width 92 height 25
drag, startPoint x: 572, startPoint y: 168, endPoint x: 514, endPoint y: 148, distance: 61.8
click at [513, 149] on div "Health experts worldwide agree: eating more fruits and vegetables supports over…" at bounding box center [627, 142] width 229 height 191
click at [514, 139] on icon "Editor contextual toolbar" at bounding box center [514, 136] width 9 height 9
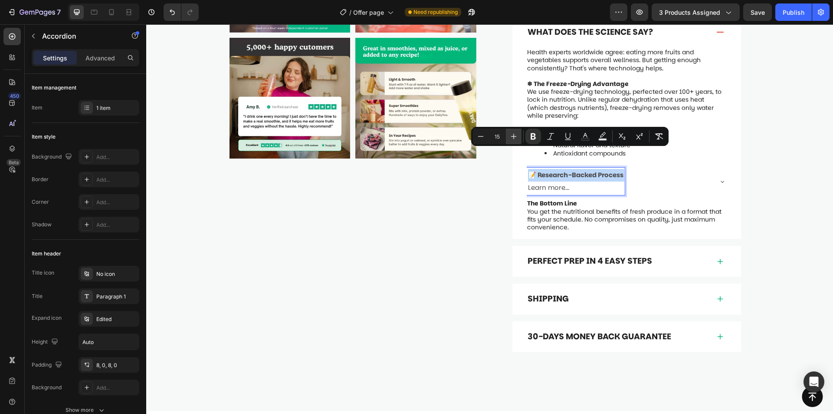
type input "16"
click at [583, 169] on p "📝 Research-Backed Process Learn more..." at bounding box center [580, 181] width 105 height 25
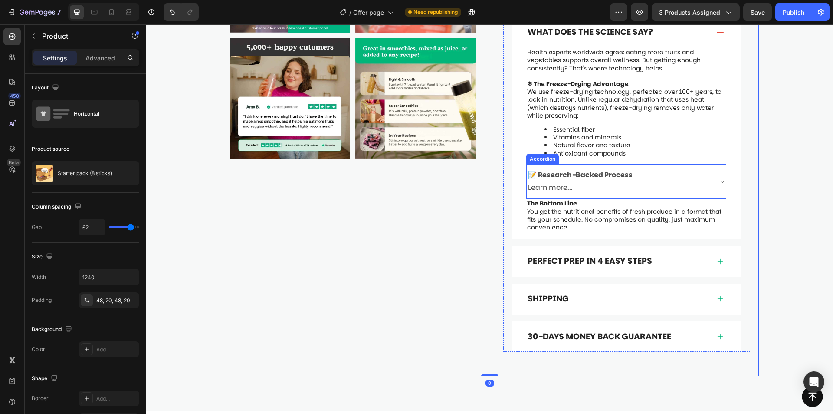
click at [577, 169] on p "📝 Research-Backed Process Learn more..." at bounding box center [580, 181] width 105 height 25
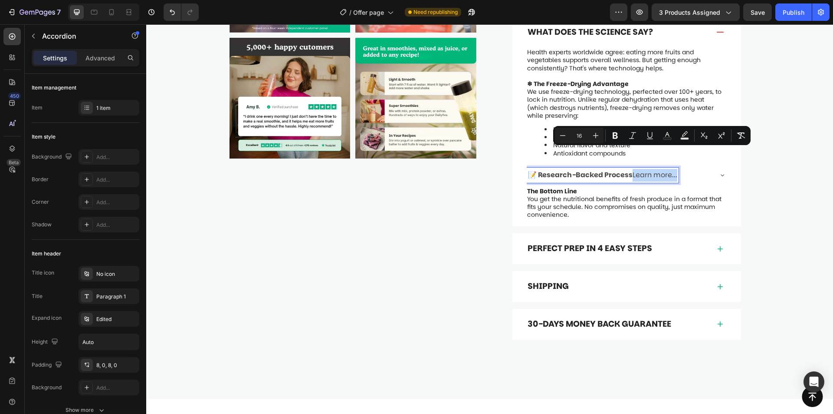
drag, startPoint x: 632, startPoint y: 153, endPoint x: 676, endPoint y: 149, distance: 44.4
click at [676, 168] on div "📝 Research-Backed Process Learn more..." at bounding box center [619, 175] width 185 height 15
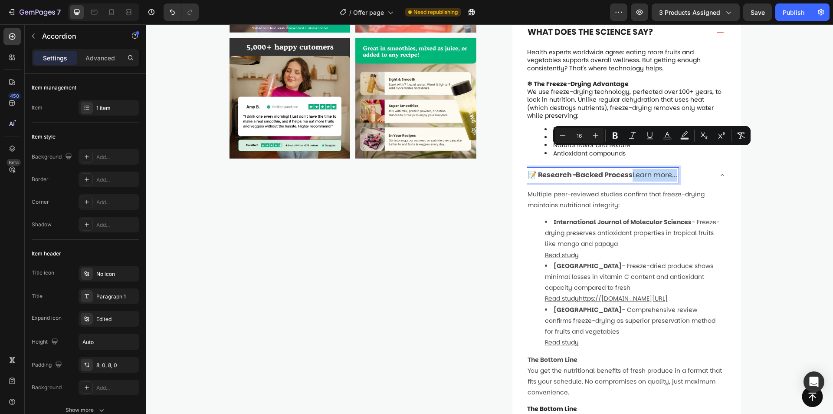
click at [658, 170] on span "📝 Research-Backed Process Learn more..." at bounding box center [602, 175] width 149 height 10
drag, startPoint x: 632, startPoint y: 155, endPoint x: 679, endPoint y: 152, distance: 47.0
click at [679, 168] on div "📝 Research-Backed Process Learn more..." at bounding box center [619, 175] width 185 height 15
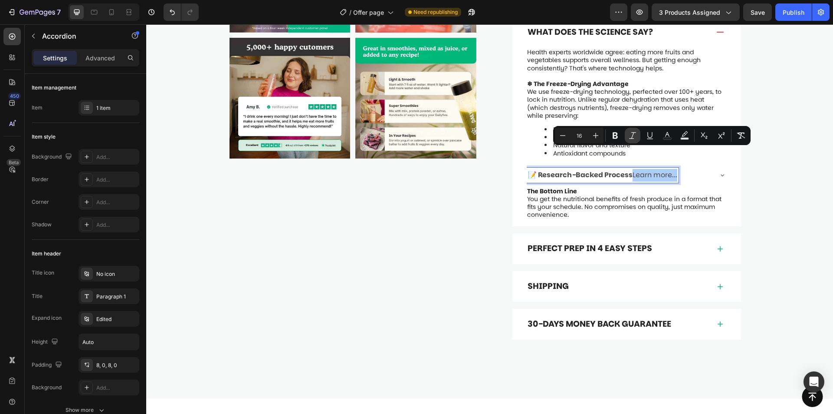
click at [637, 135] on button "Italic" at bounding box center [633, 136] width 16 height 16
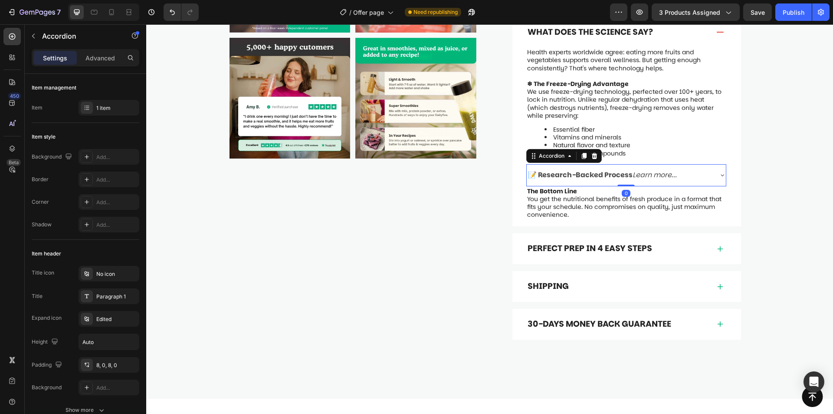
click at [633, 170] on icon "Learn more..." at bounding box center [655, 175] width 44 height 10
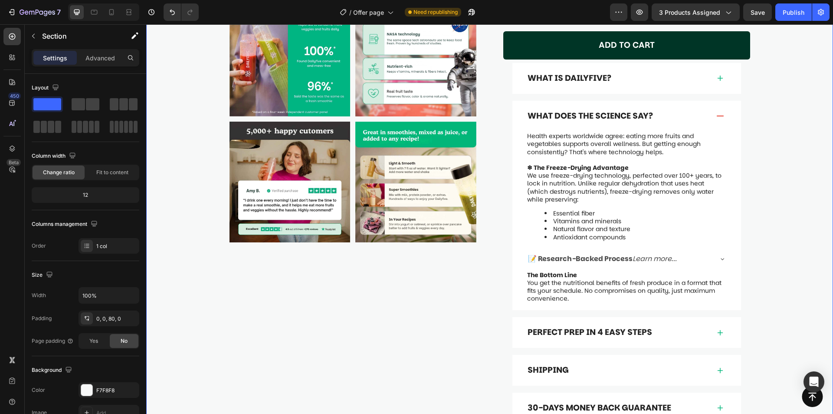
scroll to position [569, 0]
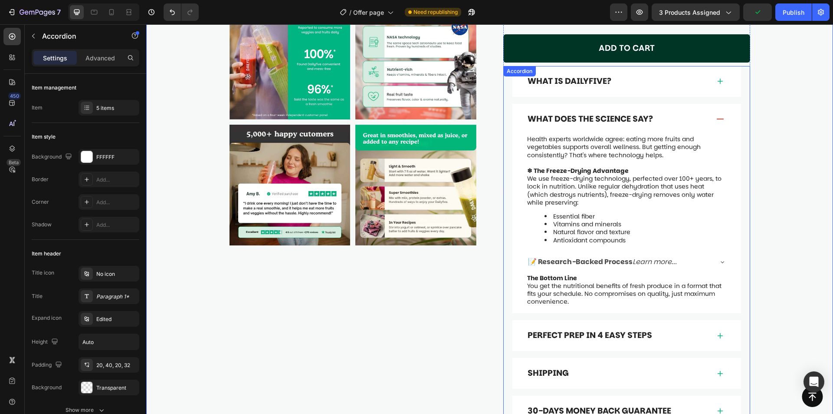
click at [706, 112] on div "What Does the Science Say?" at bounding box center [619, 118] width 184 height 13
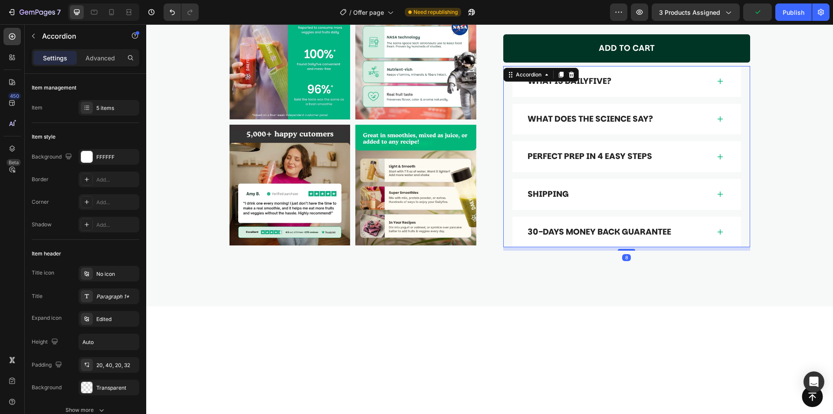
click at [670, 150] on div "Perfect Prep in 4 Easy Steps" at bounding box center [619, 156] width 184 height 13
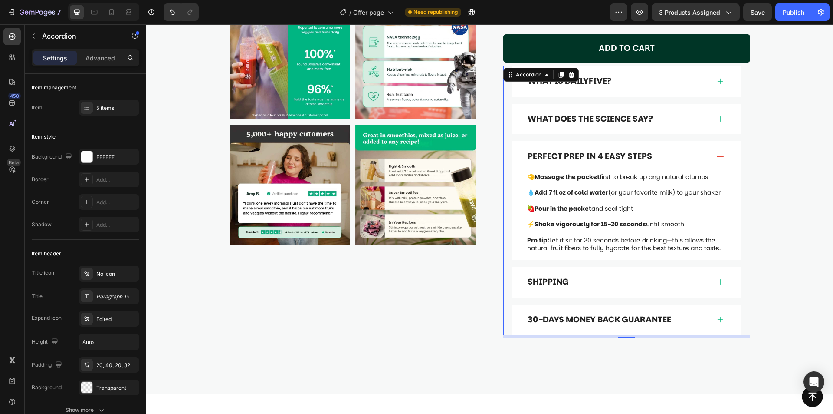
click at [670, 150] on div "Perfect Prep in 4 Easy Steps" at bounding box center [619, 156] width 184 height 13
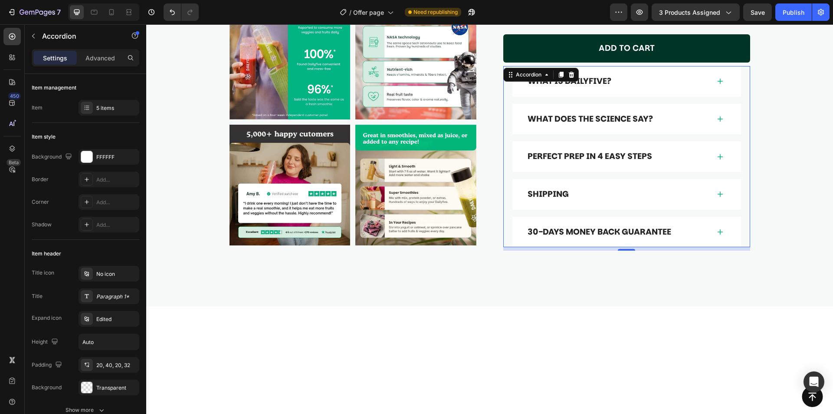
click at [662, 179] on div "Shipping" at bounding box center [627, 194] width 229 height 31
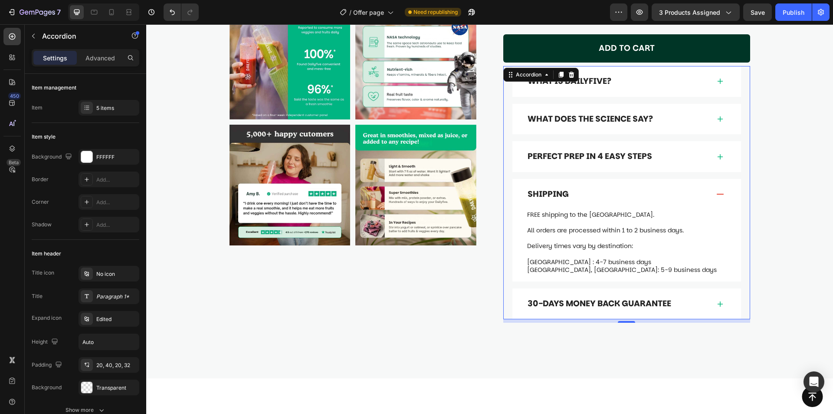
click at [662, 188] on div "Shipping" at bounding box center [619, 194] width 184 height 13
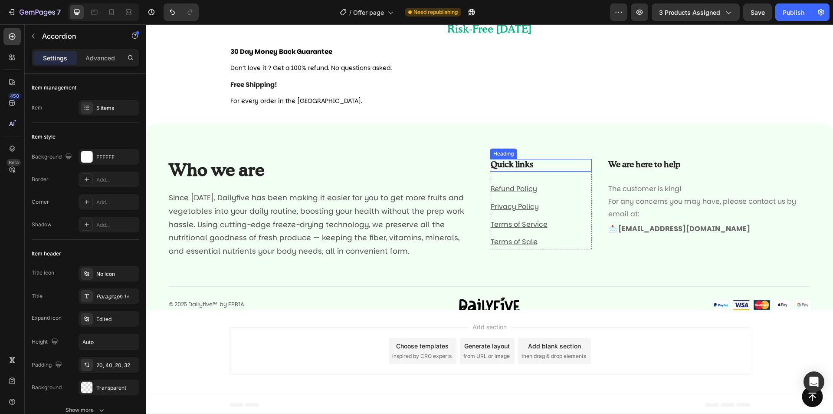
scroll to position [3019, 0]
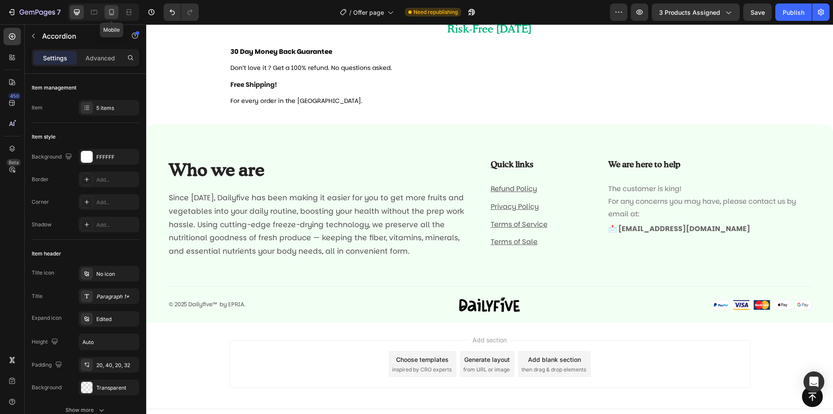
click at [111, 10] on icon at bounding box center [111, 12] width 9 height 9
type input "6"
type input "100%"
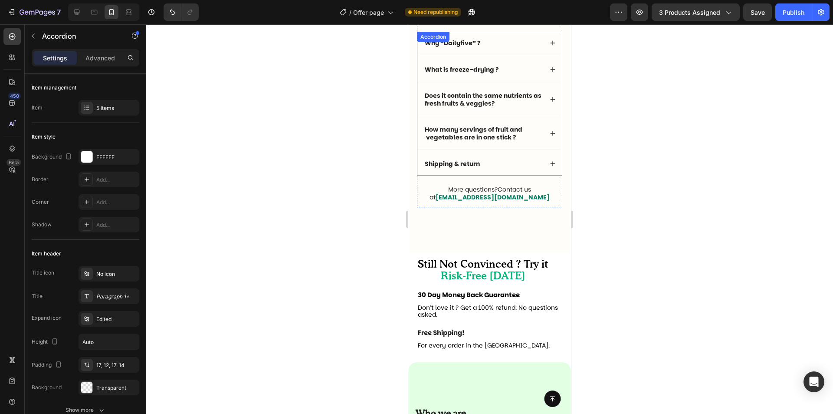
scroll to position [2889, 0]
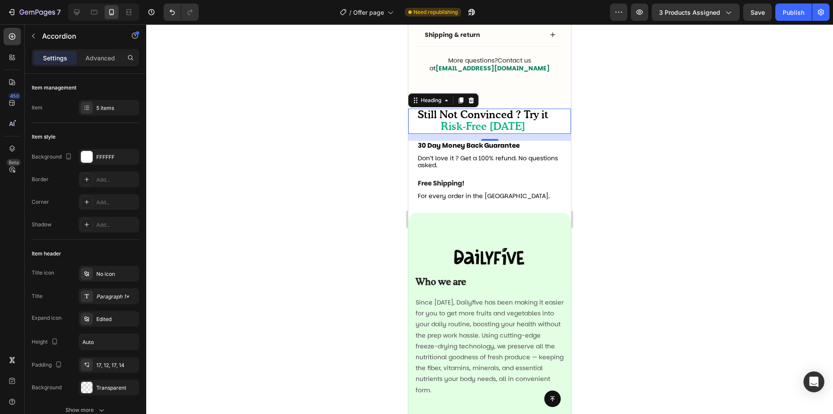
click at [546, 127] on h2 "Still Not Convinced ? Try it Risk-Free Today" at bounding box center [483, 121] width 132 height 25
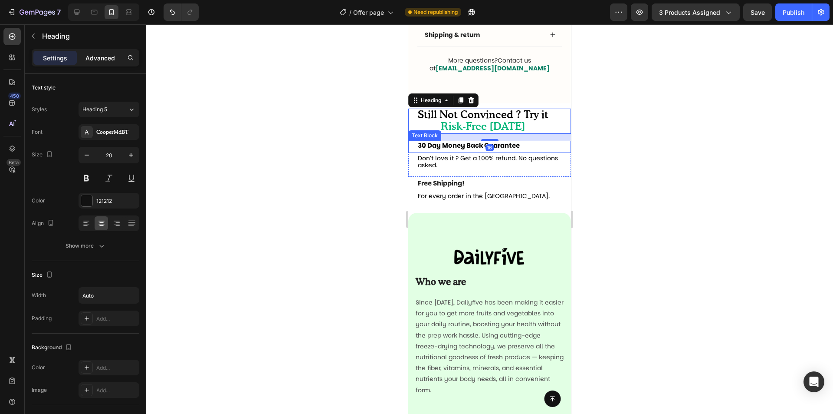
click at [108, 62] on p "Advanced" at bounding box center [101, 57] width 30 height 9
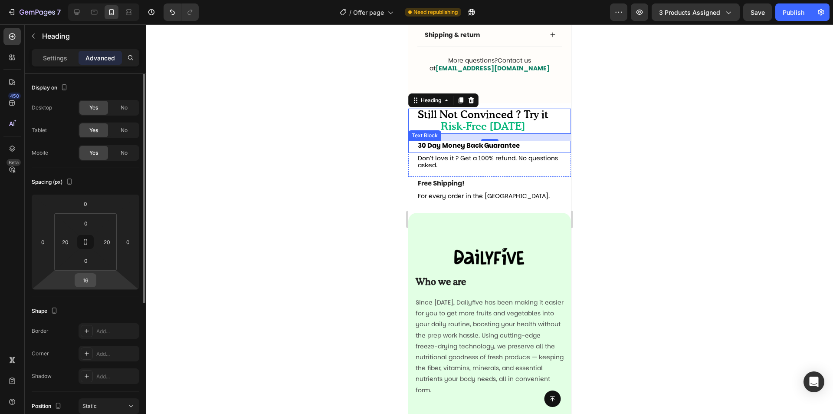
click at [88, 280] on input "16" at bounding box center [85, 279] width 17 height 13
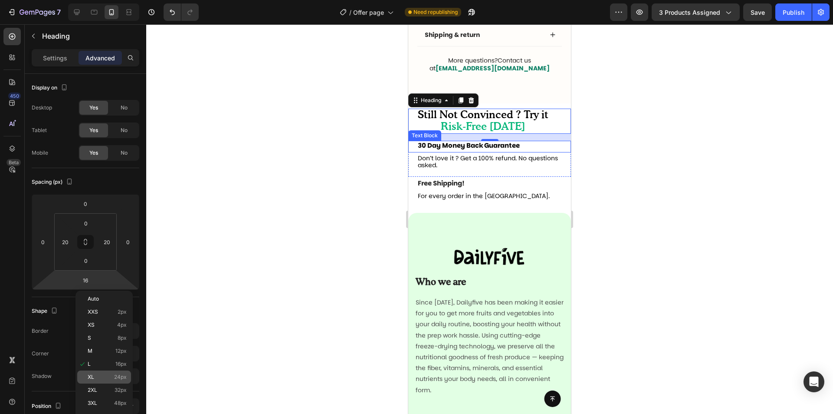
click at [105, 380] on div "XL 24px" at bounding box center [104, 376] width 54 height 13
type input "24"
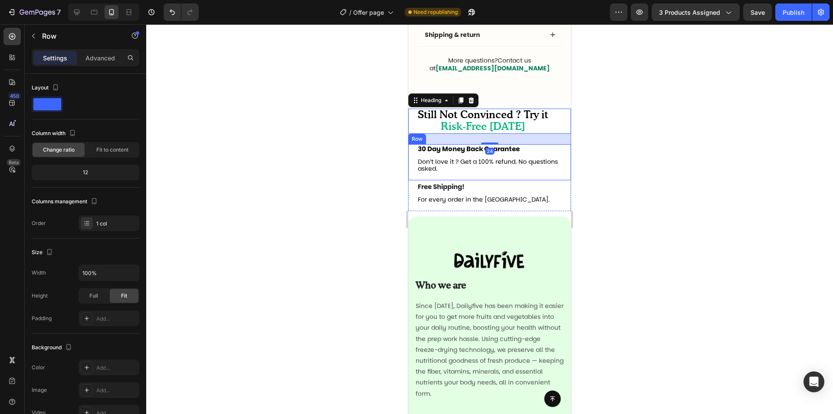
click at [540, 178] on div "30 Day Money Back Guarantee Text Block Don’t love it ? Get a 100% refund. No qu…" at bounding box center [490, 162] width 163 height 36
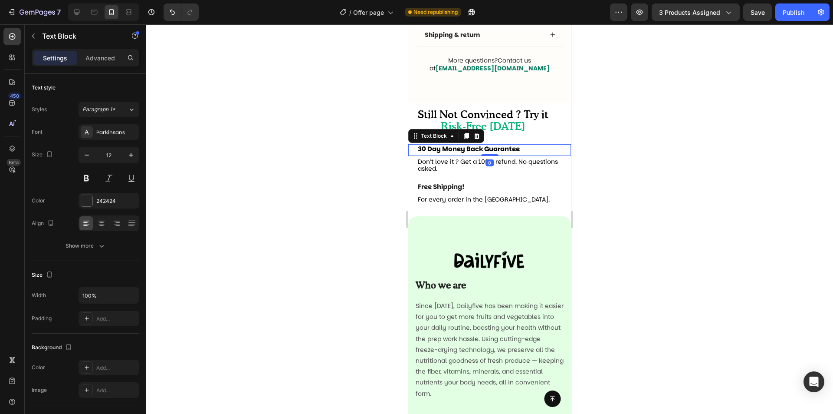
click at [529, 152] on p "30 Day Money Back Guarantee" at bounding box center [490, 149] width 144 height 8
click at [525, 151] on p "30 Day Money Back Guarantee" at bounding box center [490, 149] width 144 height 8
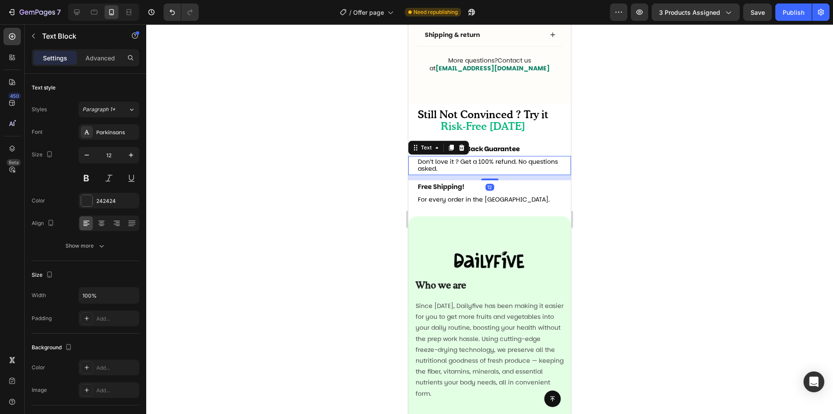
click at [540, 161] on p "Don’t love it ? Get a 100% refund. No questions asked." at bounding box center [490, 165] width 144 height 14
click at [533, 162] on p "Don’t love it ? Get a 100% refund. No questions asked." at bounding box center [490, 165] width 144 height 14
click at [555, 162] on p "Don’t love it ? Get a 100% refund. No questions asked." at bounding box center [490, 165] width 144 height 14
click at [109, 60] on p "Advanced" at bounding box center [101, 57] width 30 height 9
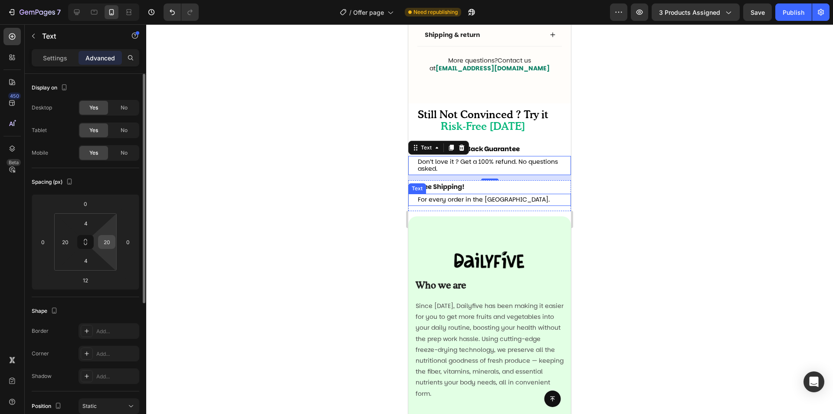
click at [107, 244] on input "20" at bounding box center [106, 241] width 13 height 13
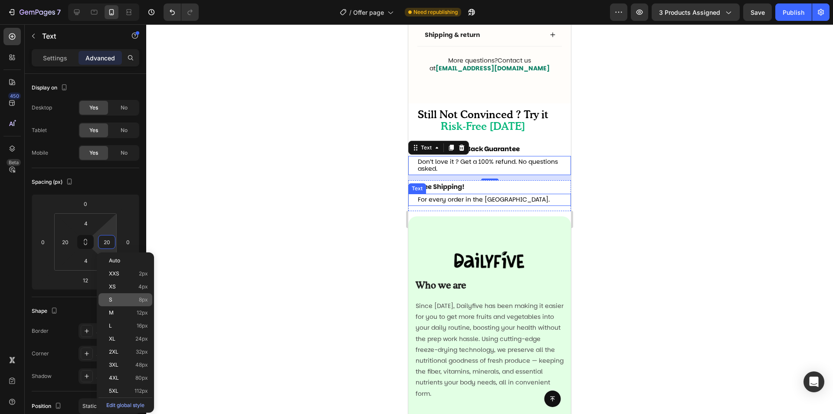
click at [128, 300] on p "S 8px" at bounding box center [128, 299] width 39 height 6
type input "8"
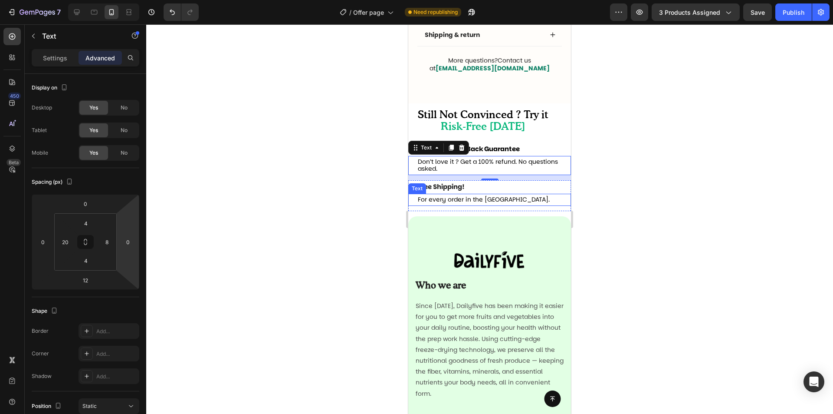
click at [527, 199] on p "For every order in the US." at bounding box center [490, 199] width 144 height 7
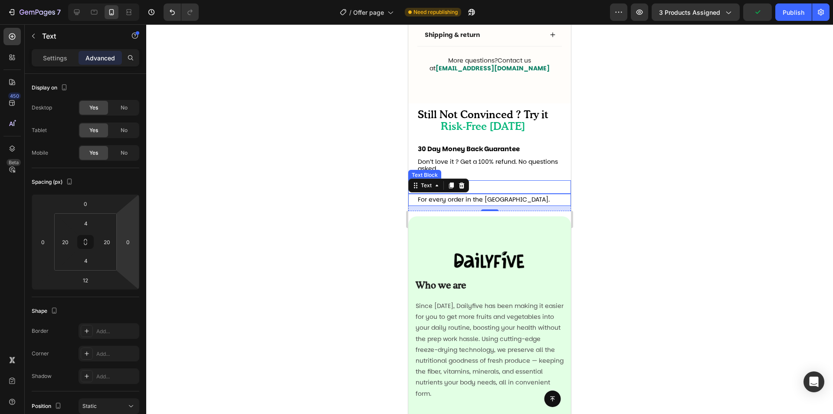
click at [558, 181] on div "Free Shipping! Text Block" at bounding box center [490, 186] width 163 height 13
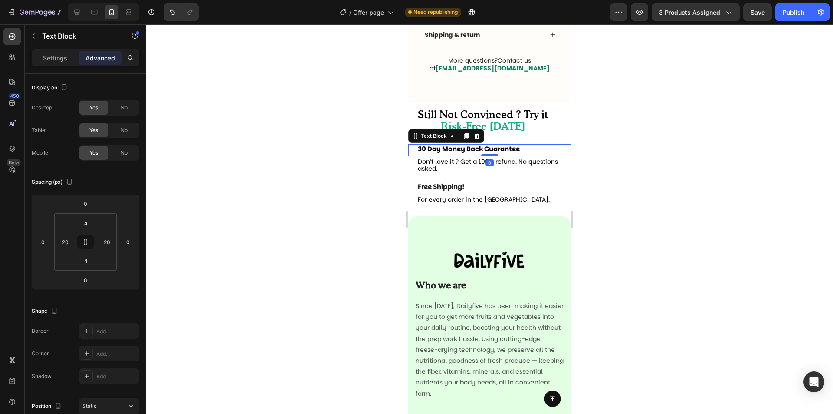
click at [544, 152] on p "30 Day Money Back Guarantee" at bounding box center [490, 149] width 144 height 8
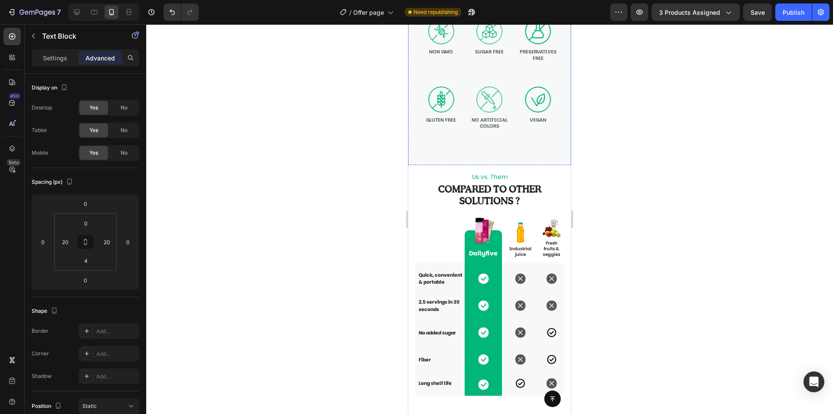
scroll to position [2019, 0]
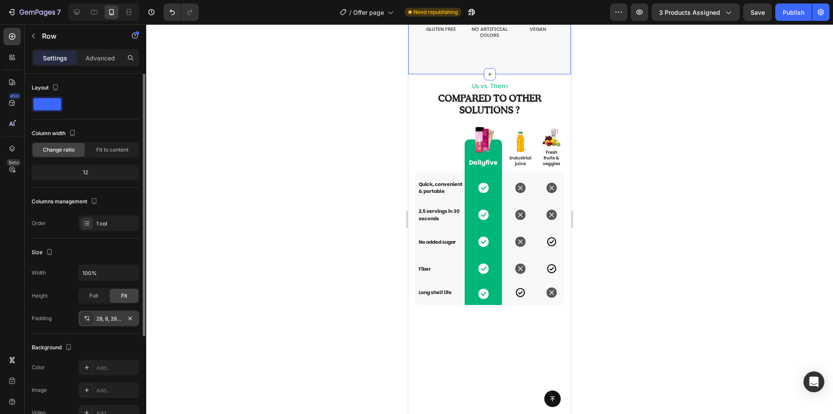
click at [111, 318] on div "28, 8, 28, 8" at bounding box center [108, 319] width 25 height 8
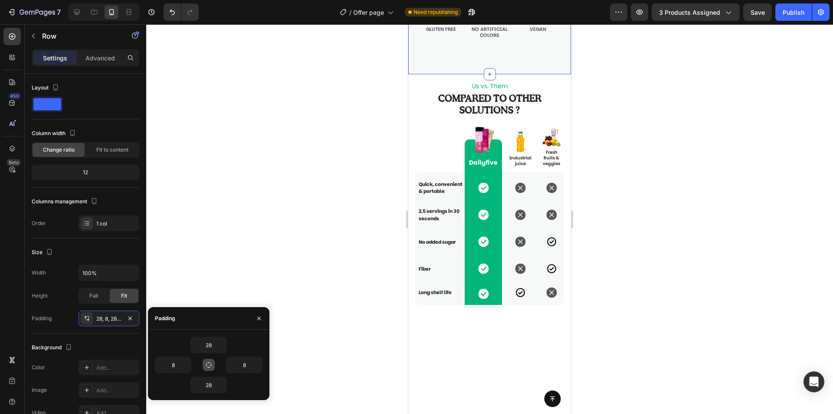
click at [210, 362] on icon "button" at bounding box center [208, 364] width 7 height 7
type input "28"
click at [212, 344] on input "28" at bounding box center [209, 345] width 36 height 16
click at [223, 343] on icon "button" at bounding box center [222, 344] width 7 height 7
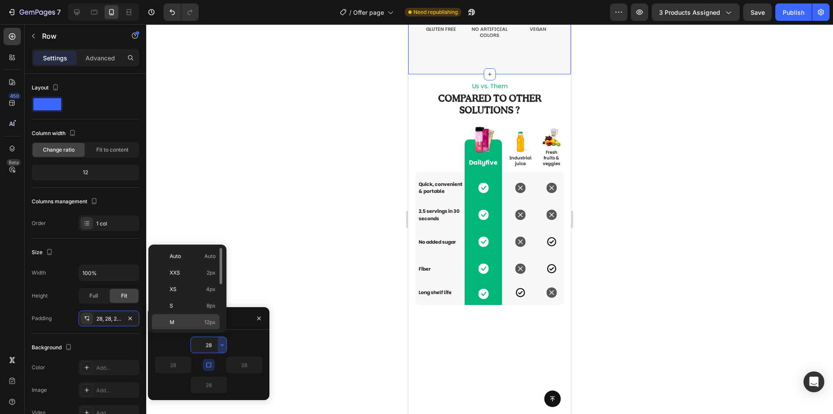
click at [204, 320] on p "M 12px" at bounding box center [193, 322] width 46 height 8
type input "12"
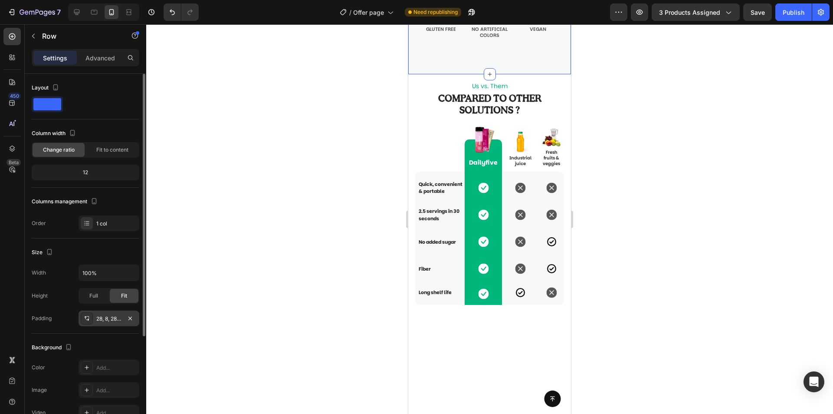
click at [119, 317] on div "28, 8, 28, 8" at bounding box center [108, 319] width 25 height 8
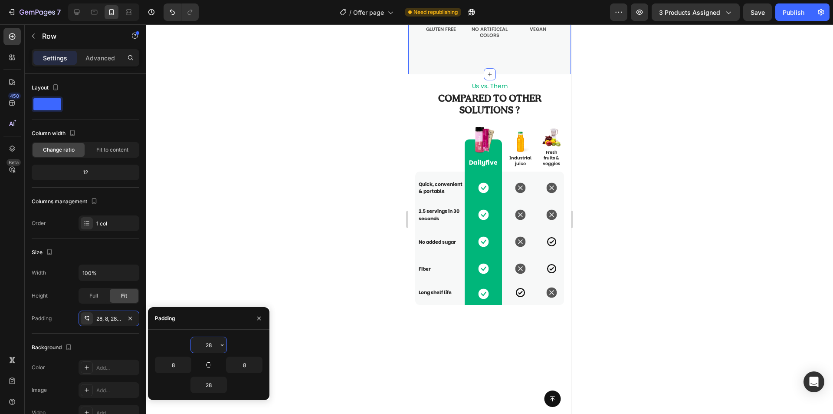
click at [209, 343] on input "28" at bounding box center [209, 345] width 36 height 16
click at [211, 365] on icon "button" at bounding box center [208, 364] width 5 height 5
type input "28"
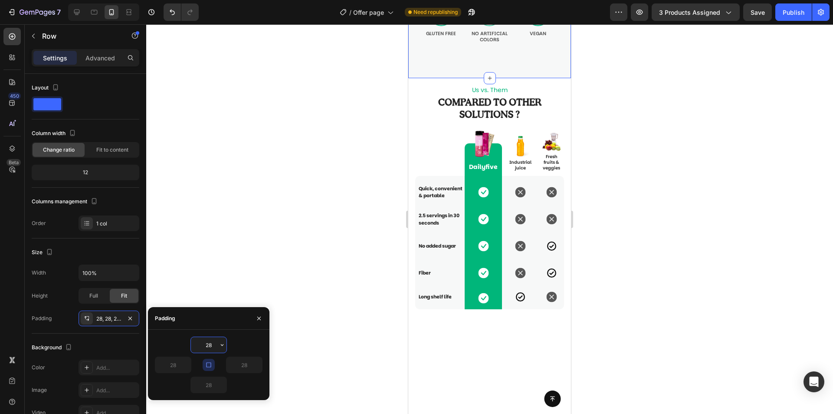
click at [212, 351] on input "28" at bounding box center [209, 345] width 36 height 16
click at [221, 347] on icon "button" at bounding box center [222, 344] width 7 height 7
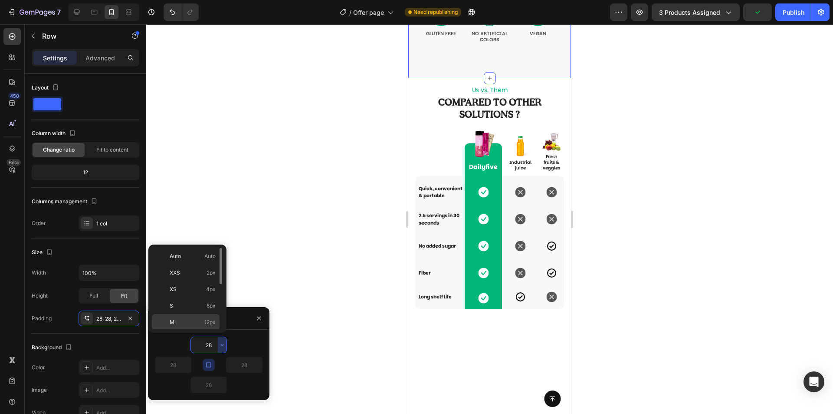
click at [204, 318] on p "M 12px" at bounding box center [193, 322] width 46 height 8
type input "12"
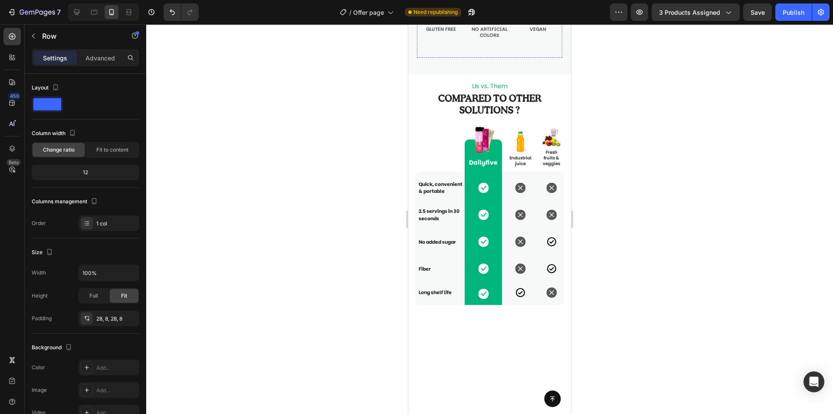
click at [119, 316] on div "28, 8, 28, 8" at bounding box center [108, 319] width 25 height 8
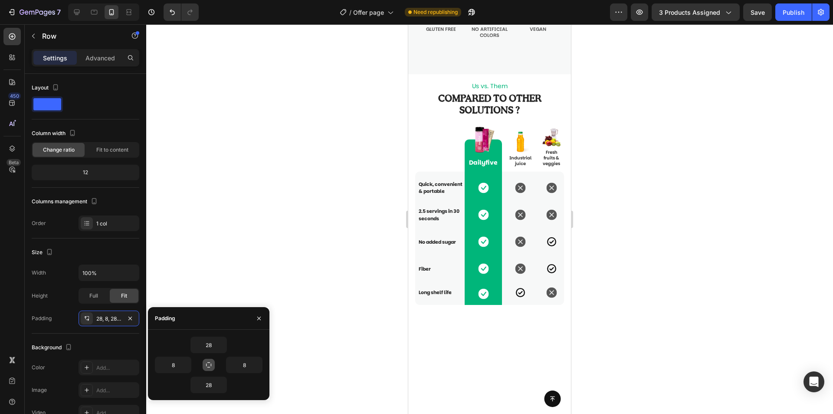
click at [208, 368] on icon "button" at bounding box center [208, 364] width 7 height 7
type input "28"
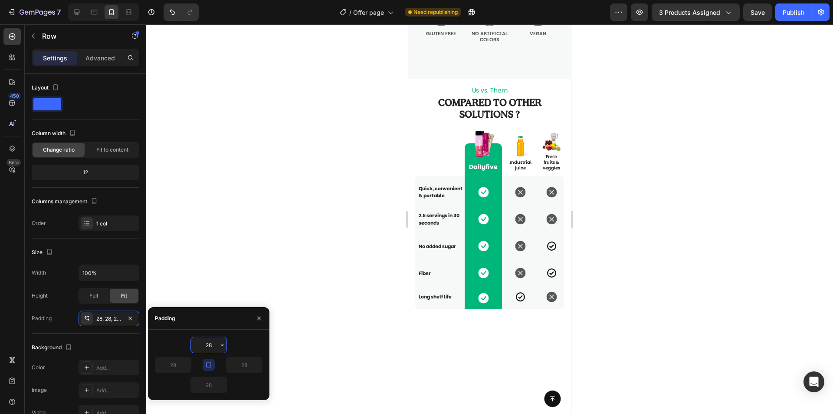
click at [211, 343] on input "28" at bounding box center [209, 345] width 36 height 16
click at [219, 346] on icon "button" at bounding box center [222, 344] width 7 height 7
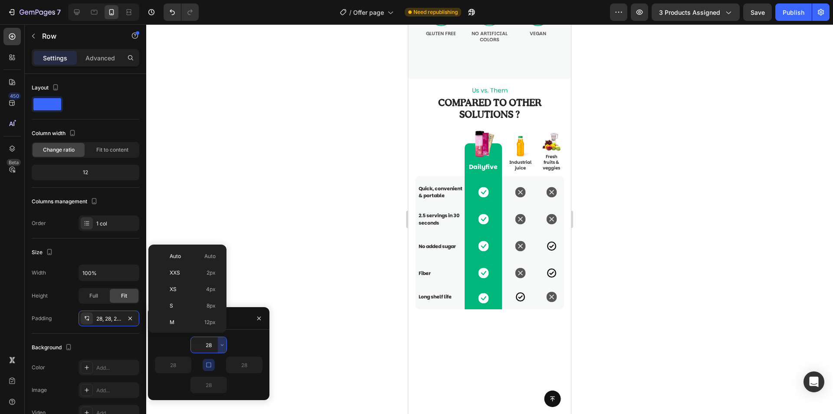
click at [210, 321] on span "12px" at bounding box center [209, 322] width 11 height 8
type input "12"
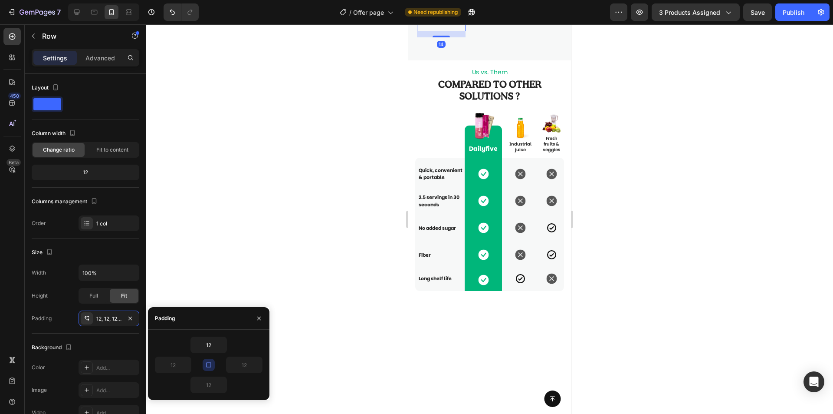
click at [454, 31] on div "Image Gluten free Text Block Row 14" at bounding box center [441, 1] width 49 height 62
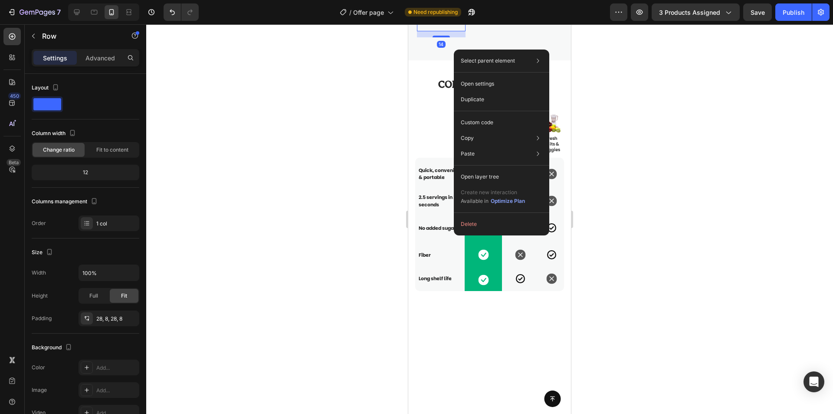
click at [454, 232] on div "Select parent element Section Row 6 cols Row 1 col Open settings Duplicate Cust…" at bounding box center [502, 142] width 96 height 186
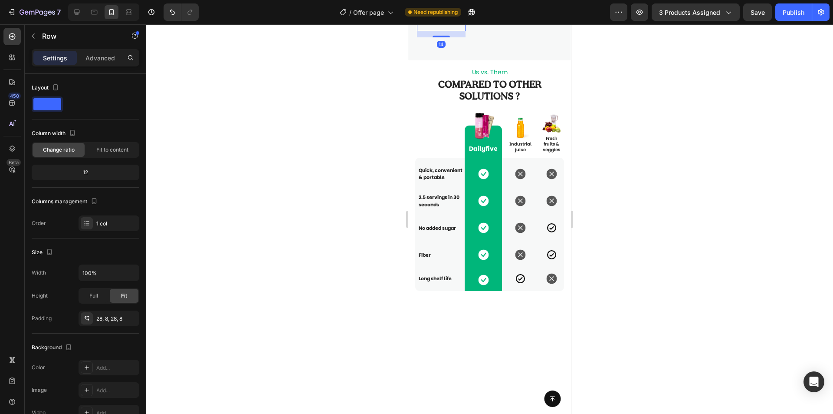
click at [443, 31] on div "Image Gluten free Text Block Row 14" at bounding box center [441, 1] width 49 height 62
click at [125, 320] on div "28, 8, 28, 8" at bounding box center [109, 318] width 61 height 16
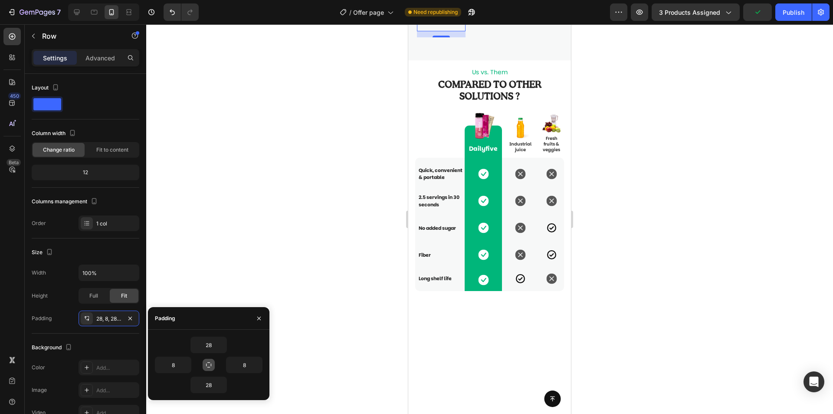
click at [214, 363] on button "button" at bounding box center [209, 365] width 12 height 12
type input "28"
click at [216, 349] on input "28" at bounding box center [209, 345] width 36 height 16
click at [221, 349] on button "button" at bounding box center [222, 345] width 9 height 16
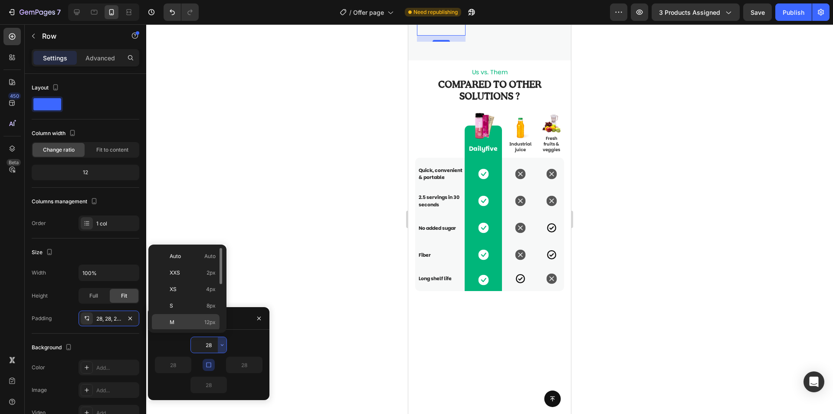
click at [206, 320] on span "12px" at bounding box center [209, 322] width 11 height 8
type input "12"
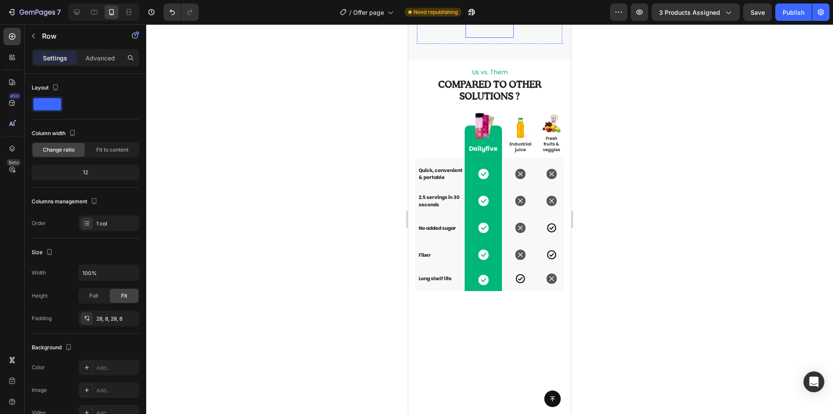
click at [496, 38] on div "Image No artificial colors Text Block Row" at bounding box center [490, 4] width 49 height 68
click at [135, 320] on div "28, 8, 28, 8" at bounding box center [109, 318] width 61 height 16
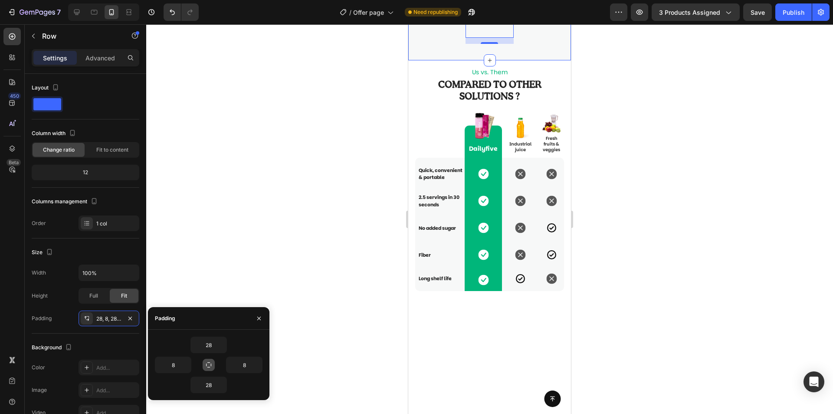
click at [210, 364] on icon "button" at bounding box center [208, 364] width 7 height 7
type input "28"
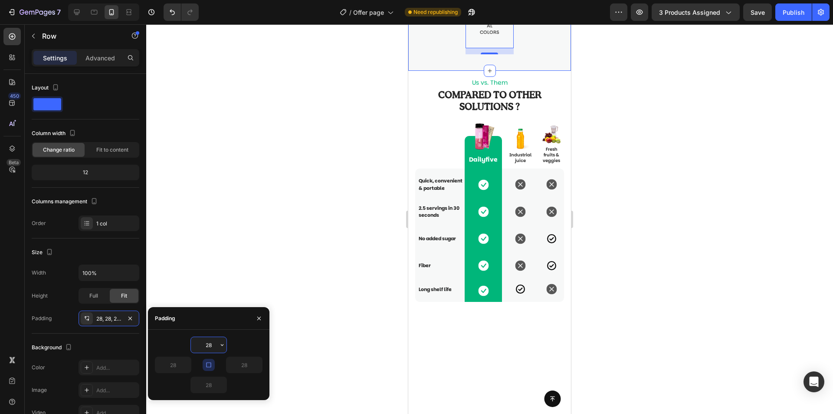
click at [213, 346] on input "28" at bounding box center [209, 345] width 36 height 16
click at [220, 343] on icon "button" at bounding box center [222, 344] width 7 height 7
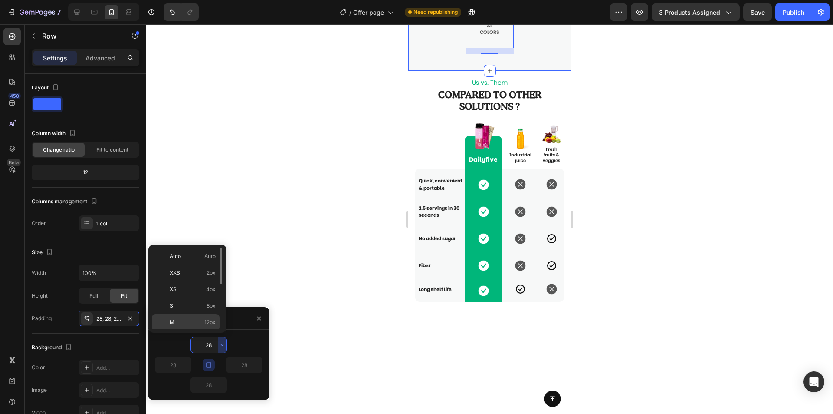
click at [211, 317] on div "M 12px" at bounding box center [186, 322] width 68 height 16
type input "12"
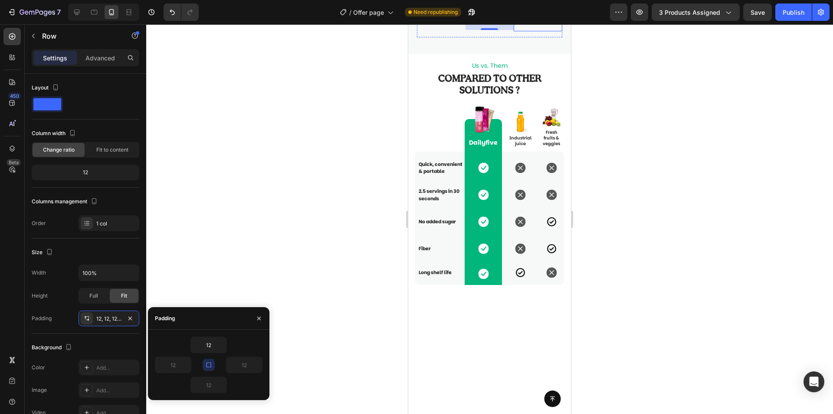
click at [542, 31] on div "Image VEGAN Text Block Row" at bounding box center [538, 1] width 49 height 62
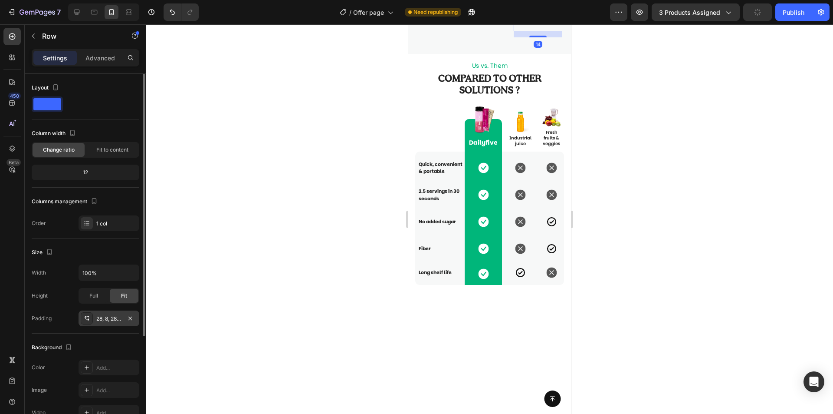
click at [109, 320] on div "28, 8, 28, 8" at bounding box center [108, 319] width 25 height 8
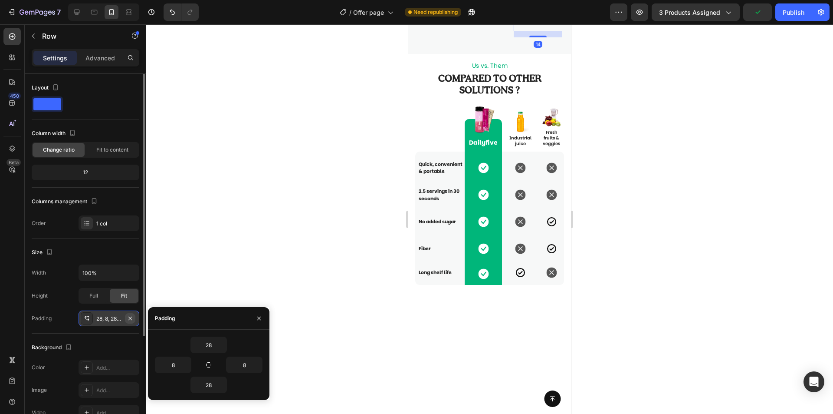
click at [131, 318] on icon "button" at bounding box center [129, 317] width 3 height 3
type input "0"
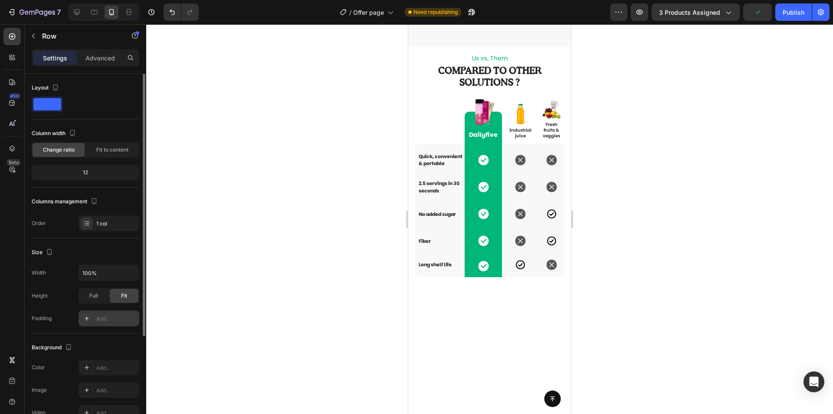
click at [123, 318] on div "Add..." at bounding box center [116, 319] width 41 height 8
type input "16"
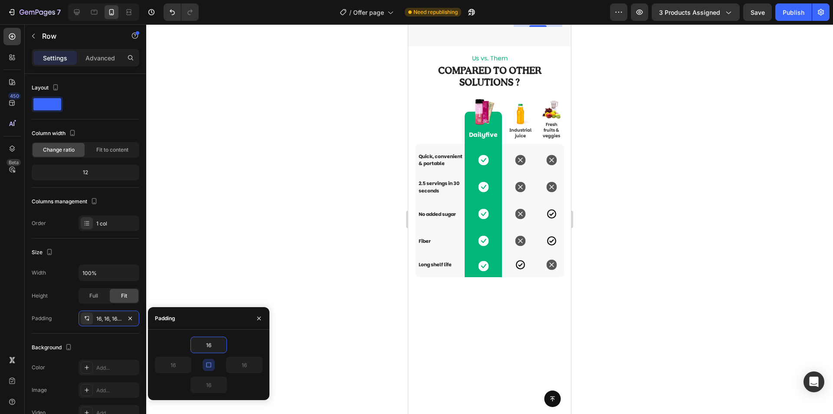
click at [214, 361] on button "button" at bounding box center [209, 365] width 12 height 12
click at [211, 361] on icon "button" at bounding box center [208, 364] width 7 height 7
click at [213, 345] on input "16" at bounding box center [209, 345] width 36 height 16
click at [216, 348] on input "16" at bounding box center [209, 345] width 36 height 16
click at [220, 346] on icon "button" at bounding box center [222, 344] width 7 height 7
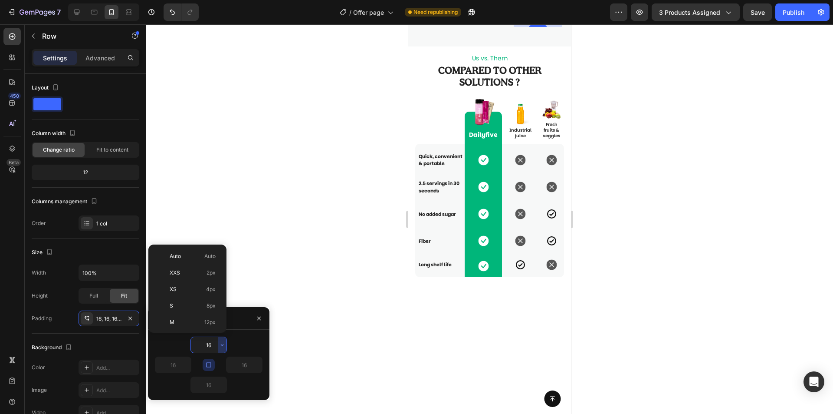
click at [214, 319] on span "12px" at bounding box center [209, 322] width 11 height 8
type input "12"
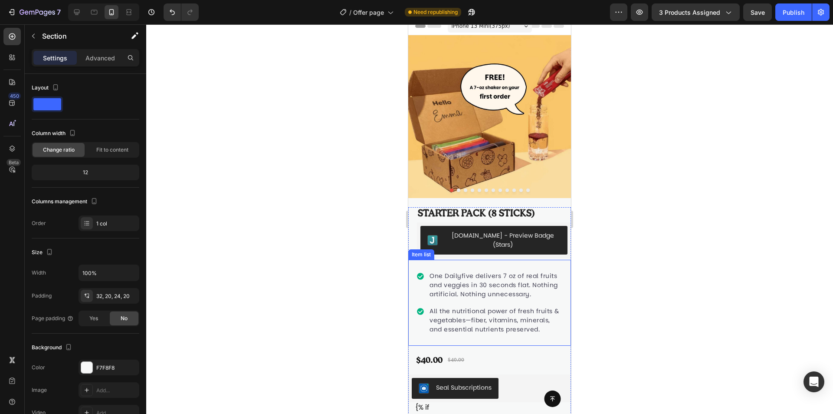
scroll to position [0, 0]
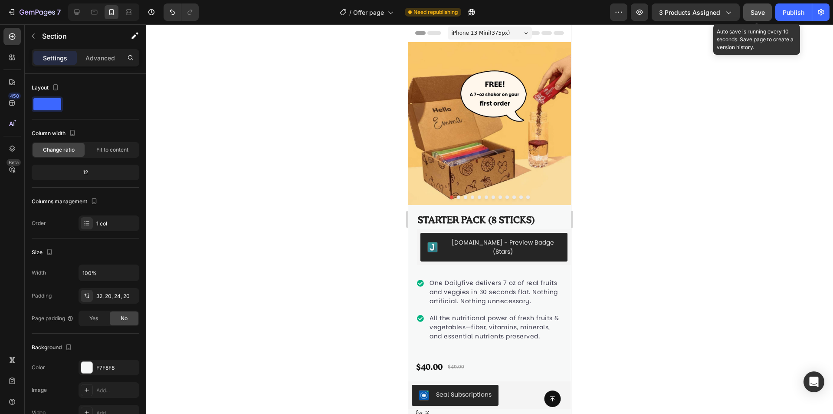
click at [752, 12] on span "Save" at bounding box center [758, 12] width 14 height 7
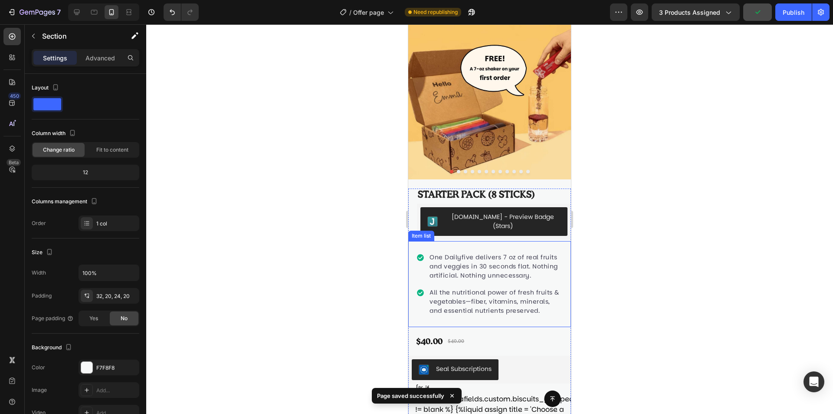
scroll to position [130, 0]
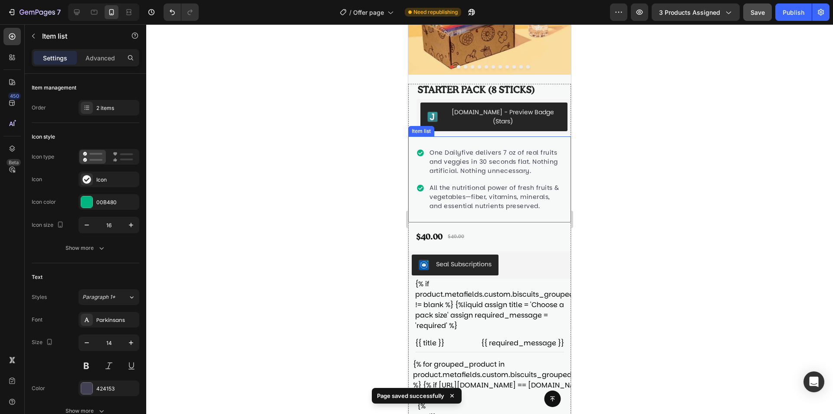
click at [551, 208] on p "All the nutritional power of fresh fruits & vegetables—fiber, vitamins, mineral…" at bounding box center [496, 196] width 132 height 27
click at [535, 155] on p "One Dailyfive delivers 7 oz of real fruits and veggies in 30 seconds flat. Noth…" at bounding box center [496, 161] width 132 height 27
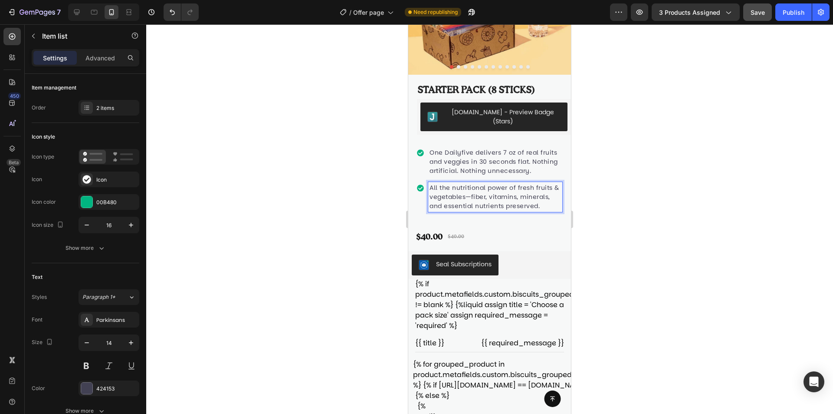
click at [491, 185] on p "All the nutritional power of fresh fruits & vegetables—fiber, vitamins, mineral…" at bounding box center [496, 196] width 132 height 27
click at [511, 185] on p "All the nutritional power of fresh fruits & vegetables—fiber, vitamins, mineral…" at bounding box center [496, 196] width 132 height 27
click at [462, 199] on p "All the nutritional power of fresh fruits & vegetables—fiber, vitamins, mineral…" at bounding box center [496, 196] width 132 height 27
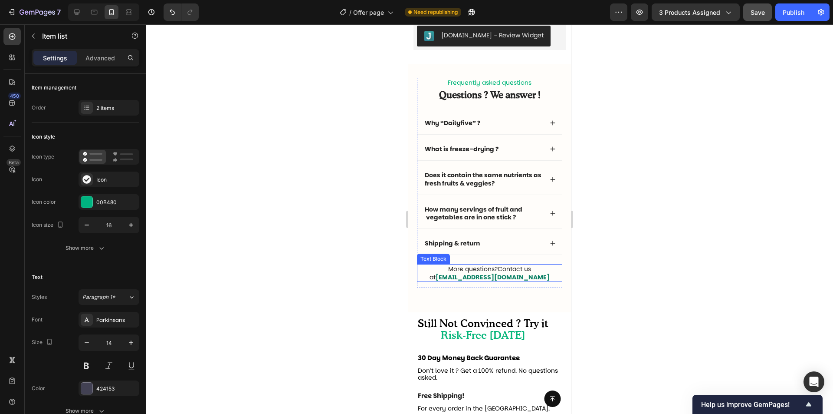
scroll to position [2952, 0]
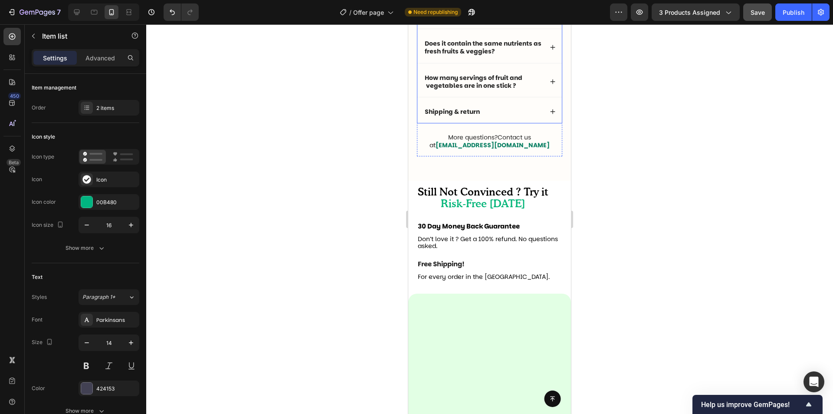
click at [517, 90] on strong "How many servings of fruit and vegetables are in one stick ?" at bounding box center [474, 81] width 98 height 16
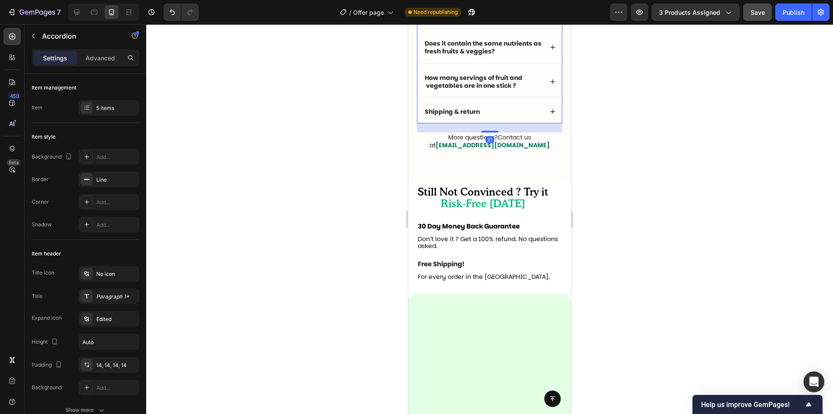
click at [550, 85] on icon at bounding box center [553, 82] width 6 height 6
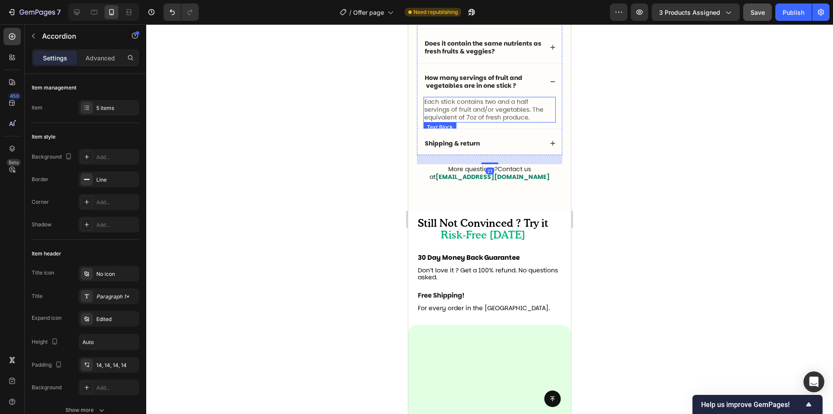
click at [505, 122] on p "Each stick contains two and a half servings of fruit and/or vegetables. The equ…" at bounding box center [490, 110] width 131 height 24
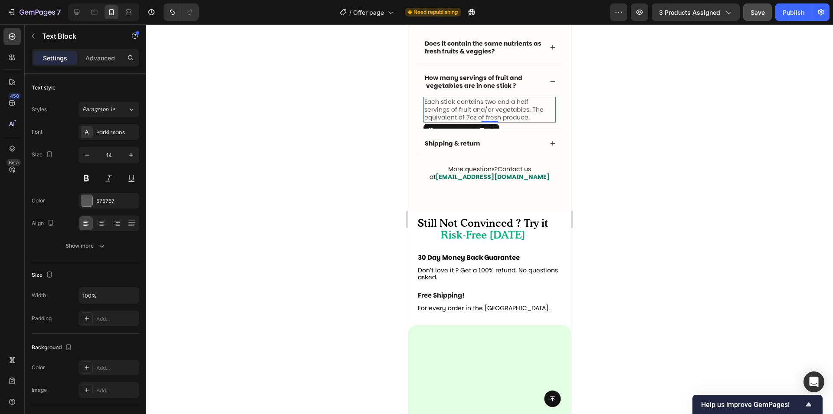
click at [502, 122] on p "Each stick contains two and a half servings of fruit and/or vegetables. The equ…" at bounding box center [490, 110] width 131 height 24
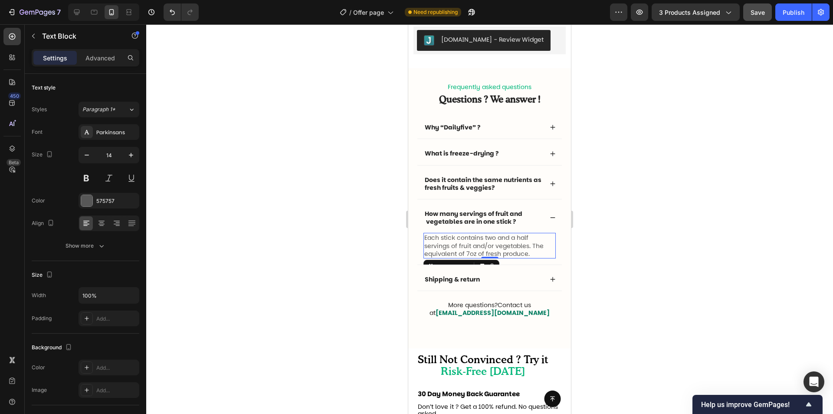
scroll to position [2909, 0]
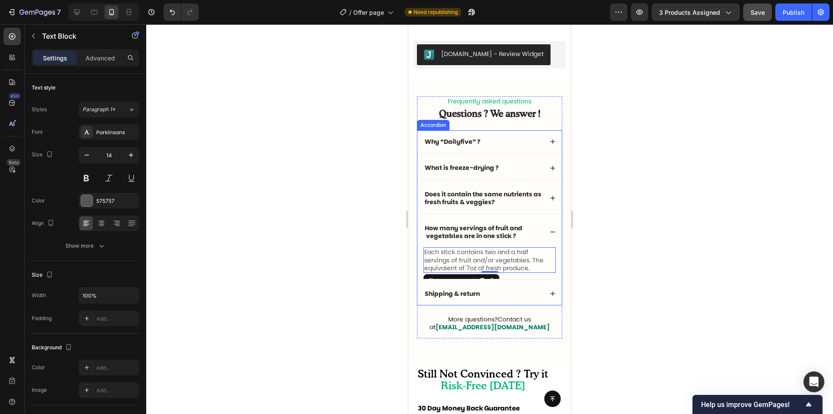
click at [523, 277] on div "Each stick contains two and a half servings of fruit and/or vegetables. The equ…" at bounding box center [490, 263] width 145 height 32
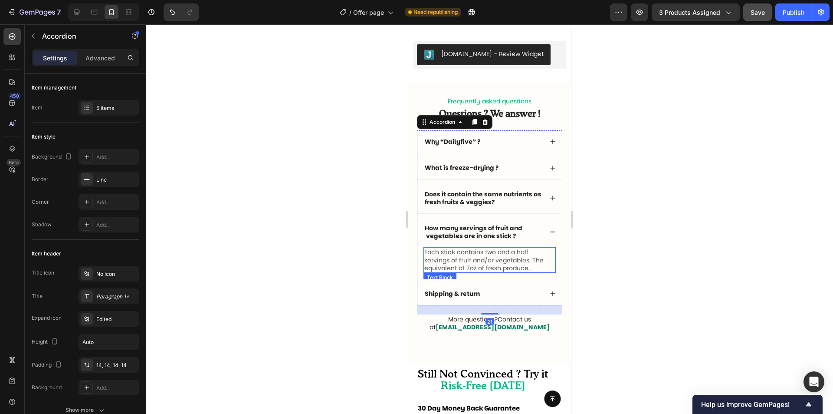
click at [531, 260] on p "Each stick contains two and a half servings of fruit and/or vegetables. The equ…" at bounding box center [490, 260] width 131 height 24
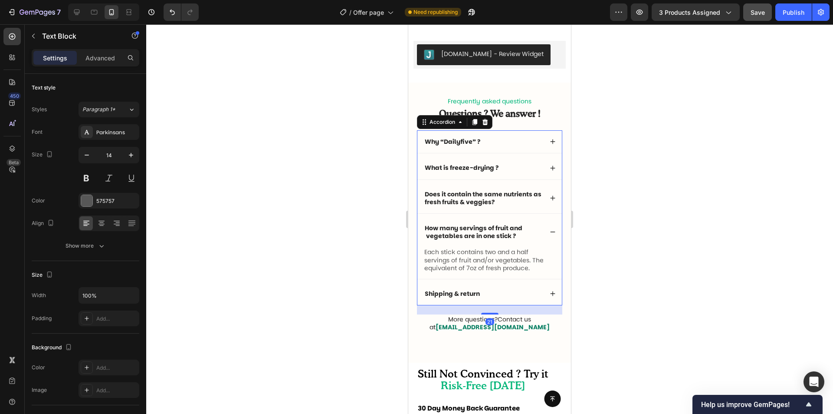
click at [550, 234] on icon at bounding box center [553, 232] width 6 height 6
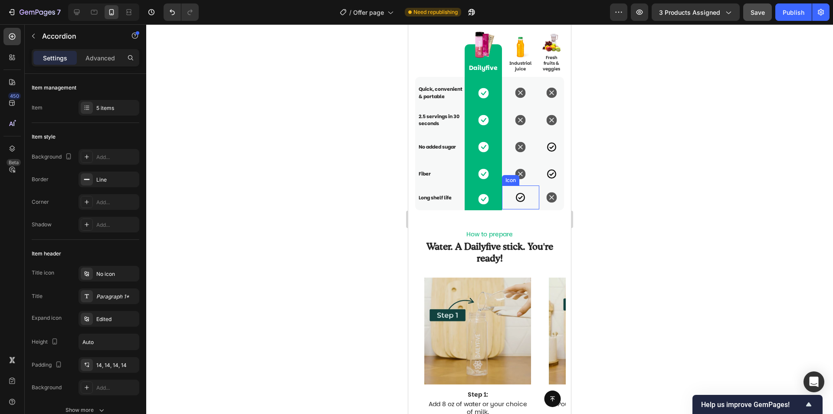
scroll to position [2605, 0]
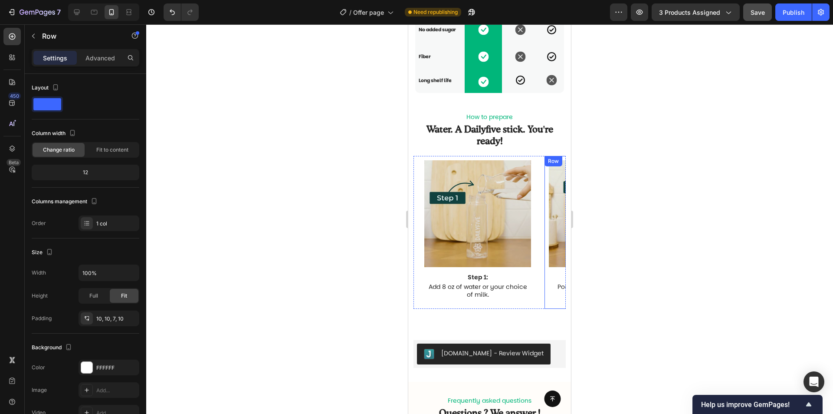
click at [546, 218] on div "Image Step 2: Text Block Pour in your favorite Dailyfive flavor. Text Block Row" at bounding box center [602, 232] width 115 height 153
click at [554, 217] on img at bounding box center [602, 213] width 107 height 107
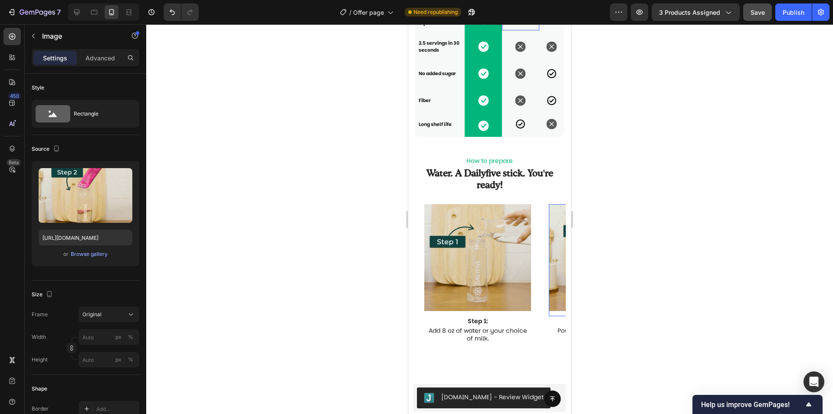
scroll to position [2561, 0]
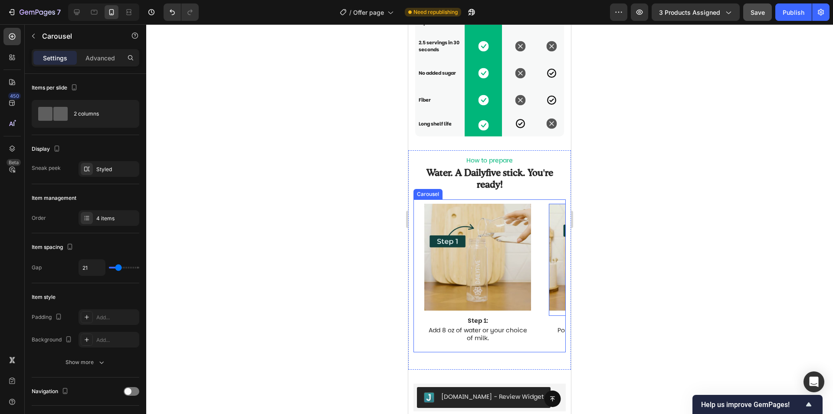
click at [541, 347] on div "Image Step 1: Text Block Add 8 oz of water or your choice of milk. Text Block R…" at bounding box center [493, 275] width 146 height 153
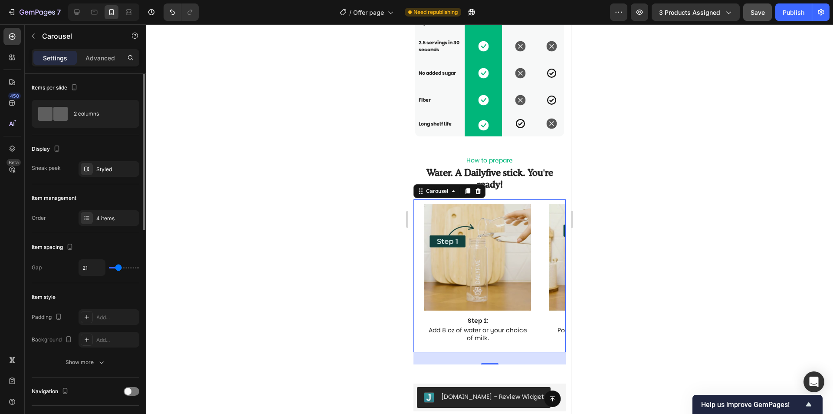
scroll to position [87, 0]
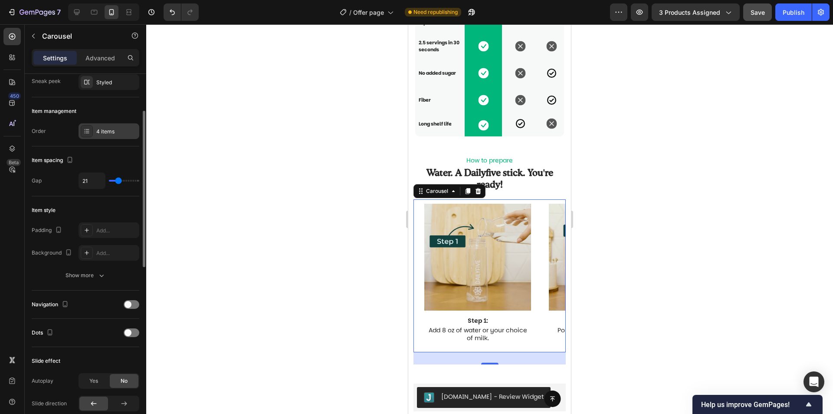
click at [89, 133] on icon at bounding box center [86, 131] width 7 height 7
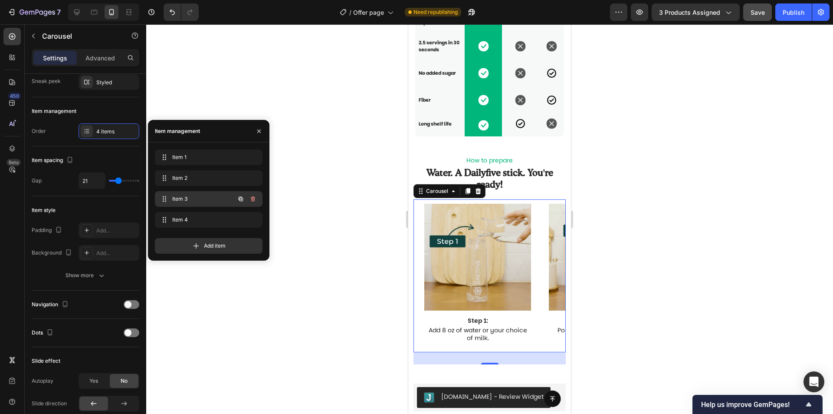
click at [208, 205] on div "Item 3 Item 3" at bounding box center [209, 199] width 108 height 16
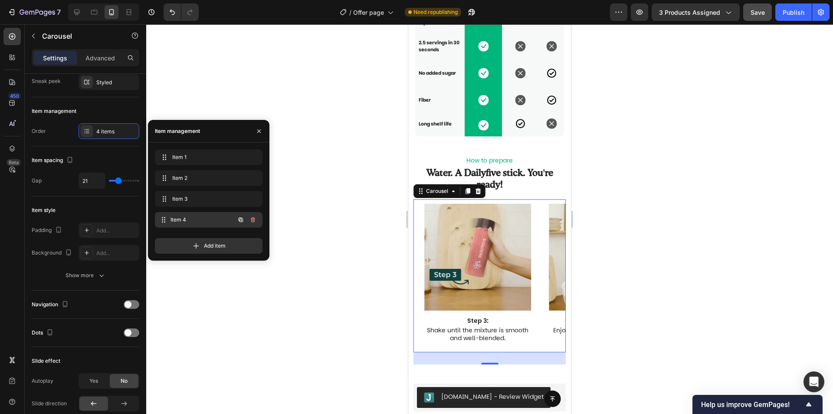
click at [192, 216] on span "Item 4" at bounding box center [203, 220] width 64 height 8
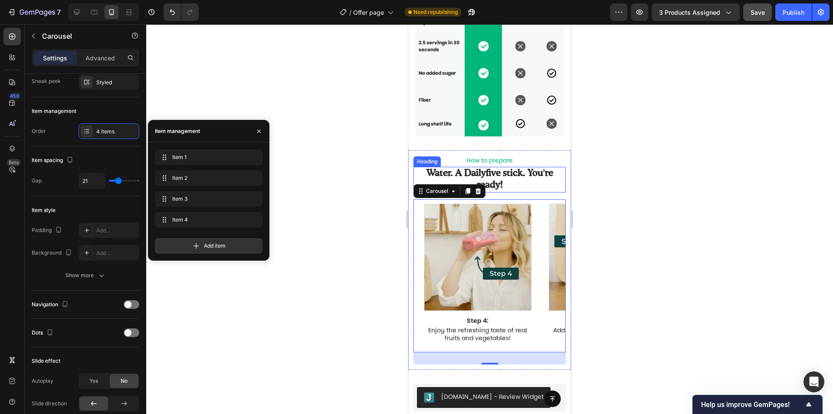
click at [555, 182] on h2 "Water. A Dailyfive stick. You're ready!" at bounding box center [490, 180] width 152 height 26
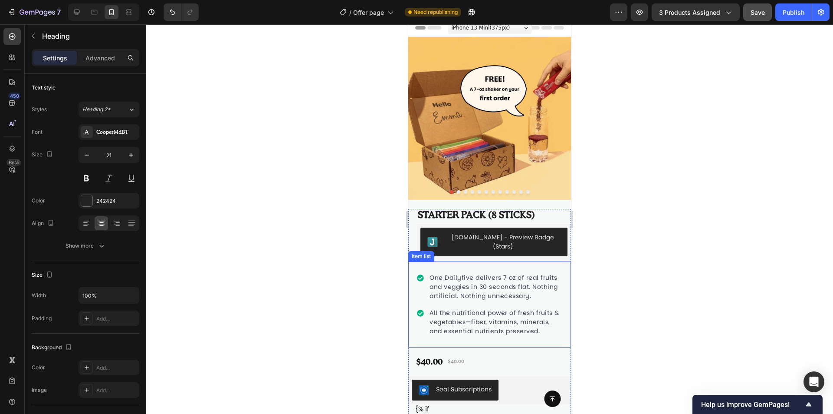
scroll to position [0, 0]
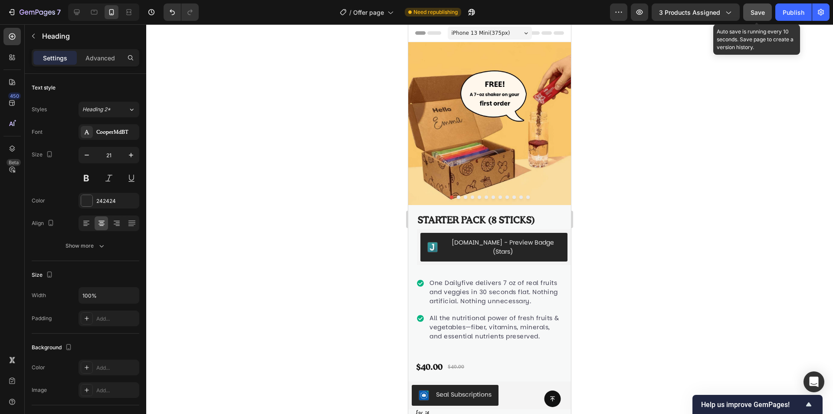
click at [757, 16] on div "Save" at bounding box center [758, 12] width 14 height 9
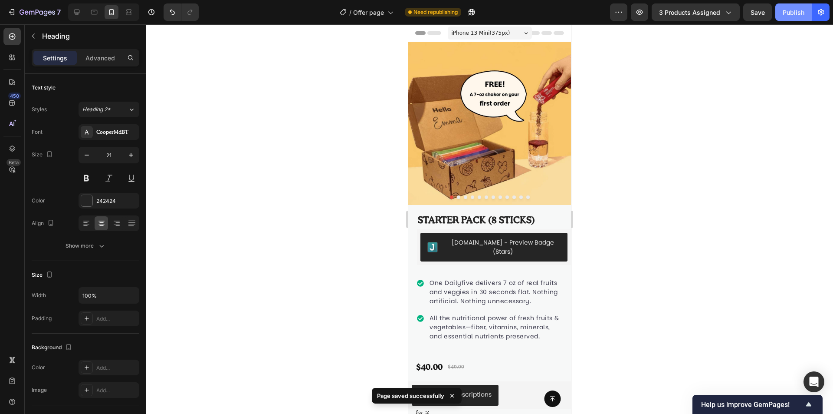
click at [793, 12] on div "Publish" at bounding box center [794, 12] width 22 height 9
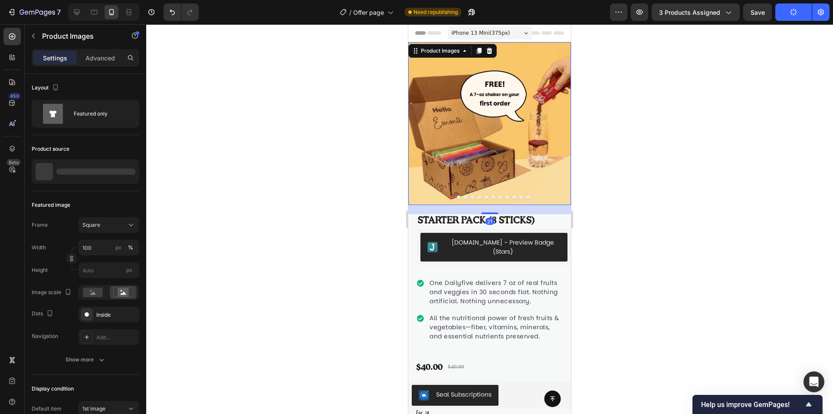
click at [478, 195] on button "Dot" at bounding box center [479, 196] width 3 height 3
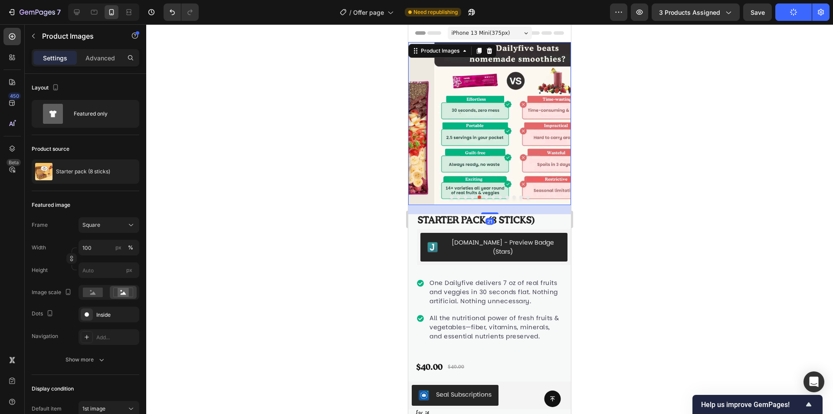
click at [486, 195] on div at bounding box center [490, 196] width 163 height 3
click at [499, 195] on button "Dot" at bounding box center [500, 196] width 3 height 3
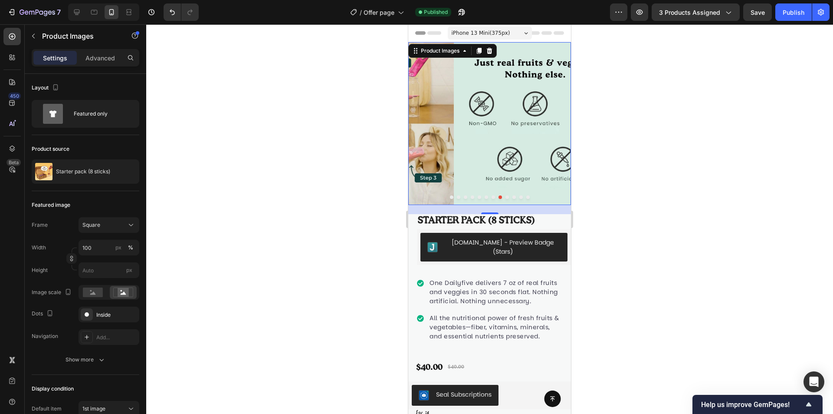
click at [673, 230] on div at bounding box center [489, 218] width 687 height 389
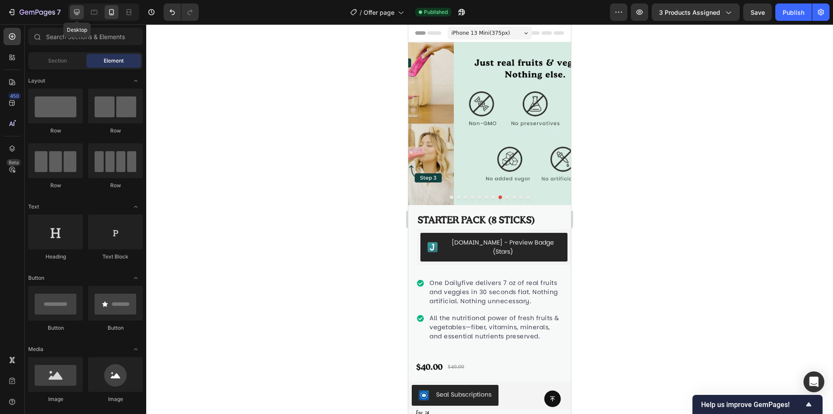
click at [75, 10] on icon at bounding box center [77, 13] width 6 height 6
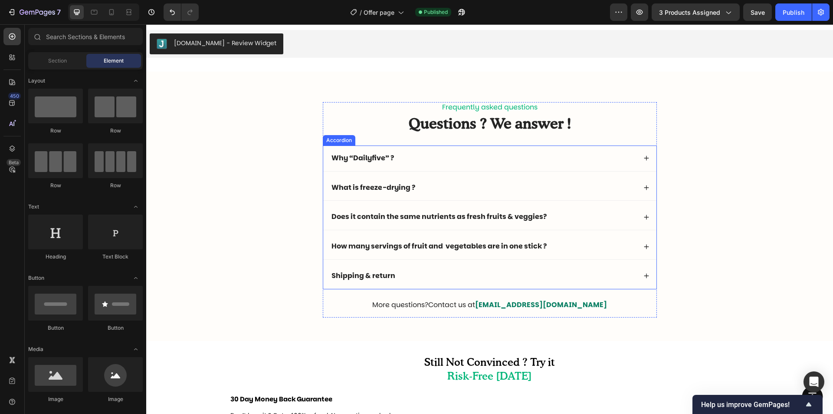
scroll to position [3045, 0]
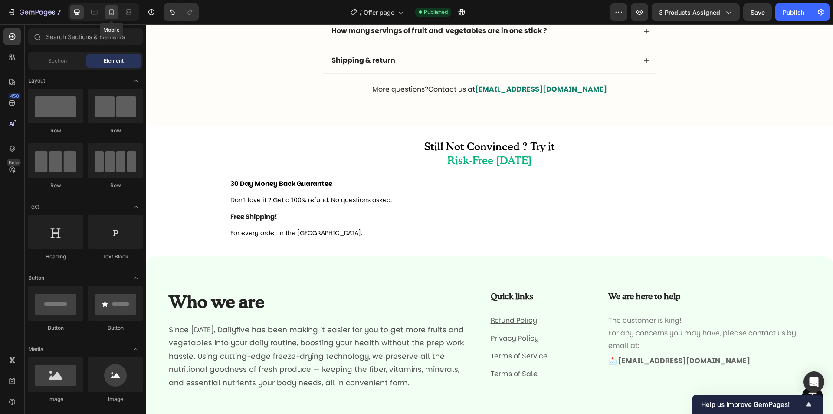
click at [109, 13] on icon at bounding box center [111, 12] width 9 height 9
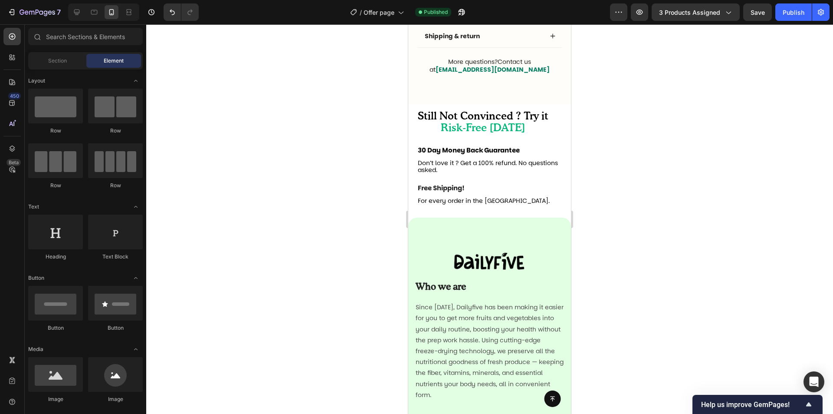
scroll to position [3061, 0]
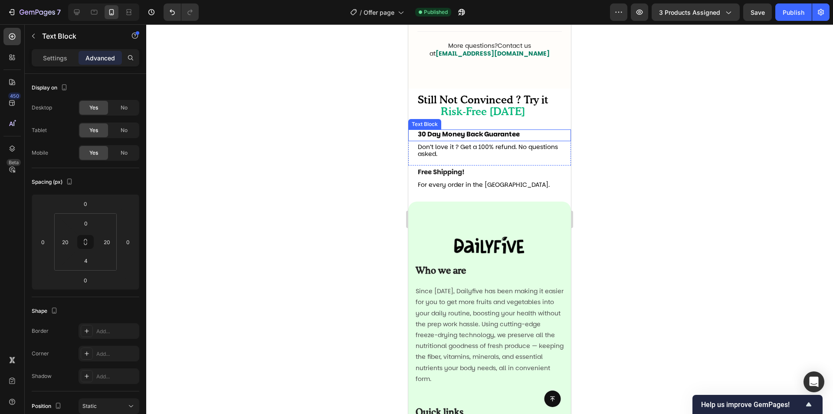
click at [546, 135] on p "30 Day Money Back Guarantee" at bounding box center [490, 134] width 144 height 8
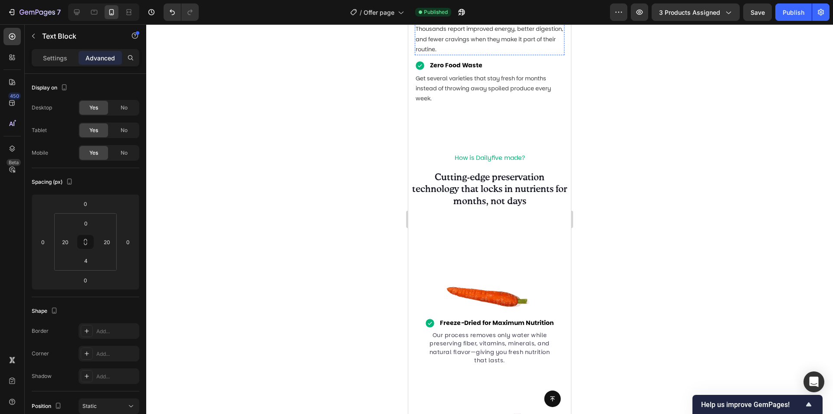
scroll to position [1324, 0]
click at [539, 24] on div "Feel the Impact" at bounding box center [490, 16] width 150 height 13
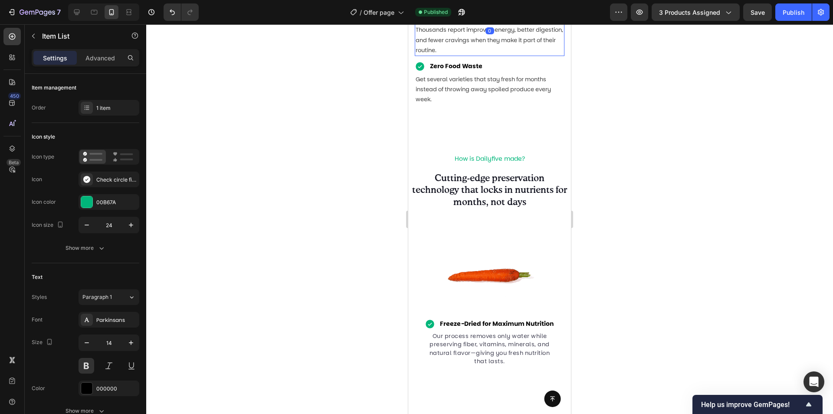
click at [538, 55] on p "Thousands report improved energy, better digestion, and fewer cravings when the…" at bounding box center [490, 40] width 148 height 30
click at [537, 24] on div "Feel the Impact" at bounding box center [490, 16] width 150 height 13
click at [423, 55] on p "Thousands report improved energy, better digestion, and fewer cravings when the…" at bounding box center [490, 40] width 148 height 30
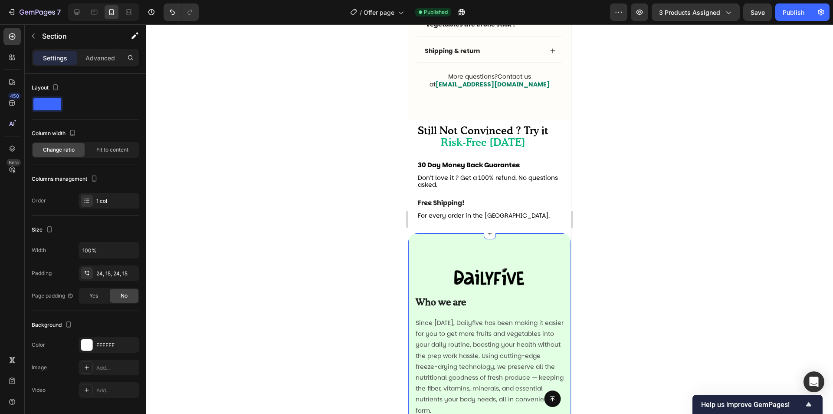
scroll to position [2974, 0]
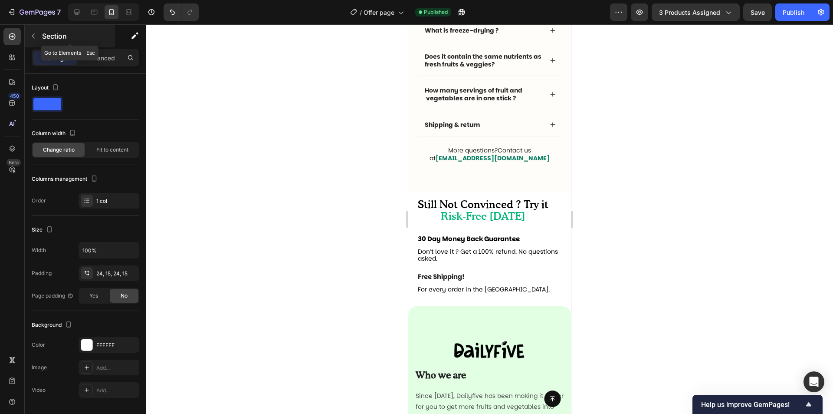
click at [34, 40] on button "button" at bounding box center [33, 36] width 14 height 14
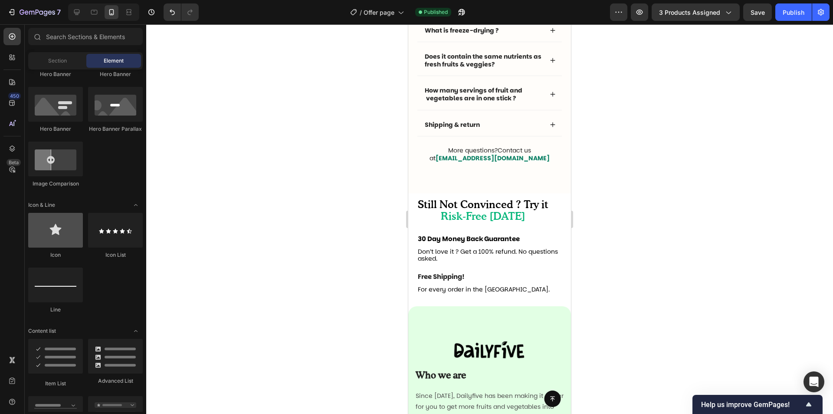
scroll to position [521, 0]
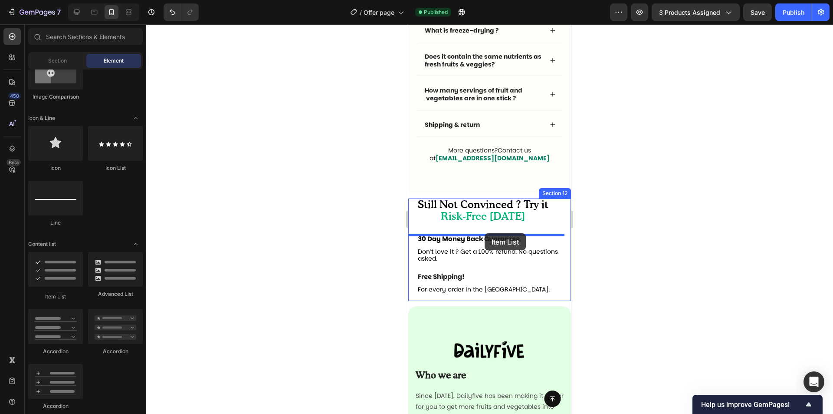
drag, startPoint x: 466, startPoint y: 296, endPoint x: 485, endPoint y: 233, distance: 65.4
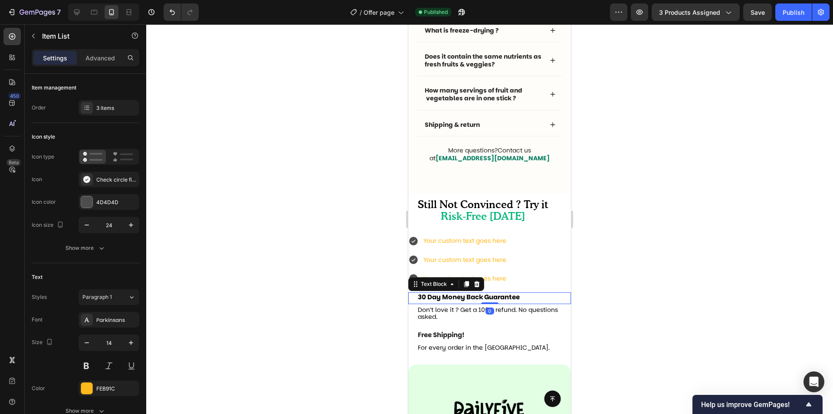
click at [451, 299] on strong "30 Day Money Back Guarantee" at bounding box center [469, 296] width 102 height 9
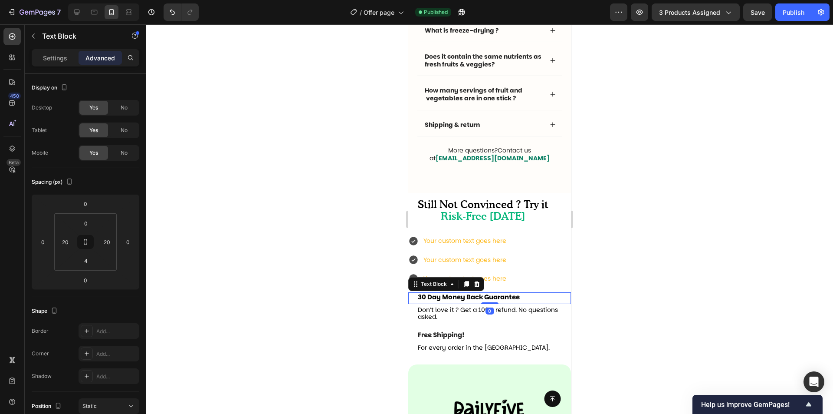
click at [442, 296] on strong "30 Day Money Back Guarantee" at bounding box center [469, 296] width 102 height 9
click at [440, 296] on strong "30 Day Money Back Guarantee" at bounding box center [469, 296] width 102 height 9
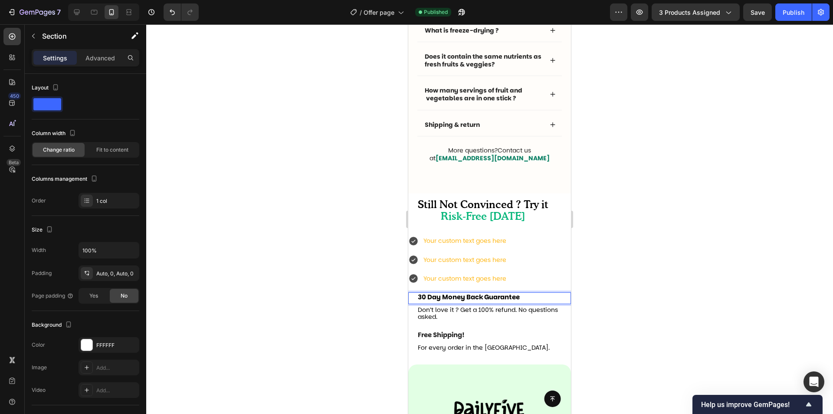
click at [438, 289] on div "Still Not Convinced ? Try it Risk-Free Today Heading Your custom text goes here…" at bounding box center [490, 278] width 163 height 161
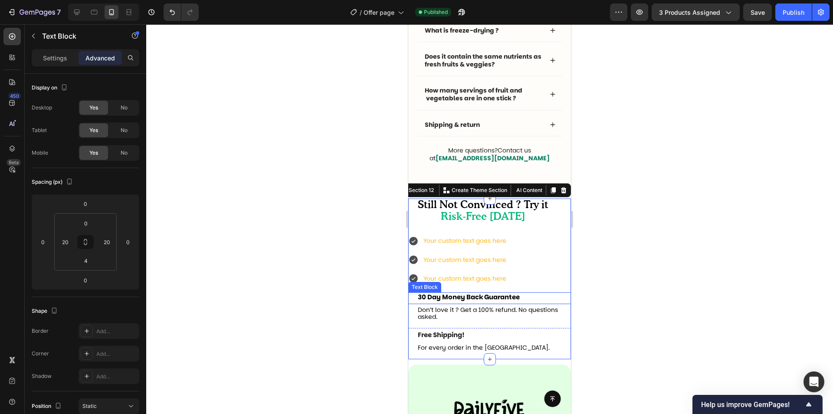
click at [439, 297] on strong "30 Day Money Back Guarantee" at bounding box center [469, 296] width 102 height 9
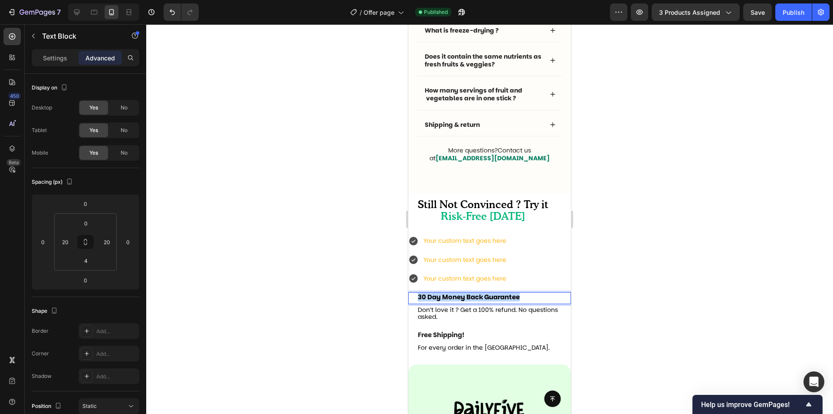
click at [439, 297] on strong "30 Day Money Back Guarantee" at bounding box center [469, 296] width 102 height 9
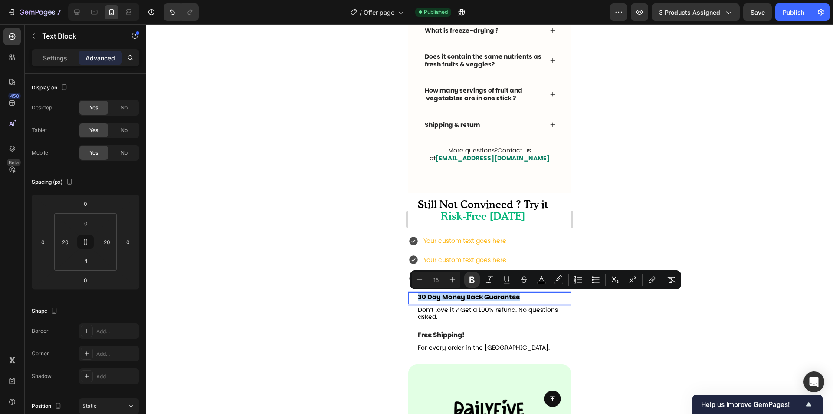
click at [439, 297] on strong "30 Day Money Back Guarantee" at bounding box center [469, 296] width 102 height 9
copy strong "30 Day Money Back Guarantee"
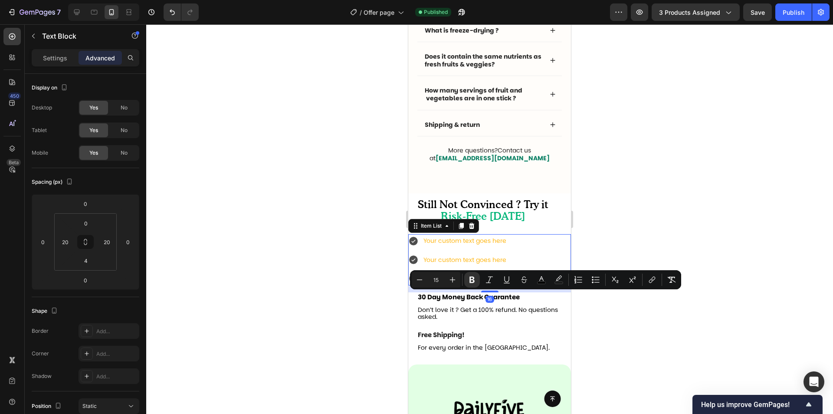
click at [445, 242] on div "Your custom text goes here" at bounding box center [465, 240] width 86 height 13
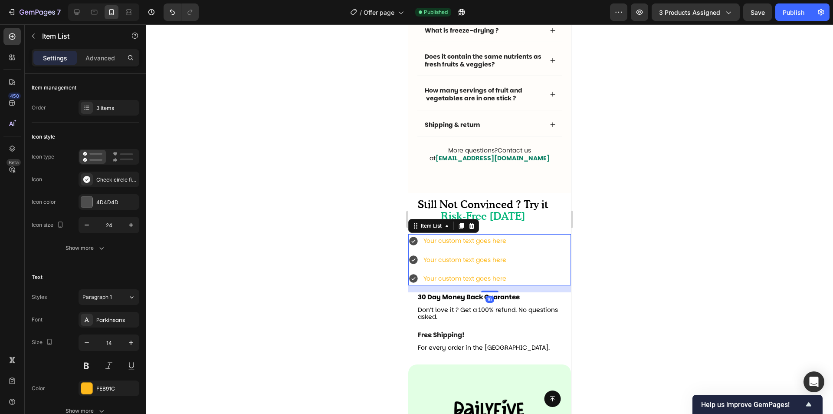
click at [445, 242] on div "Your custom text goes here" at bounding box center [465, 240] width 86 height 13
click at [445, 242] on p "Your custom text goes here" at bounding box center [465, 240] width 83 height 11
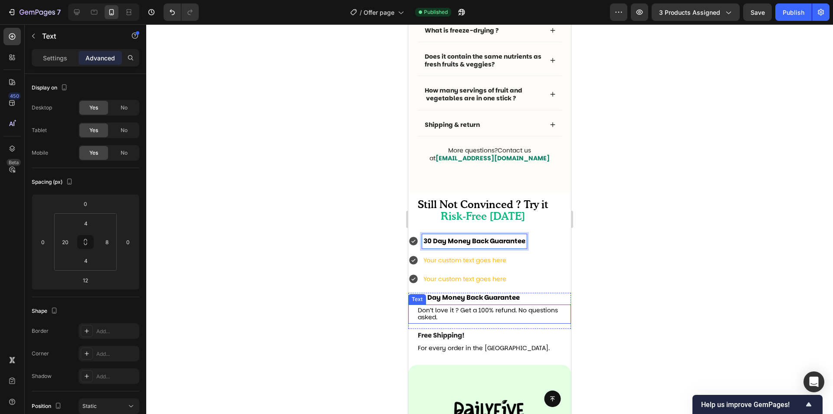
click at [457, 310] on span "Don’t love it ? Get a 100% refund. No questions asked." at bounding box center [488, 314] width 140 height 16
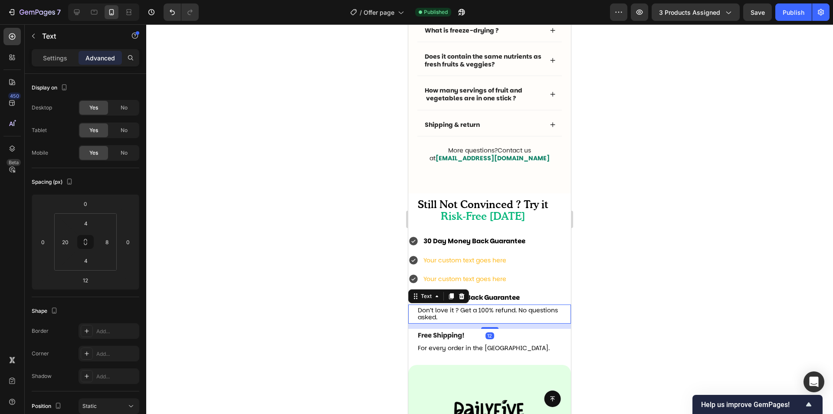
click at [457, 310] on span "Don’t love it ? Get a 100% refund. No questions asked." at bounding box center [488, 314] width 140 height 16
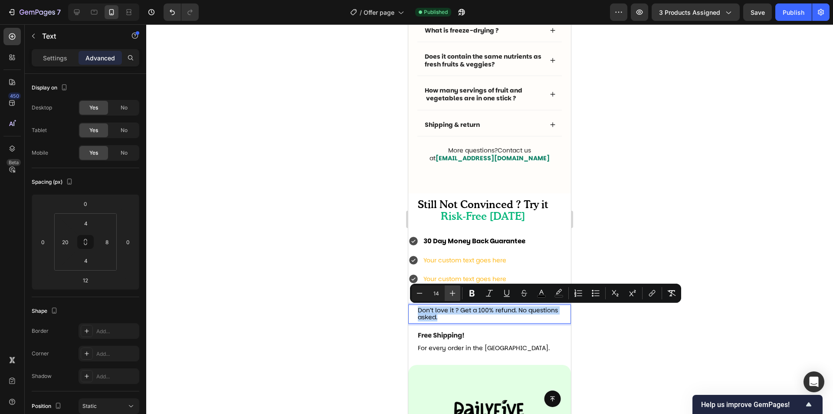
copy span "Don’t love it ? Get a 100% refund. No questions asked."
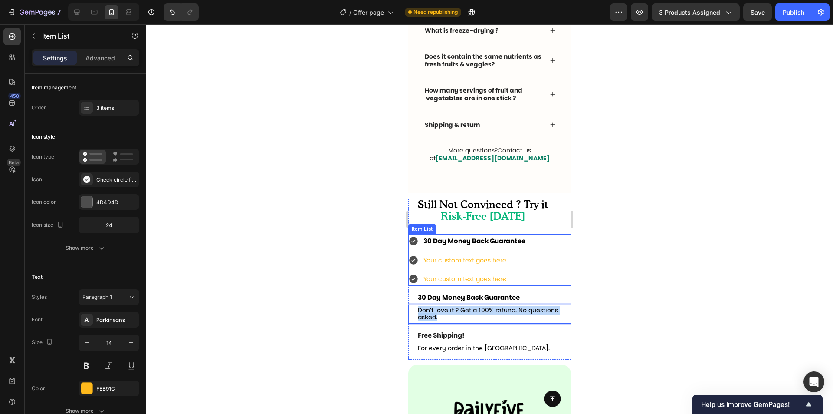
click at [506, 240] on strong "30 Day Money Back Guarantee" at bounding box center [475, 240] width 102 height 9
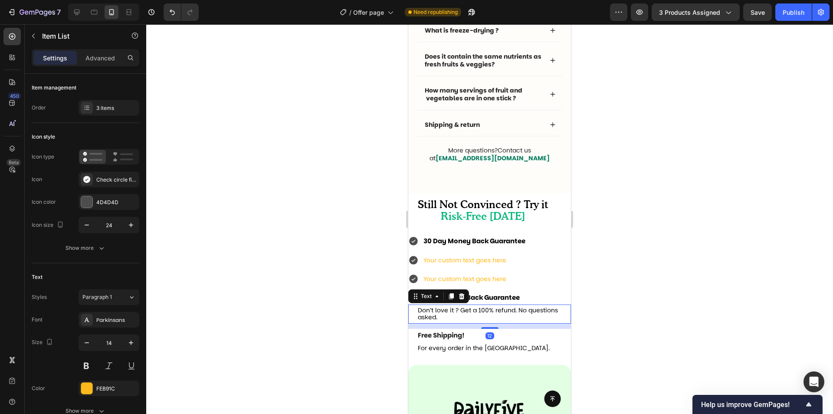
click at [494, 309] on span "Don’t love it ? Get a 100% refund. No questions asked." at bounding box center [488, 314] width 140 height 16
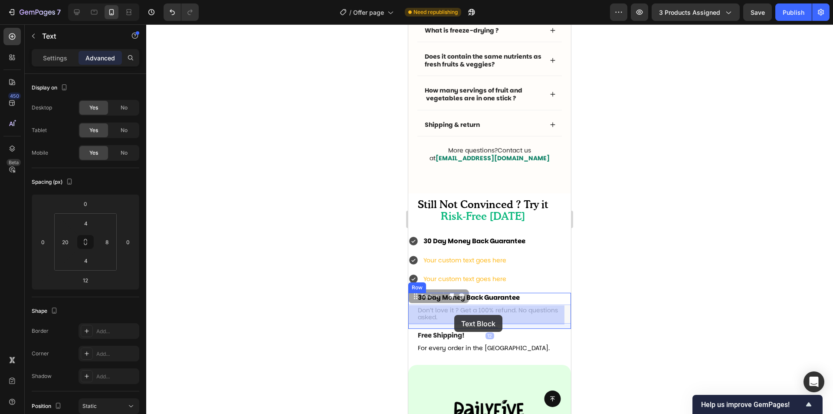
drag, startPoint x: 422, startPoint y: 298, endPoint x: 455, endPoint y: 315, distance: 37.1
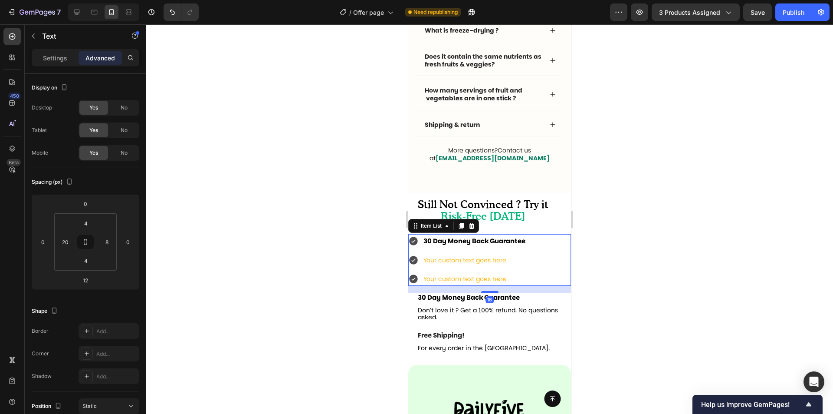
click at [464, 243] on strong "30 Day Money Back Guarantee" at bounding box center [475, 240] width 102 height 9
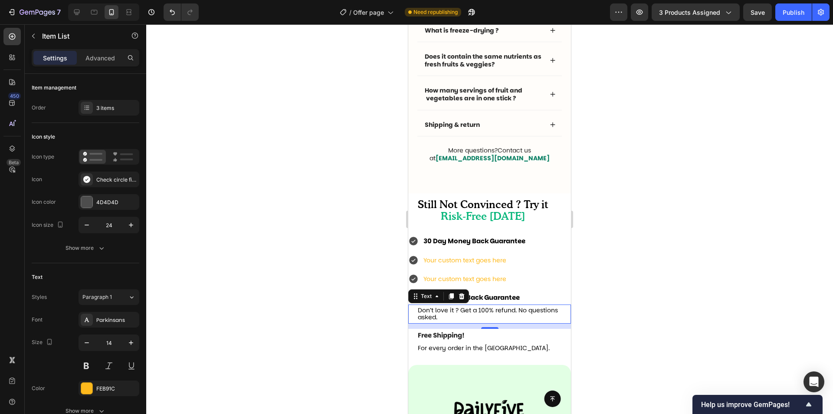
click at [463, 312] on span "Don’t love it ? Get a 100% refund. No questions asked." at bounding box center [488, 314] width 140 height 16
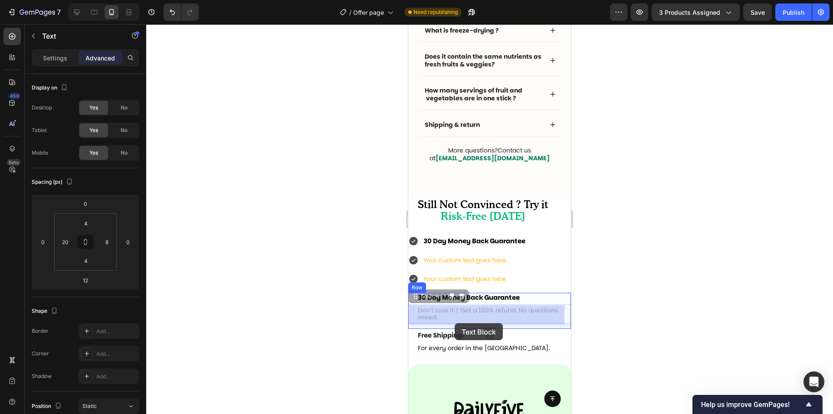
drag, startPoint x: 419, startPoint y: 299, endPoint x: 455, endPoint y: 323, distance: 42.9
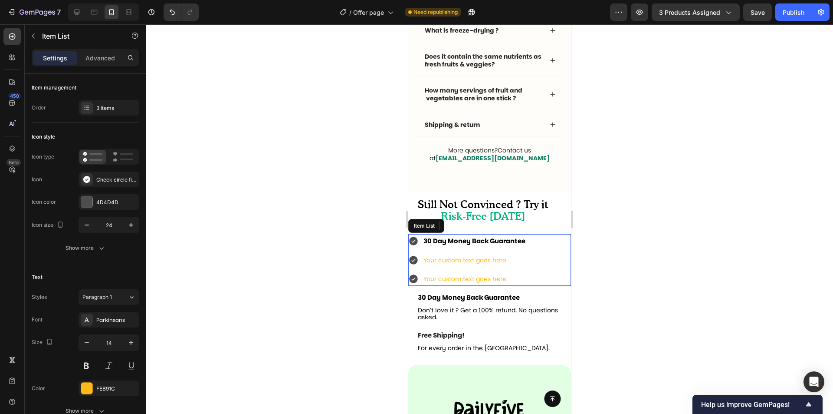
click at [515, 245] on strong "30 Day Money Back Guarantee" at bounding box center [475, 240] width 102 height 9
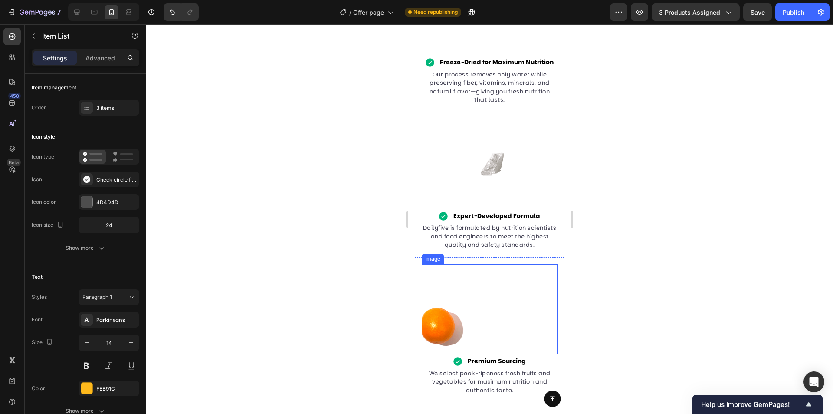
scroll to position [1715, 0]
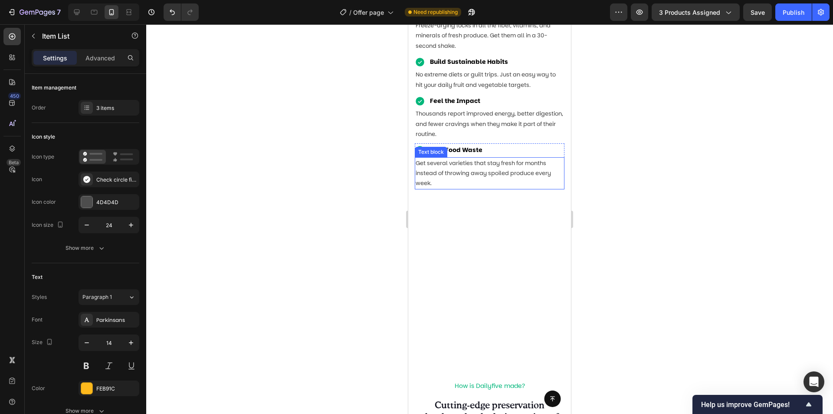
scroll to position [1238, 0]
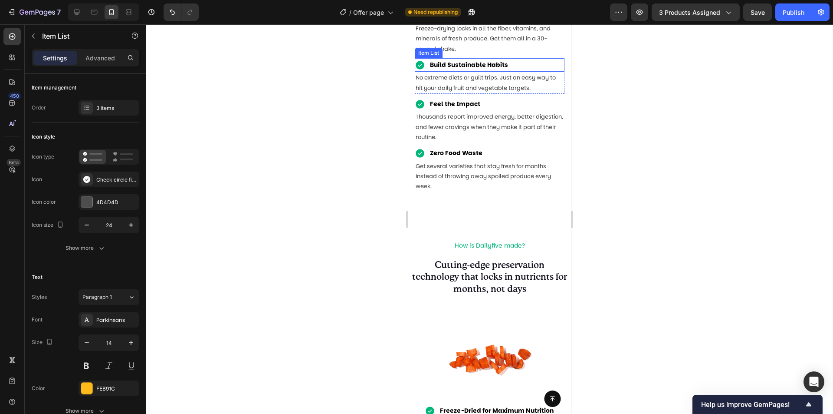
click at [516, 72] on div "Build Sustainable Habits" at bounding box center [490, 64] width 150 height 13
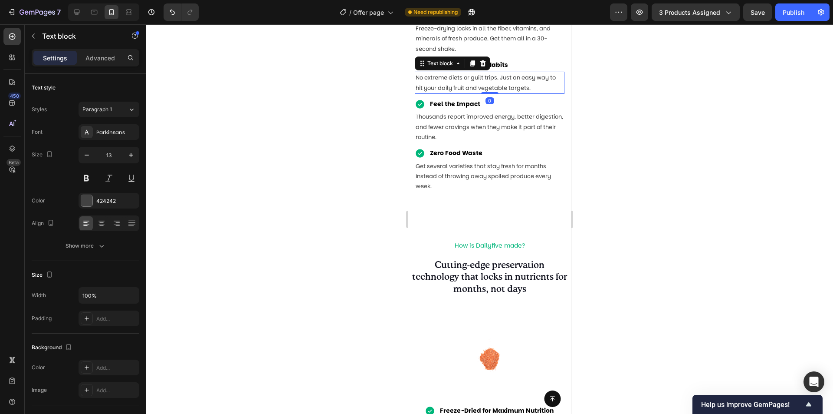
click at [550, 93] on p "No extreme diets or guilt trips. Just an easy way to hit your daily fruit and v…" at bounding box center [490, 82] width 148 height 20
click at [557, 72] on div "Build Sustainable Habits" at bounding box center [490, 64] width 150 height 13
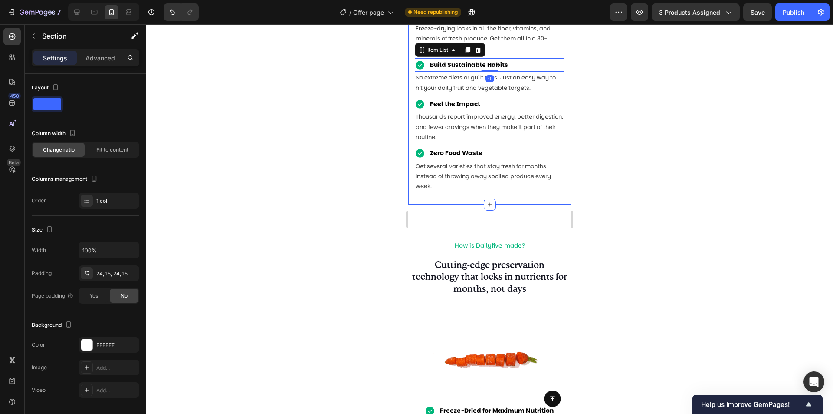
click at [558, 204] on div "REAL FRUIT, ZERO HASSLE Heading Row Image Nutrient-rich Item List Freeze-drying…" at bounding box center [490, 84] width 163 height 239
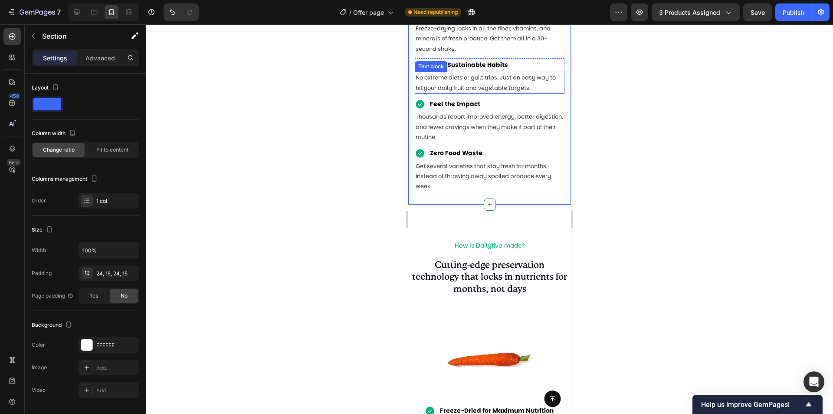
click at [556, 94] on div "No extreme diets or guilt trips. Just an easy way to hit your daily fruit and v…" at bounding box center [490, 83] width 150 height 22
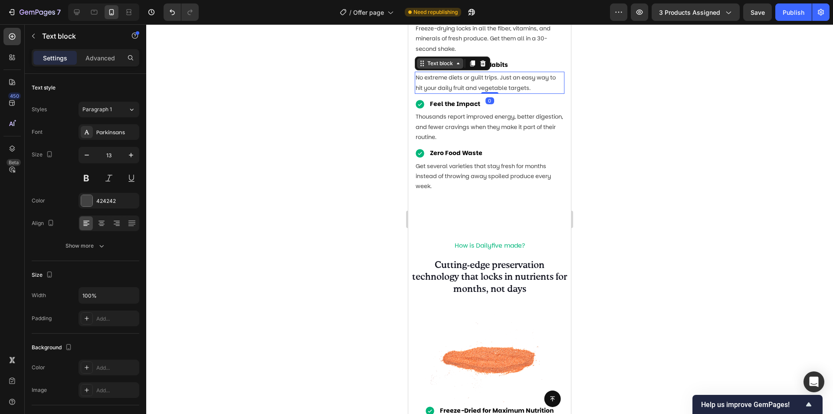
click at [453, 69] on div "Text block" at bounding box center [440, 63] width 46 height 10
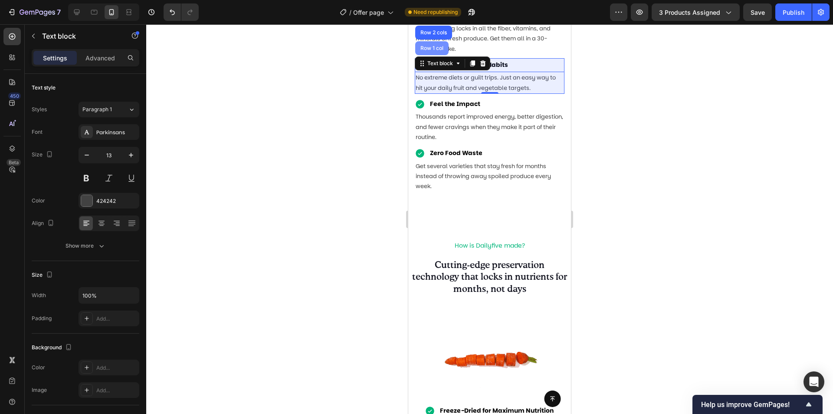
click at [442, 51] on div "Row 1 col" at bounding box center [432, 48] width 26 height 5
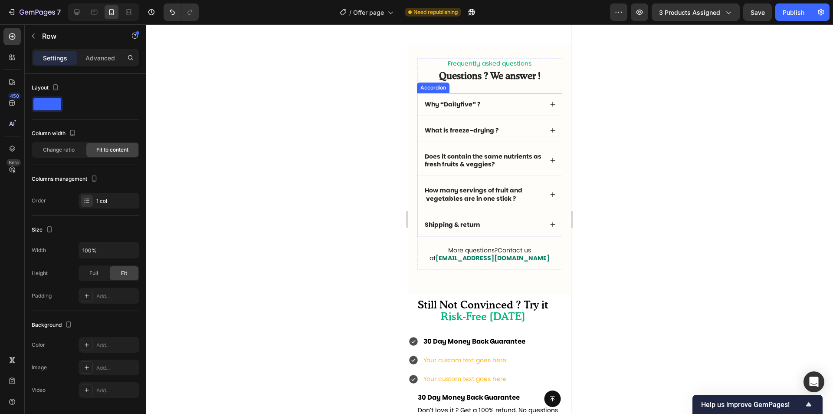
scroll to position [2887, 0]
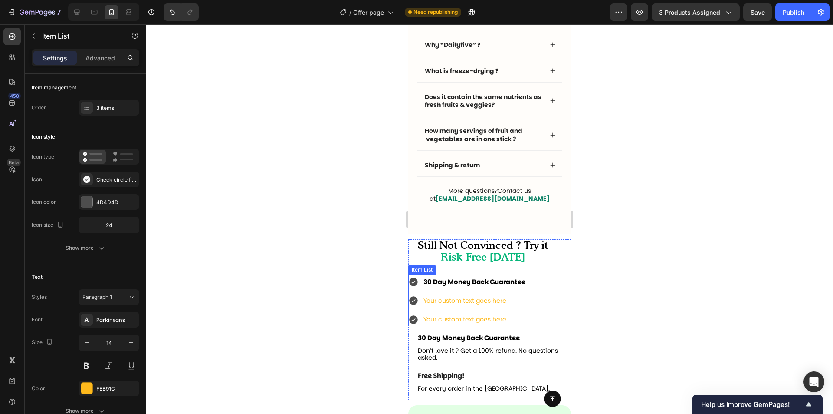
click at [530, 296] on div "30 Day Money Back Guarantee Your custom text goes here Your custom text goes he…" at bounding box center [490, 301] width 163 height 52
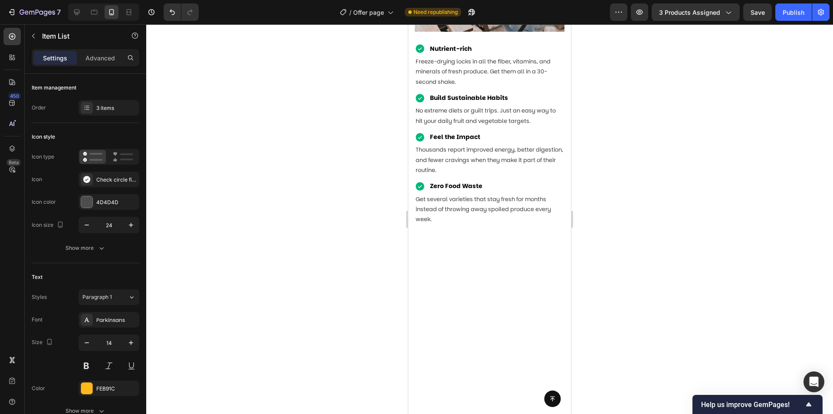
scroll to position [1151, 0]
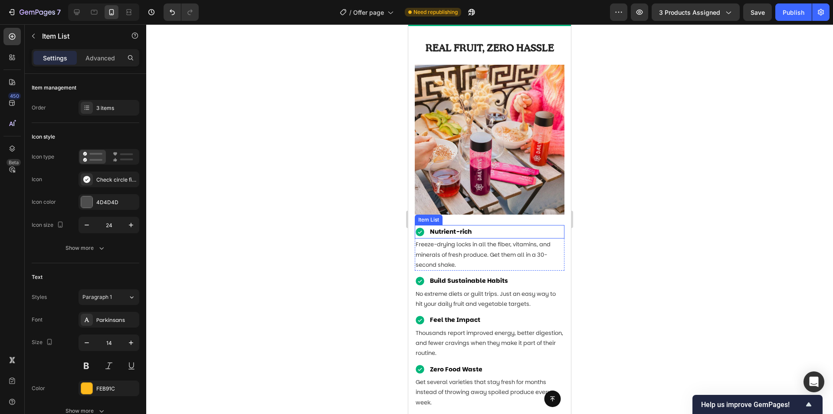
click at [534, 230] on div "Nutrient-rich" at bounding box center [490, 231] width 150 height 13
click at [456, 213] on icon at bounding box center [453, 216] width 7 height 7
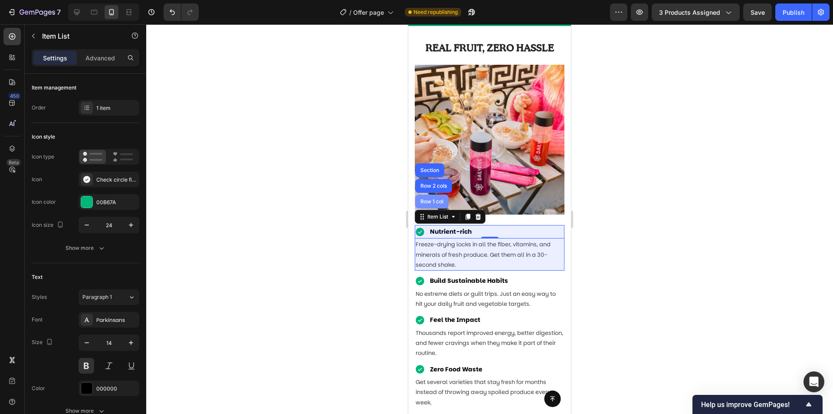
click at [442, 199] on div "Row 1 col" at bounding box center [432, 201] width 26 height 5
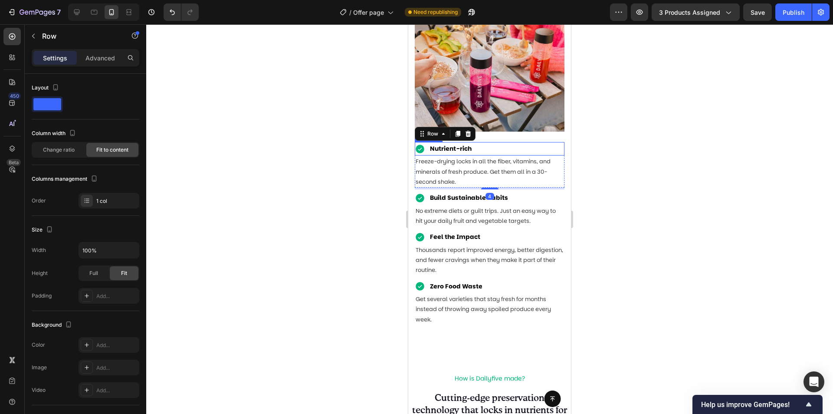
scroll to position [1238, 0]
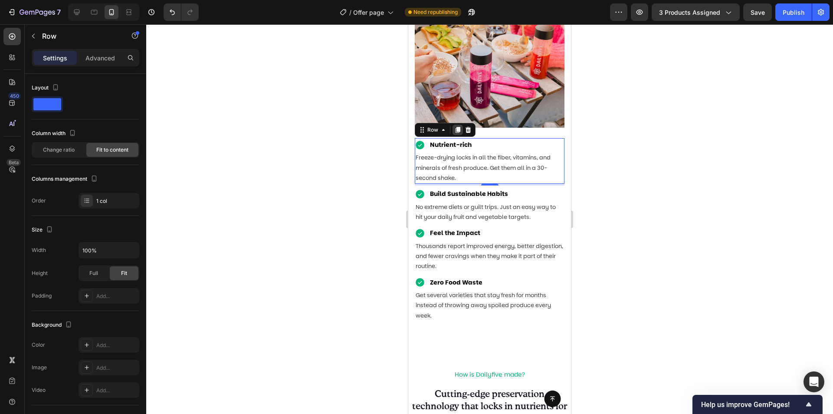
click at [458, 126] on icon at bounding box center [458, 129] width 7 height 7
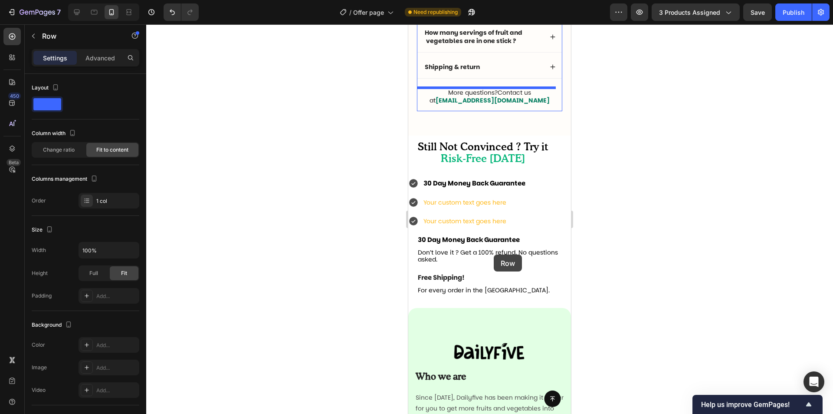
scroll to position [3037, 0]
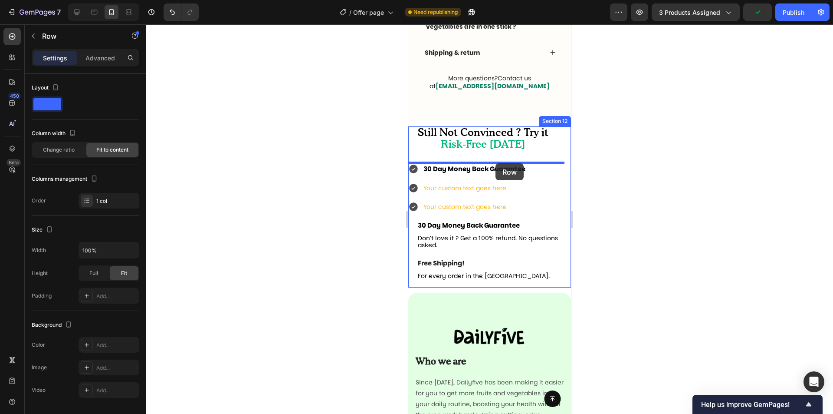
drag, startPoint x: 423, startPoint y: 186, endPoint x: 496, endPoint y: 163, distance: 75.9
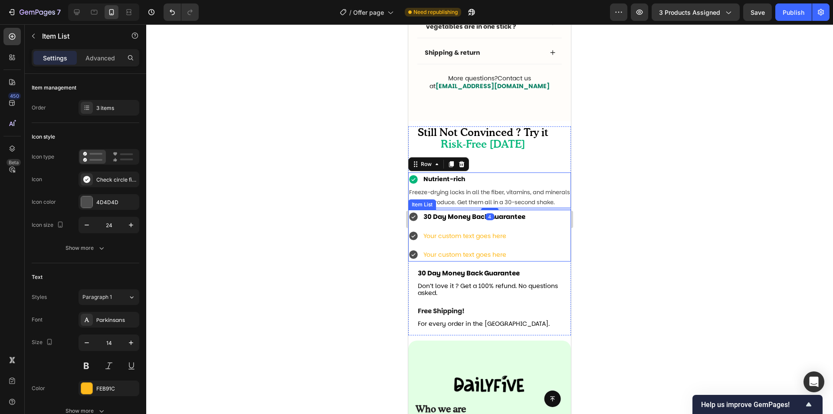
click at [547, 223] on div "30 Day Money Back Guarantee Your custom text goes here Your custom text goes he…" at bounding box center [490, 236] width 163 height 52
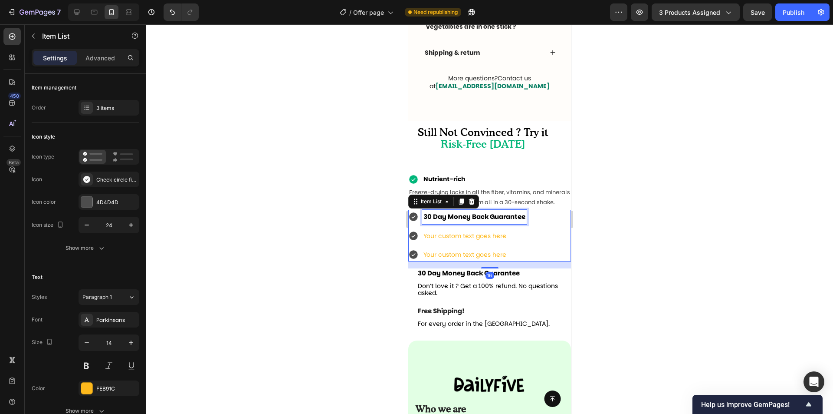
click at [486, 221] on strong "30 Day Money Back Guarantee" at bounding box center [475, 216] width 102 height 9
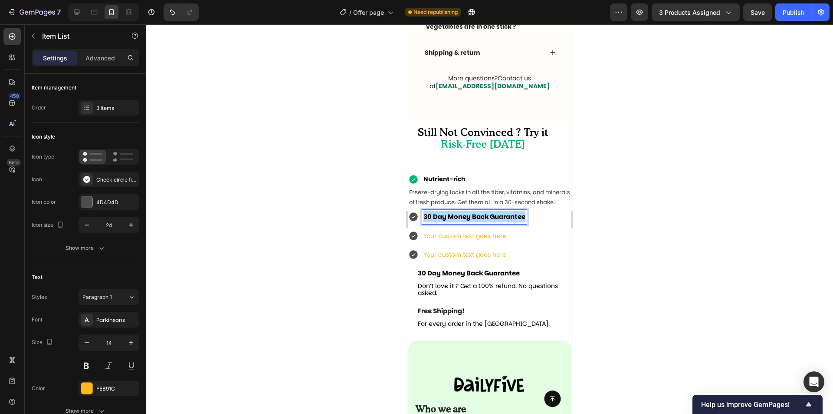
click at [486, 221] on strong "30 Day Money Back Guarantee" at bounding box center [475, 216] width 102 height 9
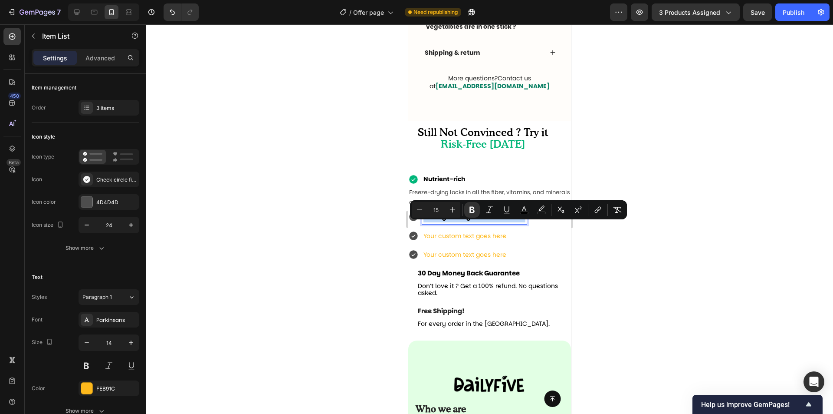
copy strong "30 Day Money Back Guarantee"
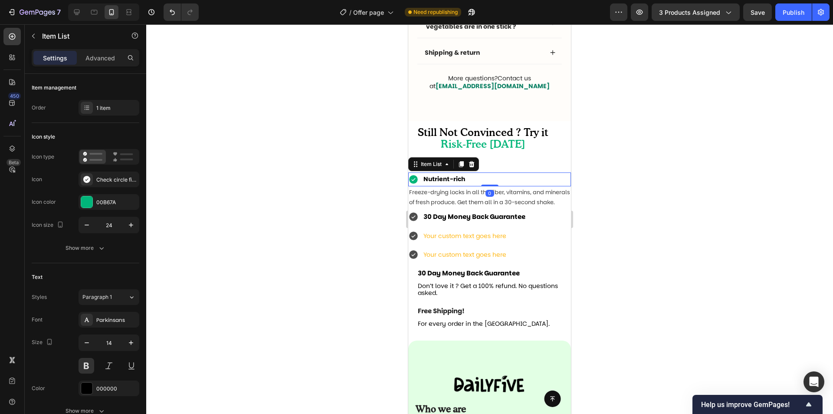
click at [453, 178] on p "Nutrient-rich" at bounding box center [445, 179] width 42 height 11
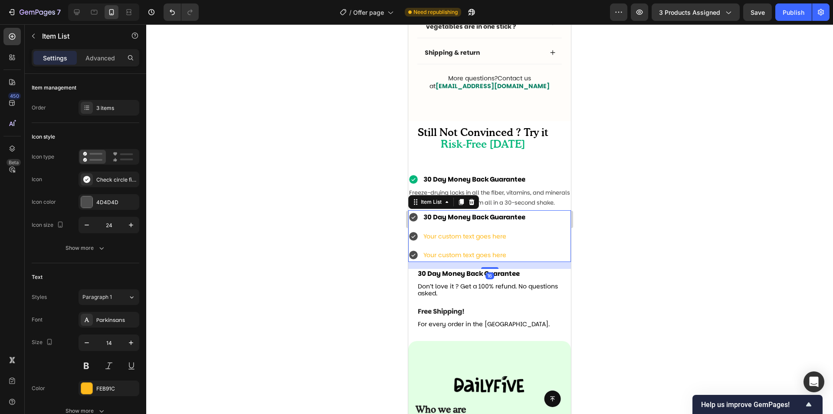
click at [557, 227] on div "30 Day Money Back Guarantee Your custom text goes here Your custom text goes he…" at bounding box center [490, 236] width 163 height 52
click at [469, 205] on icon at bounding box center [471, 201] width 7 height 7
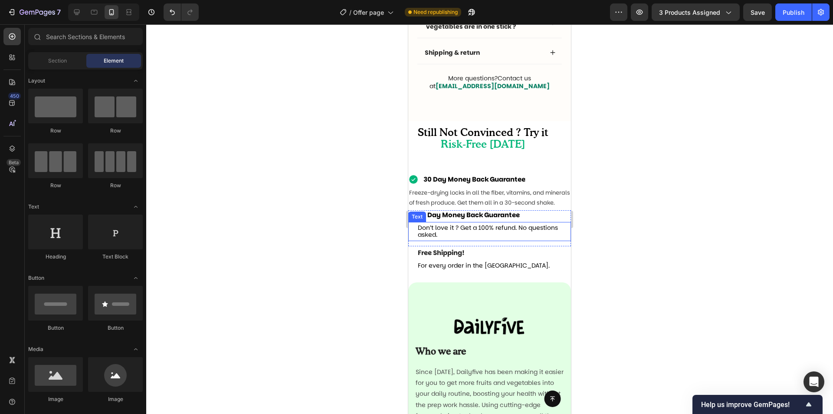
click at [479, 236] on span "Don’t love it ? Get a 100% refund. No questions asked." at bounding box center [488, 231] width 140 height 16
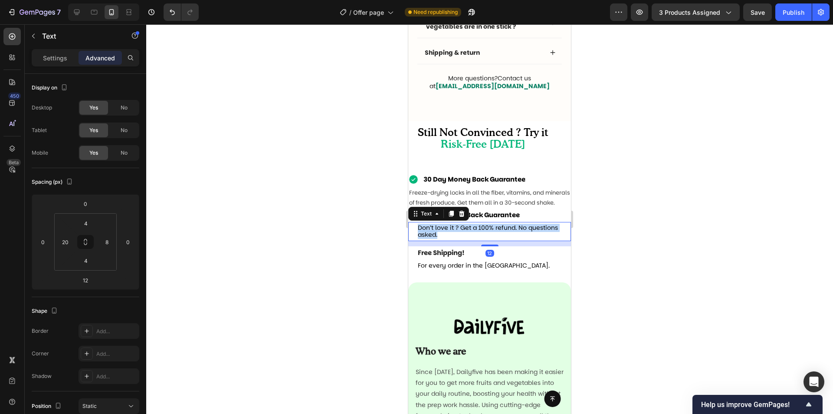
click at [479, 236] on span "Don’t love it ? Get a 100% refund. No questions asked." at bounding box center [488, 231] width 140 height 16
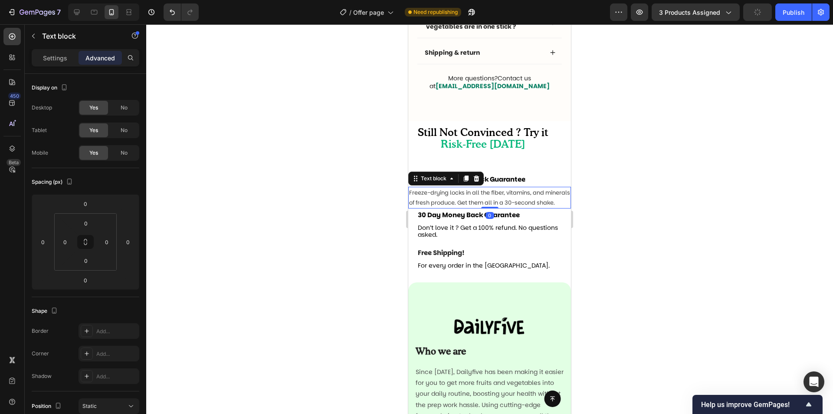
click at [458, 190] on p "Freeze-drying locks in all the fiber, vitamins, and minerals of fresh produce. …" at bounding box center [489, 198] width 161 height 20
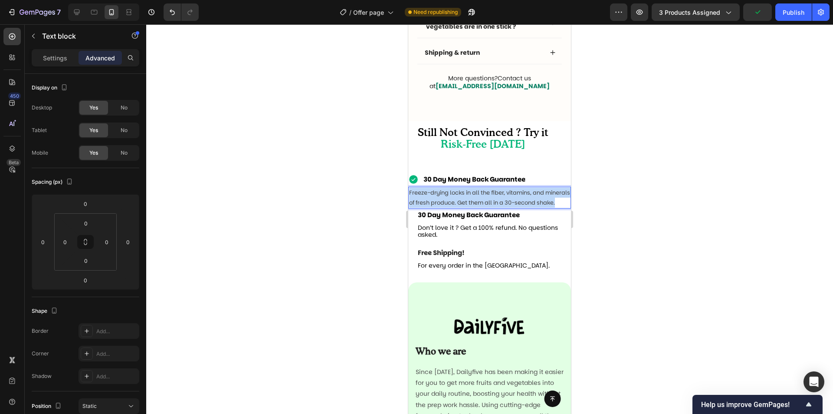
click at [458, 190] on p "Freeze-drying locks in all the fiber, vitamins, and minerals of fresh produce. …" at bounding box center [489, 198] width 161 height 20
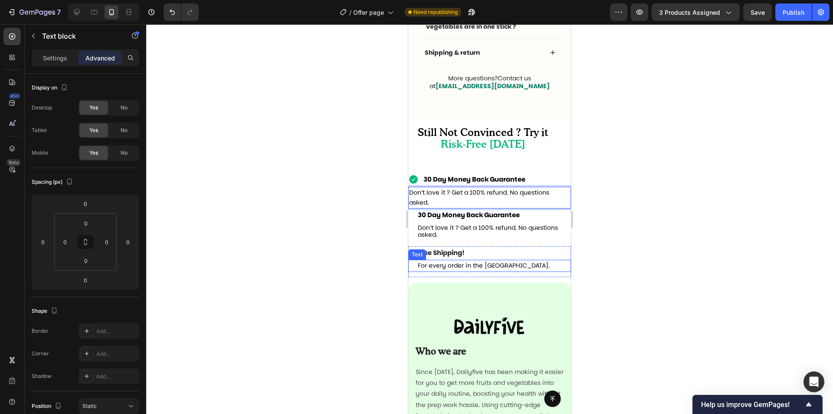
click at [477, 262] on span "For every order in the [GEOGRAPHIC_DATA]." at bounding box center [484, 265] width 132 height 9
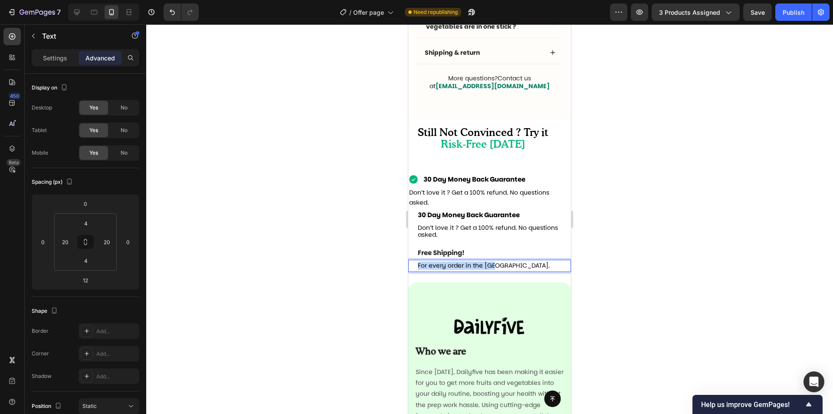
click at [477, 262] on span "For every order in the [GEOGRAPHIC_DATA]." at bounding box center [484, 265] width 132 height 9
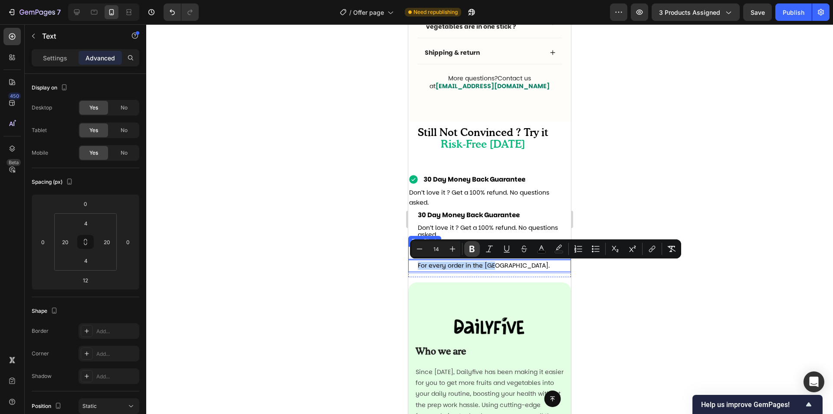
copy span "For every order in the [GEOGRAPHIC_DATA]."
click at [472, 228] on span "Don’t love it ? Get a 100% refund. No questions asked." at bounding box center [488, 231] width 140 height 16
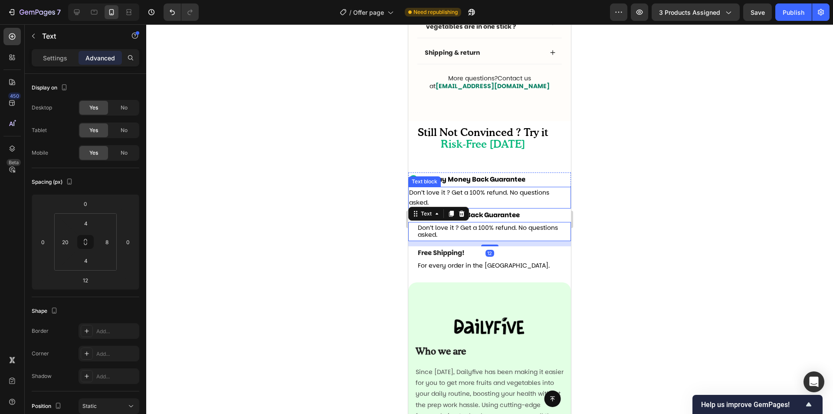
click at [491, 199] on p "Don’t love it ? Get a 100% refund. No questions asked." at bounding box center [489, 198] width 161 height 20
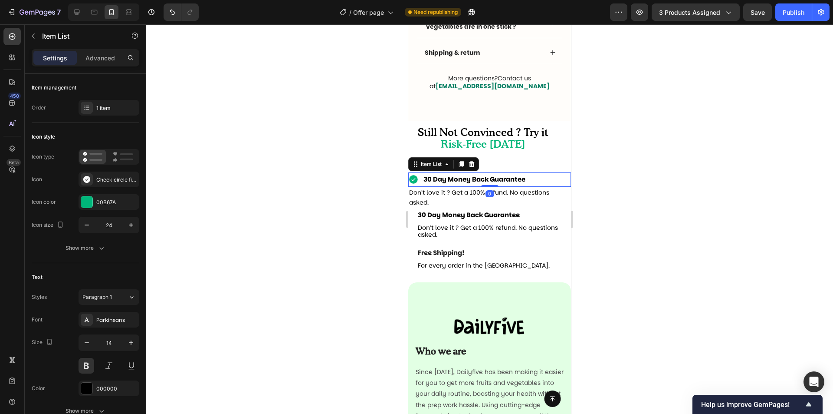
click at [561, 184] on div "30 Day Money Back Guarantee" at bounding box center [490, 179] width 163 height 14
click at [443, 167] on div "Item List" at bounding box center [432, 164] width 42 height 10
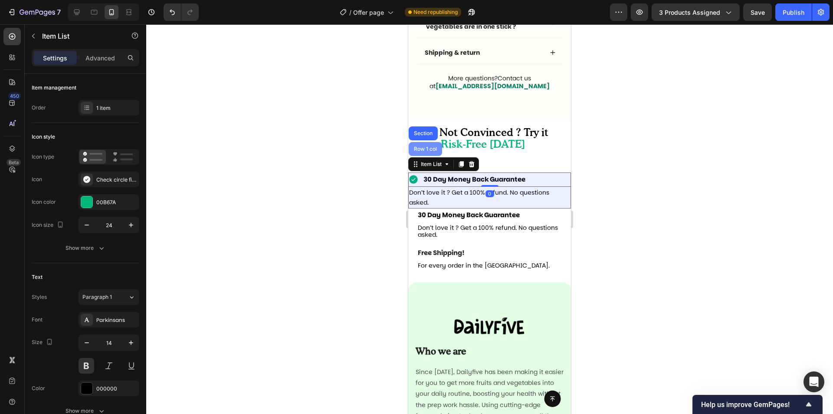
click at [438, 152] on div "Row 1 col" at bounding box center [425, 148] width 26 height 5
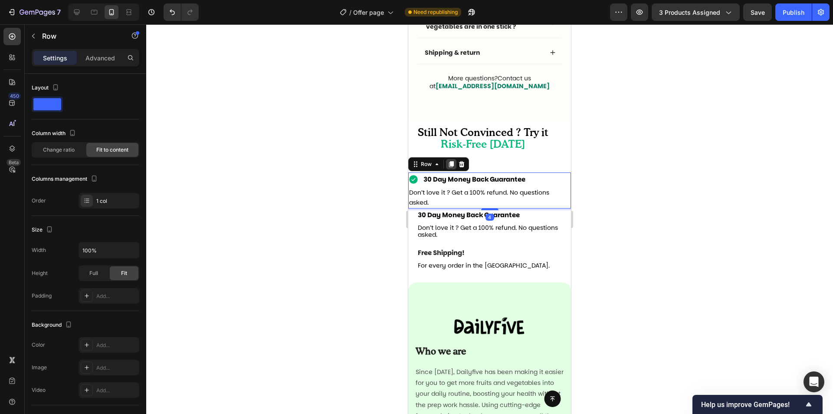
click at [453, 168] on icon at bounding box center [451, 164] width 7 height 7
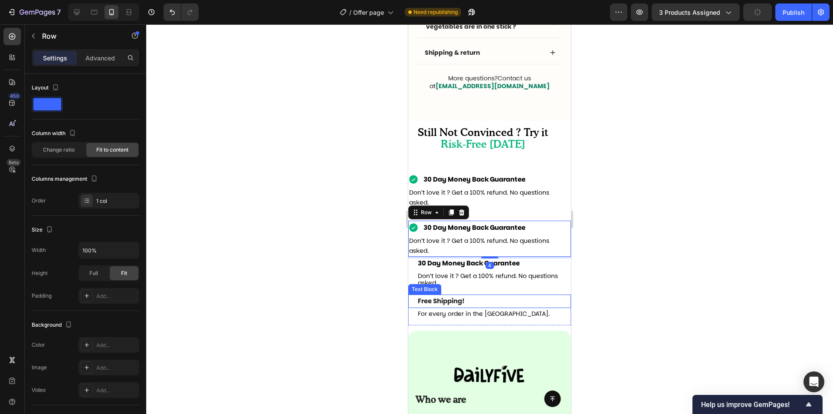
click at [445, 302] on span "Free Shipping!" at bounding box center [441, 300] width 47 height 9
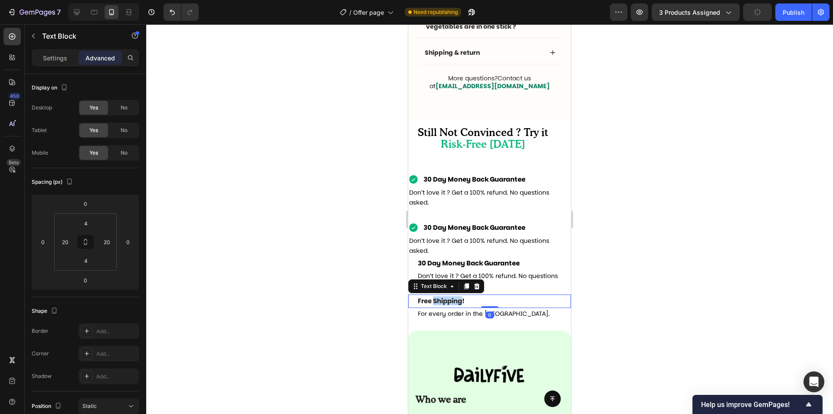
click at [445, 302] on span "Free Shipping!" at bounding box center [441, 300] width 47 height 9
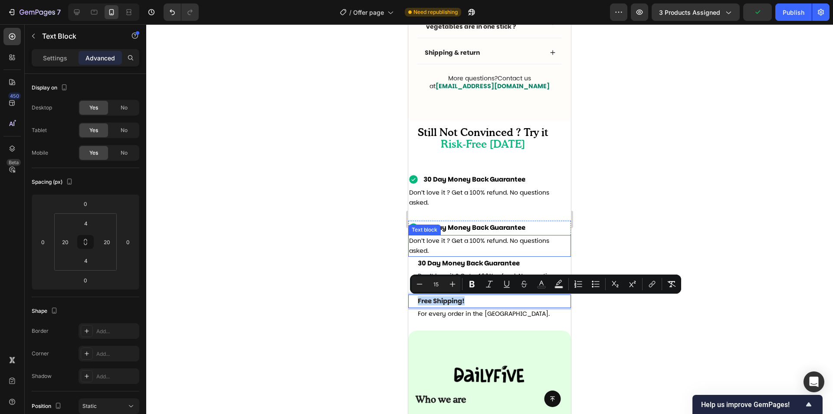
copy span "Free Shipping!"
click at [484, 226] on strong "30 Day Money Back Guarantee" at bounding box center [475, 227] width 102 height 9
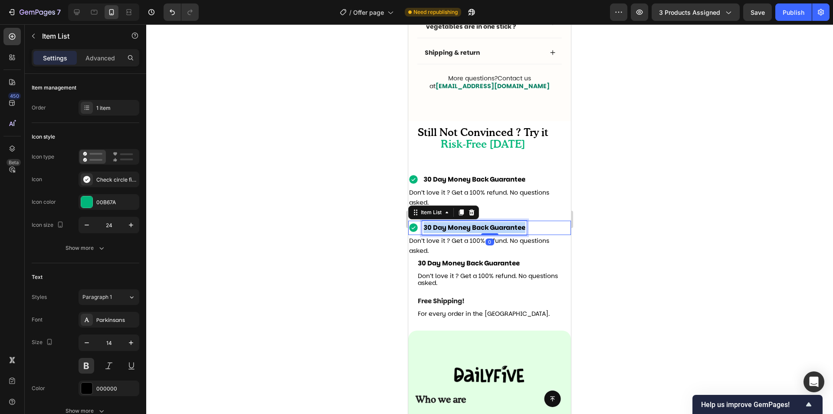
click at [484, 226] on strong "30 Day Money Back Guarantee" at bounding box center [475, 227] width 102 height 9
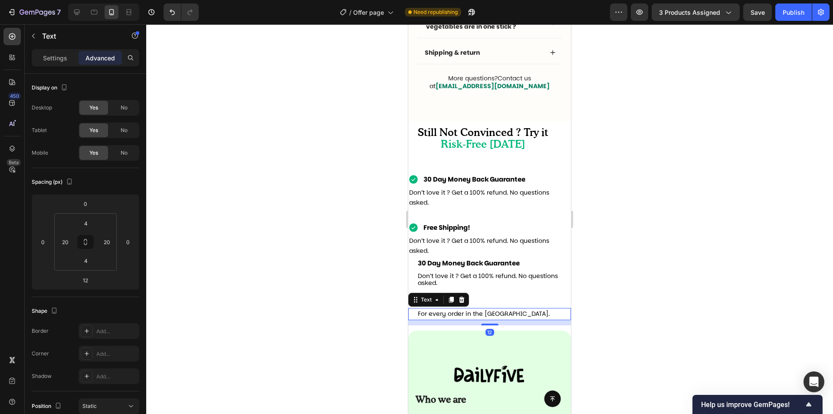
click at [451, 312] on span "For every order in the [GEOGRAPHIC_DATA]." at bounding box center [484, 313] width 132 height 9
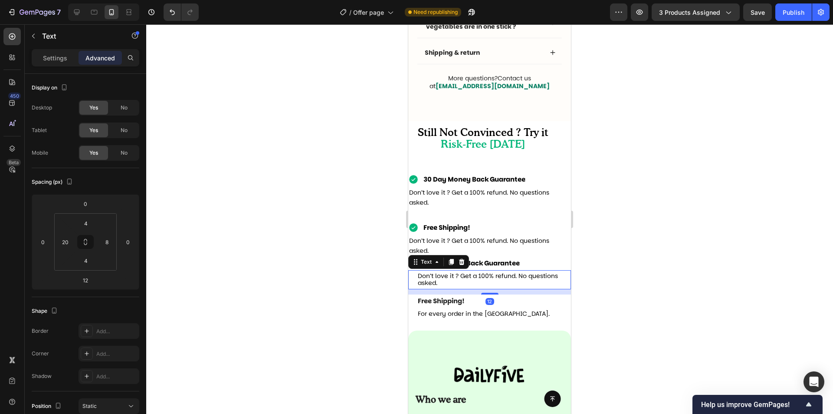
click at [459, 277] on span "Don’t love it ? Get a 100% refund. No questions asked." at bounding box center [488, 279] width 140 height 16
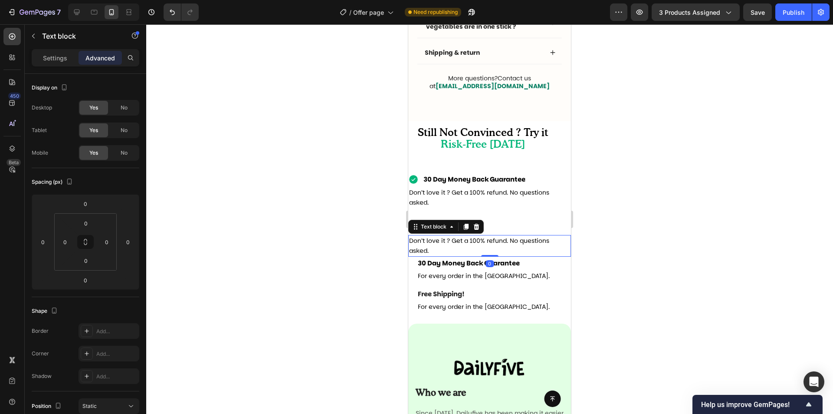
click at [507, 246] on p "Don’t love it ? Get a 100% refund. No questions asked." at bounding box center [489, 246] width 161 height 20
click at [525, 212] on div "Still Not Convinced ? Try it Risk-Free [DATE] Heading 30 Day Money Back Guarant…" at bounding box center [490, 222] width 163 height 192
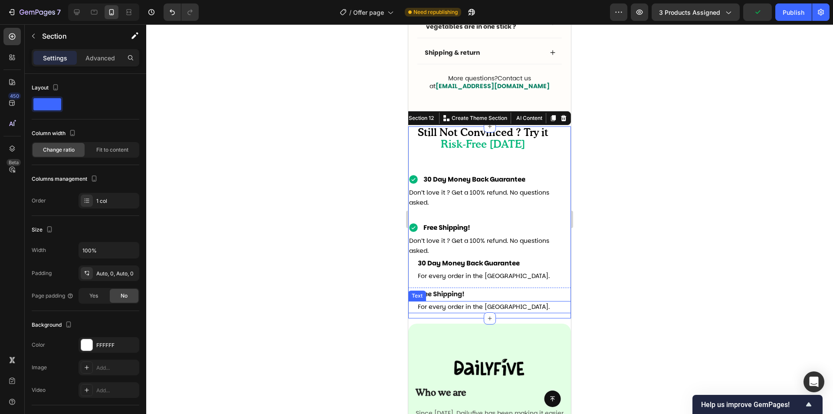
click at [463, 307] on span "For every order in the [GEOGRAPHIC_DATA]." at bounding box center [484, 306] width 132 height 9
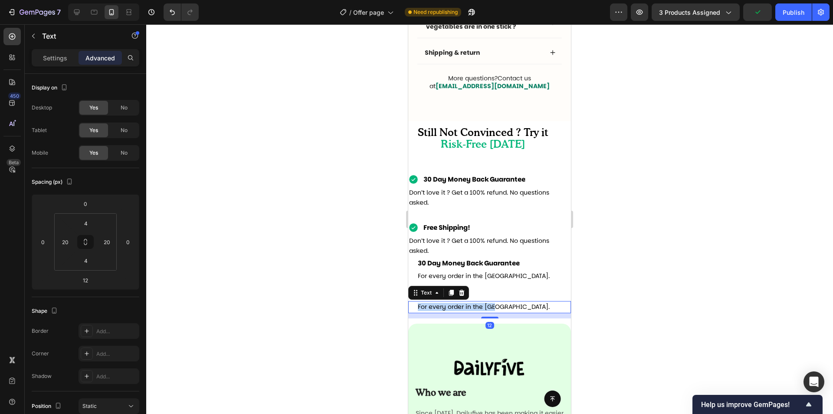
click at [462, 307] on span "For every order in the [GEOGRAPHIC_DATA]." at bounding box center [484, 306] width 132 height 9
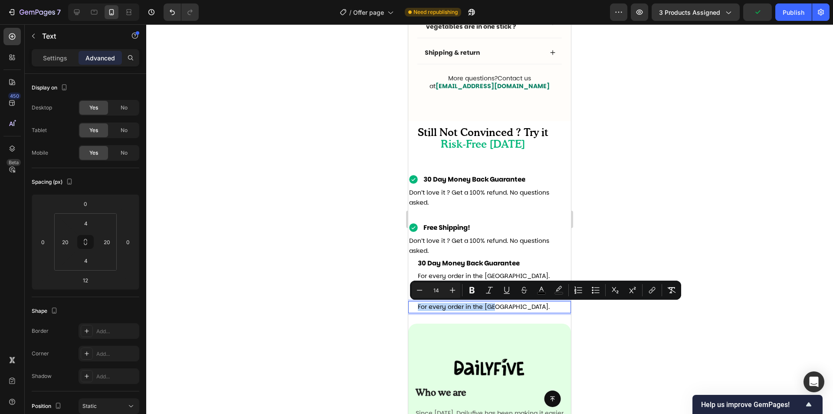
copy span "For every order in the [GEOGRAPHIC_DATA]."
click at [495, 242] on span "Don’t love it ? Get a 100% refund. No questions asked." at bounding box center [479, 245] width 140 height 19
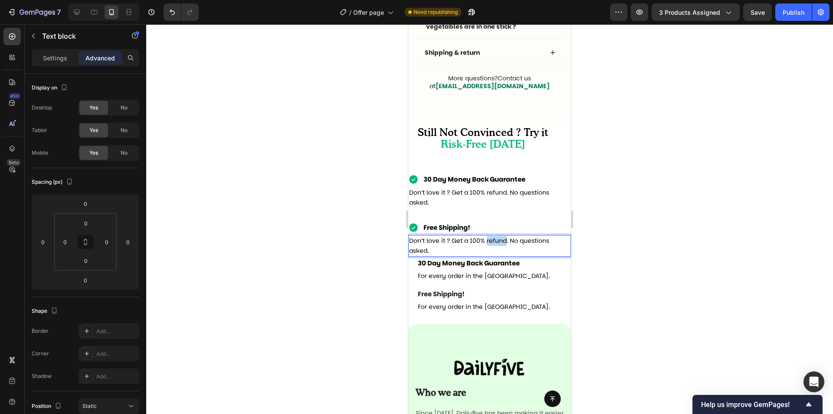
click at [496, 242] on span "Don’t love it ? Get a 100% refund. No questions asked." at bounding box center [479, 245] width 140 height 19
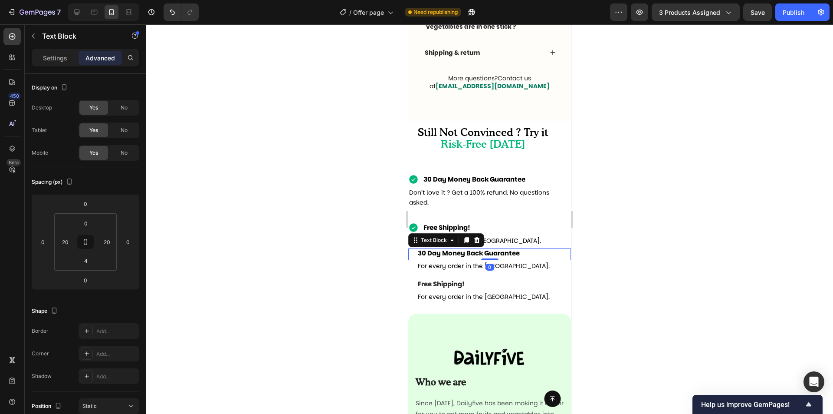
click at [562, 257] on div "30 Day Money Back Guarantee Text Block 0" at bounding box center [490, 254] width 163 height 12
click at [470, 240] on div "Text Block" at bounding box center [447, 240] width 76 height 14
click at [478, 242] on icon at bounding box center [477, 240] width 7 height 7
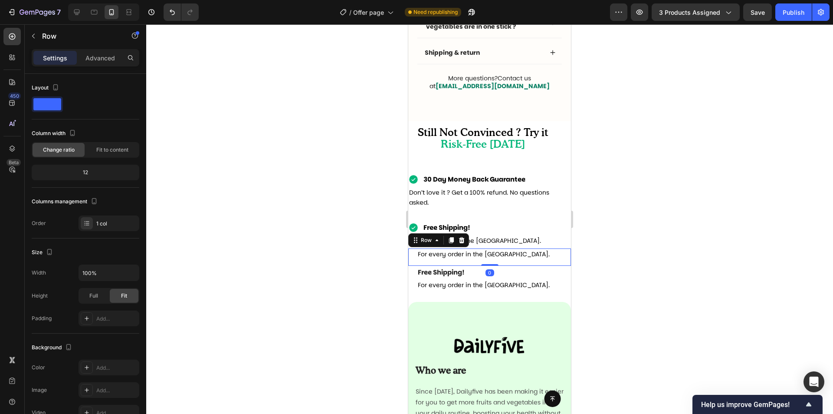
click at [531, 264] on div "For every order in the [GEOGRAPHIC_DATA]. Text" at bounding box center [490, 256] width 163 height 17
click at [462, 245] on div at bounding box center [462, 240] width 10 height 10
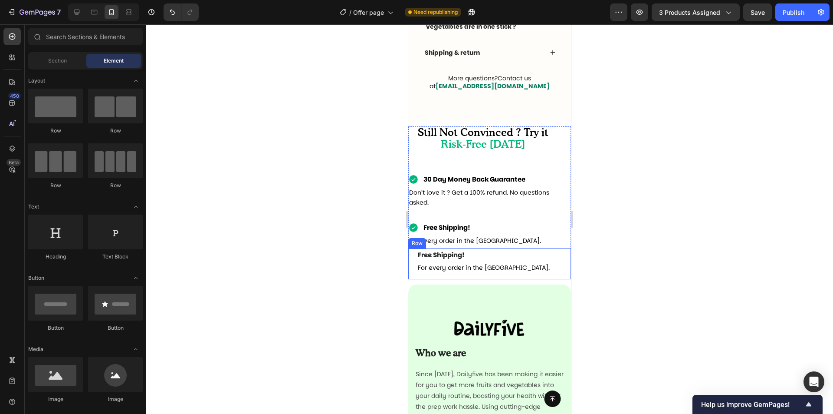
click at [518, 278] on div "Free Shipping! Text Block For every order in the [GEOGRAPHIC_DATA]. Text" at bounding box center [490, 263] width 163 height 31
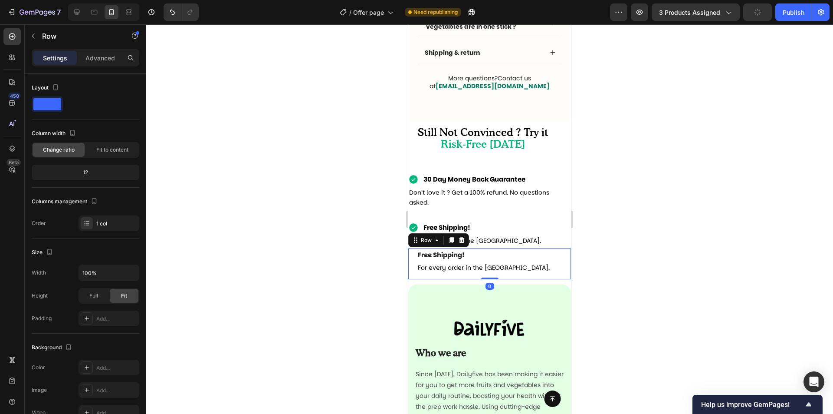
click at [461, 244] on div at bounding box center [462, 240] width 10 height 10
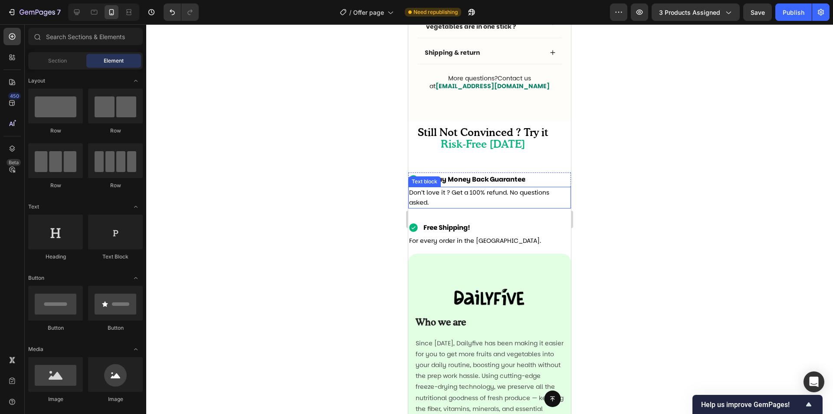
click at [438, 208] on p "Don’t love it ? Get a 100% refund. No questions asked." at bounding box center [489, 198] width 161 height 20
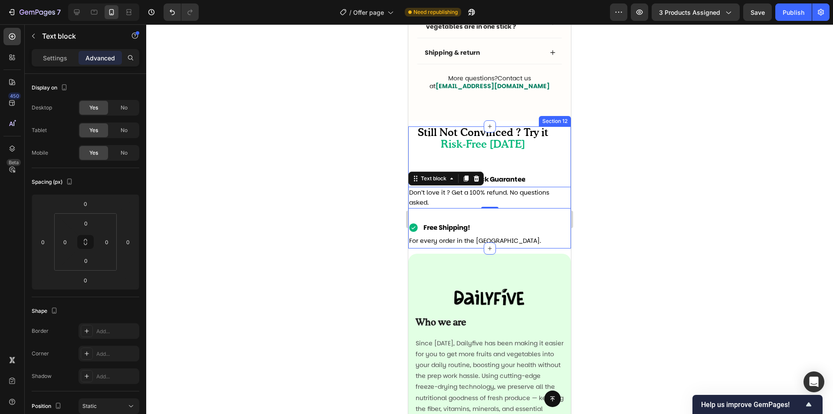
click at [529, 215] on div "Still Not Convinced ? Try it Risk-Free [DATE] Heading 30 Day Money Back Guarant…" at bounding box center [490, 187] width 163 height 122
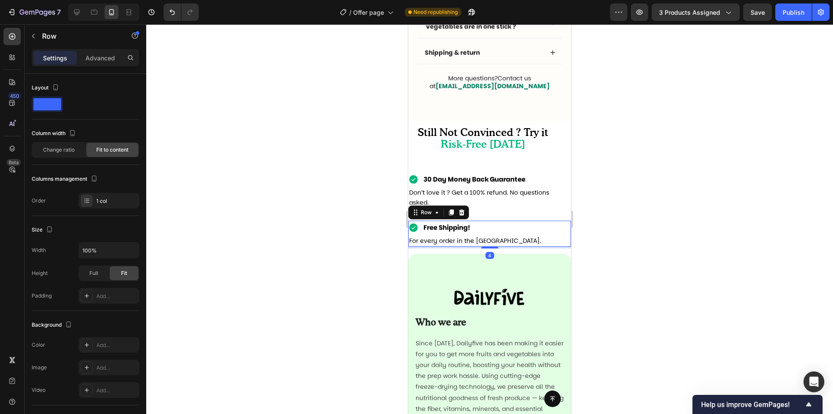
click at [509, 231] on div "Free Shipping! Item List For every order in the [GEOGRAPHIC_DATA]. Text block R…" at bounding box center [490, 234] width 163 height 26
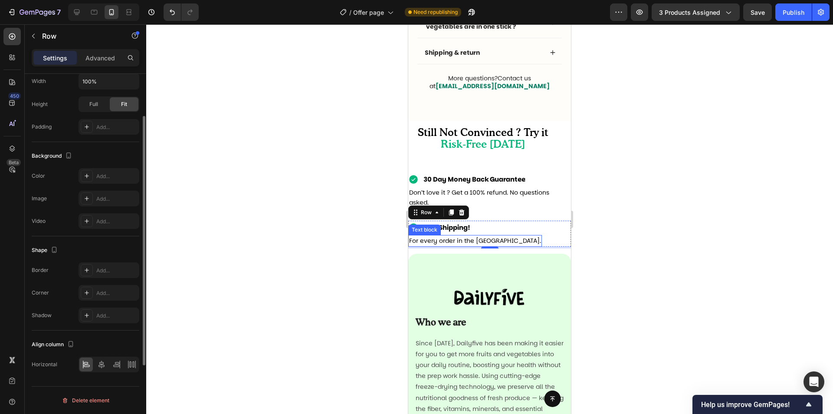
scroll to position [0, 0]
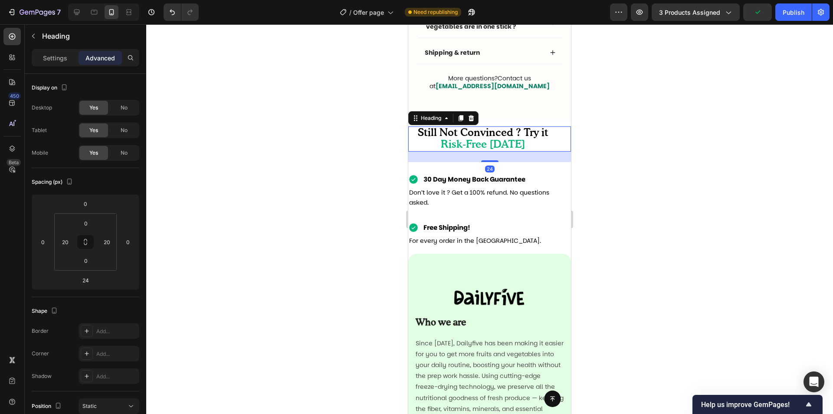
click at [542, 146] on h2 "Still Not Convinced ? Try it Risk-Free [DATE]" at bounding box center [483, 138] width 132 height 25
click at [89, 286] on input "24" at bounding box center [85, 279] width 17 height 13
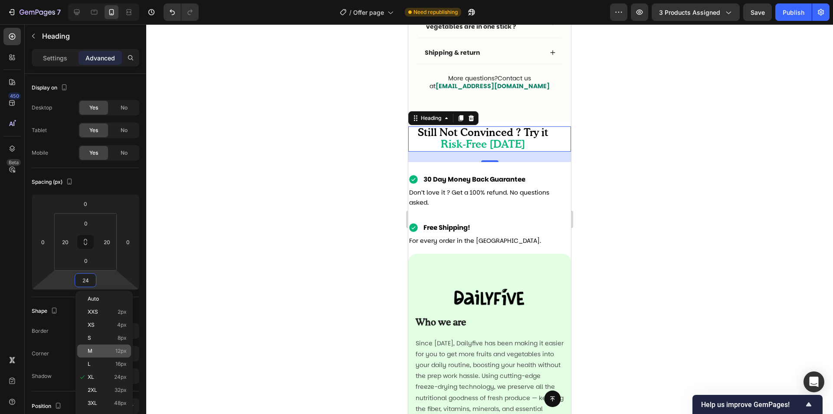
click at [106, 349] on p "M 12px" at bounding box center [107, 351] width 39 height 6
type input "12"
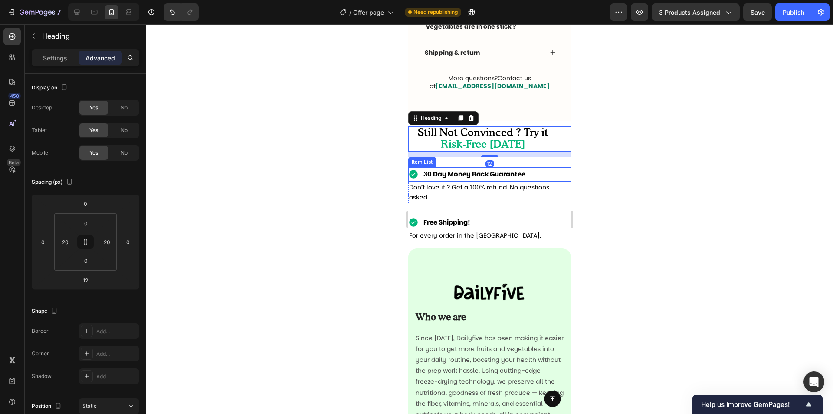
click at [563, 175] on div "30 Day Money Back Guarantee" at bounding box center [490, 174] width 163 height 14
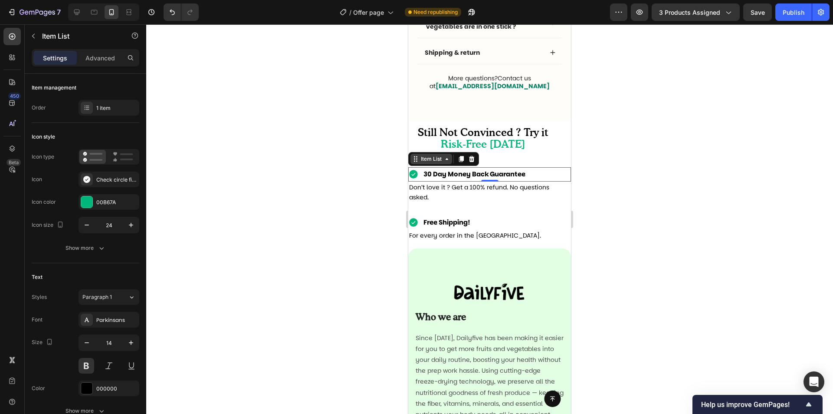
click at [439, 162] on div "Item List" at bounding box center [431, 159] width 24 height 8
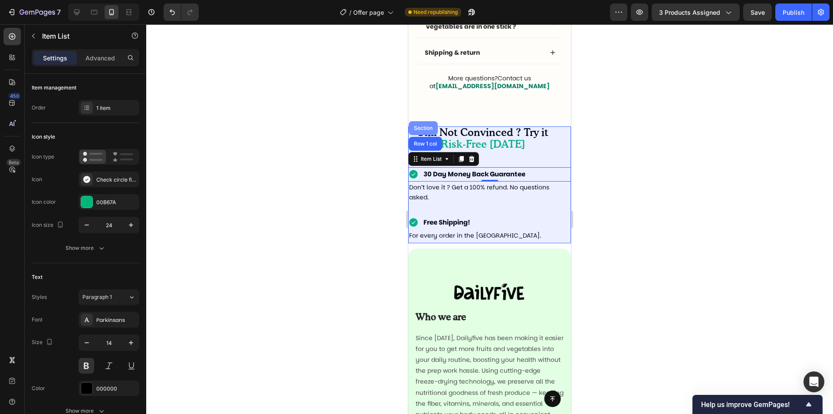
click at [433, 128] on div "Section" at bounding box center [423, 127] width 22 height 5
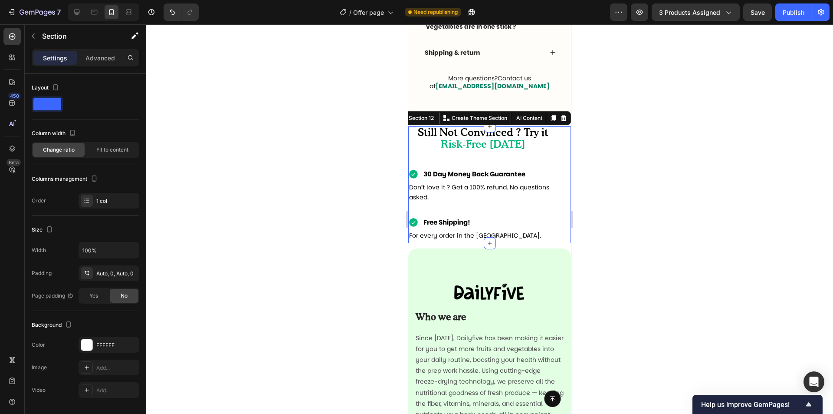
click at [537, 162] on div "Still Not Convinced ? Try it Risk-Free [DATE] Heading 30 Day Money Back Guarant…" at bounding box center [490, 184] width 163 height 117
click at [529, 149] on h2 "Still Not Convinced ? Try it Risk-Free [DATE]" at bounding box center [483, 138] width 132 height 25
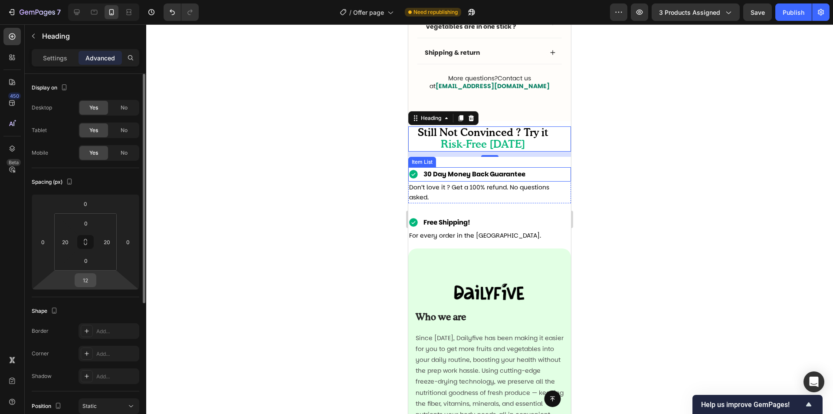
click at [94, 282] on div "12" at bounding box center [86, 280] width 22 height 14
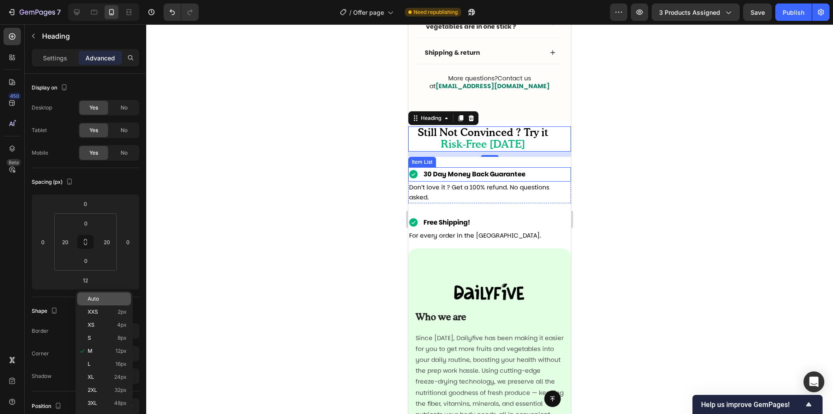
click at [100, 299] on p "Auto" at bounding box center [107, 299] width 39 height 6
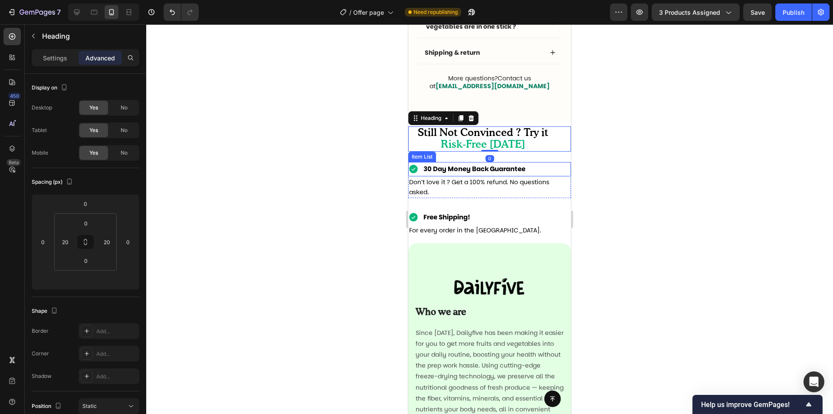
click at [552, 171] on div "30 Day Money Back Guarantee" at bounding box center [490, 169] width 163 height 14
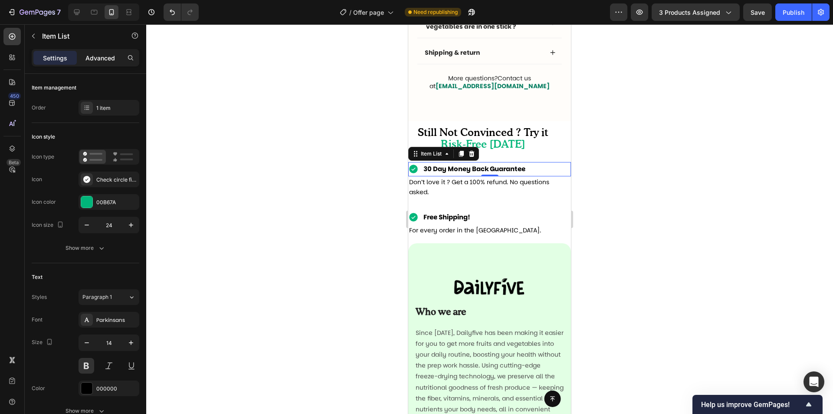
click at [99, 60] on p "Advanced" at bounding box center [101, 57] width 30 height 9
type input "100%"
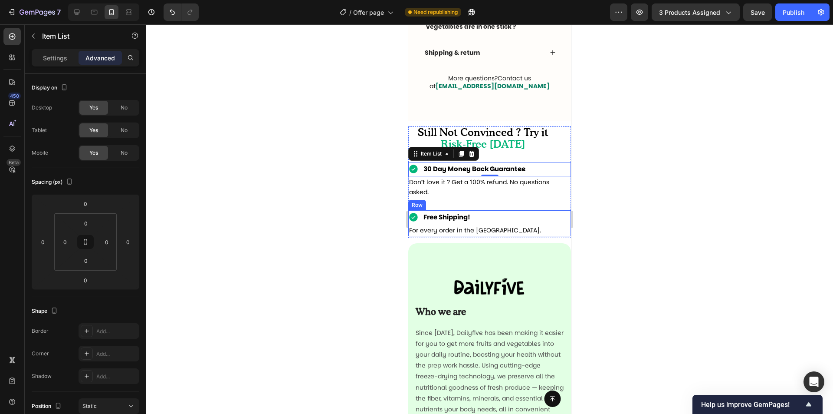
click at [514, 216] on div "Free Shipping! Item List For every order in the [GEOGRAPHIC_DATA]. Text block R…" at bounding box center [490, 223] width 163 height 26
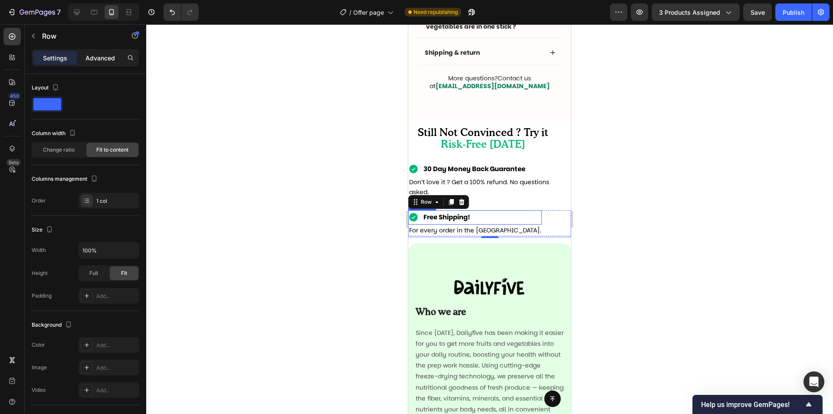
click at [88, 53] on div "Advanced" at bounding box center [100, 58] width 43 height 14
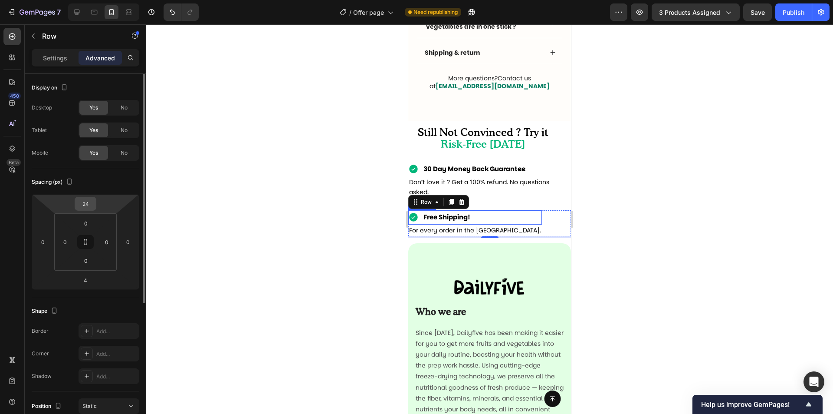
click at [90, 206] on input "24" at bounding box center [85, 203] width 17 height 13
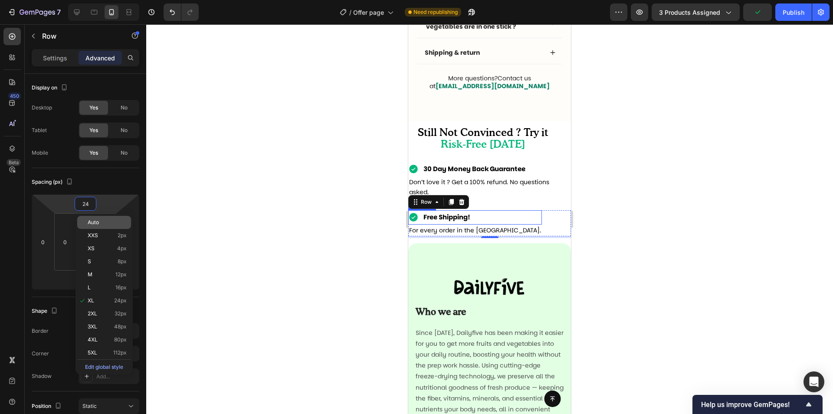
click at [102, 223] on p "Auto" at bounding box center [107, 222] width 39 height 6
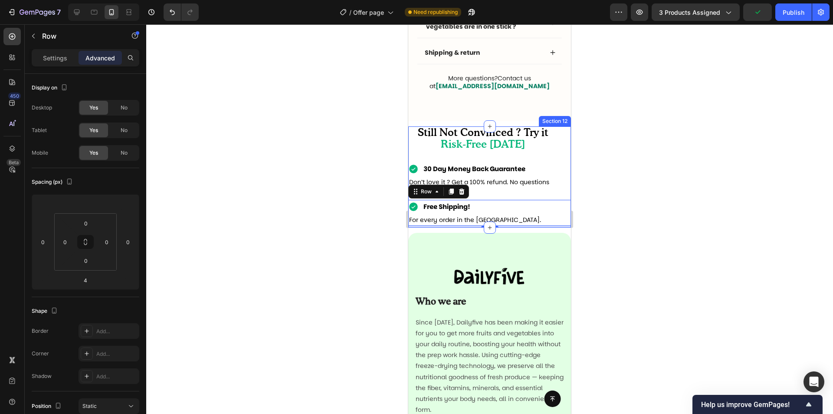
click at [558, 157] on div "Still Not Convinced ? Try it Risk-Free [DATE] Heading 30 Day Money Back Guarant…" at bounding box center [490, 176] width 163 height 101
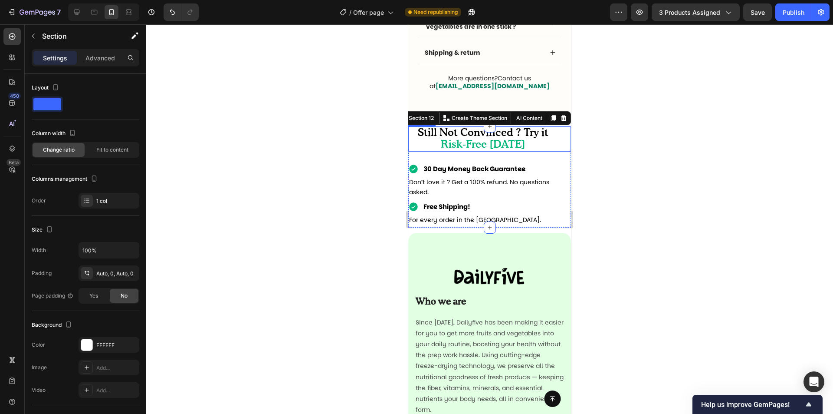
click at [560, 148] on div "Still Not Convinced ? Try it Risk-Free [DATE] Heading" at bounding box center [490, 138] width 163 height 25
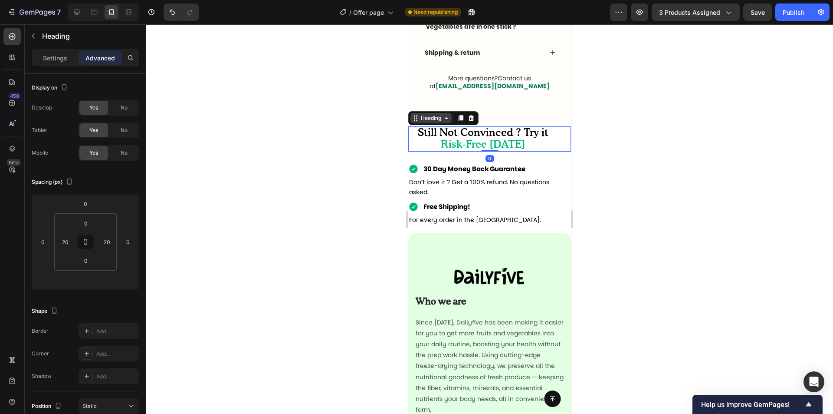
click at [442, 118] on div "Heading" at bounding box center [431, 118] width 24 height 8
click at [441, 115] on div "Heading" at bounding box center [431, 118] width 24 height 8
click at [441, 119] on div "Heading" at bounding box center [431, 118] width 24 height 8
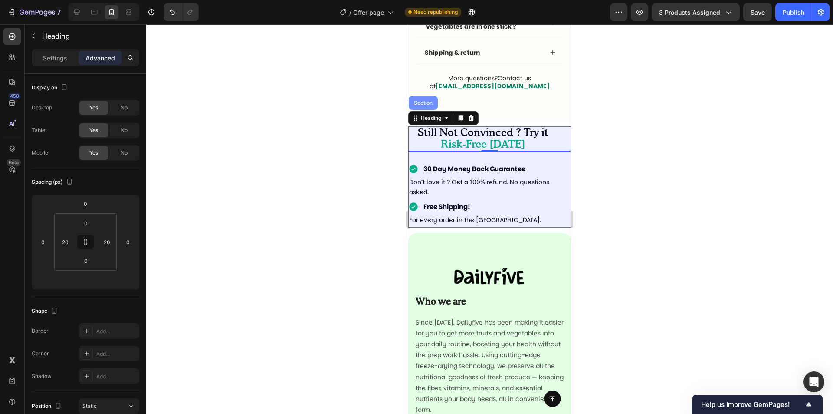
click at [433, 105] on div "Section" at bounding box center [423, 102] width 22 height 5
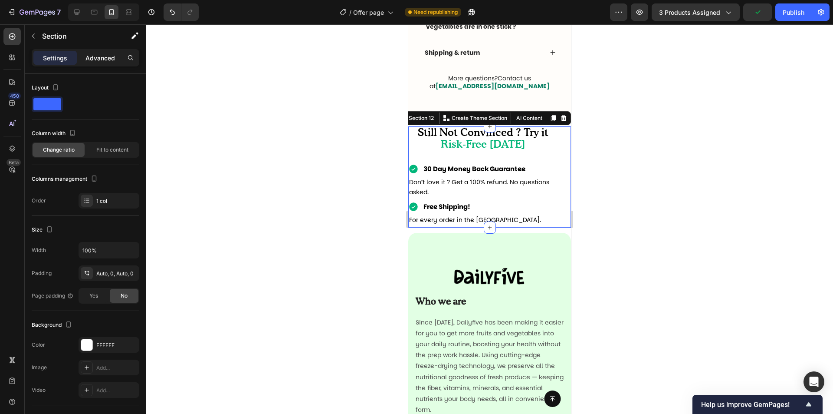
click at [101, 62] on p "Advanced" at bounding box center [101, 57] width 30 height 9
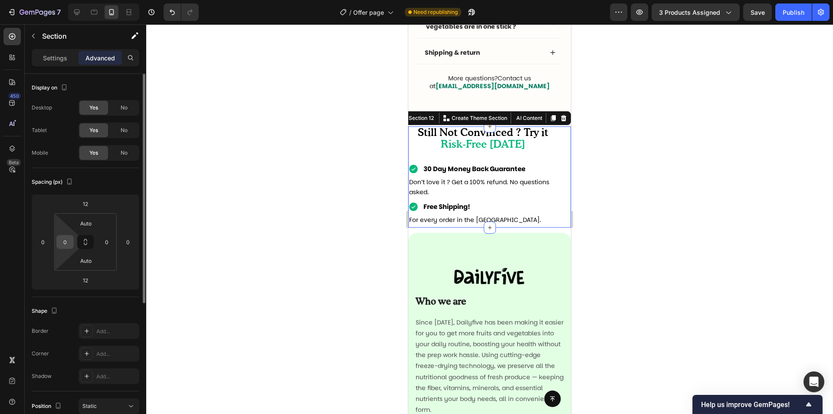
click at [66, 244] on input "0" at bounding box center [65, 241] width 13 height 13
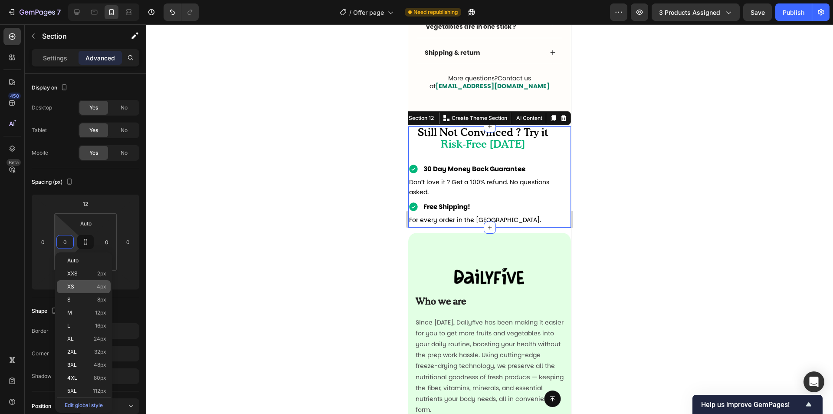
drag, startPoint x: 86, startPoint y: 299, endPoint x: 89, endPoint y: 290, distance: 9.6
click at [87, 299] on p "S 8px" at bounding box center [86, 299] width 39 height 6
type input "8"
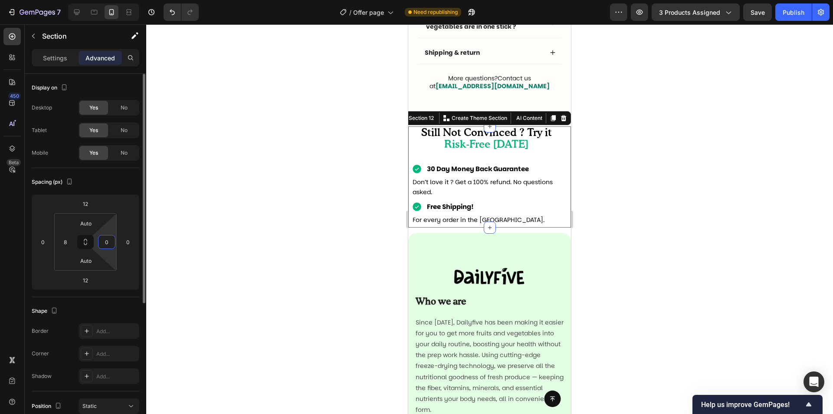
click at [110, 240] on input "0" at bounding box center [106, 241] width 13 height 13
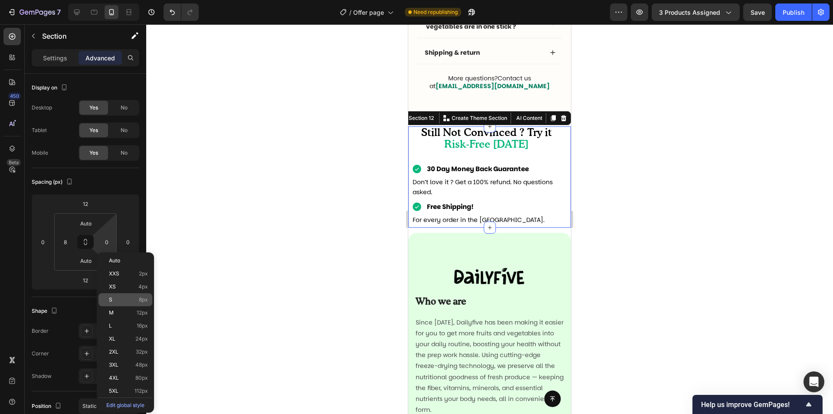
click at [120, 299] on p "S 8px" at bounding box center [128, 299] width 39 height 6
type input "8"
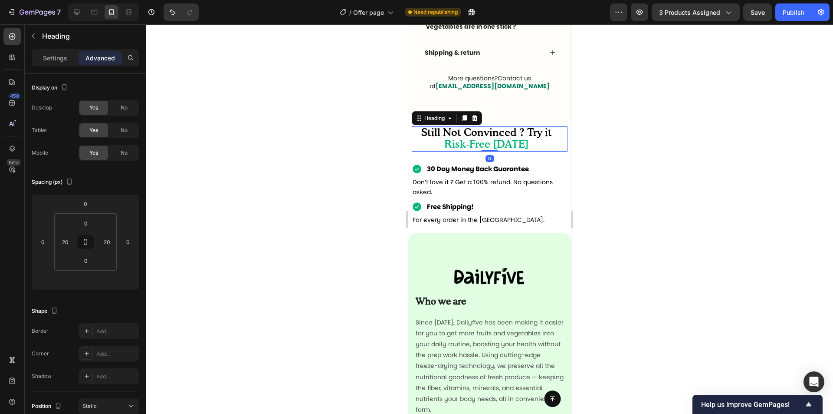
click at [534, 148] on h2 "Still Not Convinced ? Try it Risk-Free [DATE]" at bounding box center [487, 138] width 132 height 25
click at [474, 148] on h2 "Still Not Convinced ? Try it Risk-Free [DATE]" at bounding box center [487, 138] width 132 height 25
click at [474, 148] on p "Still Not Convinced ? Try it Risk-Free [DATE]" at bounding box center [487, 138] width 131 height 23
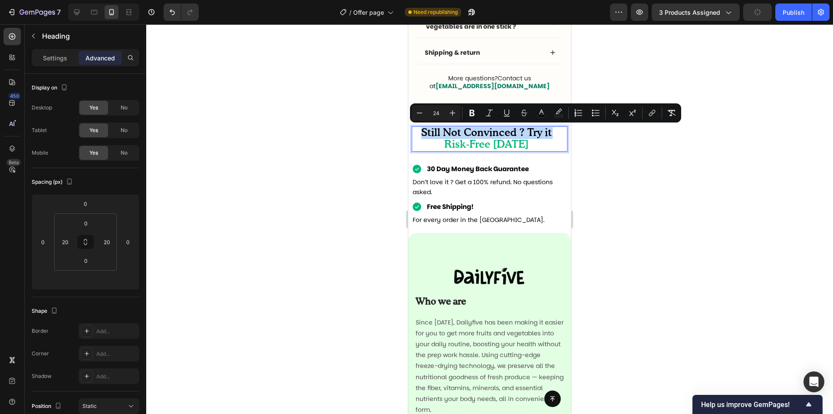
click at [514, 138] on span "Still Not Convinced ? Try it" at bounding box center [487, 133] width 131 height 10
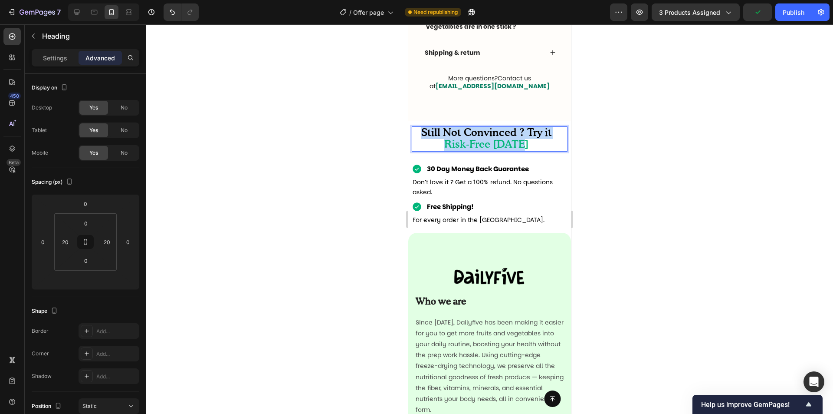
drag, startPoint x: 530, startPoint y: 158, endPoint x: 398, endPoint y: 125, distance: 136.1
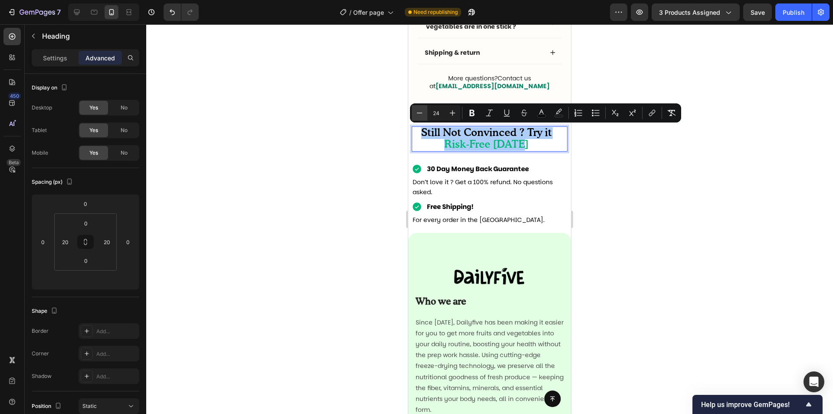
click at [425, 112] on button "Minus" at bounding box center [420, 113] width 16 height 16
click at [422, 112] on button "Minus" at bounding box center [420, 113] width 16 height 16
type input "22"
click at [554, 139] on div "Still Not Convinced ? Try it Risk-Free [DATE] Heading 0" at bounding box center [490, 138] width 156 height 24
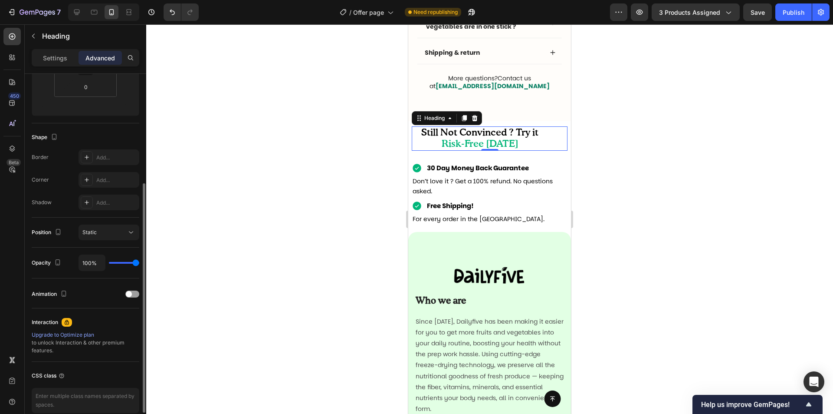
scroll to position [214, 0]
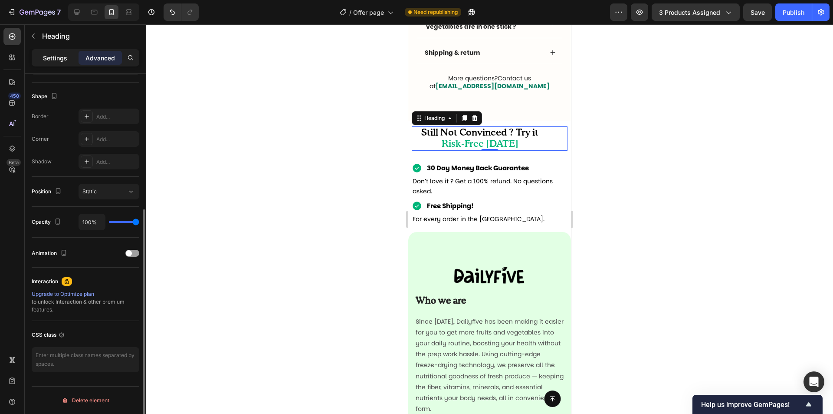
click at [66, 56] on p "Settings" at bounding box center [55, 57] width 24 height 9
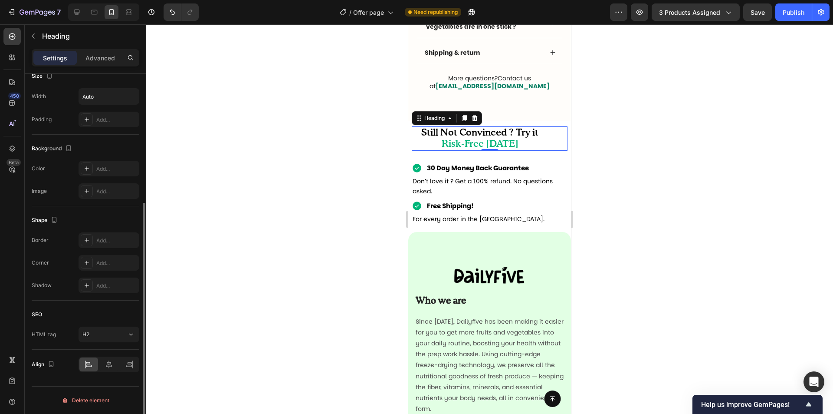
scroll to position [199, 0]
click at [108, 364] on icon at bounding box center [109, 364] width 6 height 8
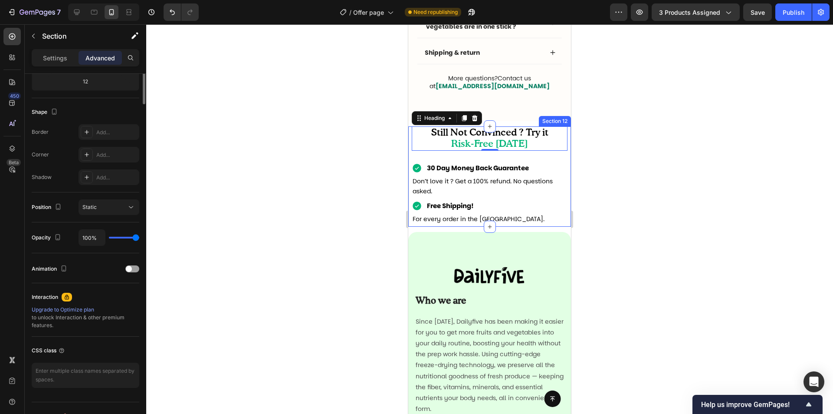
click at [559, 154] on div "⁠⁠⁠⁠⁠⁠⁠ Still Not Convinced ? Try it Risk-Free [DATE] Heading 0 30 Day Money Ba…" at bounding box center [490, 176] width 156 height 100
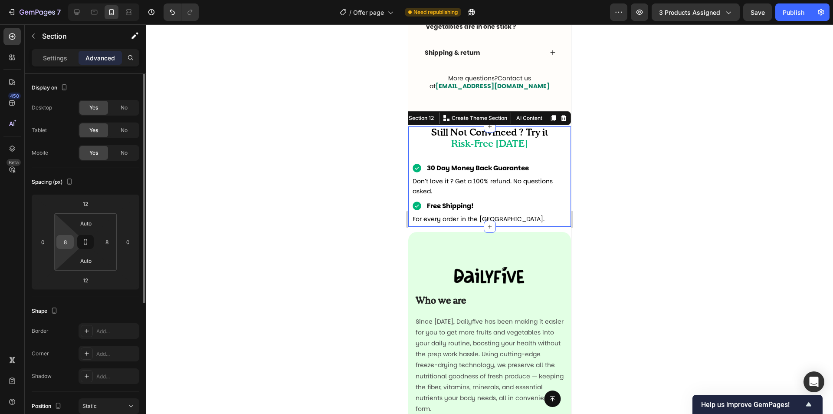
click at [66, 243] on input "8" at bounding box center [65, 241] width 13 height 13
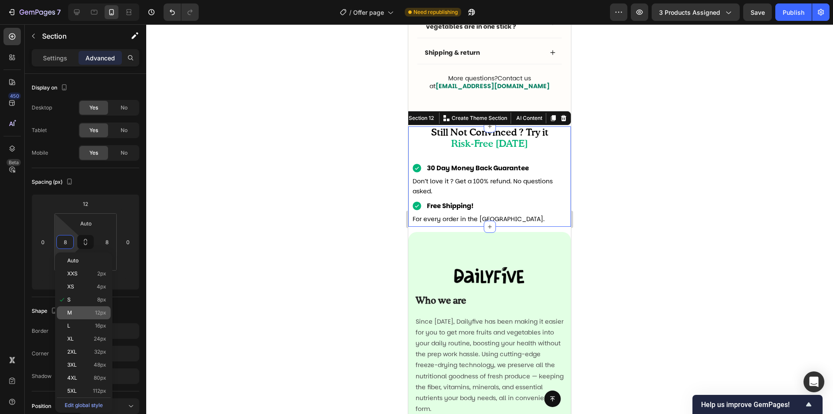
click at [76, 310] on p "M 12px" at bounding box center [86, 313] width 39 height 6
type input "12"
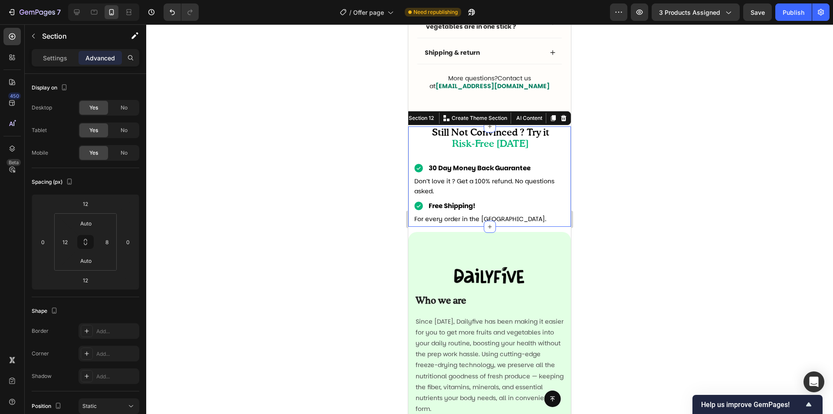
click at [608, 189] on div at bounding box center [489, 218] width 687 height 389
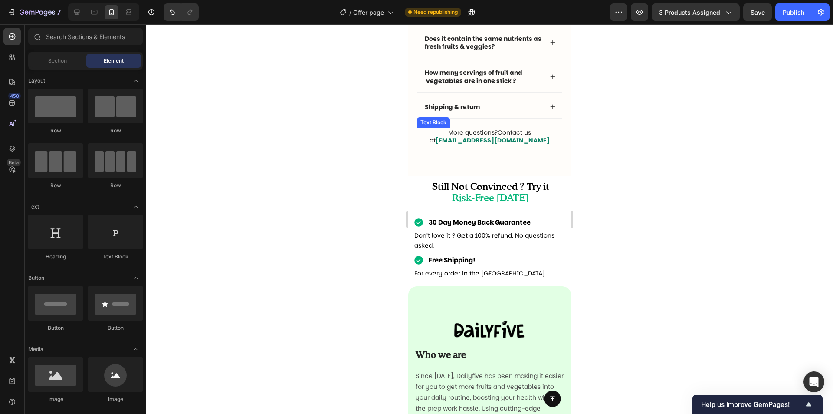
scroll to position [2950, 0]
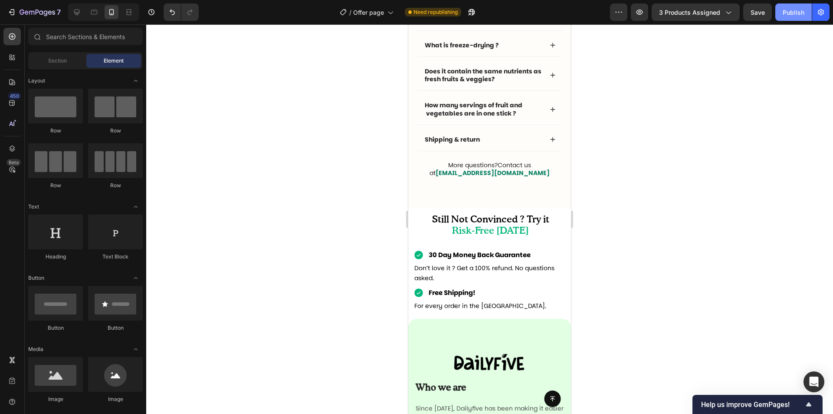
click at [792, 13] on div "Publish" at bounding box center [794, 12] width 22 height 9
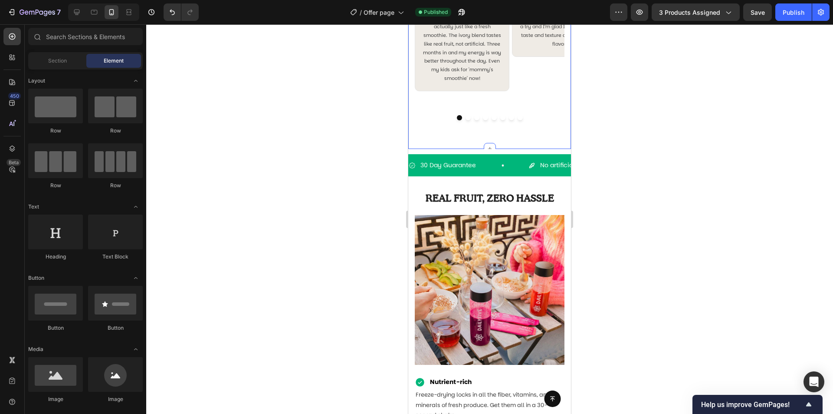
scroll to position [756, 0]
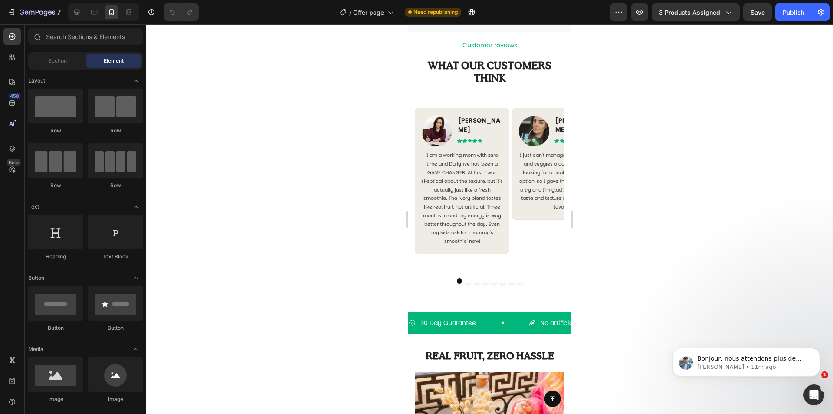
scroll to position [1129, 0]
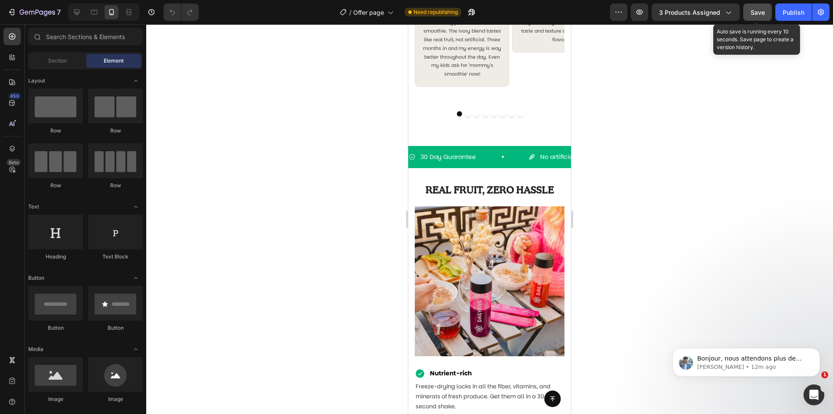
click at [749, 15] on button "Save" at bounding box center [758, 11] width 29 height 17
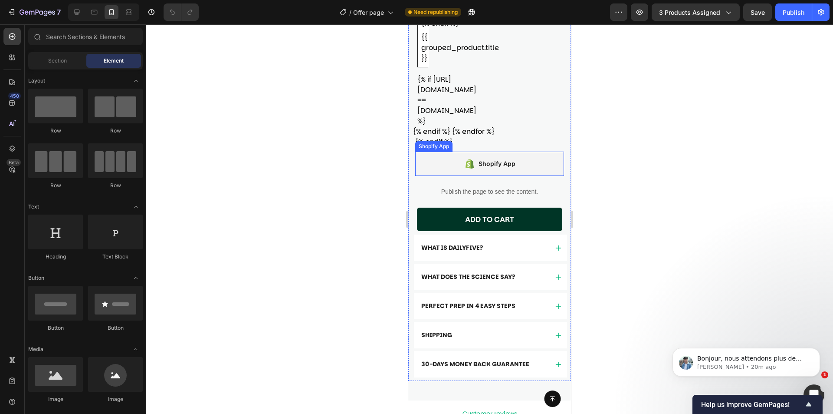
scroll to position [350, 0]
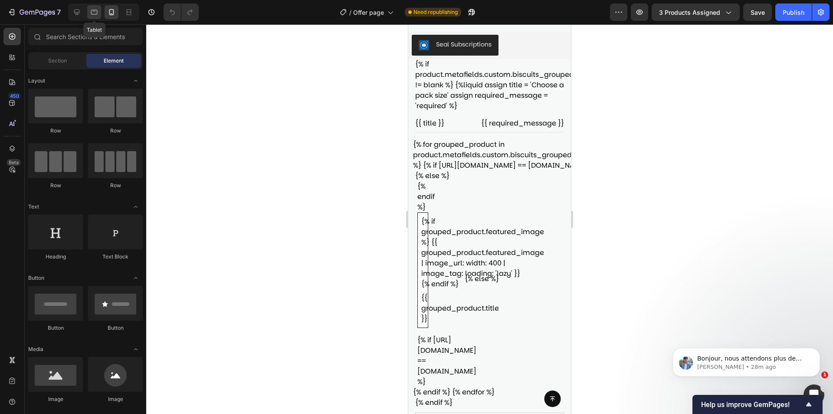
click at [94, 10] on icon at bounding box center [94, 12] width 7 height 5
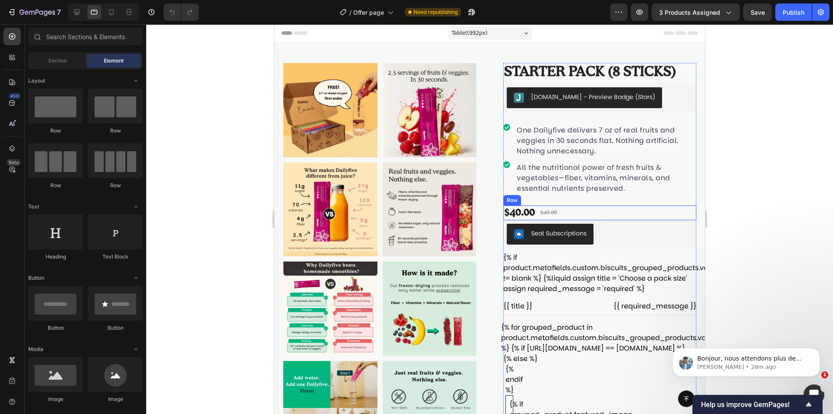
click at [565, 216] on div "$40.00 Product Price Product Price $40.00 Product Price Product Price Row" at bounding box center [599, 212] width 193 height 15
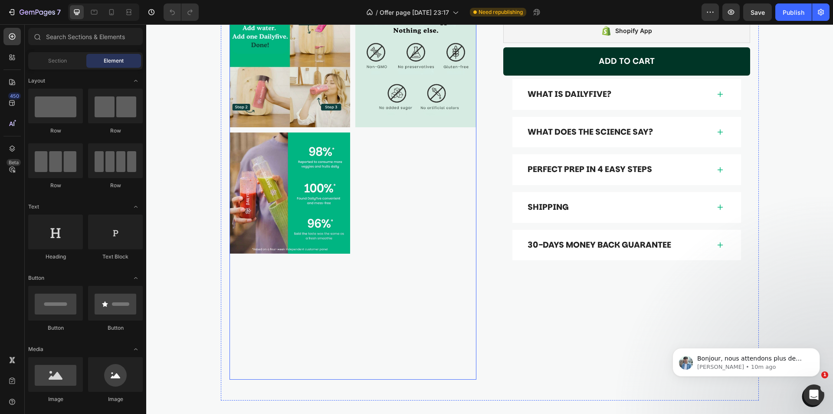
scroll to position [391, 0]
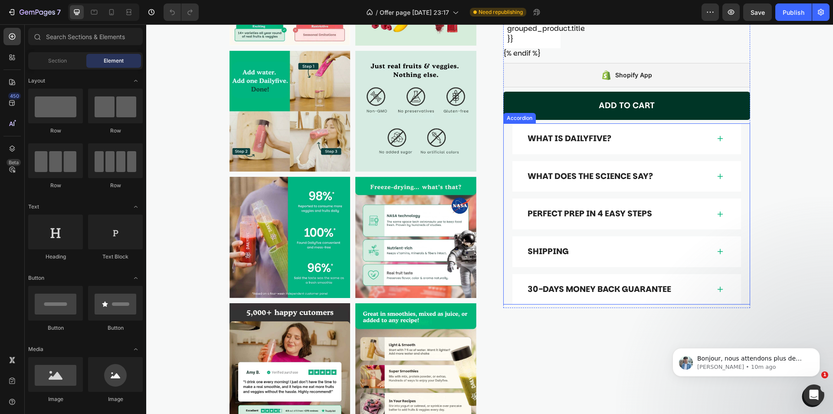
click at [700, 138] on div "What is Dailyfive?" at bounding box center [619, 138] width 184 height 13
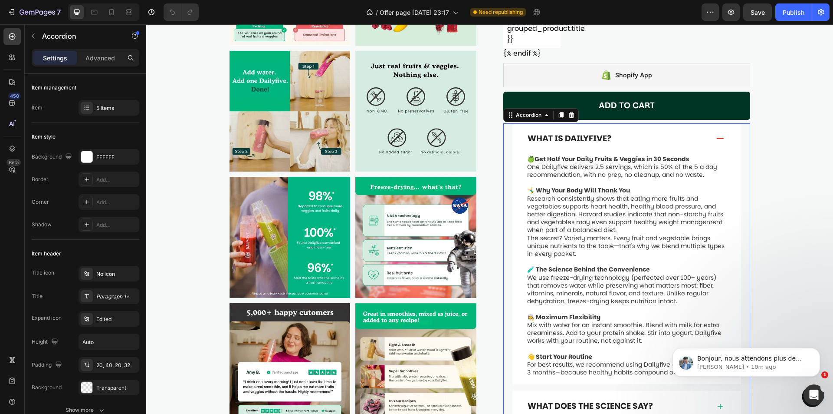
click at [700, 138] on div "What is Dailyfive?" at bounding box center [619, 138] width 184 height 13
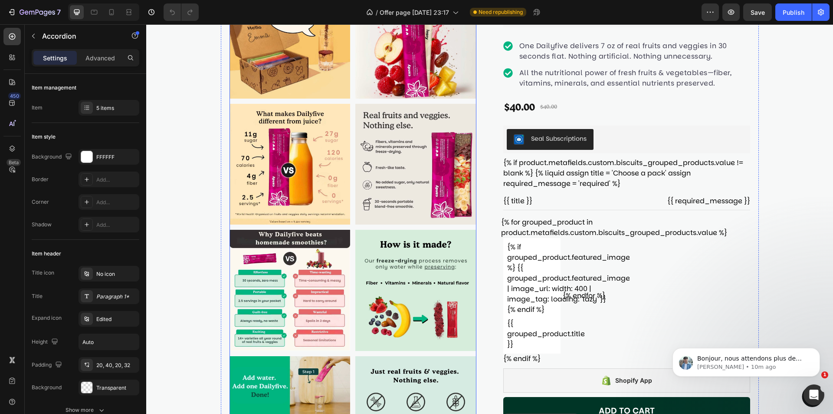
scroll to position [0, 0]
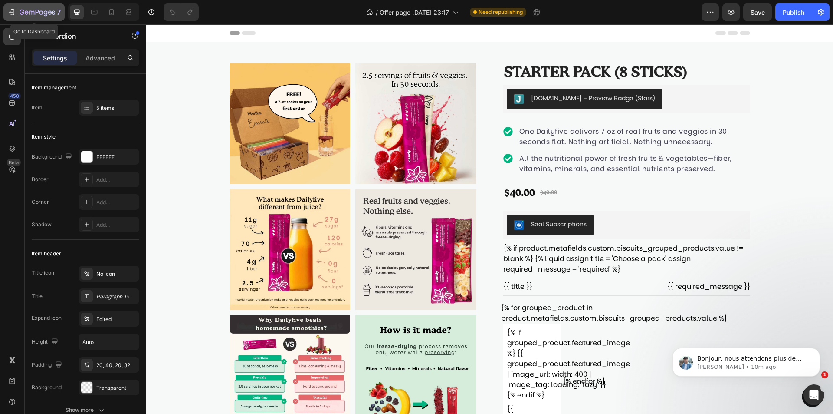
click at [18, 10] on div "7" at bounding box center [33, 12] width 53 height 10
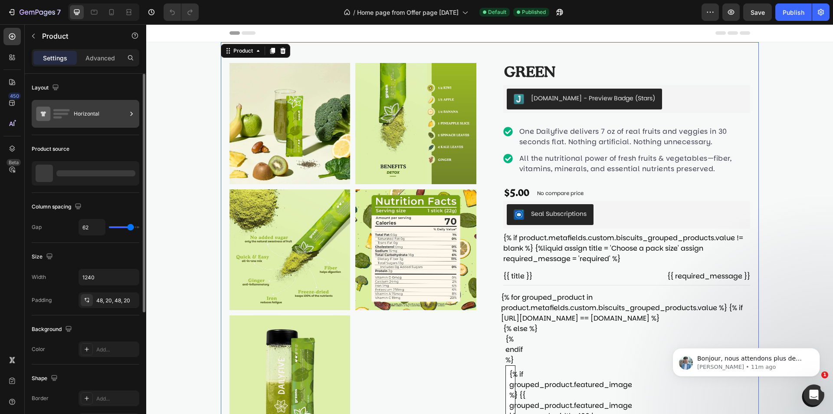
click at [52, 109] on icon at bounding box center [53, 114] width 35 height 20
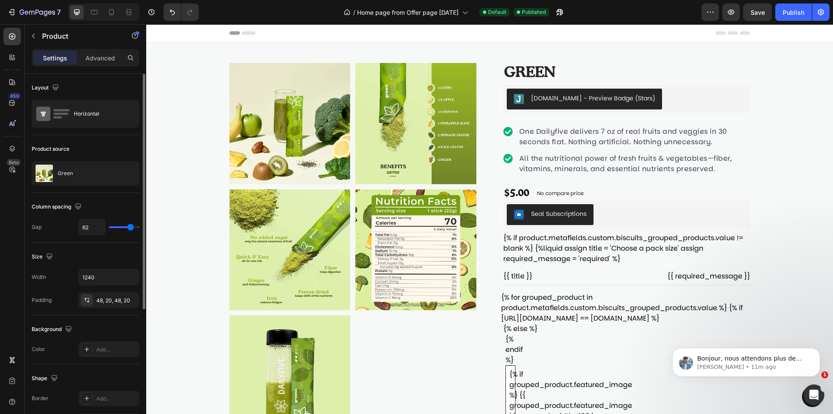
click at [69, 160] on div "Product source Green" at bounding box center [86, 164] width 108 height 58
click at [73, 166] on div "Green" at bounding box center [86, 173] width 108 height 24
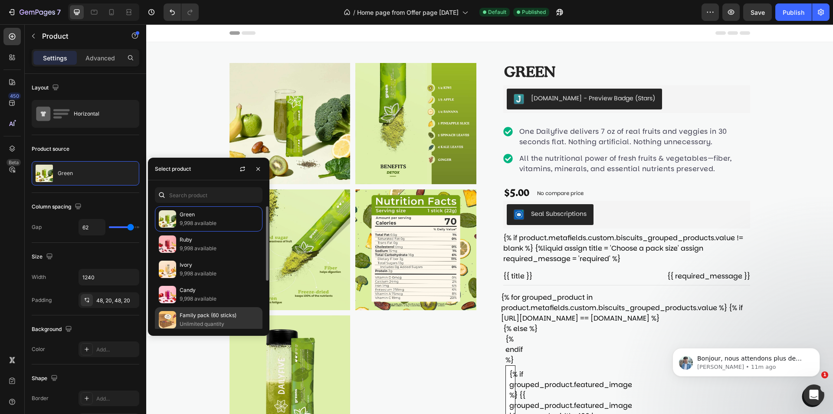
scroll to position [43, 0]
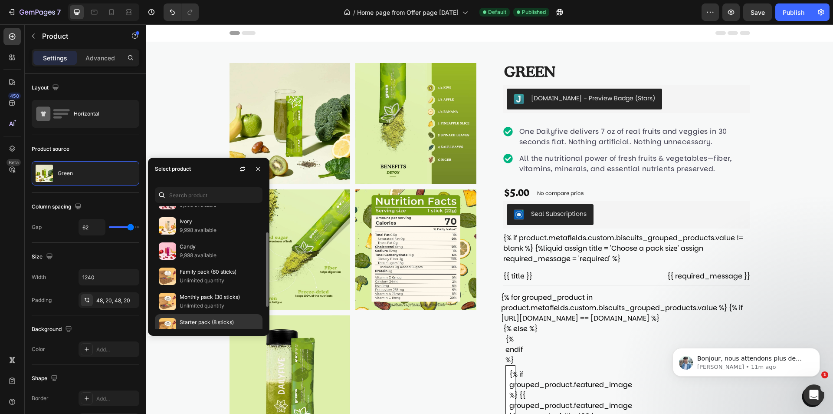
click at [210, 322] on p "Starter pack (8 sticks)" at bounding box center [219, 322] width 79 height 9
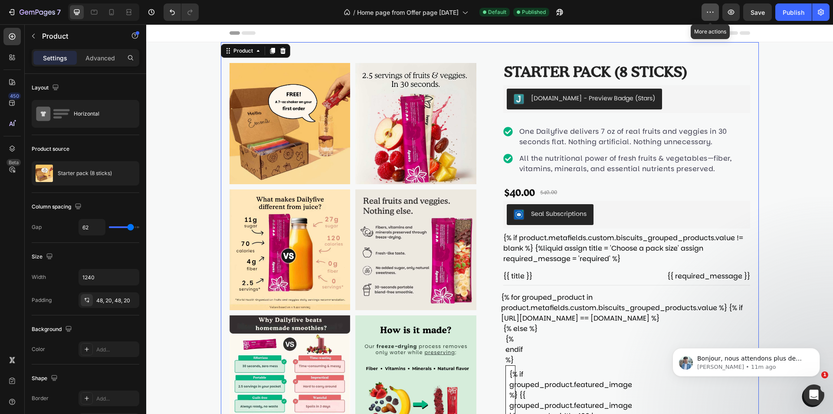
click at [712, 14] on icon "button" at bounding box center [710, 12] width 9 height 9
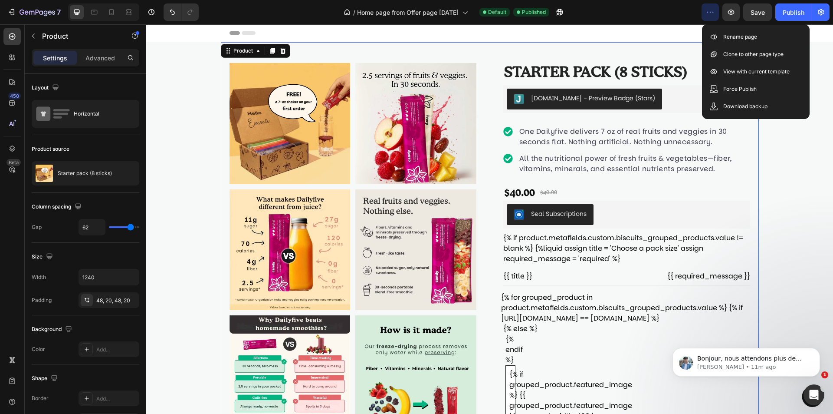
click at [654, 35] on div "Header" at bounding box center [490, 32] width 521 height 17
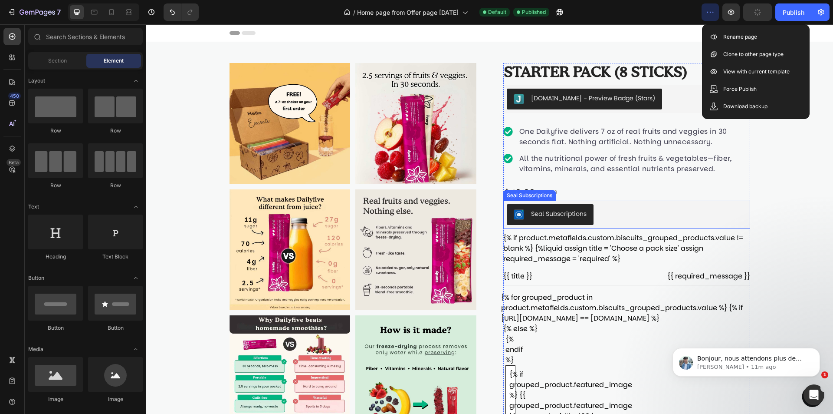
scroll to position [87, 0]
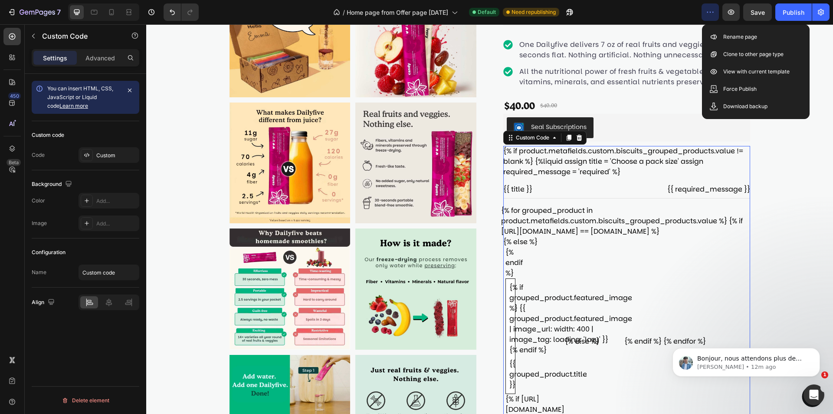
click at [588, 287] on div "{% if grouped_product.featured_image %} {{ grouped_product.featured_image | ima…" at bounding box center [564, 318] width 109 height 73
click at [102, 157] on div "Custom" at bounding box center [116, 156] width 41 height 8
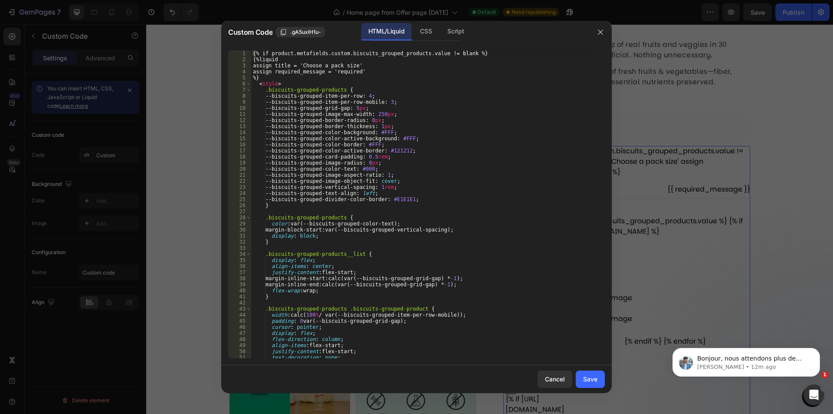
click at [440, 240] on div "{% if product.metafields.custom.biscuits_grouped_products.value != blank %} {%l…" at bounding box center [424, 210] width 347 height 320
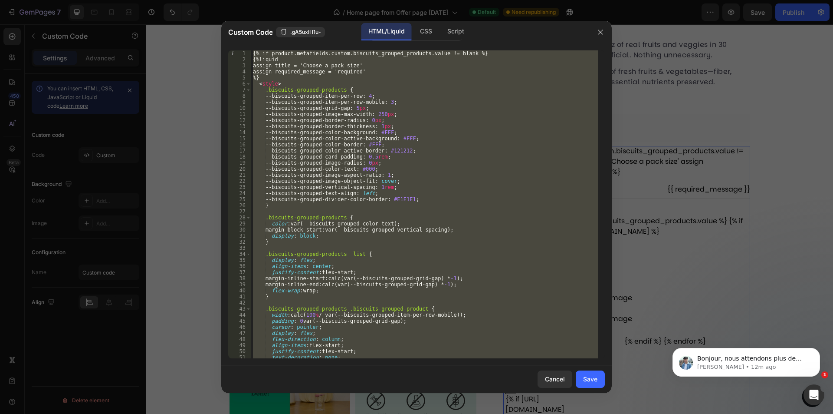
paste textarea
type textarea "{% endif %}"
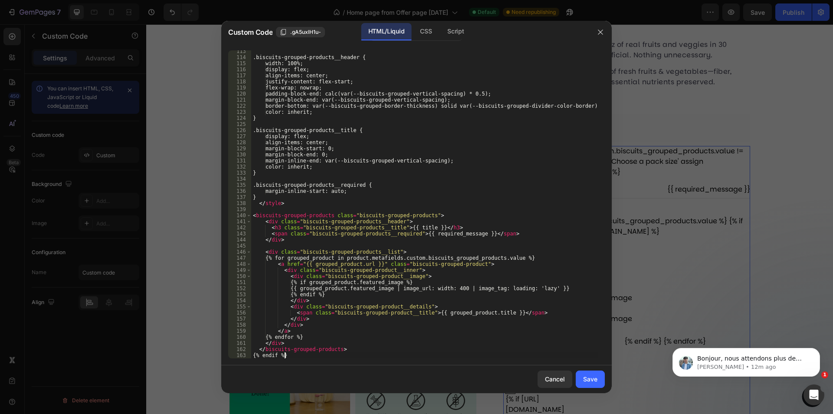
scroll to position [683, 0]
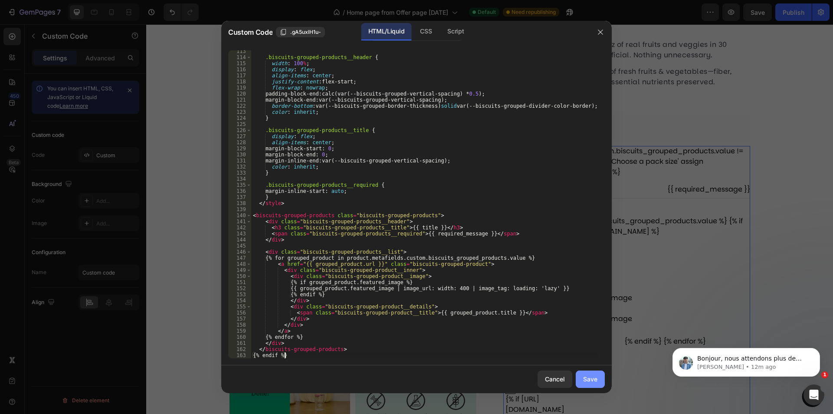
drag, startPoint x: 579, startPoint y: 381, endPoint x: 581, endPoint y: 372, distance: 8.9
click at [579, 380] on button "Save" at bounding box center [590, 378] width 29 height 17
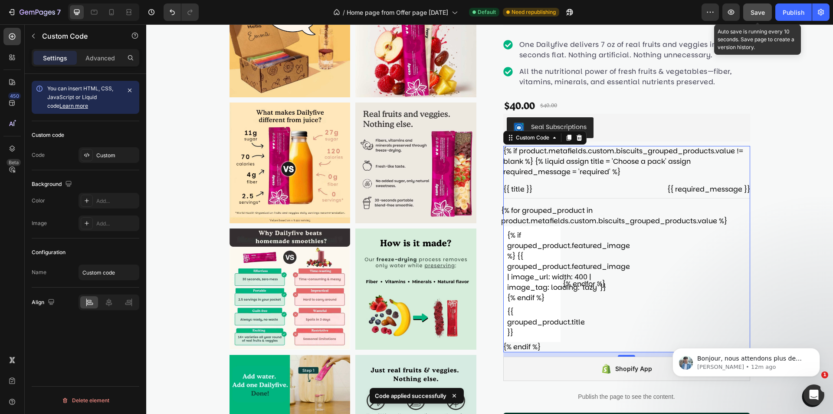
click at [771, 11] on button "Save" at bounding box center [758, 11] width 29 height 17
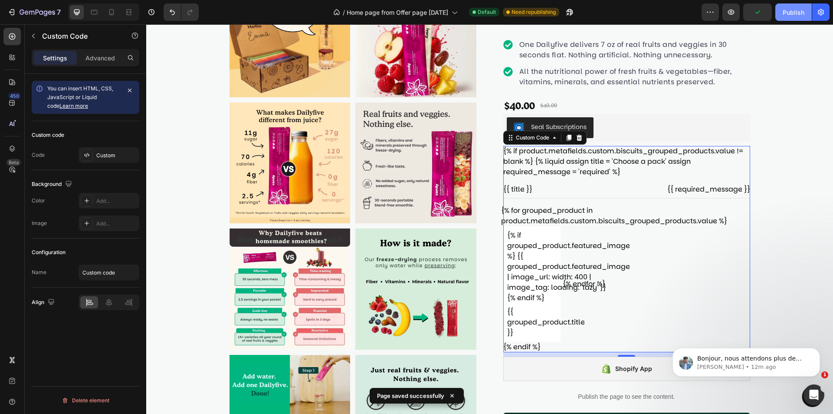
click at [787, 16] on div "Publish" at bounding box center [794, 12] width 22 height 9
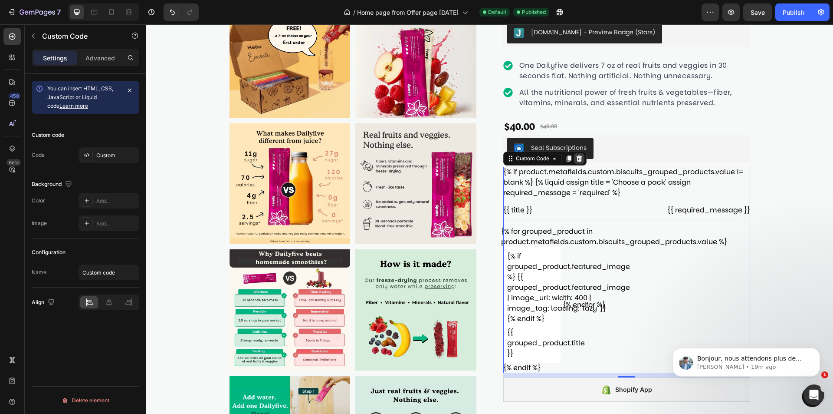
scroll to position [0, 0]
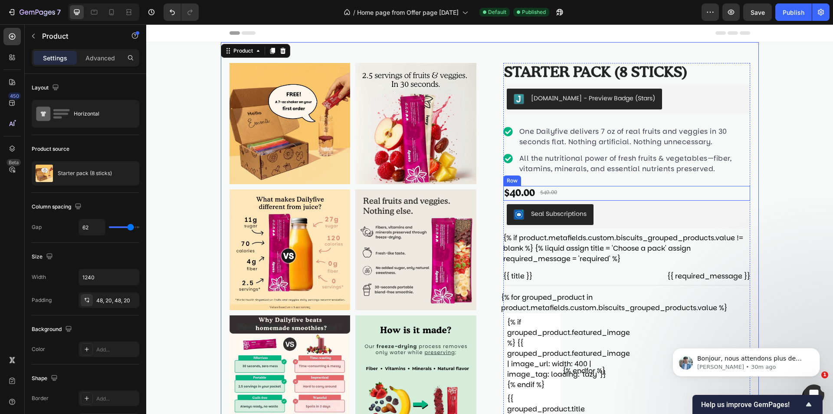
click at [602, 191] on div "$40.00 Product Price Product Price $40.00 Product Price Product Price Row" at bounding box center [627, 193] width 247 height 15
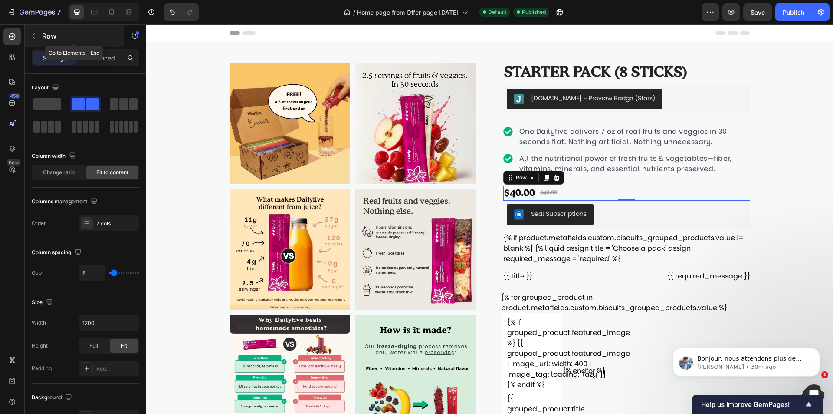
click at [37, 35] on button "button" at bounding box center [33, 36] width 14 height 14
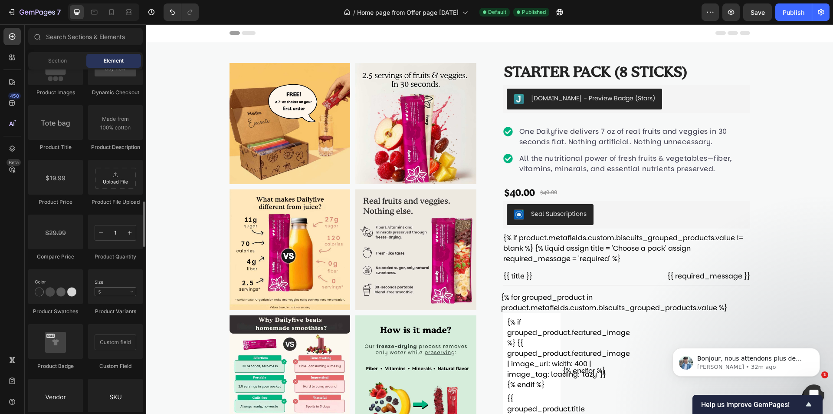
scroll to position [1319, 0]
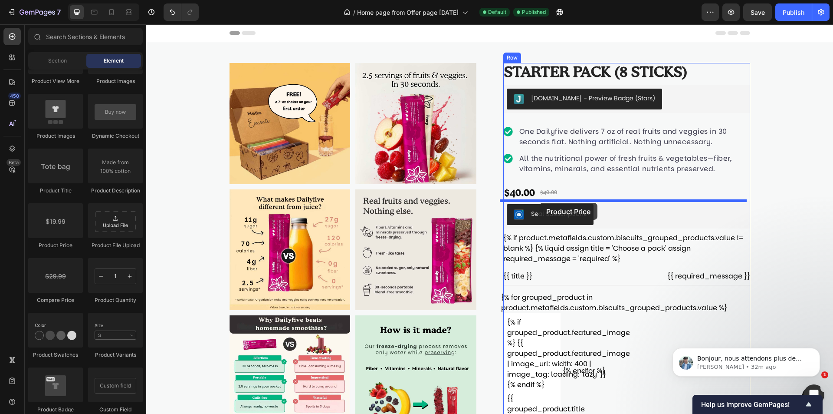
drag, startPoint x: 212, startPoint y: 251, endPoint x: 540, endPoint y: 203, distance: 330.9
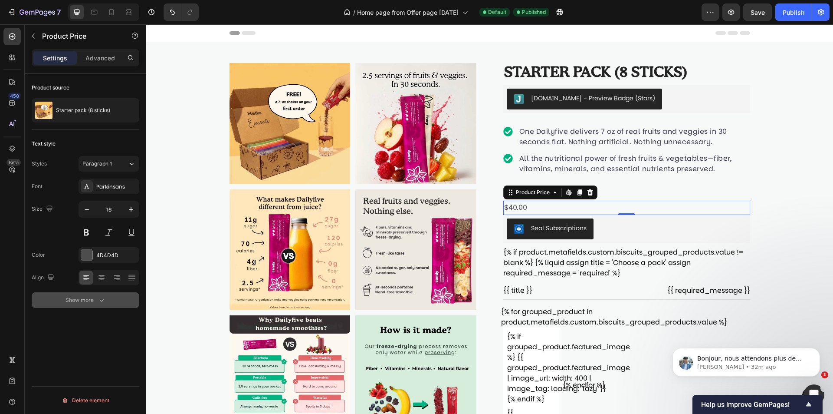
click at [82, 300] on div "Show more" at bounding box center [86, 300] width 40 height 9
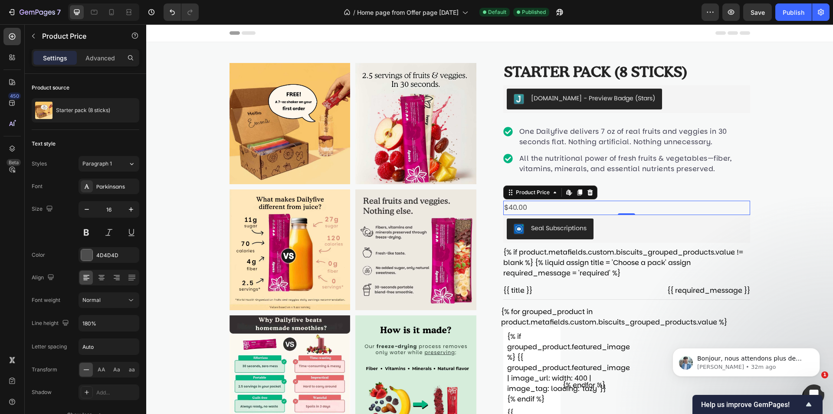
scroll to position [50, 0]
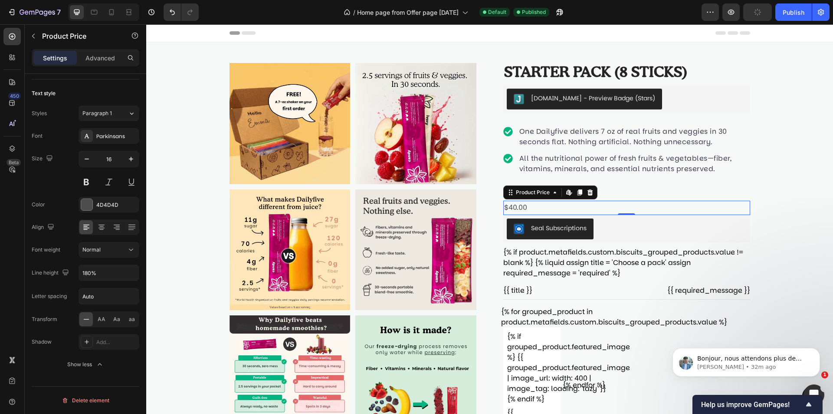
click at [109, 66] on div "Settings Advanced" at bounding box center [86, 57] width 108 height 17
click at [105, 62] on p "Advanced" at bounding box center [101, 57] width 30 height 9
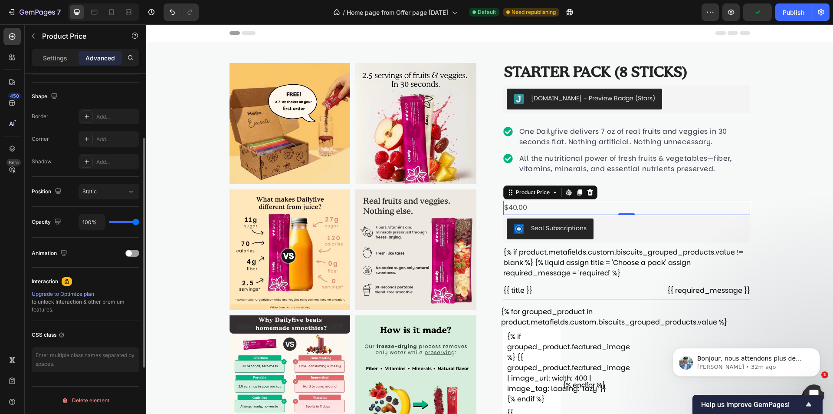
scroll to position [0, 0]
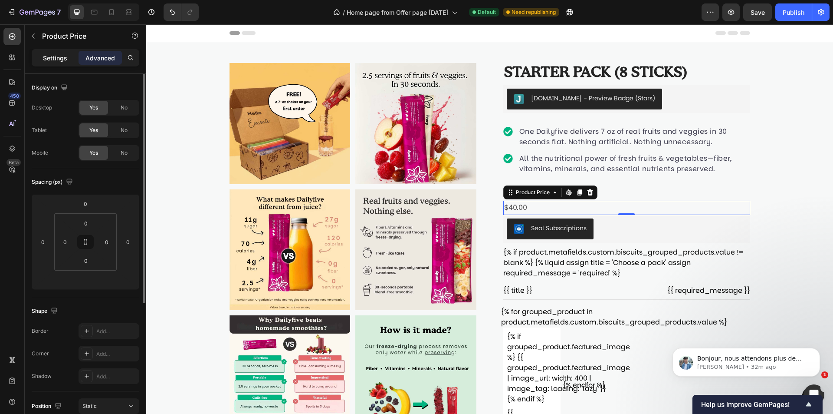
click at [69, 60] on div "Settings" at bounding box center [54, 58] width 43 height 14
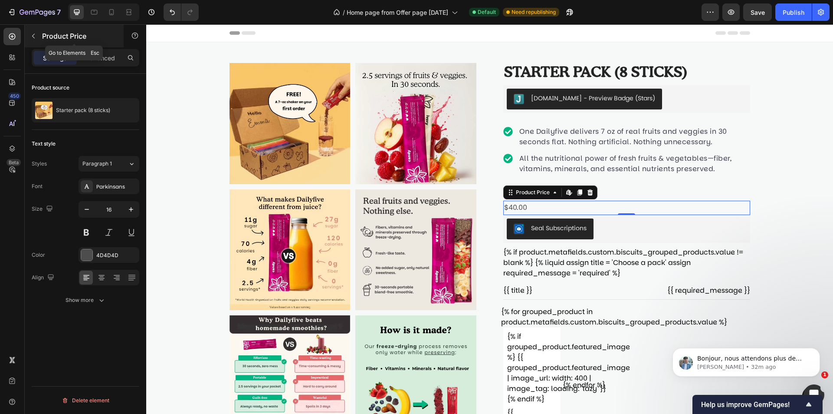
click at [37, 36] on button "button" at bounding box center [33, 36] width 14 height 14
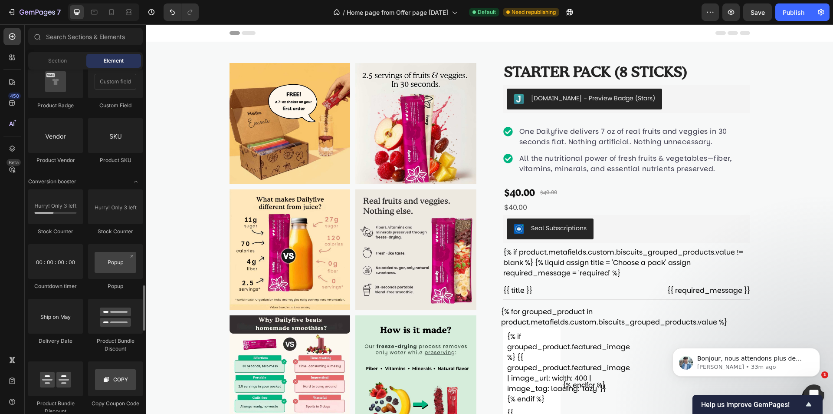
scroll to position [1710, 0]
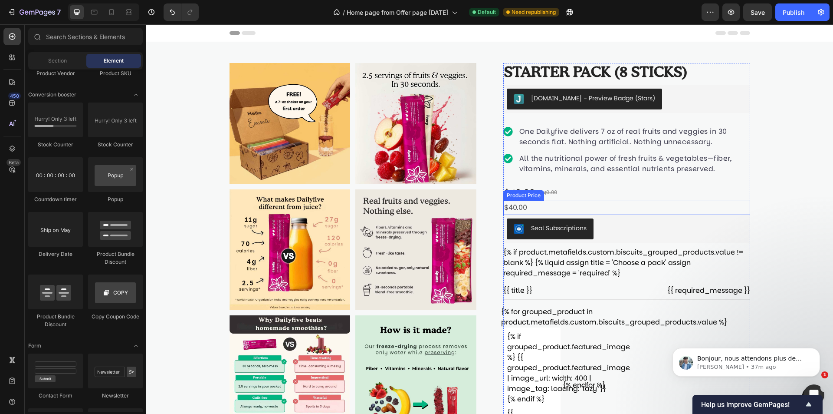
click at [520, 211] on div "$40.00" at bounding box center [627, 208] width 247 height 14
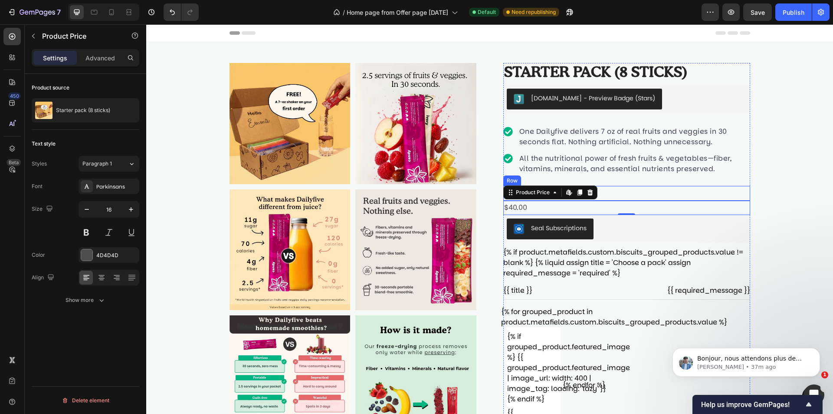
click at [667, 196] on div "$40.00 Product Price Product Price $40.00 Product Price Product Price Row" at bounding box center [627, 193] width 247 height 15
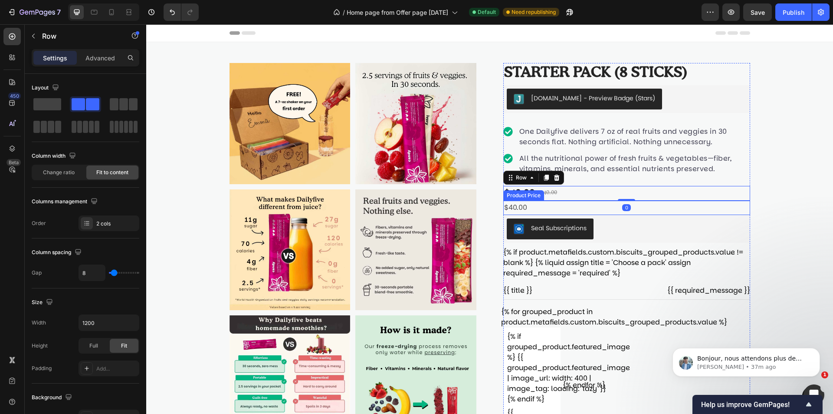
click at [599, 211] on div "$40.00" at bounding box center [627, 208] width 247 height 14
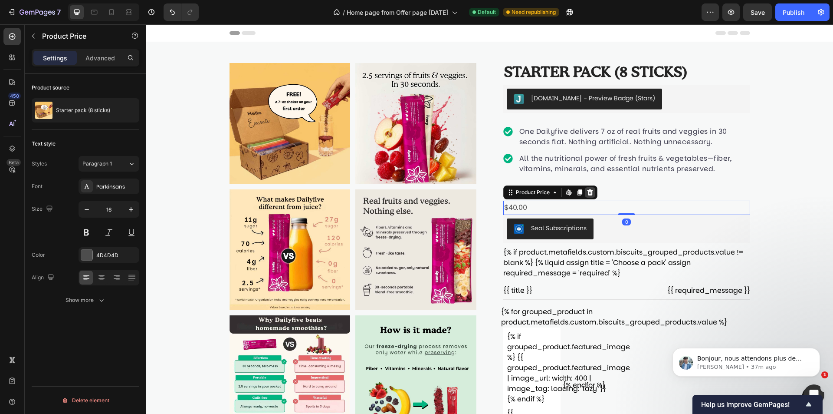
click at [587, 194] on icon at bounding box center [590, 192] width 6 height 6
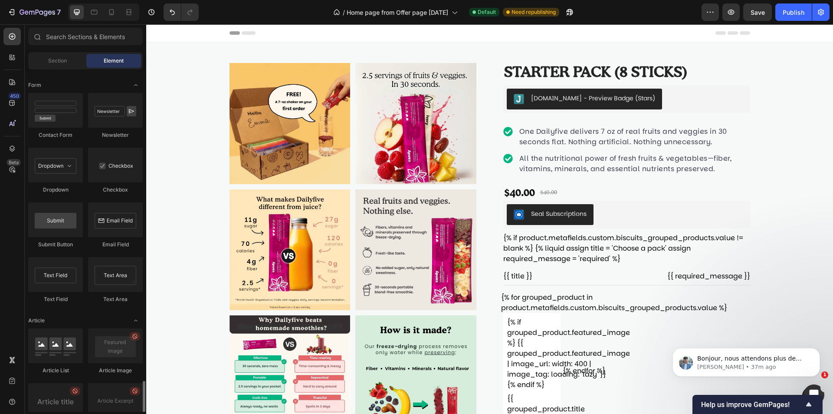
scroll to position [2013, 0]
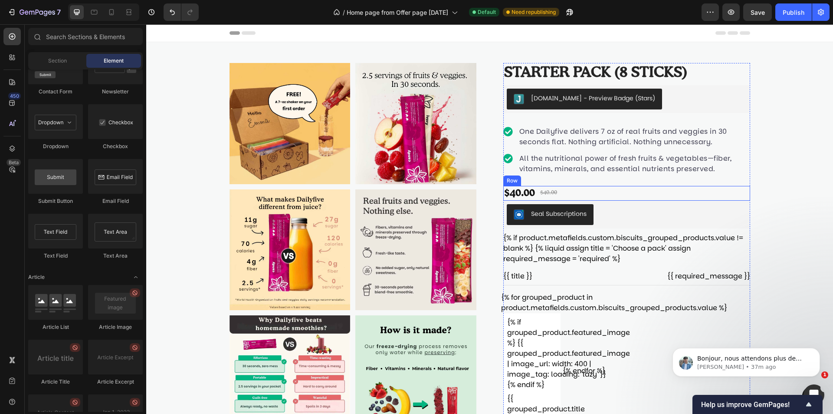
click at [602, 193] on div "$40.00 Product Price Product Price $40.00 Product Price Product Price Row" at bounding box center [627, 193] width 247 height 15
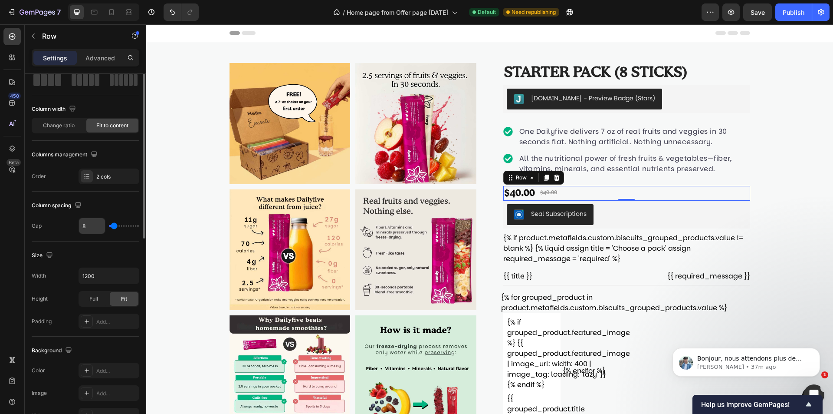
scroll to position [0, 0]
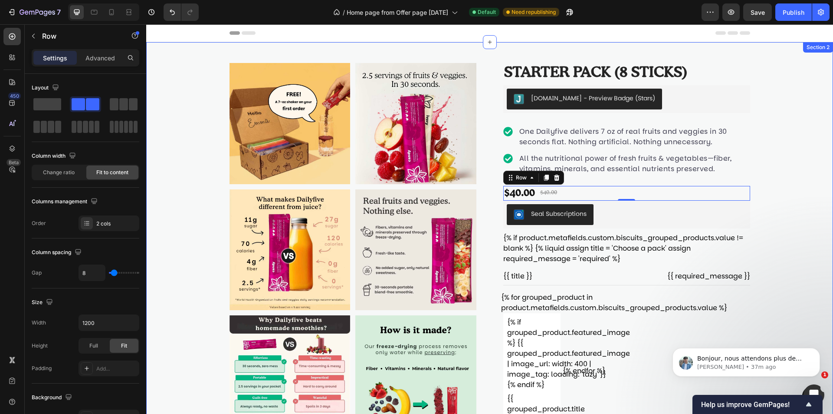
click at [631, 193] on div "$40.00 Product Price Product Price $40.00 Product Price Product Price Row 0" at bounding box center [627, 193] width 247 height 15
click at [29, 36] on button "button" at bounding box center [33, 36] width 14 height 14
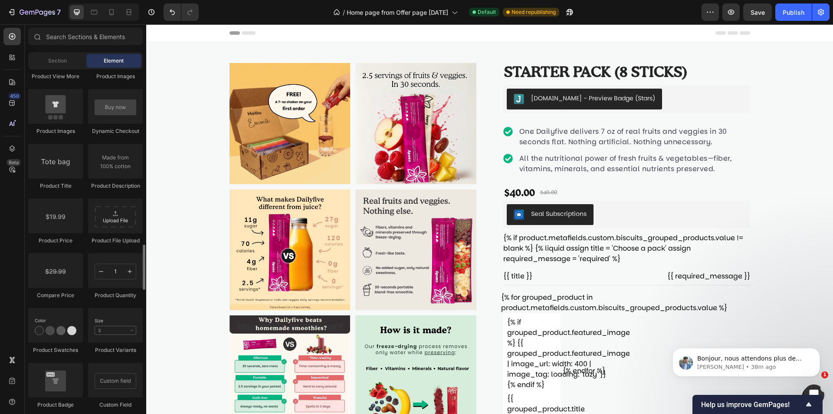
scroll to position [1322, 0]
click at [522, 197] on div "$40.00" at bounding box center [520, 193] width 33 height 15
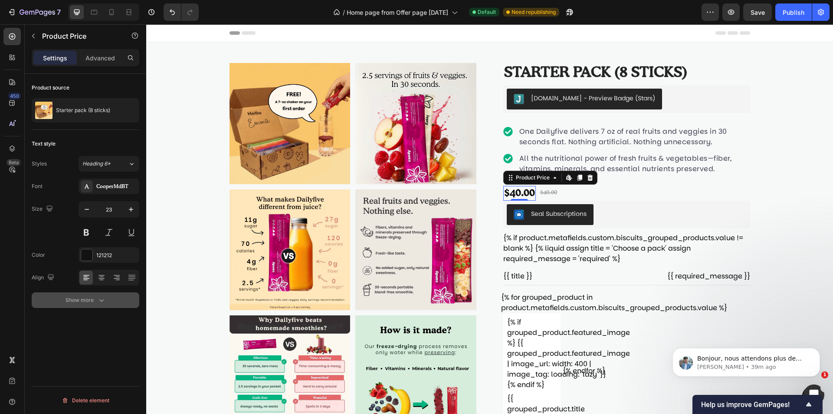
click at [81, 307] on button "Show more" at bounding box center [86, 300] width 108 height 16
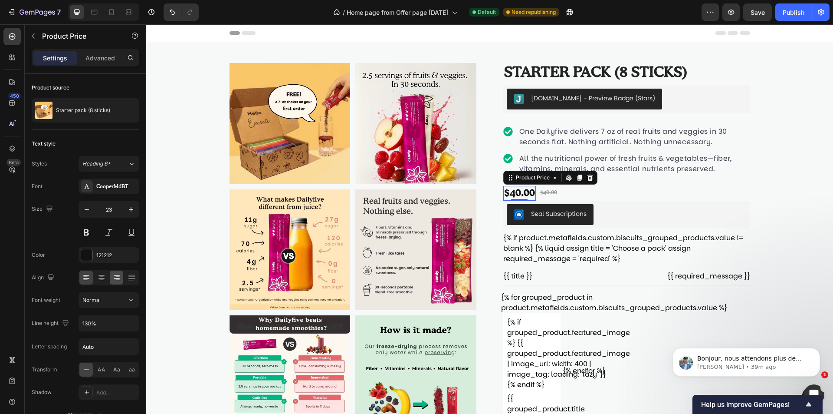
scroll to position [50, 0]
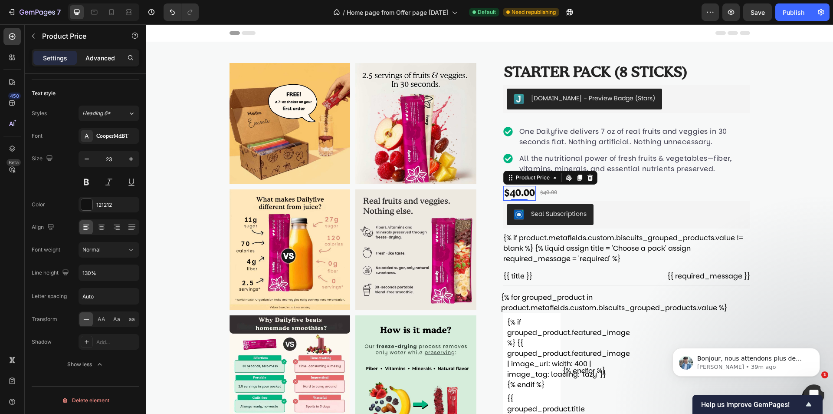
click at [105, 59] on p "Advanced" at bounding box center [101, 57] width 30 height 9
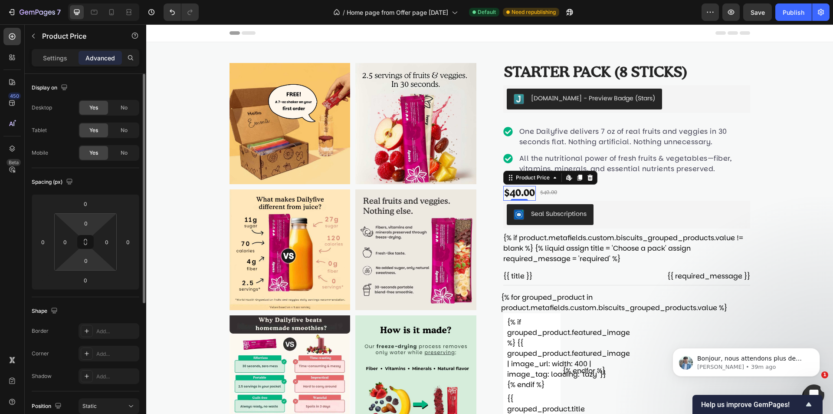
scroll to position [0, 0]
click at [38, 40] on button "button" at bounding box center [33, 36] width 14 height 14
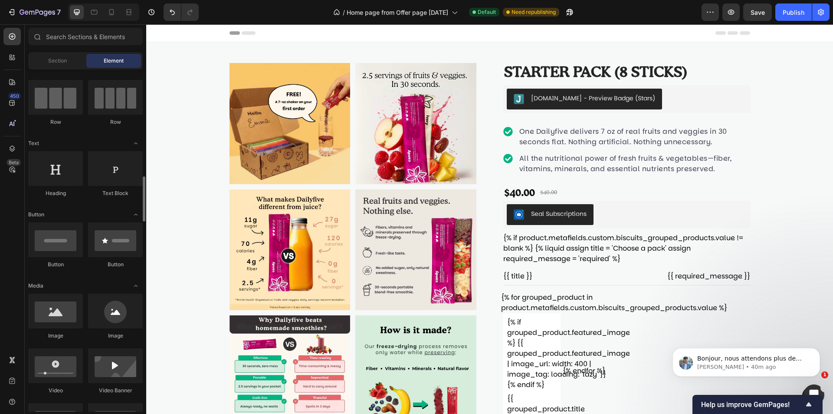
scroll to position [20, 0]
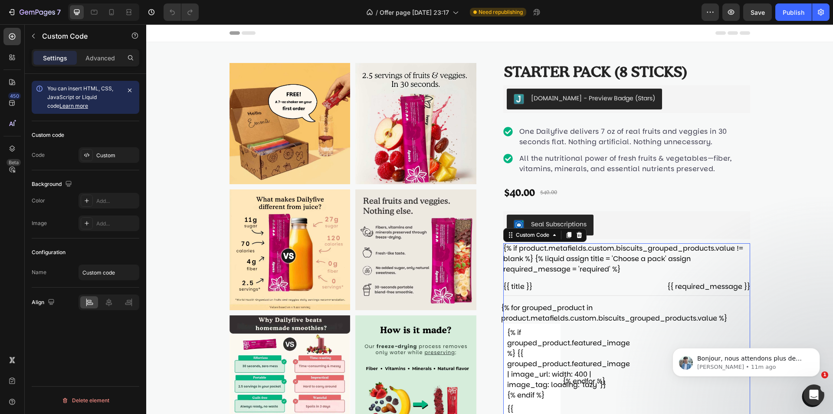
click at [638, 260] on div "{% if product.metafields.custom.biscuits_grouped_products.value != blank %} {% …" at bounding box center [627, 346] width 247 height 206
click at [631, 266] on div "{% if product.metafields.custom.biscuits_grouped_products.value != blank %} {% …" at bounding box center [627, 346] width 247 height 206
click at [115, 149] on div "Custom" at bounding box center [109, 155] width 61 height 16
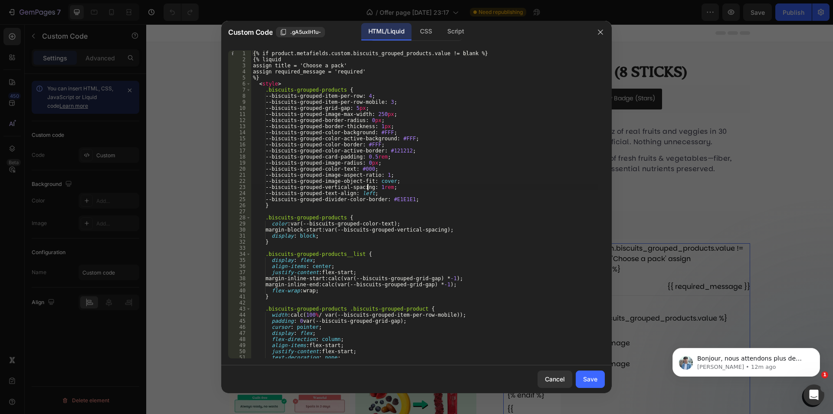
click at [367, 185] on div "{% if product.metafields.custom.biscuits_grouped_products.value != blank %} {% …" at bounding box center [424, 210] width 347 height 320
type textarea "</biscuits-grouped-products> {% endif %}"
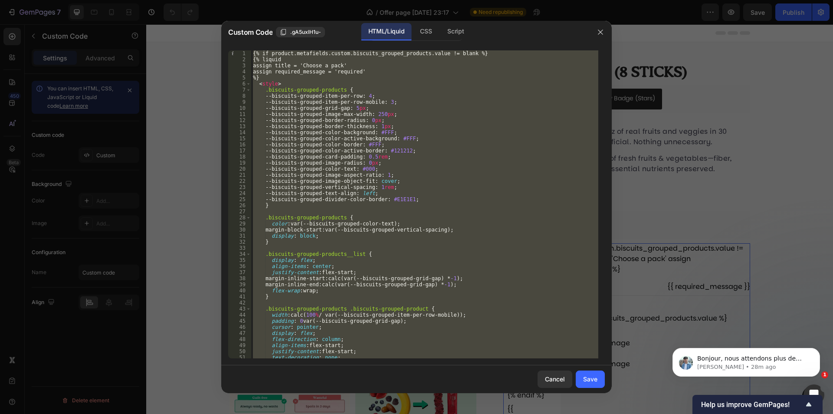
click at [195, 100] on div at bounding box center [416, 207] width 833 height 414
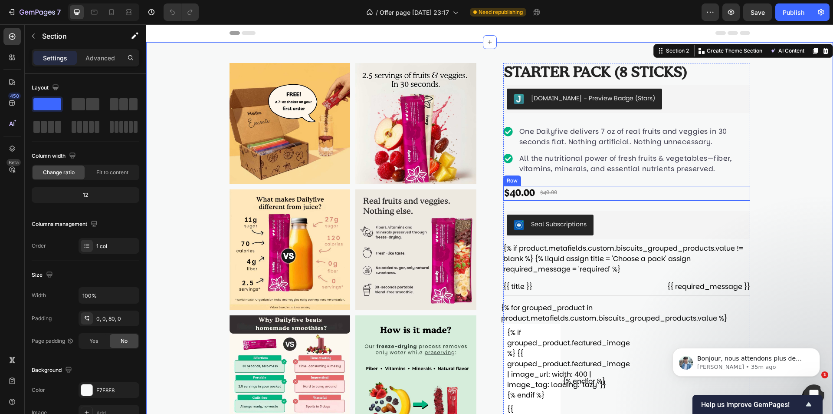
click at [576, 198] on div "$40.00 Product Price Product Price $40.00 Product Price Product Price Row" at bounding box center [627, 193] width 247 height 15
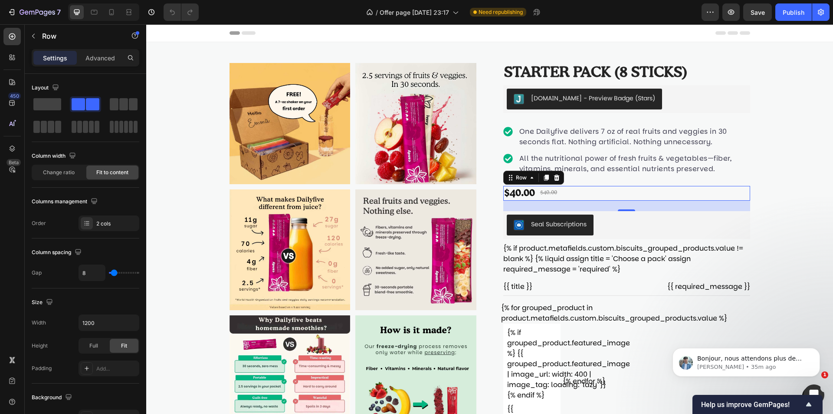
click at [578, 196] on div "$40.00 Product Price Product Price $40.00 Product Price Product Price Row 24" at bounding box center [627, 193] width 247 height 15
click at [33, 37] on icon "button" at bounding box center [33, 36] width 7 height 7
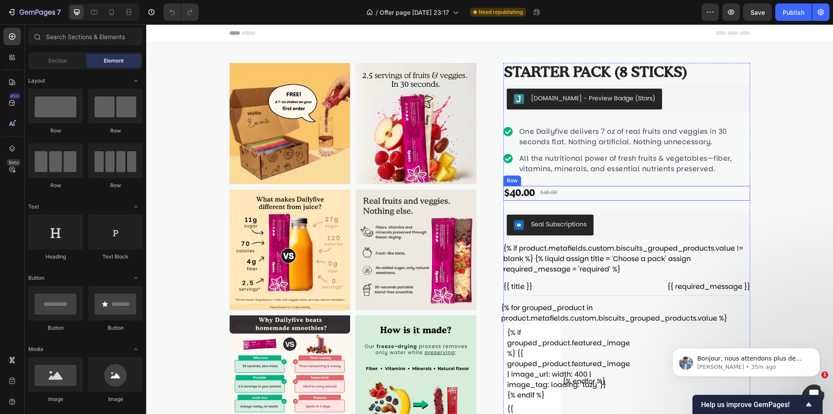
click at [563, 193] on div "$40.00 Product Price Product Price $40.00 Product Price Product Price Row" at bounding box center [627, 193] width 247 height 15
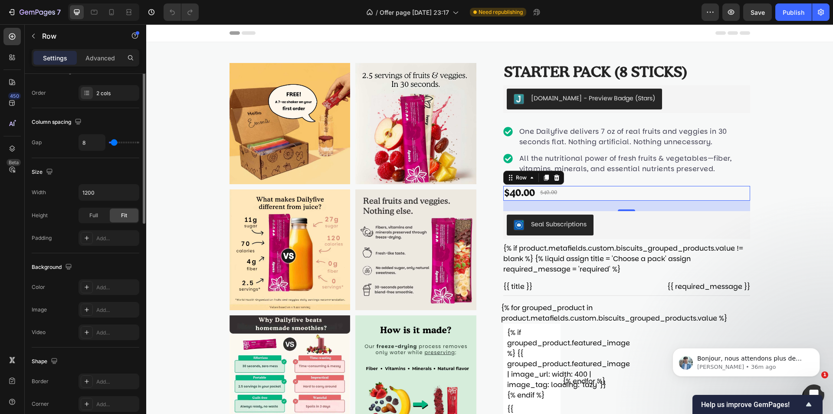
scroll to position [43, 0]
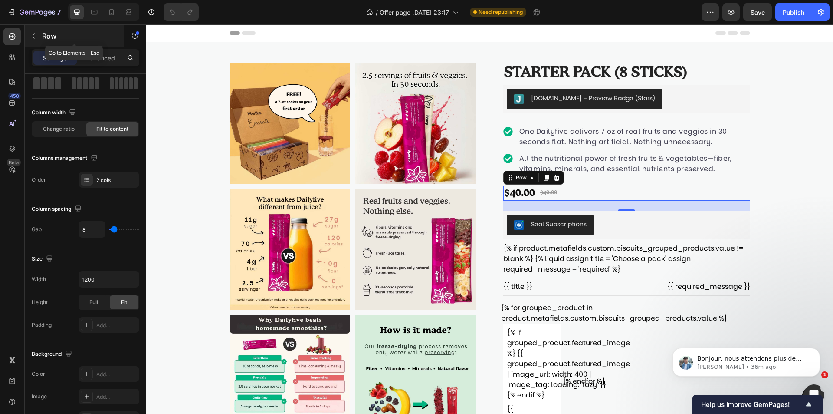
click at [31, 35] on icon "button" at bounding box center [33, 36] width 7 height 7
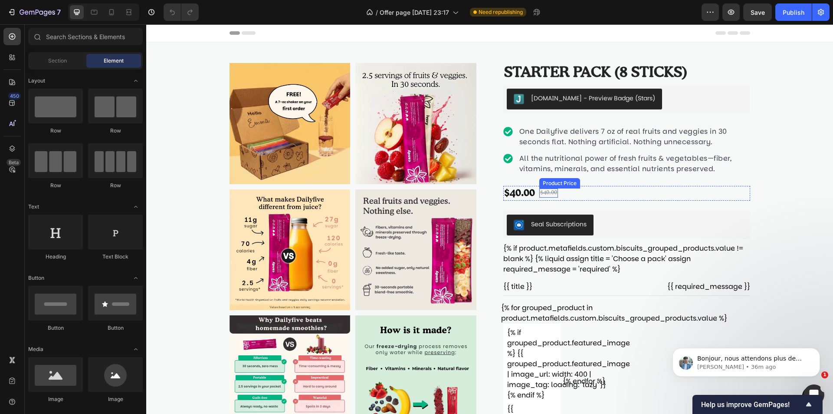
click at [540, 196] on div "$40.00 Product Price Product Price" at bounding box center [549, 192] width 19 height 9
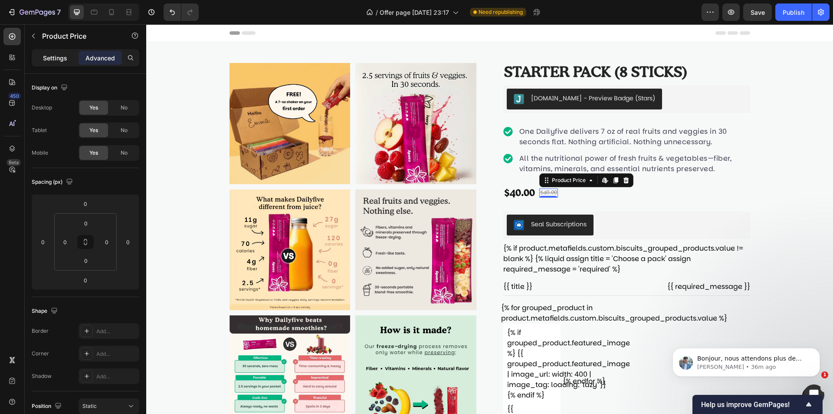
click at [60, 63] on div "Settings" at bounding box center [54, 58] width 43 height 14
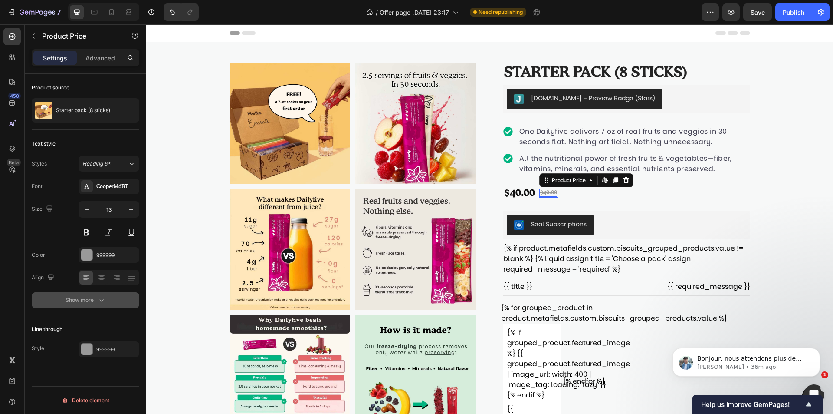
click at [89, 298] on div "Show more" at bounding box center [86, 300] width 40 height 9
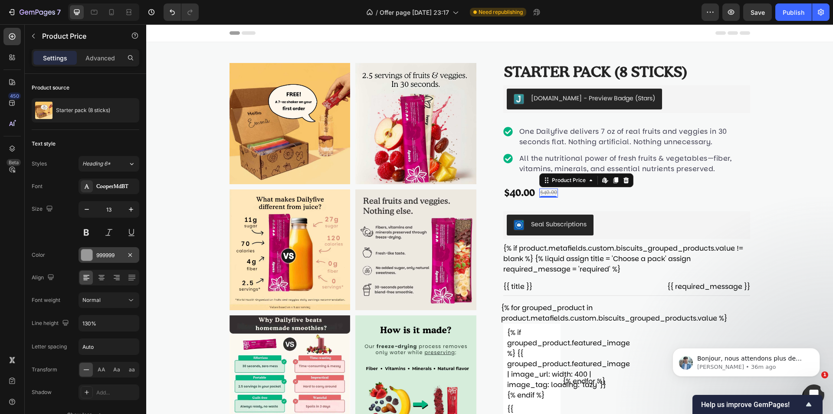
scroll to position [99, 0]
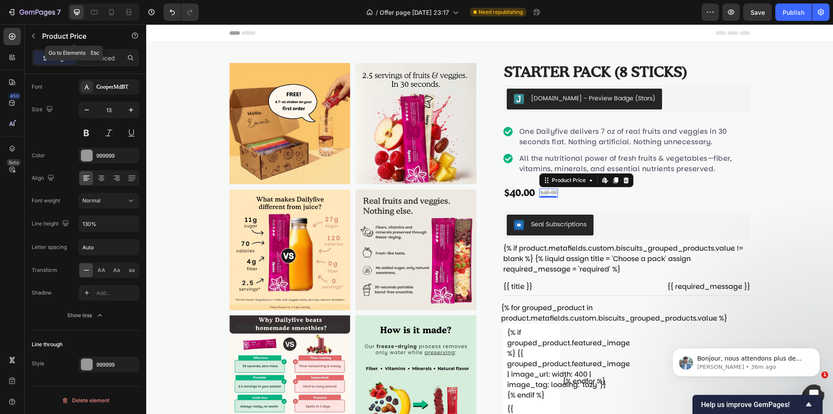
click at [42, 36] on div "Product Price" at bounding box center [74, 36] width 99 height 23
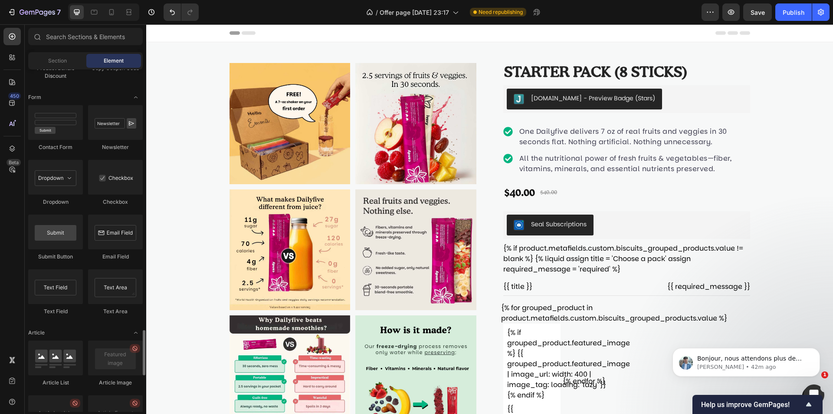
scroll to position [2045, 0]
